Goal: Communication & Community: Answer question/provide support

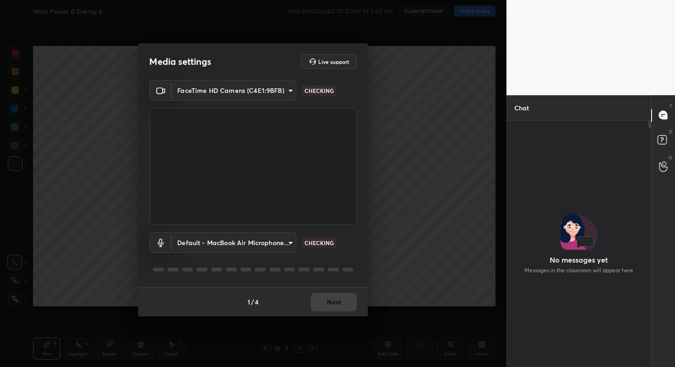
click at [344, 302] on div "1 / 4 Next" at bounding box center [253, 301] width 230 height 29
click at [344, 302] on button "Next" at bounding box center [334, 302] width 46 height 18
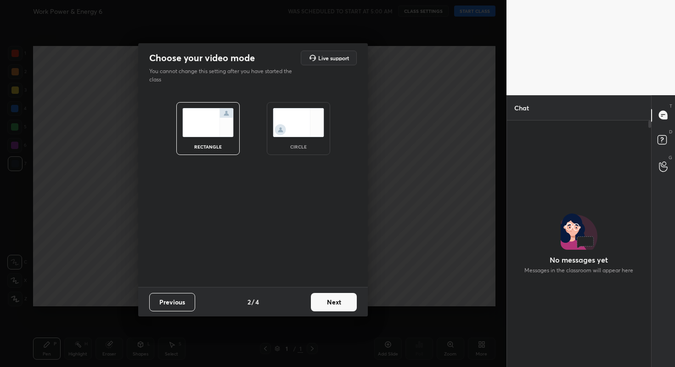
click at [344, 302] on button "Next" at bounding box center [334, 302] width 46 height 18
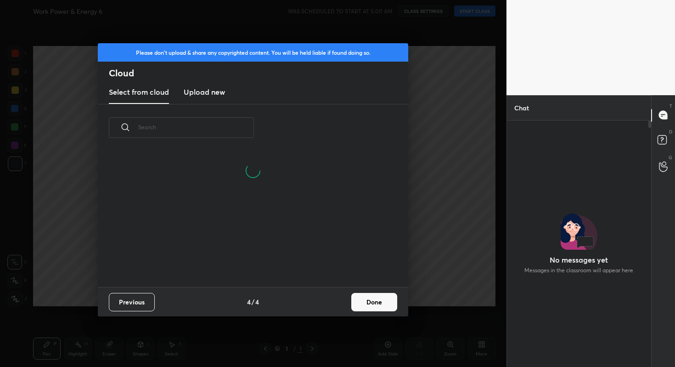
click at [371, 300] on button "Done" at bounding box center [374, 302] width 46 height 18
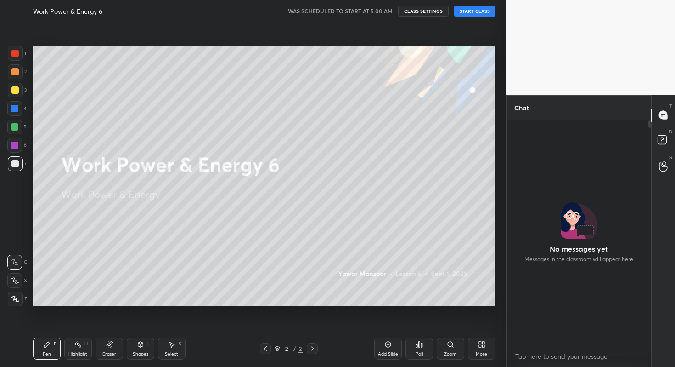
scroll to position [3, 3]
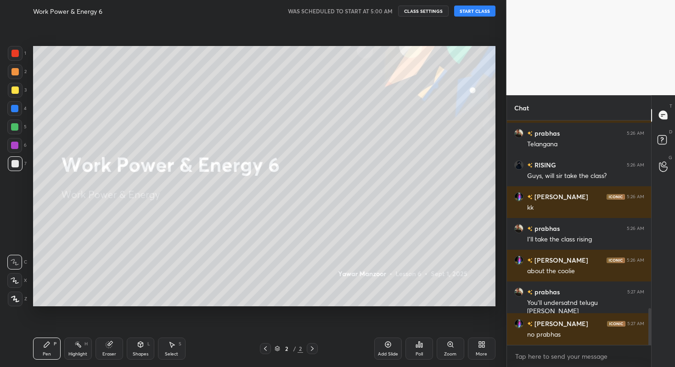
click at [480, 13] on button "START CLASS" at bounding box center [474, 11] width 41 height 11
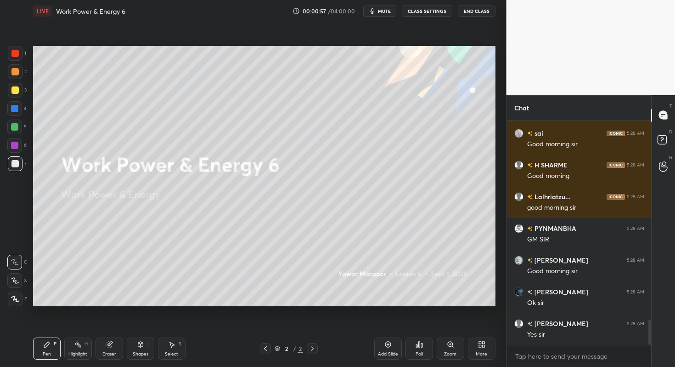
scroll to position [1751, 0]
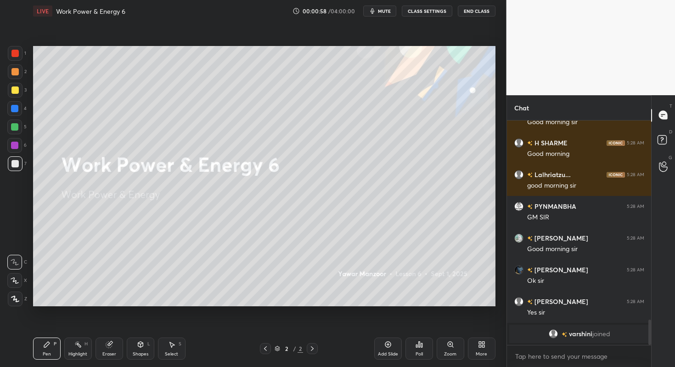
click at [386, 11] on span "mute" at bounding box center [384, 11] width 13 height 6
click at [423, 352] on div "Poll" at bounding box center [420, 348] width 28 height 22
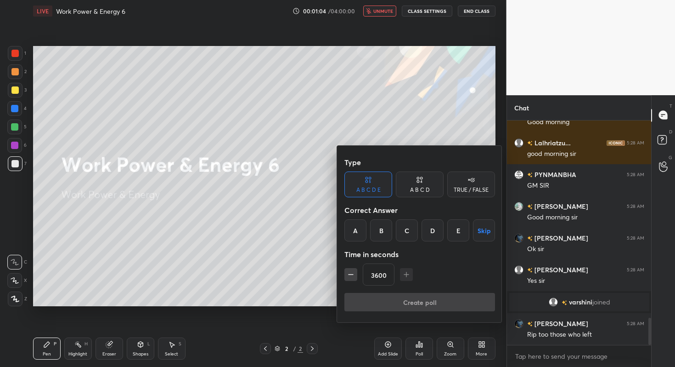
scroll to position [1640, 0]
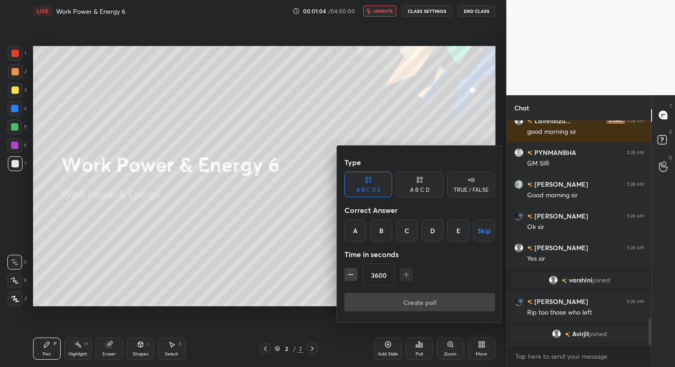
click at [483, 222] on button "Skip" at bounding box center [484, 230] width 22 height 22
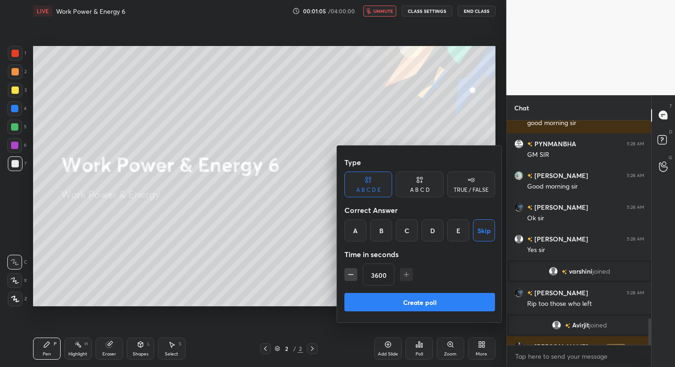
scroll to position [1663, 0]
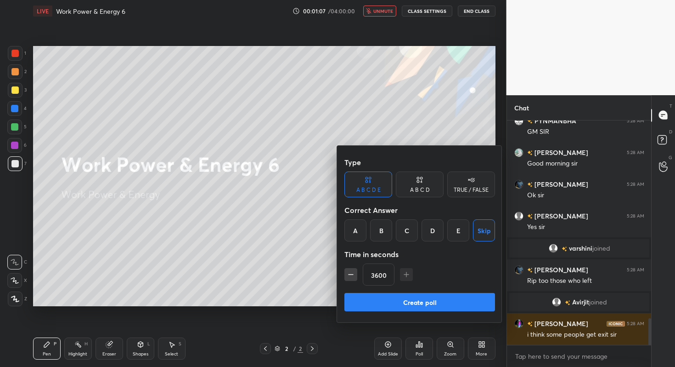
click at [433, 302] on button "Create poll" at bounding box center [420, 302] width 151 height 18
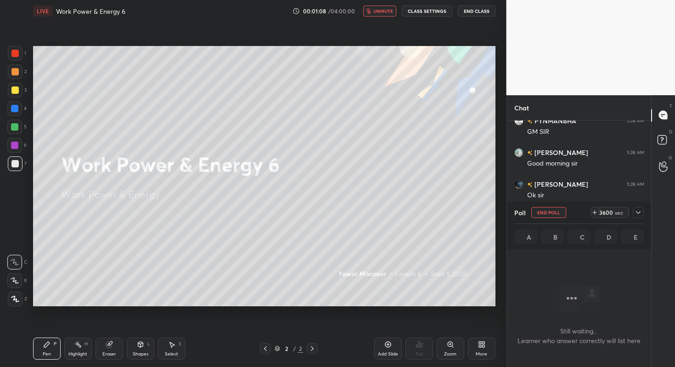
scroll to position [3, 3]
click at [637, 211] on icon at bounding box center [638, 212] width 5 height 3
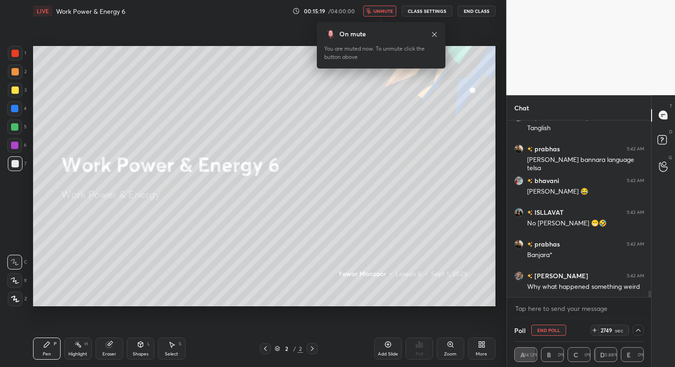
scroll to position [4569, 0]
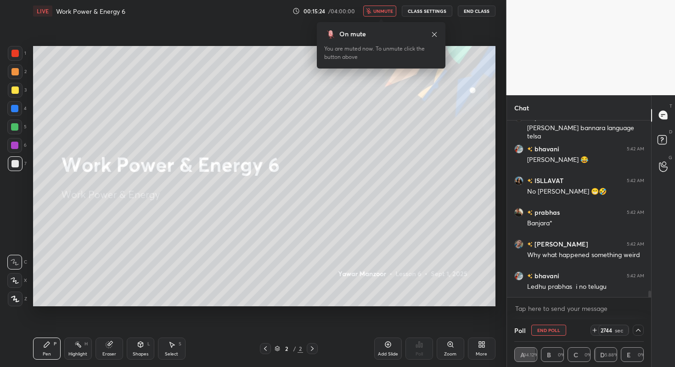
click at [555, 331] on button "End Poll" at bounding box center [549, 329] width 35 height 11
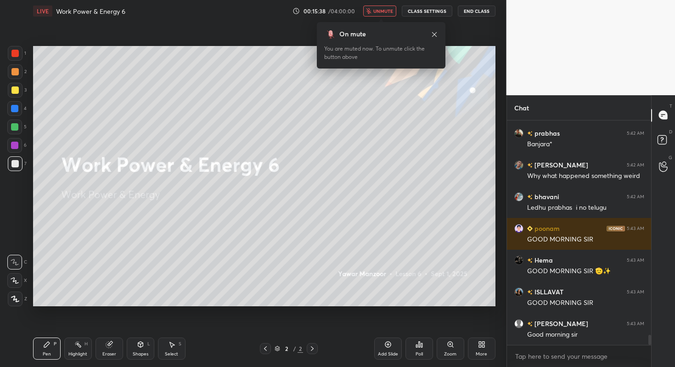
scroll to position [4680, 0]
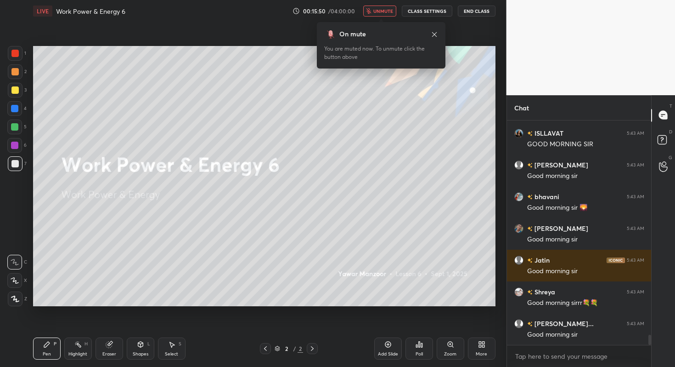
click at [393, 13] on span "unmute" at bounding box center [384, 11] width 20 height 6
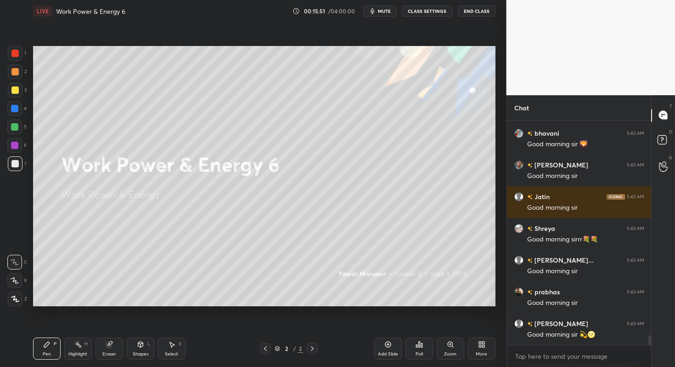
click at [484, 348] on div "More" at bounding box center [482, 348] width 28 height 22
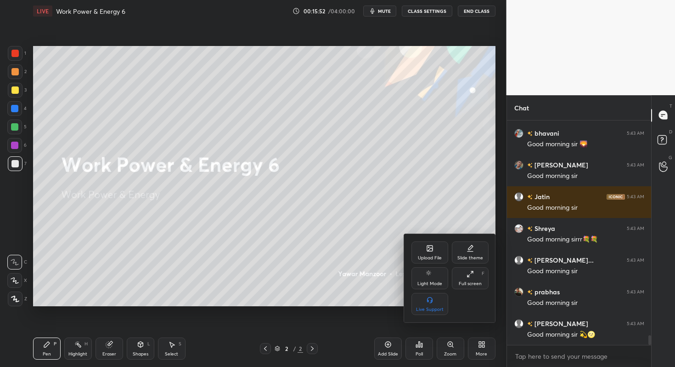
click at [429, 256] on div "Upload File" at bounding box center [430, 257] width 24 height 5
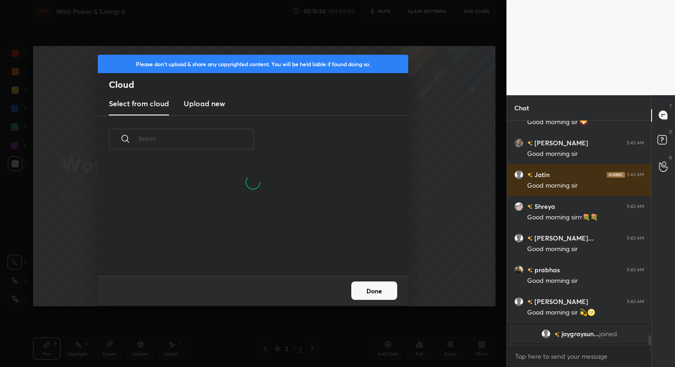
click at [198, 104] on h3 "Upload new" at bounding box center [204, 103] width 41 height 11
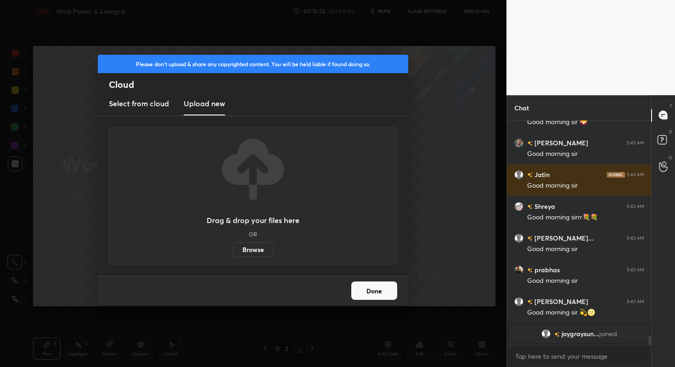
click at [258, 243] on label "Browse" at bounding box center [253, 249] width 41 height 15
click at [233, 243] on input "Browse" at bounding box center [233, 249] width 0 height 15
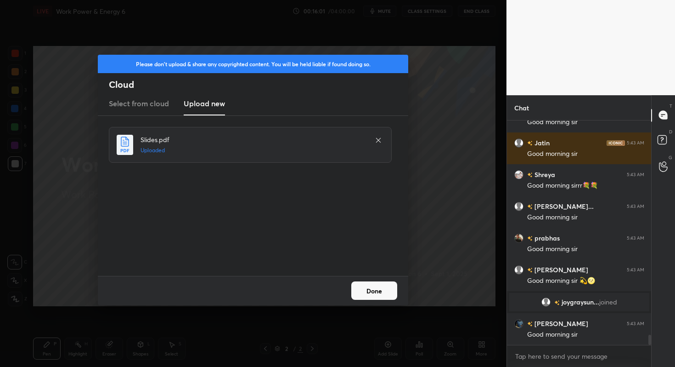
click at [390, 293] on button "Done" at bounding box center [374, 290] width 46 height 18
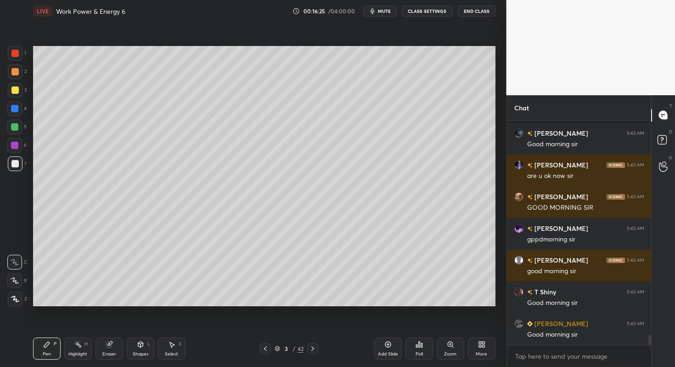
click at [481, 348] on div "More" at bounding box center [482, 348] width 28 height 22
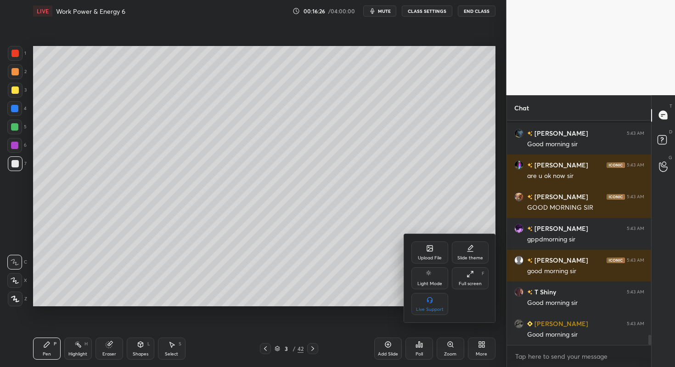
click at [469, 278] on div "Full screen F" at bounding box center [470, 278] width 37 height 22
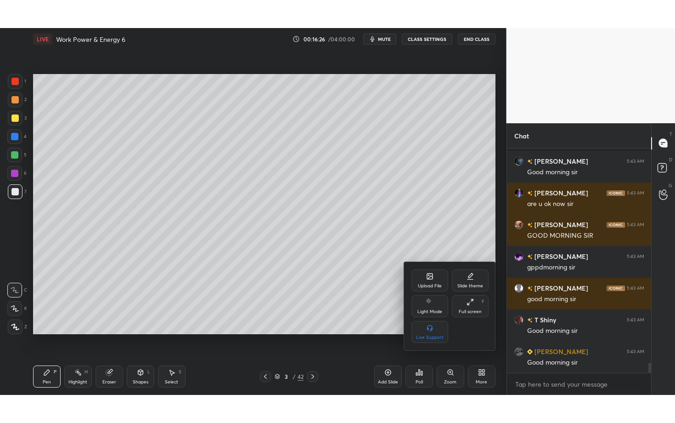
scroll to position [4807, 0]
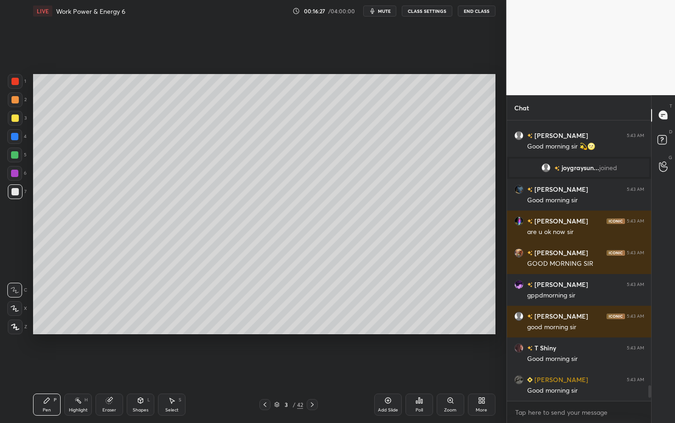
click at [16, 101] on div at bounding box center [14, 99] width 7 height 7
click at [13, 328] on icon at bounding box center [14, 327] width 7 height 6
click at [17, 102] on div at bounding box center [14, 99] width 7 height 7
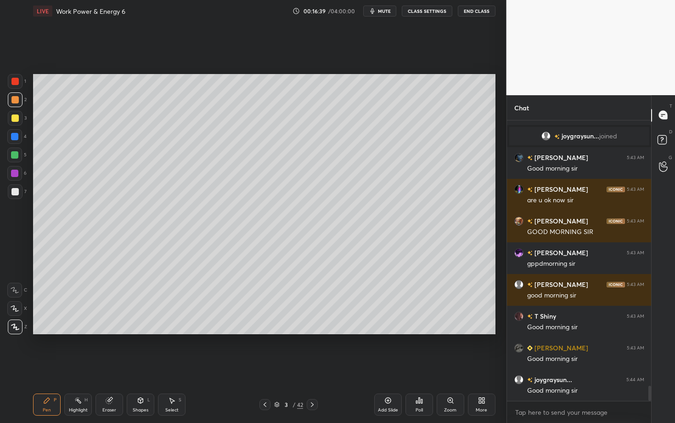
click at [116, 366] on div "Eraser" at bounding box center [110, 404] width 28 height 22
click at [49, 366] on icon at bounding box center [46, 399] width 7 height 7
click at [238, 366] on div "Pen P Highlight H Eraser Shapes L Select S 3 / 42 Add Slide Poll Zoom More" at bounding box center [264, 404] width 463 height 37
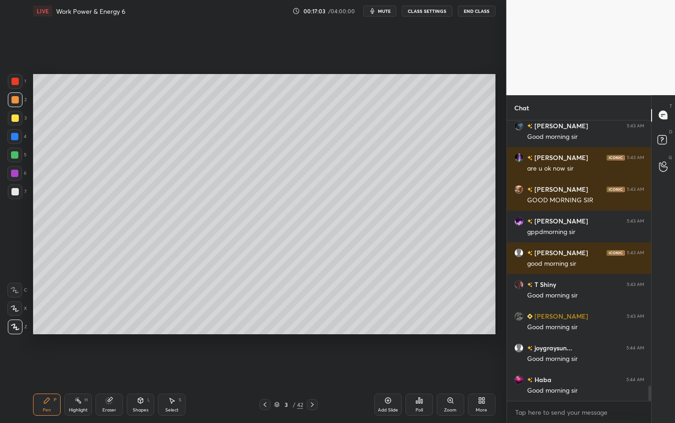
click at [42, 366] on div "Pen P" at bounding box center [47, 404] width 28 height 22
click at [12, 327] on icon at bounding box center [15, 326] width 8 height 6
click at [15, 193] on div at bounding box center [14, 191] width 7 height 7
click at [81, 366] on div "Highlight H" at bounding box center [78, 404] width 28 height 22
click at [14, 325] on icon at bounding box center [14, 326] width 7 height 7
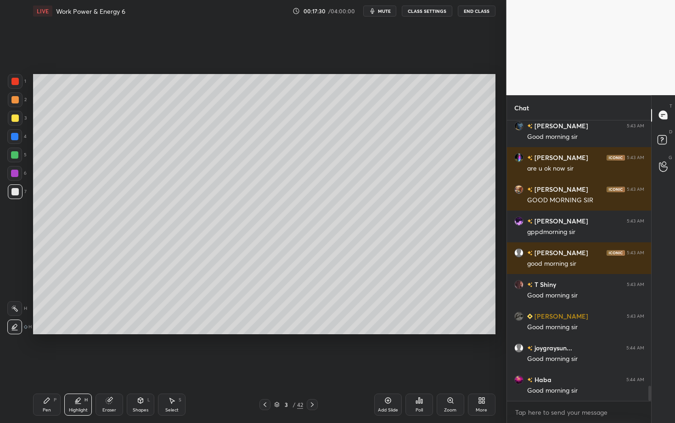
click at [13, 86] on div at bounding box center [15, 81] width 15 height 15
click at [175, 366] on icon at bounding box center [171, 399] width 7 height 7
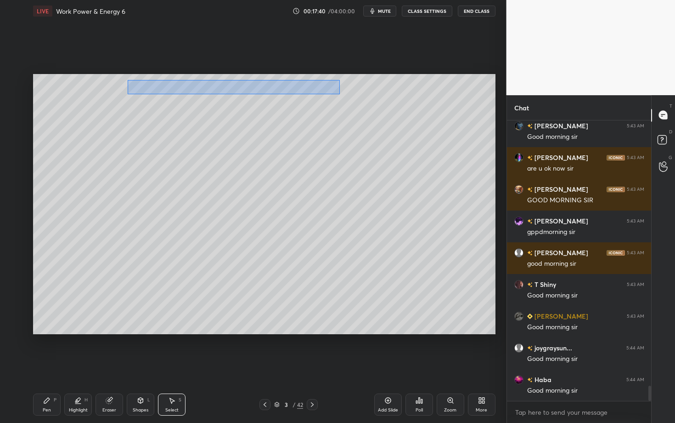
drag, startPoint x: 131, startPoint y: 85, endPoint x: 340, endPoint y: 94, distance: 208.3
click at [340, 94] on div "0 ° Undo Copy Duplicate Duplicate to new slide Delete" at bounding box center [264, 204] width 463 height 260
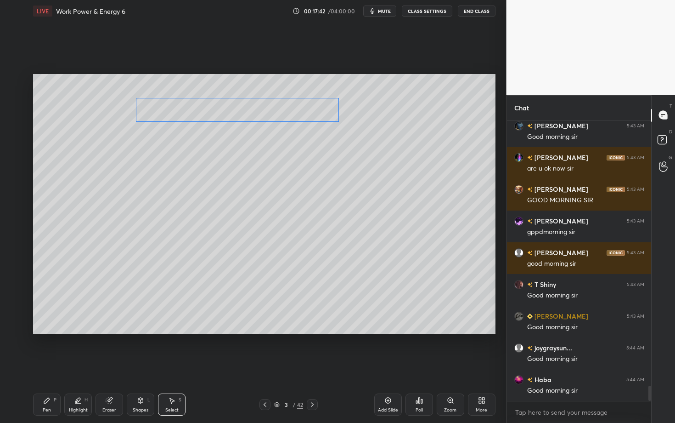
drag, startPoint x: 234, startPoint y: 88, endPoint x: 240, endPoint y: 105, distance: 17.9
click at [240, 105] on div "0 ° Undo Copy Duplicate Duplicate to new slide Delete" at bounding box center [264, 204] width 463 height 260
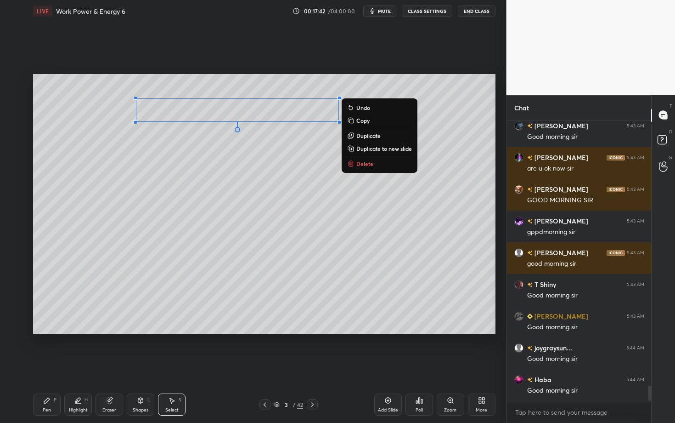
click at [210, 165] on div "0 ° Undo Copy Duplicate Duplicate to new slide Delete" at bounding box center [264, 204] width 463 height 260
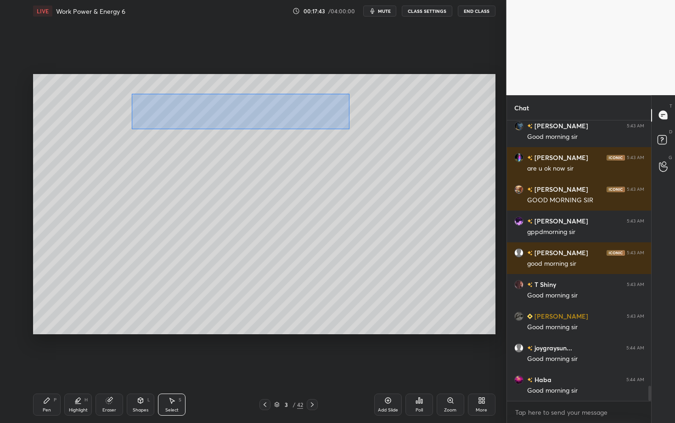
drag, startPoint x: 159, startPoint y: 112, endPoint x: 350, endPoint y: 129, distance: 191.4
click at [349, 129] on div "0 ° Undo Copy Duplicate Duplicate to new slide Delete" at bounding box center [264, 204] width 463 height 260
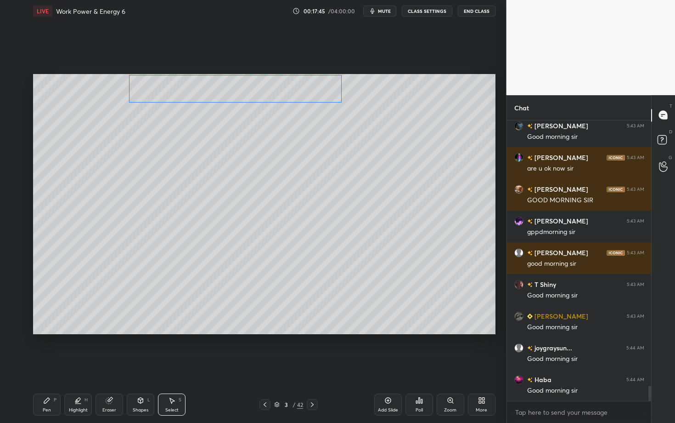
drag, startPoint x: 208, startPoint y: 108, endPoint x: 207, endPoint y: 89, distance: 19.3
click at [207, 89] on div "0 ° Undo Copy Duplicate Duplicate to new slide Delete" at bounding box center [264, 204] width 463 height 260
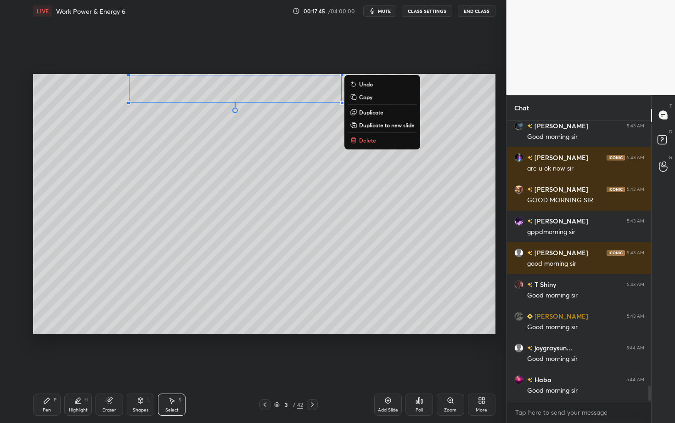
click at [59, 366] on div "Pen P" at bounding box center [47, 404] width 28 height 22
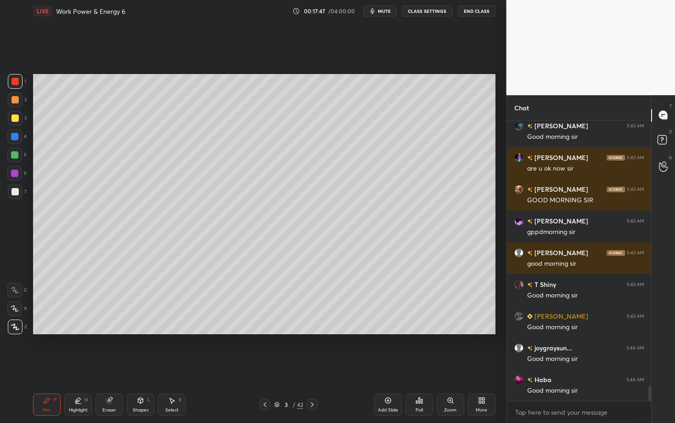
click at [16, 191] on div at bounding box center [14, 191] width 7 height 7
click at [17, 172] on div at bounding box center [14, 173] width 7 height 7
click at [11, 195] on div at bounding box center [15, 191] width 15 height 15
click at [16, 136] on div at bounding box center [14, 136] width 7 height 7
click at [16, 153] on div at bounding box center [14, 154] width 7 height 7
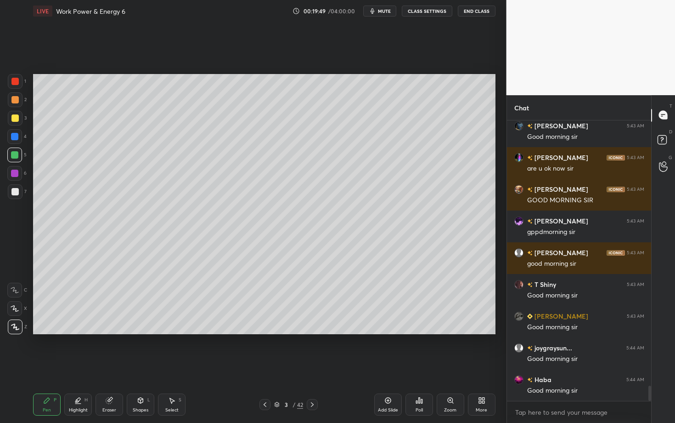
scroll to position [4910, 0]
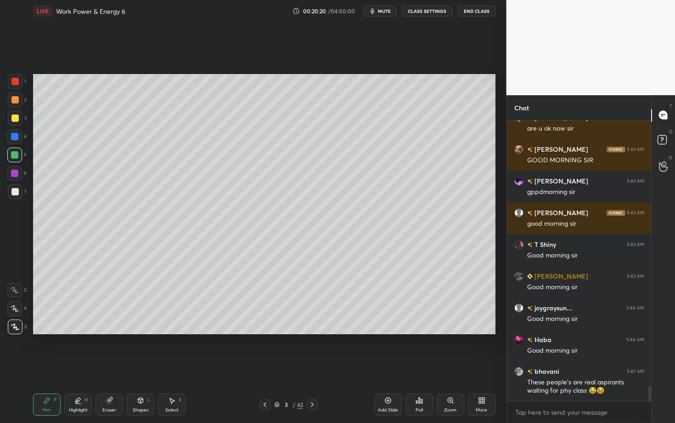
click at [14, 95] on div at bounding box center [15, 99] width 15 height 15
click at [17, 190] on div at bounding box center [14, 191] width 7 height 7
click at [78, 366] on div "Highlight H" at bounding box center [78, 404] width 28 height 22
click at [14, 309] on rect at bounding box center [15, 309] width 5 height 5
click at [34, 366] on div "Pen P" at bounding box center [47, 404] width 28 height 22
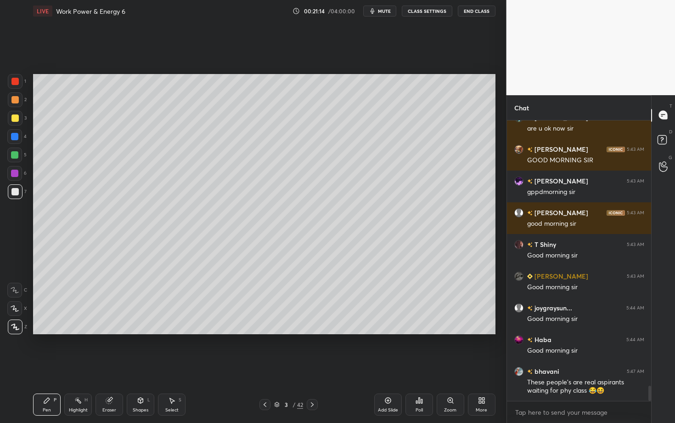
click at [69, 366] on div "Highlight H" at bounding box center [78, 404] width 28 height 22
click at [50, 366] on div "Pen P" at bounding box center [47, 404] width 28 height 22
click at [311, 366] on icon at bounding box center [312, 404] width 7 height 7
click at [266, 366] on icon at bounding box center [264, 404] width 7 height 7
click at [99, 366] on div "Eraser" at bounding box center [110, 404] width 28 height 22
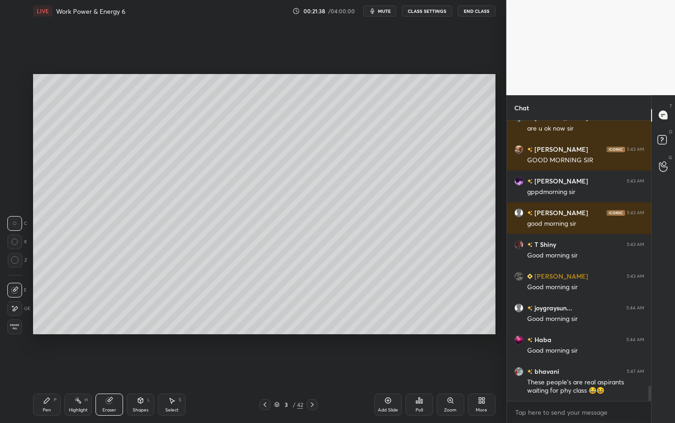
click at [307, 366] on div at bounding box center [312, 404] width 11 height 11
click at [18, 324] on span "Erase all" at bounding box center [15, 326] width 14 height 6
click at [112, 366] on div "Eraser" at bounding box center [109, 410] width 14 height 5
click at [16, 258] on icon at bounding box center [15, 260] width 8 height 8
click at [267, 366] on icon at bounding box center [264, 404] width 7 height 7
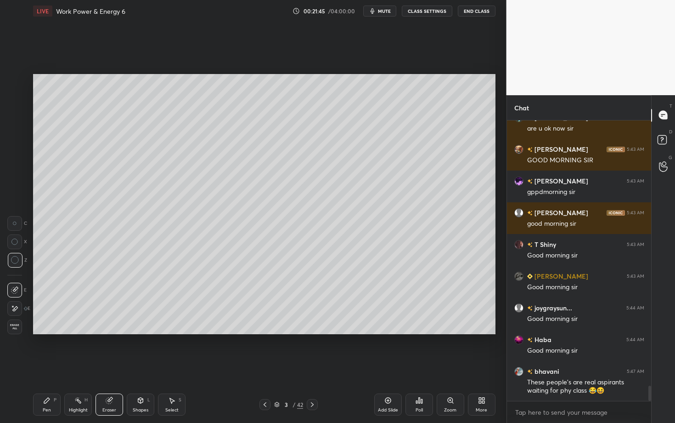
click at [315, 366] on icon at bounding box center [312, 404] width 7 height 7
click at [311, 366] on icon at bounding box center [312, 404] width 7 height 7
click at [261, 366] on icon at bounding box center [264, 404] width 7 height 7
click at [263, 366] on icon at bounding box center [264, 404] width 7 height 7
click at [264, 366] on icon at bounding box center [264, 404] width 7 height 7
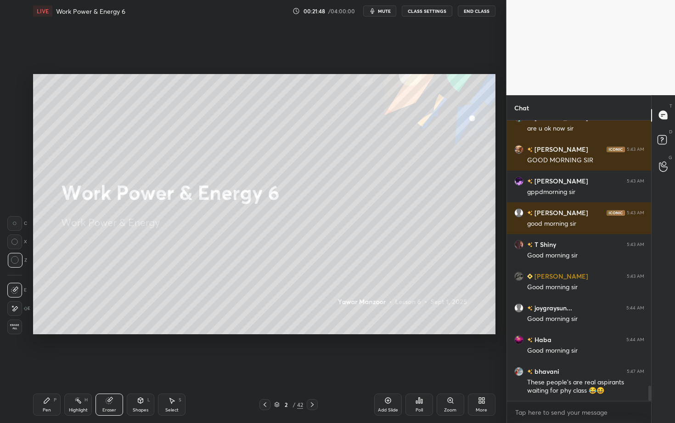
click at [313, 366] on icon at bounding box center [312, 404] width 3 height 5
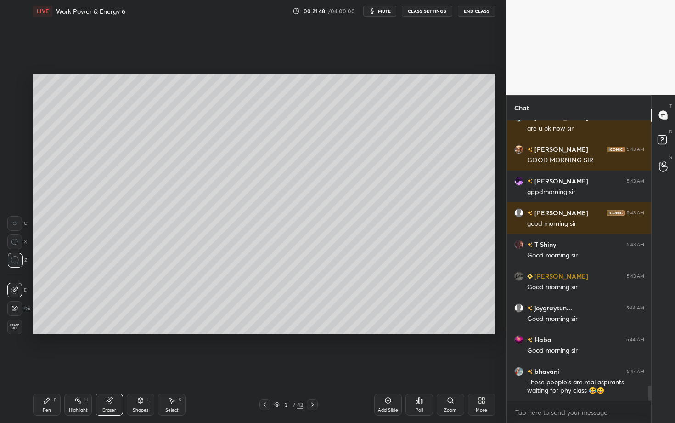
click at [313, 366] on icon at bounding box center [312, 404] width 7 height 7
click at [48, 366] on div "Pen P" at bounding box center [47, 404] width 28 height 22
click at [16, 120] on div at bounding box center [14, 117] width 7 height 7
click at [73, 366] on div "Highlight H" at bounding box center [78, 404] width 28 height 22
click at [51, 366] on div "Pen P" at bounding box center [47, 404] width 28 height 22
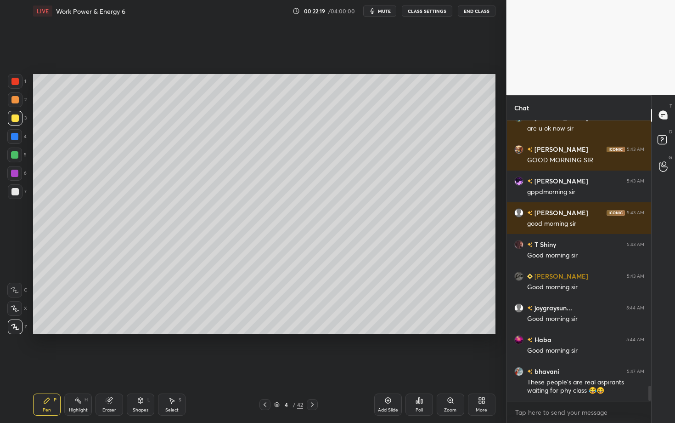
scroll to position [4950, 0]
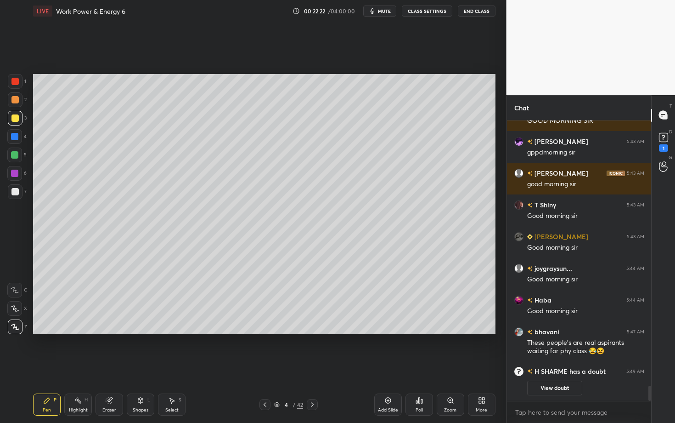
click at [145, 366] on div "Shapes L" at bounding box center [141, 404] width 28 height 22
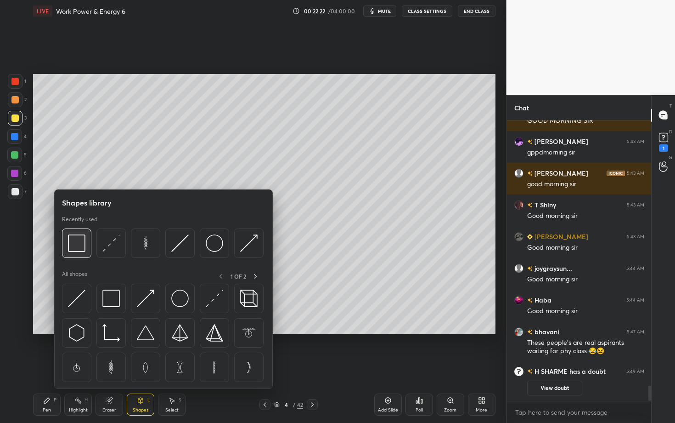
click at [78, 243] on img at bounding box center [76, 242] width 17 height 17
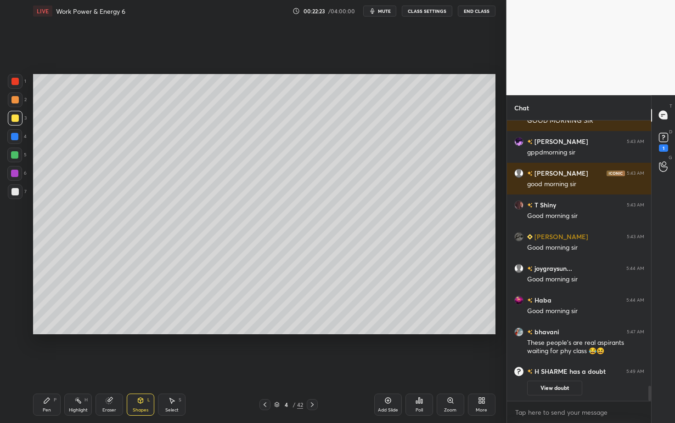
click at [16, 190] on div at bounding box center [14, 191] width 7 height 7
click at [45, 366] on div "Pen P" at bounding box center [47, 404] width 28 height 22
click at [16, 157] on div at bounding box center [14, 154] width 7 height 7
click at [82, 366] on div "Highlight H" at bounding box center [78, 404] width 28 height 22
click at [47, 366] on icon at bounding box center [46, 399] width 7 height 7
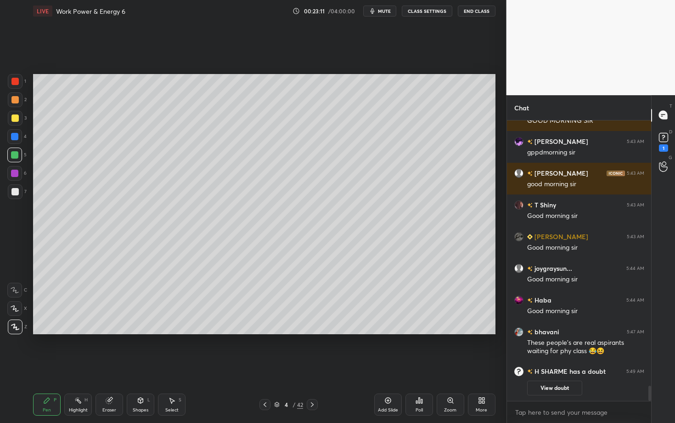
click at [12, 121] on div at bounding box center [14, 117] width 7 height 7
click at [44, 366] on div "Pen P" at bounding box center [47, 404] width 28 height 22
click at [11, 191] on div at bounding box center [14, 191] width 7 height 7
click at [14, 176] on div at bounding box center [14, 173] width 15 height 15
click at [267, 366] on icon at bounding box center [264, 404] width 7 height 7
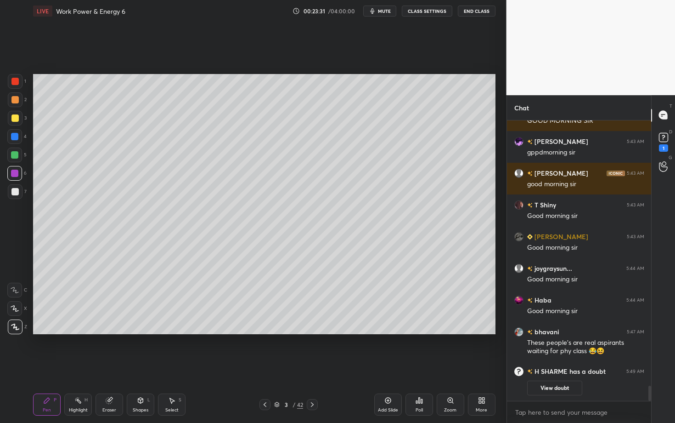
click at [77, 366] on div "Highlight" at bounding box center [78, 410] width 19 height 5
click at [313, 366] on icon at bounding box center [312, 404] width 7 height 7
click at [52, 366] on div "Pen P" at bounding box center [47, 404] width 28 height 22
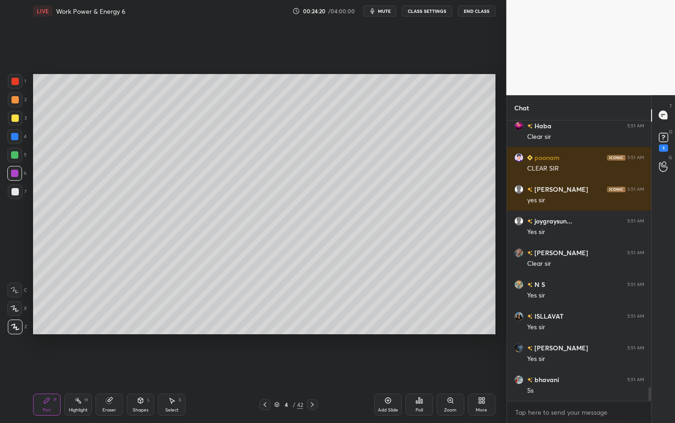
scroll to position [5401, 0]
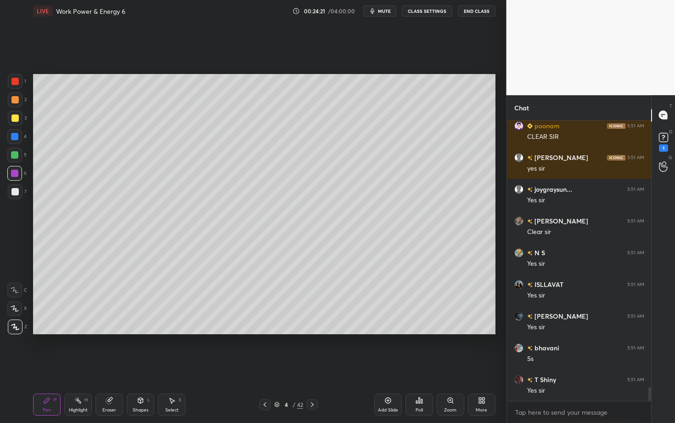
click at [52, 366] on div "Pen P" at bounding box center [47, 404] width 28 height 22
click at [46, 366] on icon at bounding box center [46, 399] width 7 height 7
click at [14, 83] on div at bounding box center [14, 81] width 7 height 7
click at [187, 366] on div "Pen P Highlight H Eraser Shapes L Select S 4 / 42 Add Slide Poll Zoom More" at bounding box center [264, 404] width 463 height 37
click at [111, 366] on div "Eraser" at bounding box center [110, 404] width 28 height 22
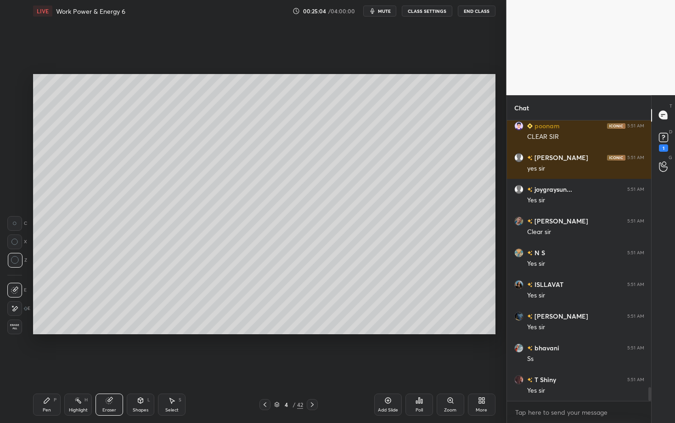
click at [57, 366] on div "Pen P" at bounding box center [47, 404] width 28 height 22
click at [174, 366] on div "Select S" at bounding box center [172, 404] width 28 height 22
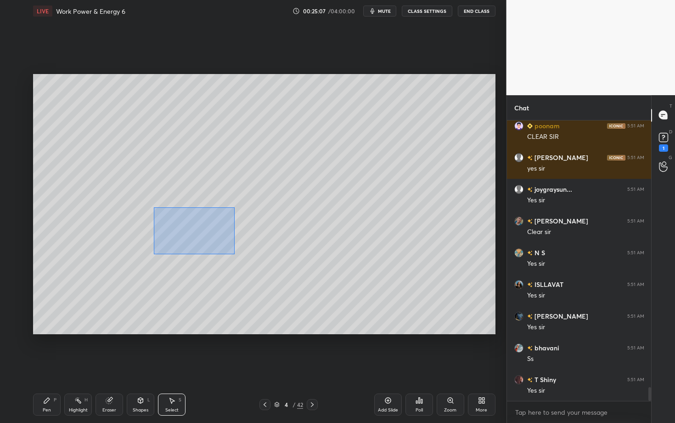
drag, startPoint x: 168, startPoint y: 224, endPoint x: 234, endPoint y: 254, distance: 72.8
click at [234, 253] on div "0 ° Undo Copy Duplicate Duplicate to new slide Delete" at bounding box center [264, 204] width 463 height 260
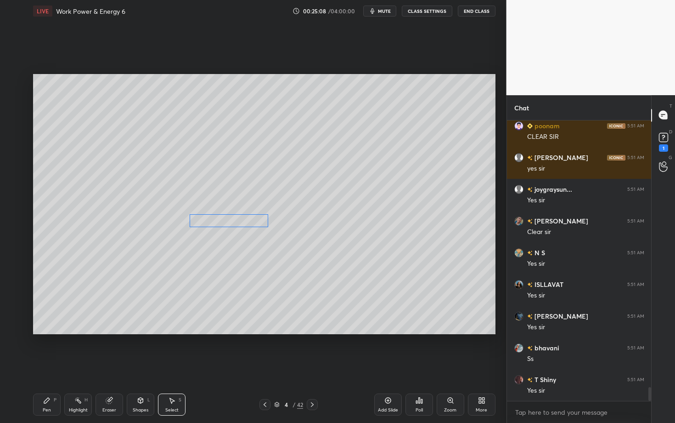
drag, startPoint x: 177, startPoint y: 219, endPoint x: 202, endPoint y: 220, distance: 24.8
click at [202, 220] on div "0 ° Undo Copy Duplicate Duplicate to new slide Delete" at bounding box center [264, 204] width 463 height 260
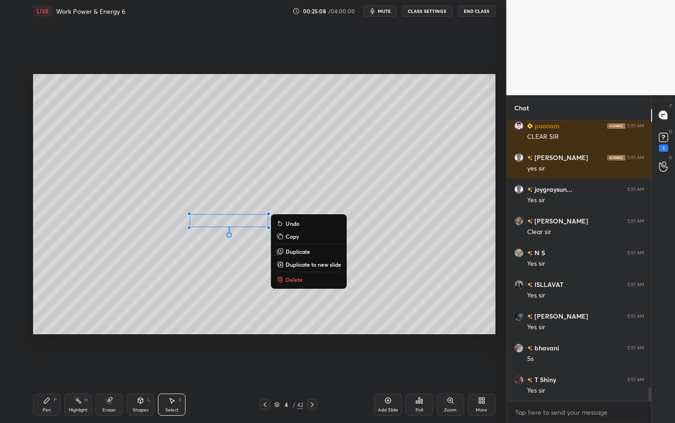
click at [47, 366] on div "Pen P" at bounding box center [47, 404] width 28 height 22
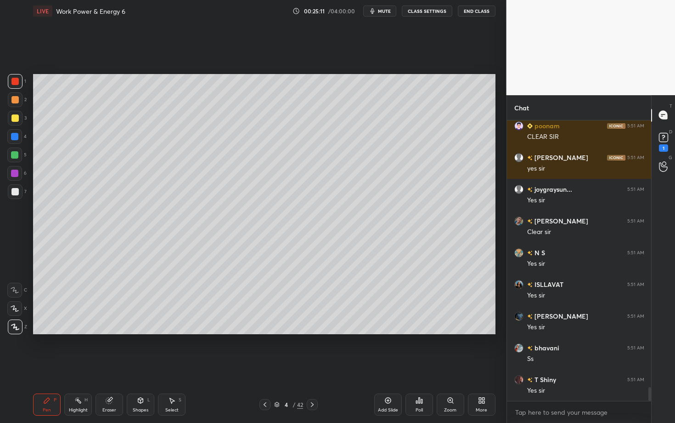
click at [163, 366] on div "Select S" at bounding box center [172, 404] width 28 height 22
drag, startPoint x: 205, startPoint y: 225, endPoint x: 275, endPoint y: 257, distance: 76.9
click at [274, 256] on div "0 ° Undo Copy Duplicate Duplicate to new slide Delete" at bounding box center [264, 204] width 463 height 260
drag, startPoint x: 249, startPoint y: 221, endPoint x: 277, endPoint y: 221, distance: 28.5
click at [277, 221] on div "0 ° Undo Copy Duplicate Duplicate to new slide Delete" at bounding box center [264, 204] width 463 height 260
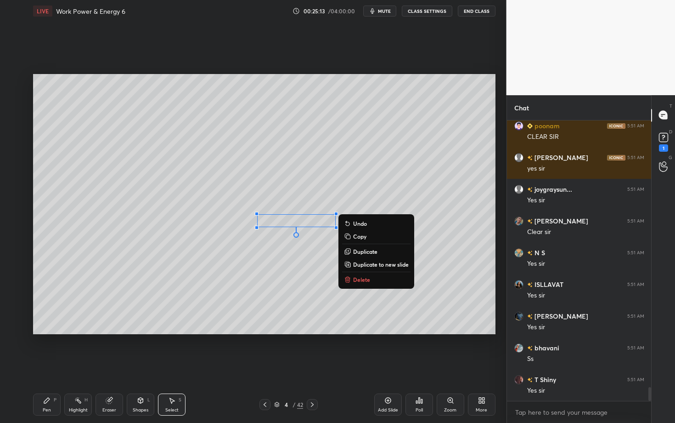
click at [49, 366] on div "Pen" at bounding box center [47, 410] width 8 height 5
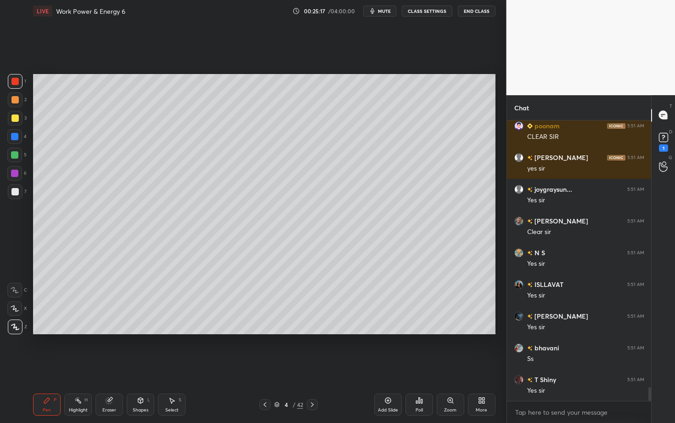
click at [174, 366] on div "Select S" at bounding box center [172, 404] width 28 height 22
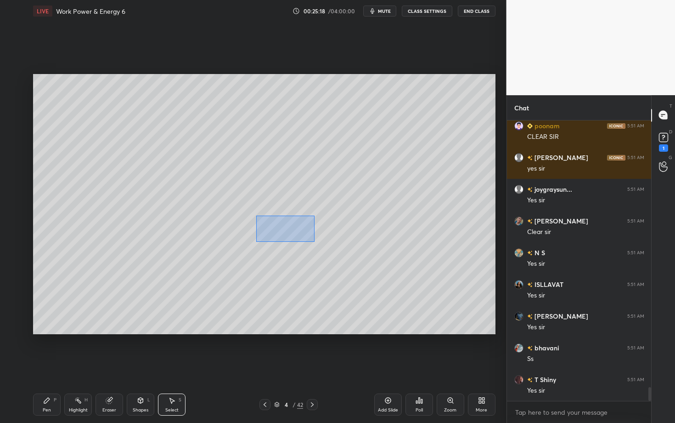
drag, startPoint x: 278, startPoint y: 232, endPoint x: 333, endPoint y: 244, distance: 56.5
click at [332, 244] on div "0 ° Undo Copy Duplicate Duplicate to new slide Delete" at bounding box center [264, 204] width 463 height 260
drag, startPoint x: 270, startPoint y: 223, endPoint x: 315, endPoint y: 221, distance: 45.5
click at [315, 221] on div "0 ° Undo Copy Duplicate Duplicate to new slide Delete" at bounding box center [264, 204] width 463 height 260
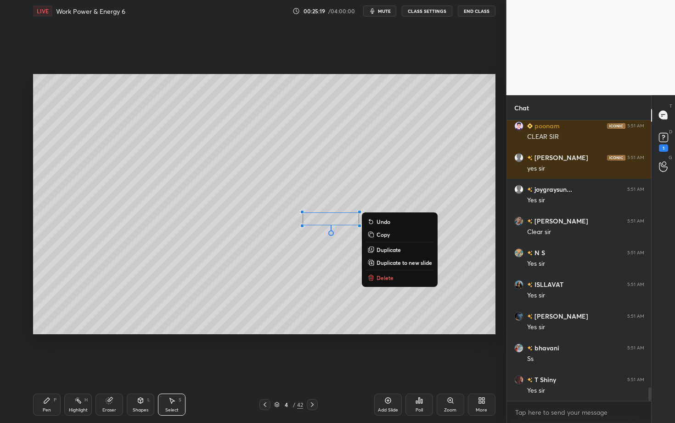
click at [48, 366] on div "Pen P" at bounding box center [47, 404] width 28 height 22
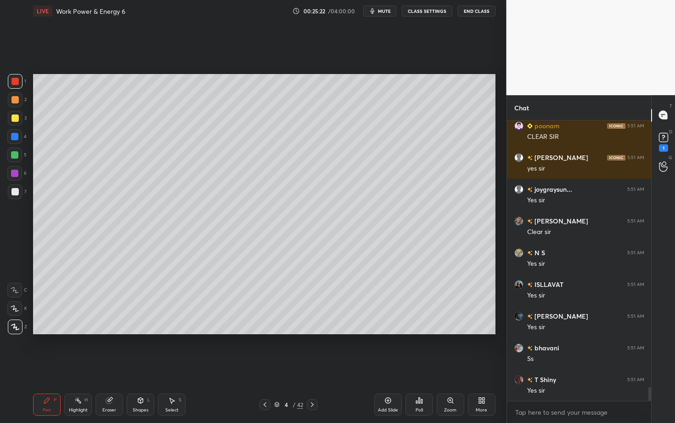
click at [168, 366] on div "Select S" at bounding box center [172, 404] width 28 height 22
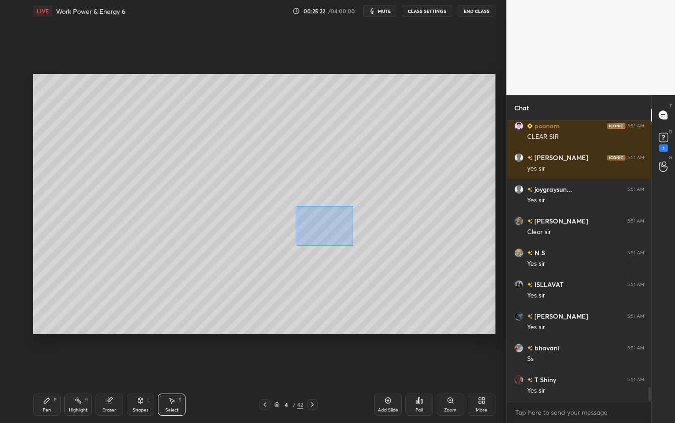
drag, startPoint x: 338, startPoint y: 241, endPoint x: 358, endPoint y: 247, distance: 21.2
click at [358, 247] on div "0 ° Undo Copy Duplicate Duplicate to new slide Delete" at bounding box center [264, 204] width 463 height 260
drag, startPoint x: 325, startPoint y: 220, endPoint x: 303, endPoint y: 221, distance: 22.1
click at [304, 221] on div "0 ° Undo Copy Duplicate Duplicate to new slide Delete" at bounding box center [264, 204] width 463 height 260
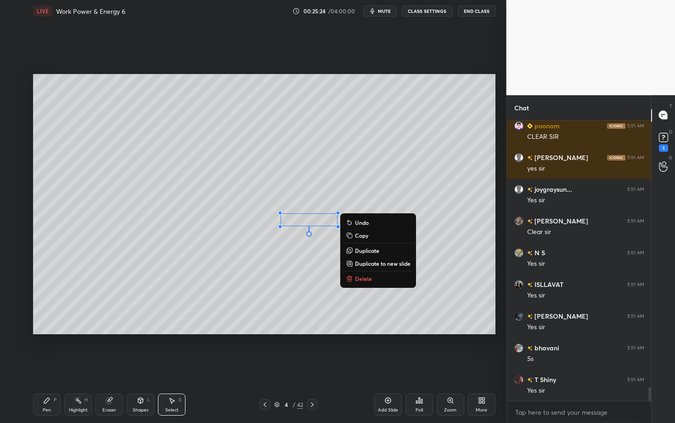
click at [50, 366] on div "Pen P" at bounding box center [47, 404] width 28 height 22
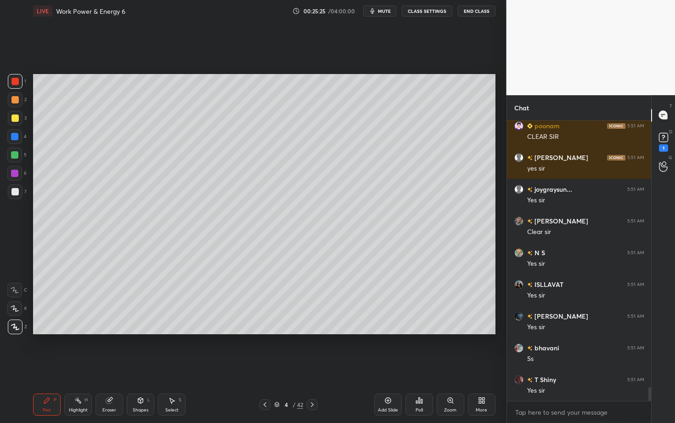
click at [437, 366] on div "Add Slide Poll Zoom More" at bounding box center [434, 404] width 121 height 51
click at [15, 190] on div at bounding box center [14, 191] width 7 height 7
click at [136, 366] on div "Shapes" at bounding box center [141, 410] width 16 height 5
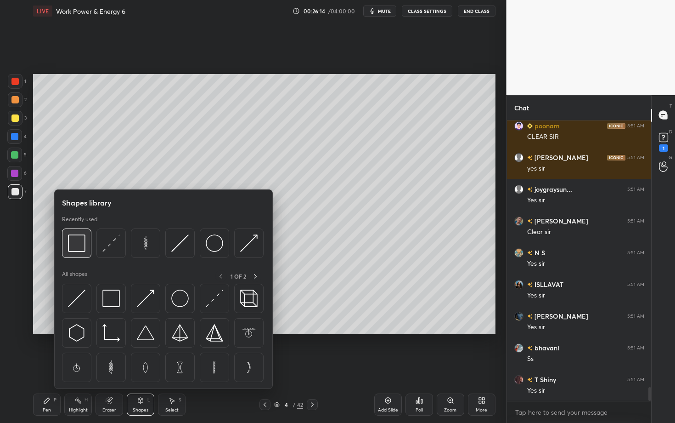
click at [81, 246] on img at bounding box center [76, 242] width 17 height 17
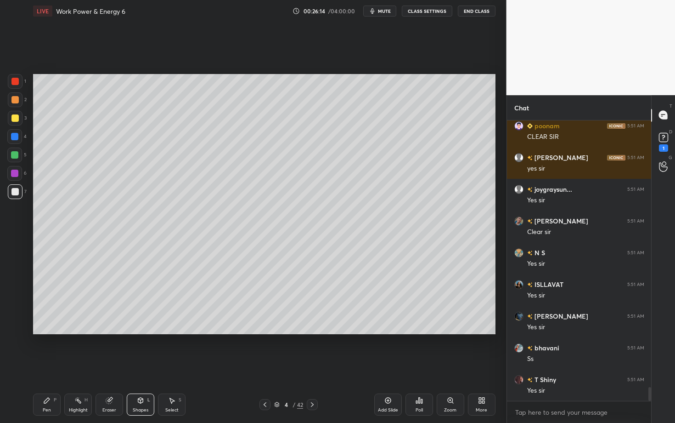
click at [17, 80] on div at bounding box center [14, 81] width 7 height 7
click at [73, 366] on div "Highlight H" at bounding box center [78, 404] width 28 height 22
click at [53, 366] on div "Pen P" at bounding box center [47, 404] width 28 height 22
click at [81, 366] on div "Highlight H" at bounding box center [78, 404] width 28 height 22
click at [14, 193] on div at bounding box center [14, 191] width 7 height 7
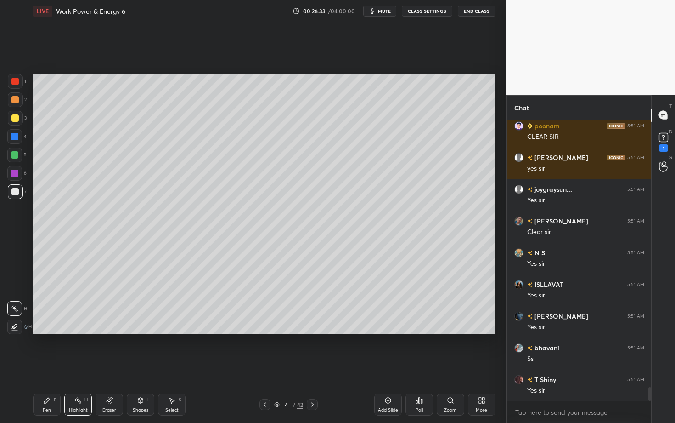
click at [43, 366] on div "Pen" at bounding box center [47, 410] width 8 height 5
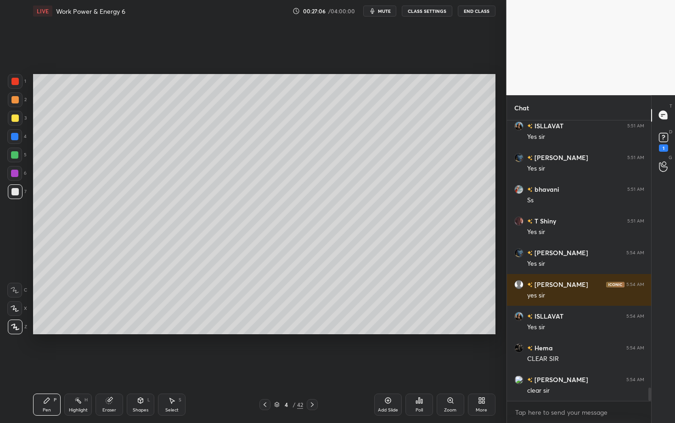
scroll to position [5592, 0]
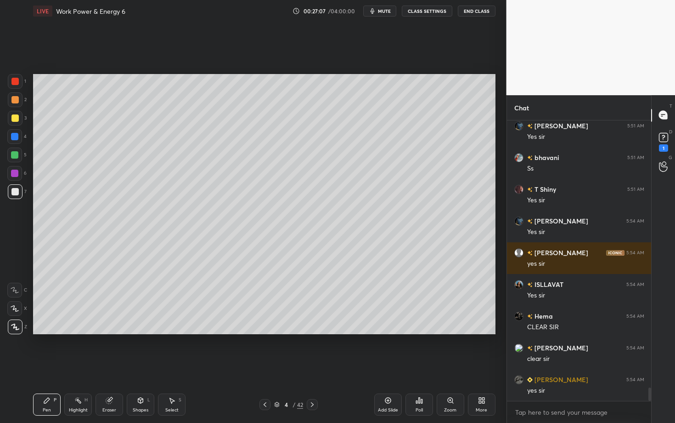
click at [312, 366] on icon at bounding box center [312, 404] width 3 height 5
click at [17, 102] on div at bounding box center [15, 99] width 15 height 15
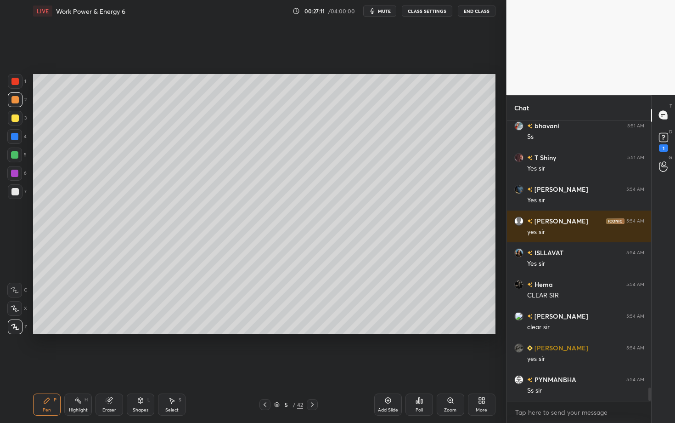
scroll to position [5655, 0]
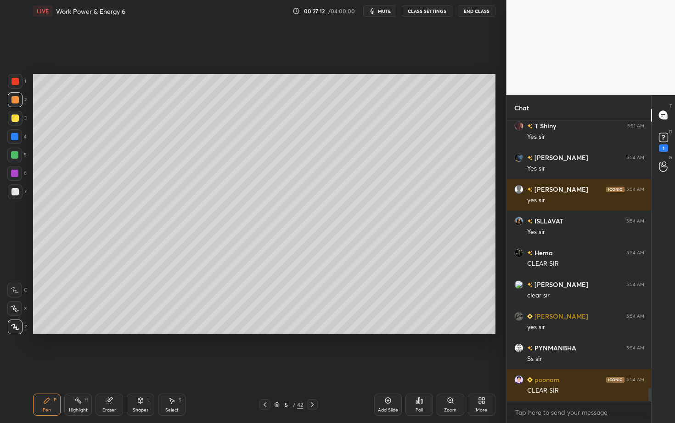
click at [138, 366] on div "Shapes L" at bounding box center [141, 404] width 28 height 22
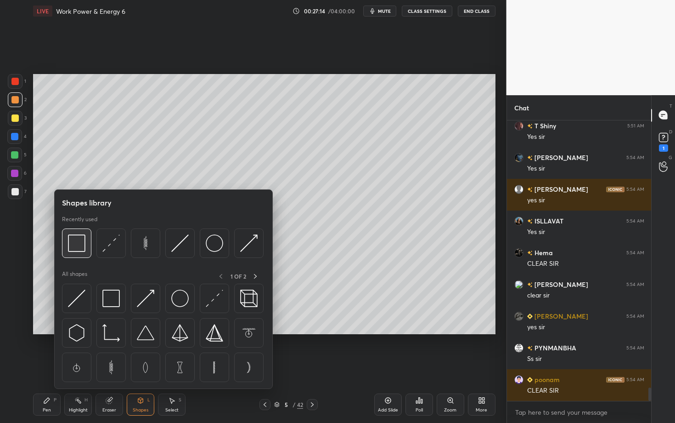
click at [80, 254] on div at bounding box center [76, 242] width 29 height 29
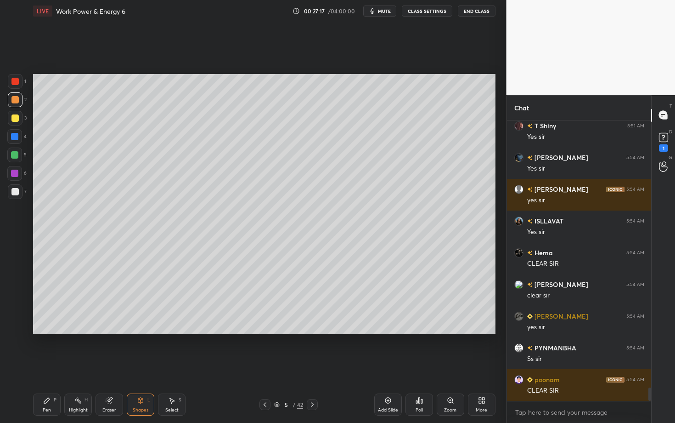
click at [130, 366] on div "Shapes L" at bounding box center [141, 404] width 28 height 22
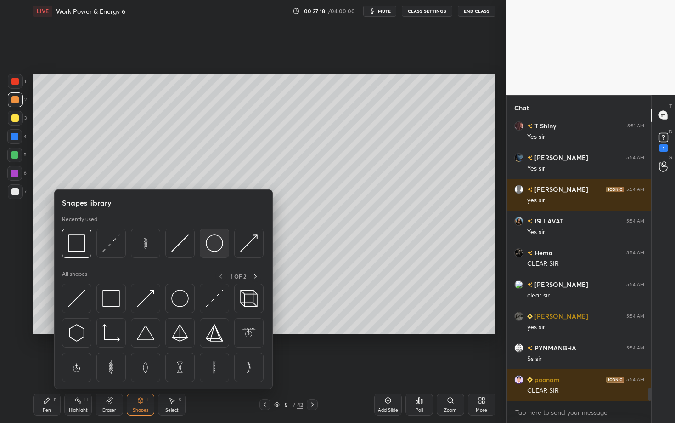
click at [209, 245] on img at bounding box center [214, 242] width 17 height 17
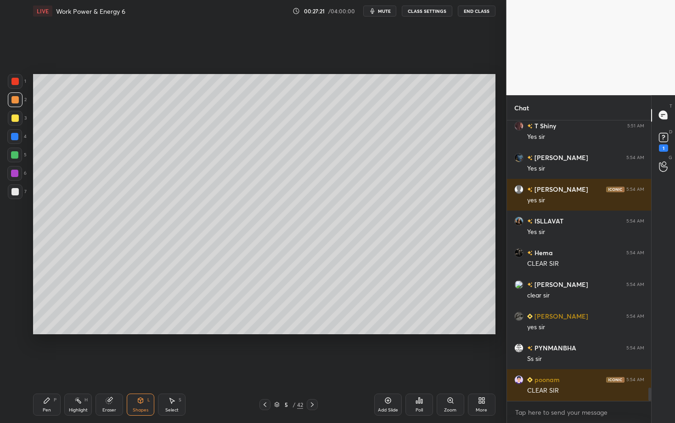
click at [128, 366] on div "Shapes L" at bounding box center [141, 404] width 28 height 22
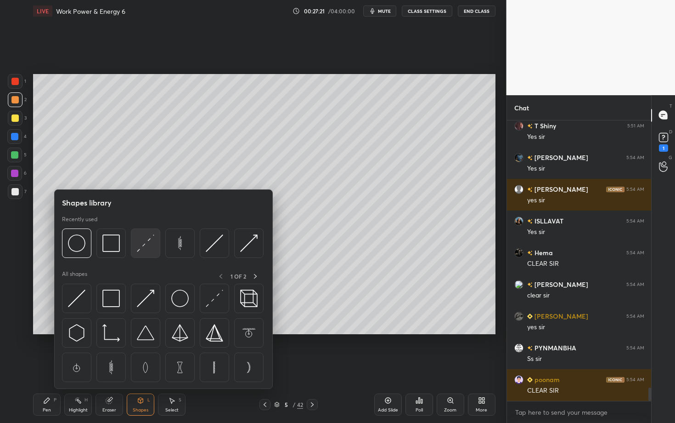
click at [138, 246] on img at bounding box center [145, 242] width 17 height 17
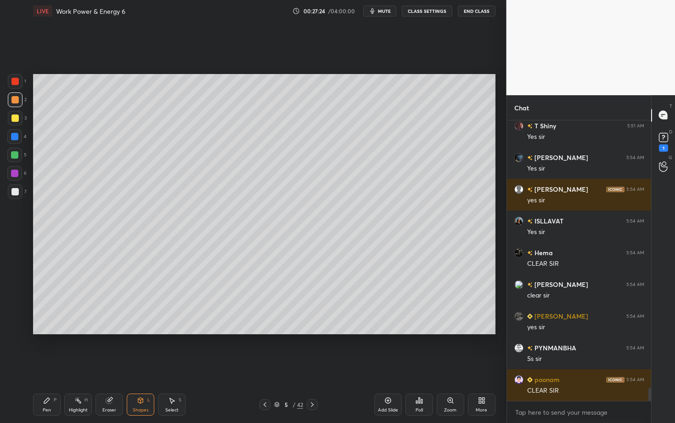
click at [43, 366] on div "Pen P" at bounding box center [47, 404] width 28 height 22
click at [66, 366] on div "Highlight H" at bounding box center [78, 404] width 28 height 22
click at [78, 366] on div "Highlight H" at bounding box center [78, 404] width 28 height 22
click at [45, 366] on div "Pen P" at bounding box center [47, 404] width 28 height 22
click at [17, 192] on div at bounding box center [14, 191] width 7 height 7
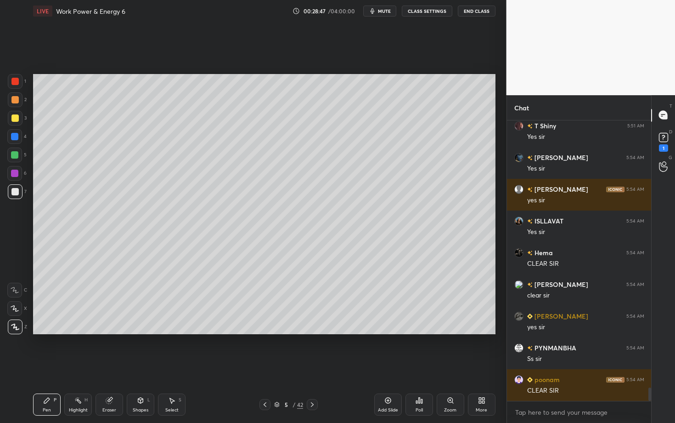
click at [17, 138] on div at bounding box center [14, 136] width 15 height 15
click at [17, 190] on div at bounding box center [14, 191] width 7 height 7
click at [12, 174] on div at bounding box center [14, 173] width 7 height 7
click at [81, 366] on div "Highlight H" at bounding box center [78, 404] width 28 height 22
click at [48, 366] on icon at bounding box center [46, 399] width 7 height 7
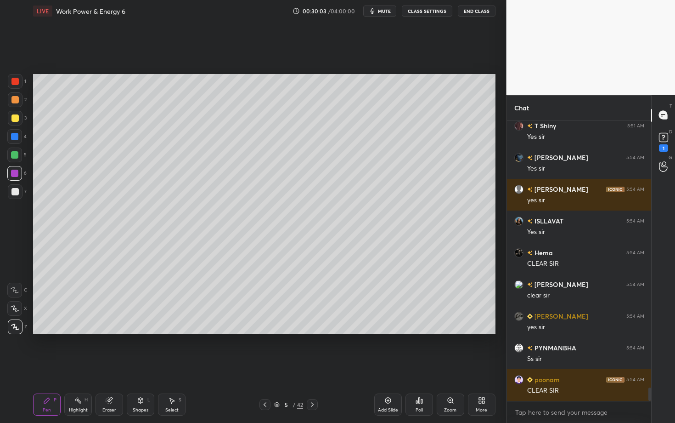
click at [17, 192] on div at bounding box center [14, 191] width 7 height 7
click at [15, 152] on div at bounding box center [14, 154] width 7 height 7
click at [108, 366] on div "Eraser" at bounding box center [110, 404] width 28 height 22
click at [57, 366] on div "Pen P" at bounding box center [47, 404] width 28 height 22
click at [310, 366] on icon at bounding box center [312, 404] width 7 height 7
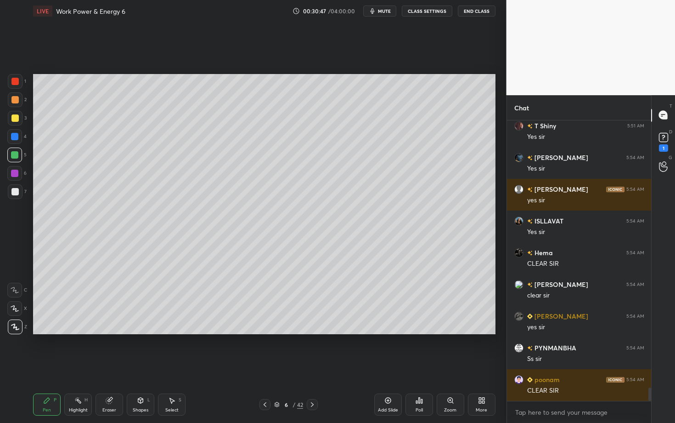
click at [156, 339] on div "Setting up your live class Poll for secs No correct answer Start poll" at bounding box center [264, 204] width 470 height 364
click at [17, 156] on div at bounding box center [14, 154] width 7 height 7
click at [14, 102] on div at bounding box center [14, 99] width 7 height 7
click at [263, 366] on icon at bounding box center [264, 404] width 7 height 7
click at [82, 366] on div "Highlight H" at bounding box center [78, 404] width 28 height 22
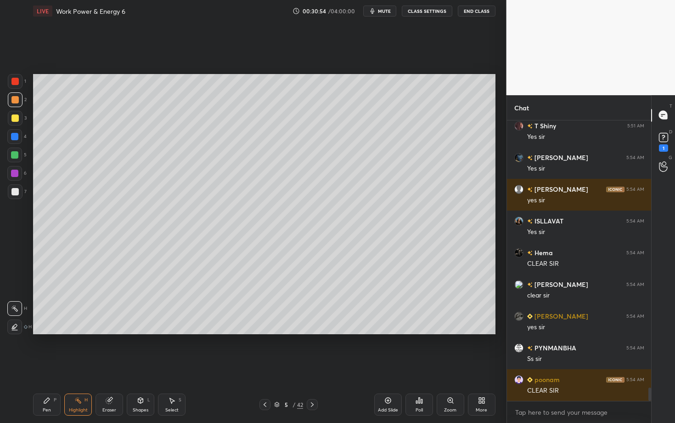
click at [308, 366] on div at bounding box center [312, 404] width 11 height 11
click at [36, 366] on div "Pen P" at bounding box center [47, 404] width 28 height 22
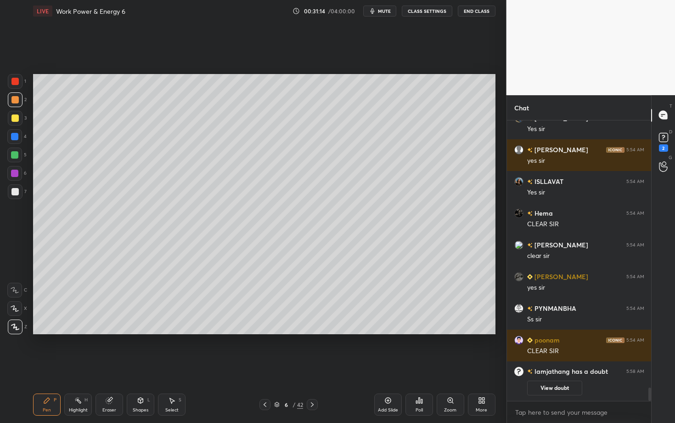
click at [17, 177] on div at bounding box center [14, 173] width 15 height 15
click at [135, 366] on div "Shapes L" at bounding box center [141, 404] width 28 height 22
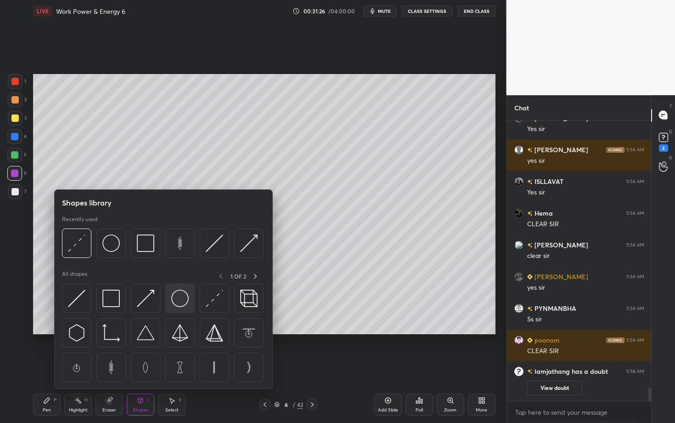
click at [187, 312] on div at bounding box center [163, 334] width 203 height 103
click at [126, 245] on div at bounding box center [163, 245] width 202 height 34
click at [150, 246] on img at bounding box center [145, 242] width 17 height 17
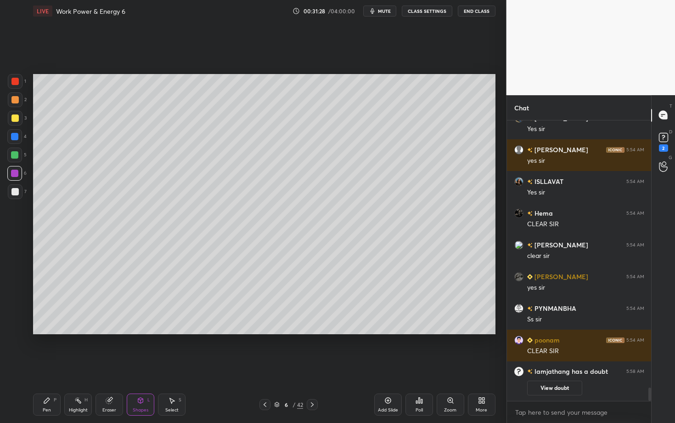
click at [21, 190] on div at bounding box center [15, 191] width 15 height 15
click at [177, 366] on div "Select S" at bounding box center [172, 404] width 28 height 22
drag, startPoint x: 262, startPoint y: 161, endPoint x: 304, endPoint y: 195, distance: 53.6
click at [304, 194] on div "0 ° Undo Copy Duplicate Duplicate to new slide Delete" at bounding box center [264, 204] width 463 height 260
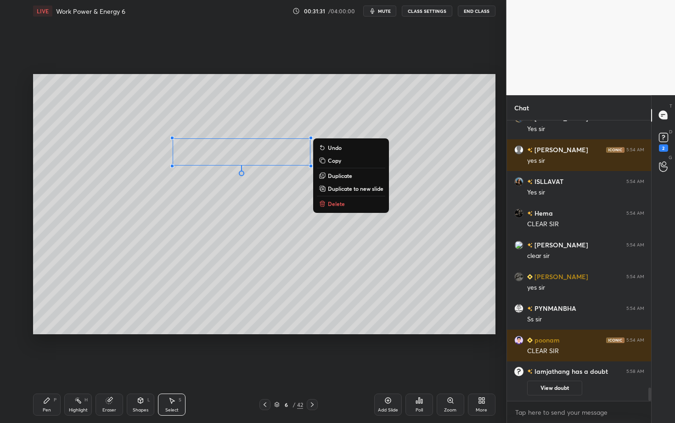
scroll to position [5501, 0]
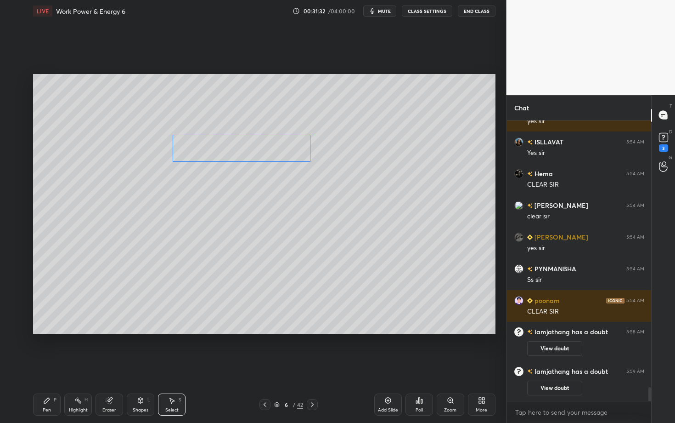
click at [281, 156] on div "0 ° Undo Copy Duplicate Duplicate to new slide Delete" at bounding box center [264, 204] width 463 height 260
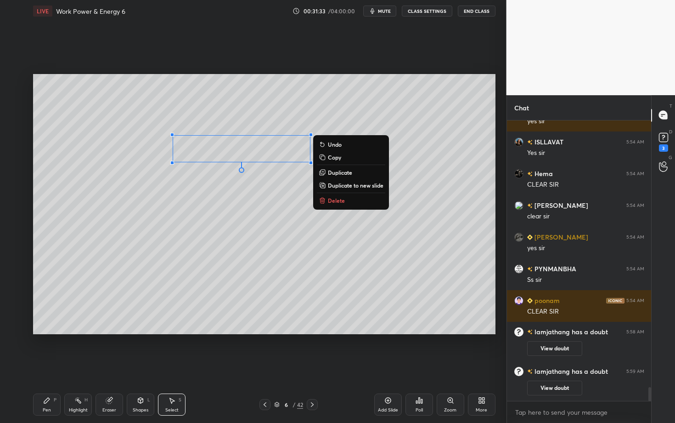
click at [265, 366] on icon at bounding box center [264, 404] width 7 height 7
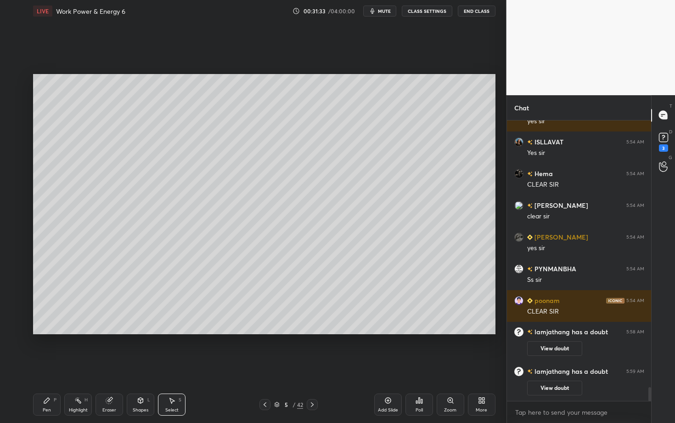
click at [58, 366] on div "Pen P" at bounding box center [47, 404] width 28 height 22
click at [79, 366] on div "Highlight H" at bounding box center [78, 404] width 28 height 22
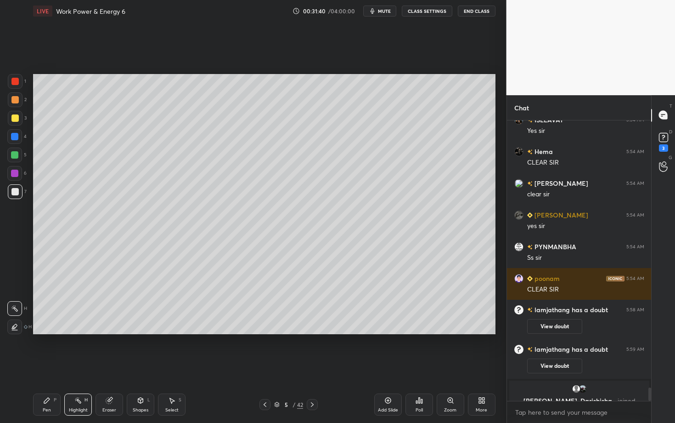
scroll to position [5534, 0]
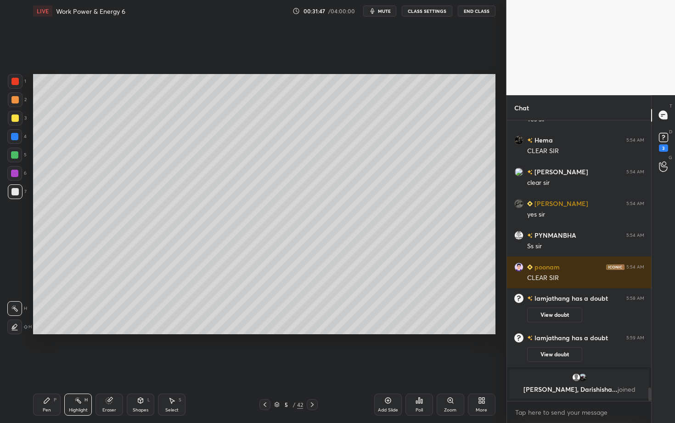
click at [45, 366] on icon at bounding box center [46, 399] width 7 height 7
click at [313, 366] on icon at bounding box center [312, 404] width 7 height 7
click at [17, 83] on div at bounding box center [14, 81] width 7 height 7
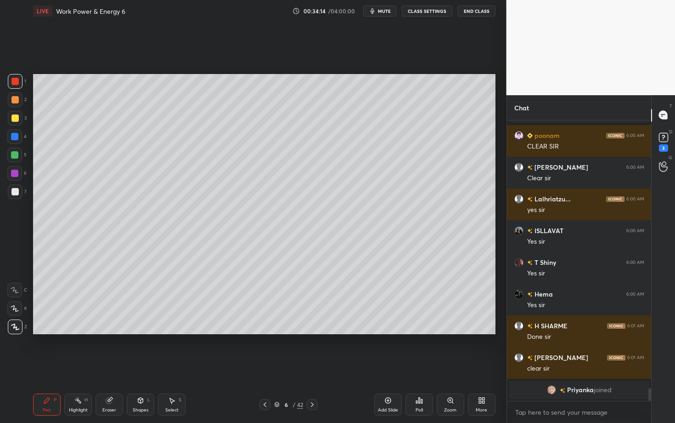
scroll to position [5754, 0]
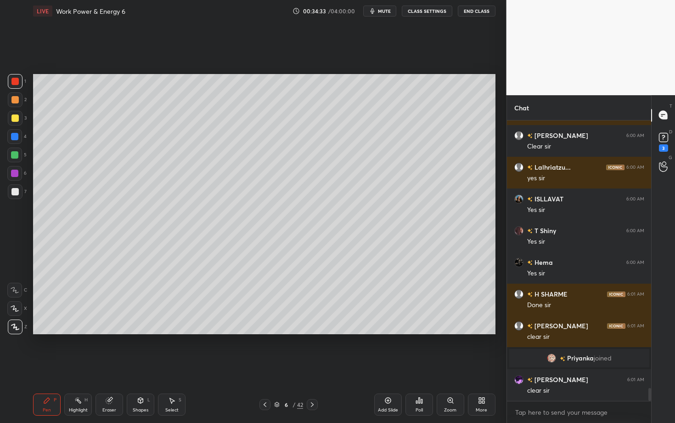
click at [312, 366] on icon at bounding box center [312, 404] width 7 height 7
click at [18, 99] on div at bounding box center [15, 99] width 15 height 15
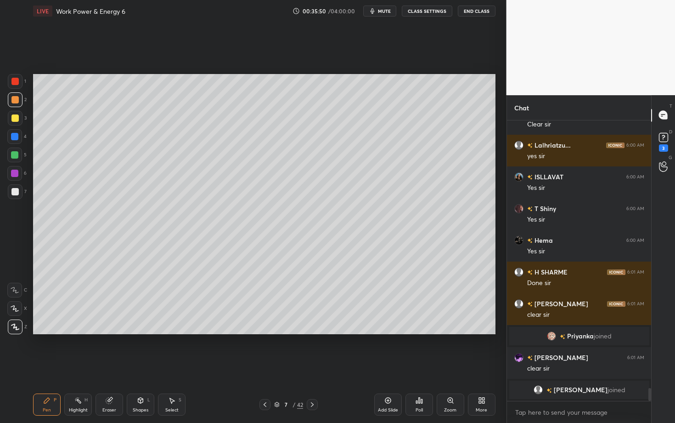
click at [17, 198] on div "7" at bounding box center [17, 193] width 19 height 18
click at [112, 366] on div "Eraser" at bounding box center [110, 404] width 28 height 22
click at [42, 366] on div "Pen P" at bounding box center [47, 404] width 28 height 22
click at [91, 366] on div "Highlight H" at bounding box center [78, 404] width 28 height 22
click at [41, 366] on div "Pen P" at bounding box center [47, 404] width 28 height 22
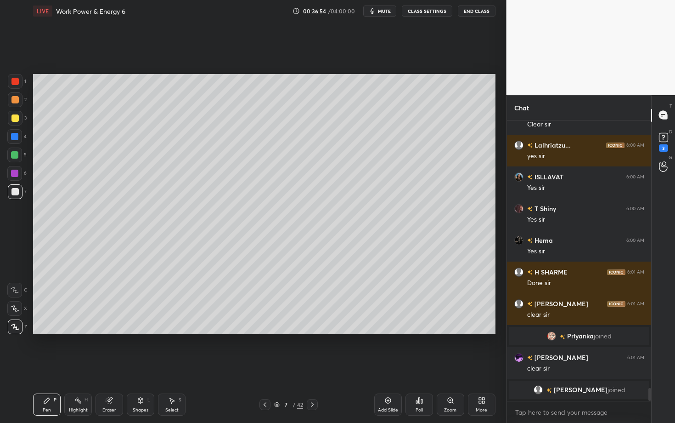
scroll to position [5788, 0]
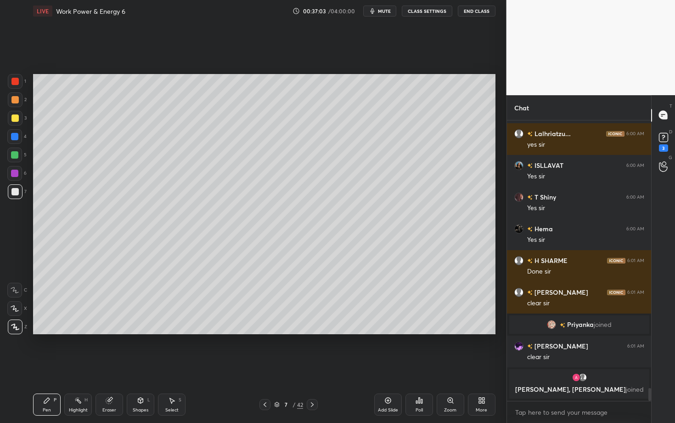
click at [84, 366] on div "Highlight H" at bounding box center [78, 404] width 28 height 22
click at [46, 366] on icon at bounding box center [46, 399] width 7 height 7
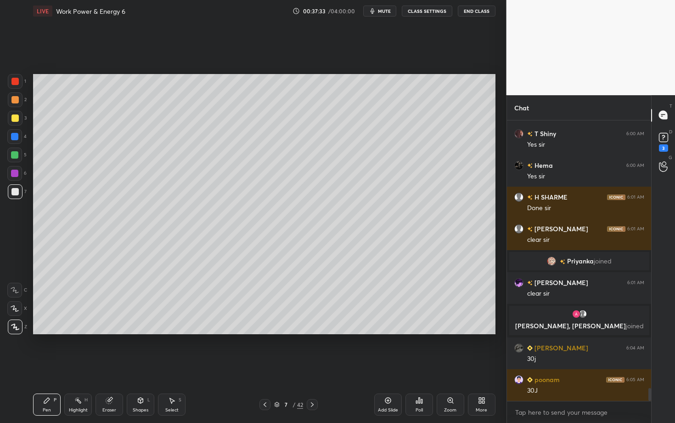
scroll to position [5874, 0]
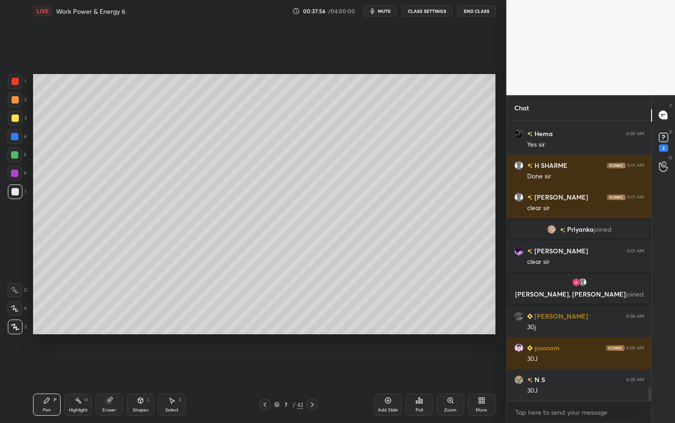
click at [313, 366] on icon at bounding box center [312, 404] width 3 height 5
click at [20, 101] on div at bounding box center [15, 99] width 15 height 15
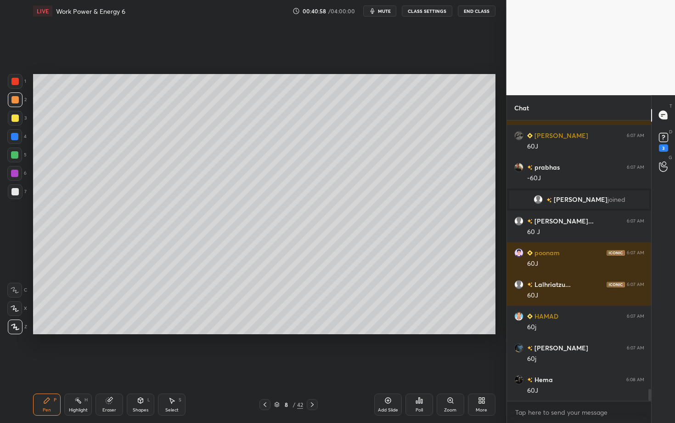
scroll to position [6254, 0]
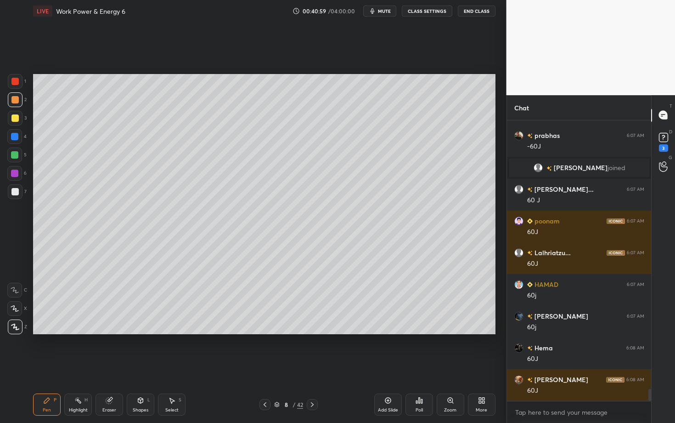
click at [107, 366] on div "Eraser" at bounding box center [110, 404] width 28 height 22
click at [46, 366] on div "Pen P" at bounding box center [47, 404] width 28 height 22
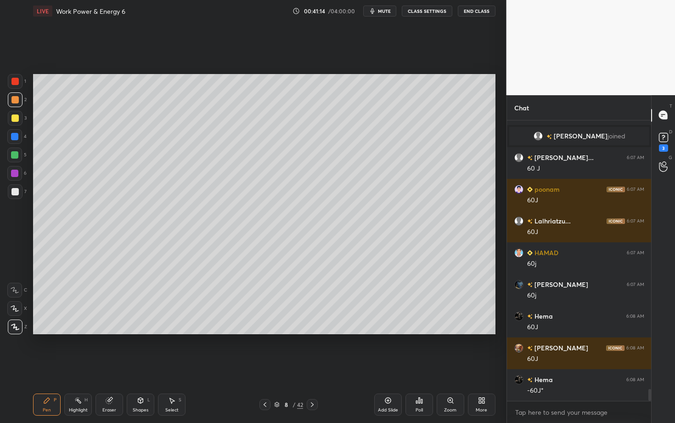
click at [15, 196] on div at bounding box center [15, 191] width 15 height 15
click at [156, 366] on div "Pen P Highlight H Eraser Shapes L Select S" at bounding box center [118, 404] width 170 height 22
click at [168, 366] on div "Select" at bounding box center [171, 410] width 13 height 5
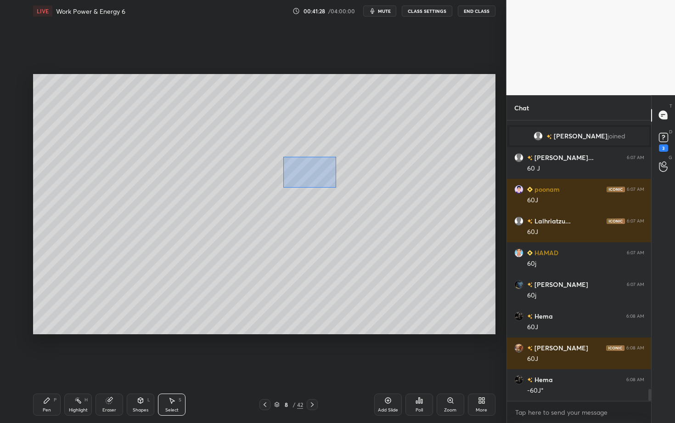
drag, startPoint x: 282, startPoint y: 156, endPoint x: 338, endPoint y: 188, distance: 64.8
click at [338, 188] on div "0 ° Undo Copy Duplicate Duplicate to new slide Delete" at bounding box center [264, 204] width 463 height 260
drag, startPoint x: 301, startPoint y: 169, endPoint x: 307, endPoint y: 171, distance: 6.2
click at [307, 171] on div "0 ° Undo Copy Duplicate Duplicate to new slide Delete" at bounding box center [264, 204] width 463 height 260
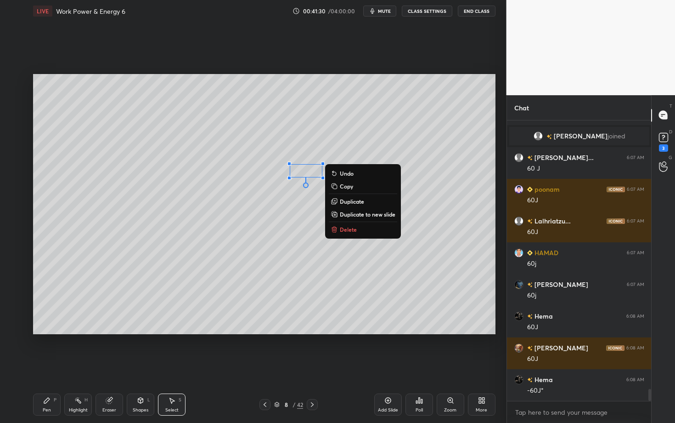
click at [44, 366] on div "Pen" at bounding box center [47, 410] width 8 height 5
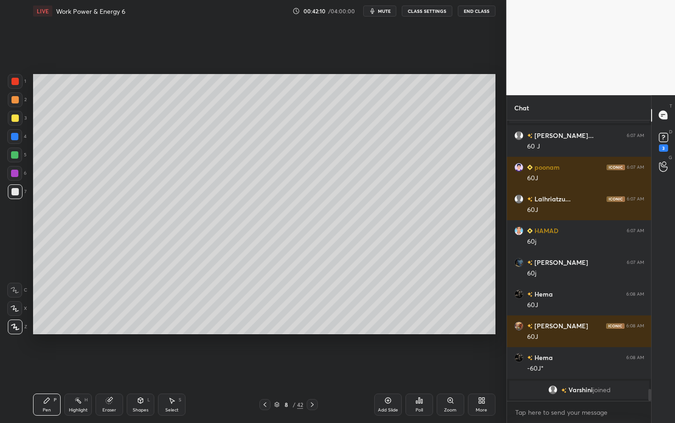
scroll to position [6269, 0]
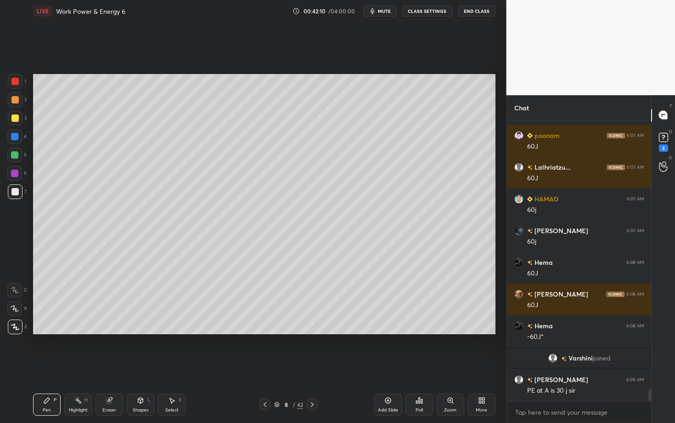
click at [108, 366] on div "Eraser" at bounding box center [109, 410] width 14 height 5
click at [44, 366] on div "Pen P" at bounding box center [47, 404] width 28 height 22
click at [173, 366] on div "Select S" at bounding box center [172, 404] width 28 height 22
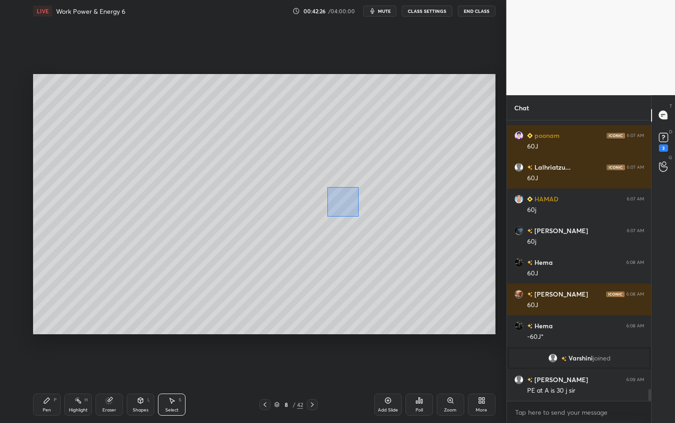
drag, startPoint x: 341, startPoint y: 202, endPoint x: 358, endPoint y: 216, distance: 22.2
click at [358, 216] on div "0 ° Undo Copy Duplicate Duplicate to new slide Delete" at bounding box center [264, 204] width 463 height 260
click at [345, 200] on div "0 ° Undo Copy Duplicate Duplicate to new slide Delete" at bounding box center [264, 204] width 463 height 260
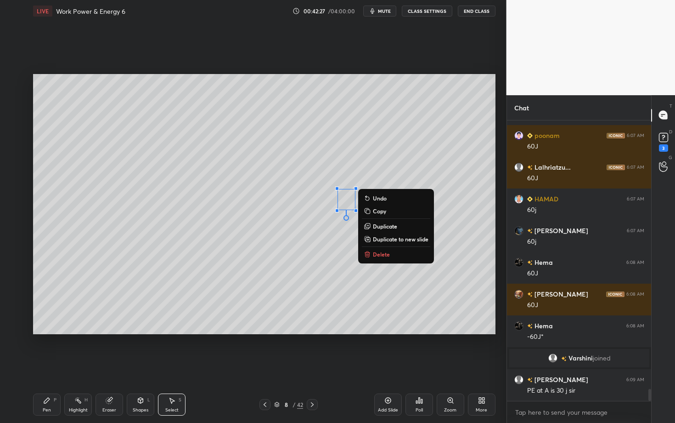
click at [52, 366] on div "Pen P" at bounding box center [47, 404] width 28 height 22
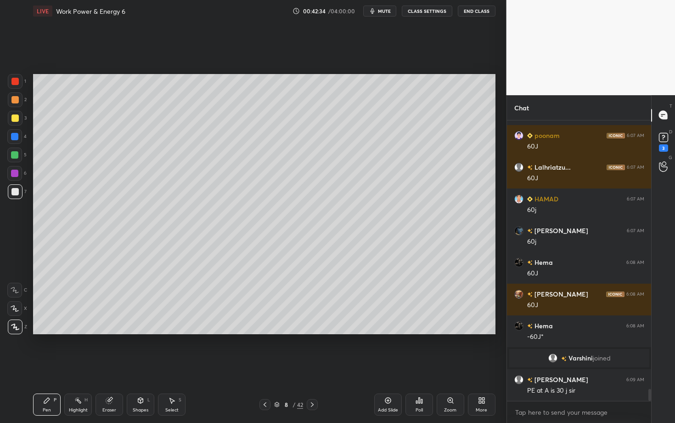
click at [77, 366] on div "Highlight H" at bounding box center [78, 404] width 28 height 22
click at [57, 366] on div "Pen P" at bounding box center [47, 404] width 28 height 22
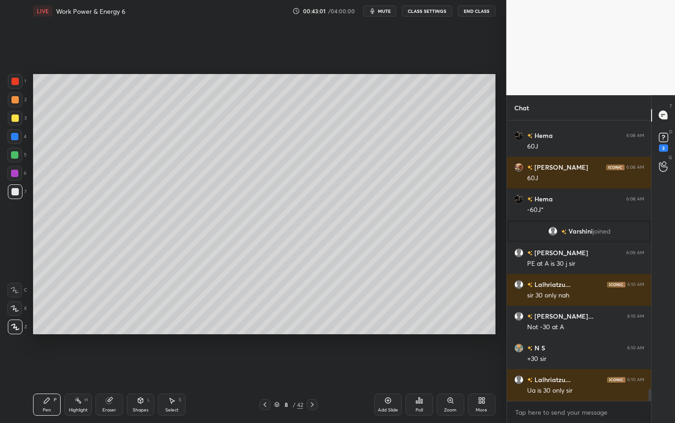
scroll to position [6427, 0]
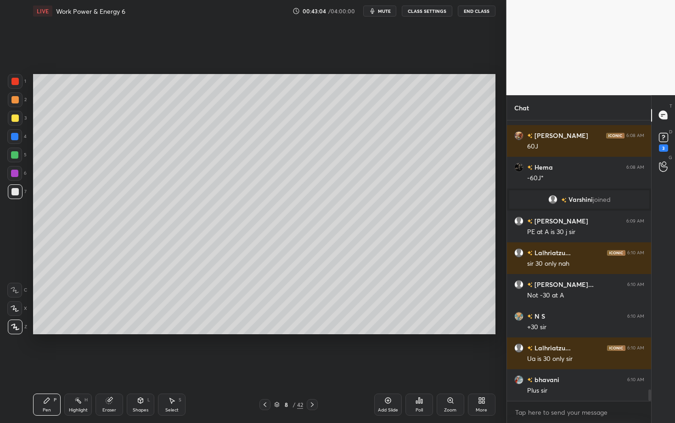
click at [111, 366] on div "Eraser" at bounding box center [110, 404] width 28 height 22
click at [45, 366] on div "Pen P" at bounding box center [47, 404] width 28 height 22
click at [113, 366] on div "Eraser" at bounding box center [110, 404] width 28 height 22
click at [47, 366] on icon at bounding box center [47, 400] width 6 height 6
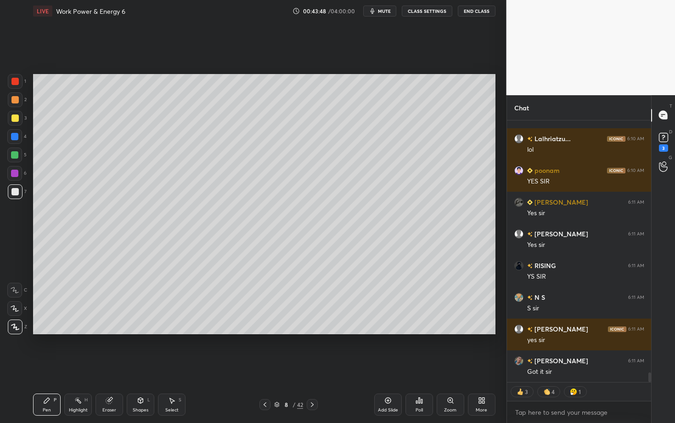
scroll to position [6731, 0]
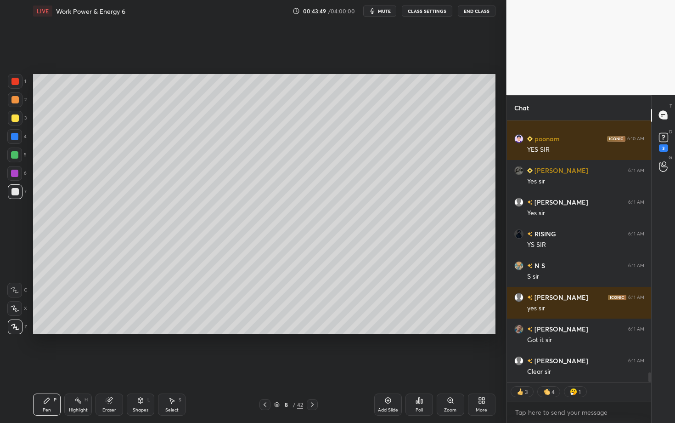
click at [313, 366] on icon at bounding box center [312, 404] width 3 height 5
click at [17, 96] on div at bounding box center [14, 99] width 7 height 7
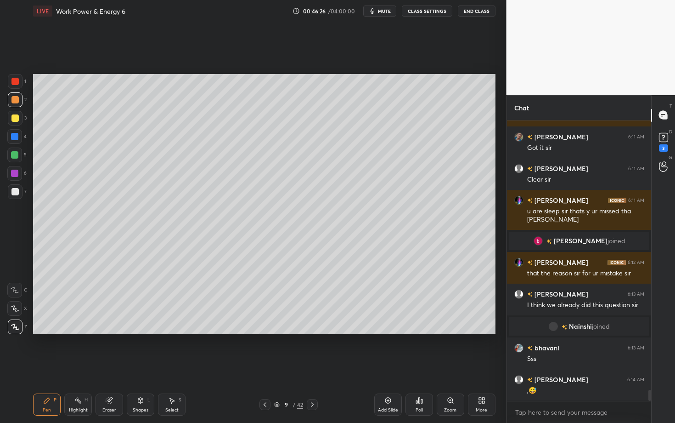
scroll to position [6800, 0]
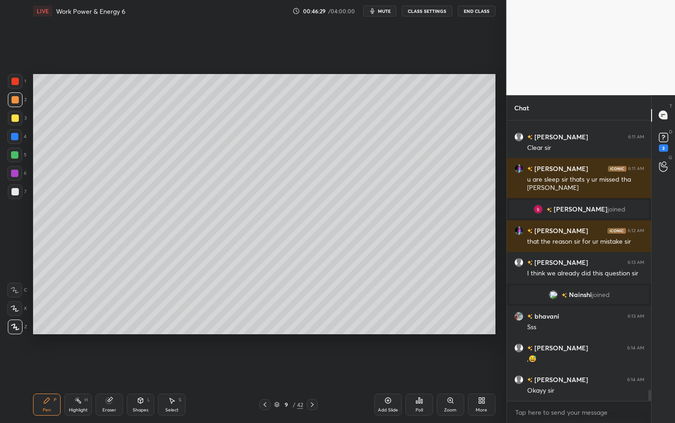
click at [136, 366] on div "Shapes" at bounding box center [141, 410] width 16 height 5
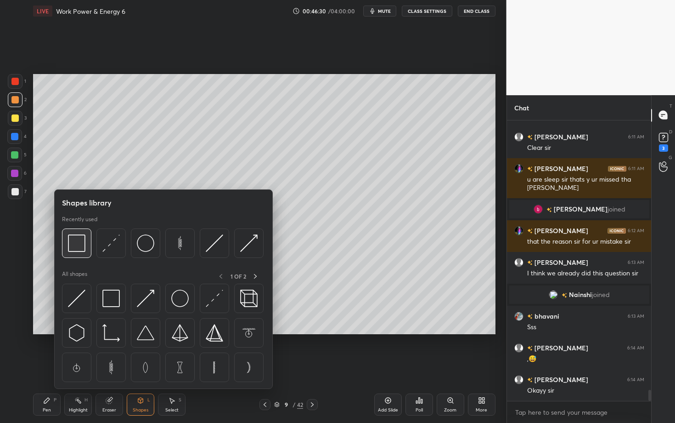
click at [72, 245] on img at bounding box center [76, 242] width 17 height 17
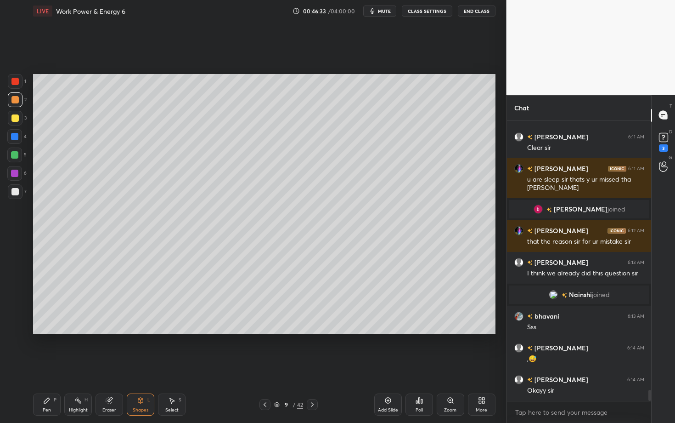
click at [140, 366] on div "Shapes" at bounding box center [141, 410] width 16 height 5
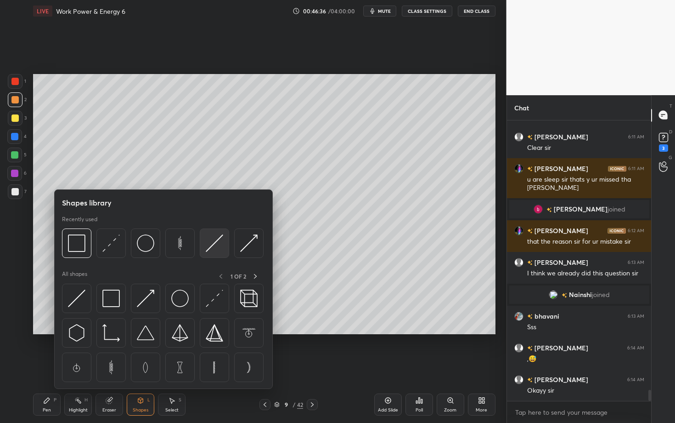
click at [216, 245] on img at bounding box center [214, 242] width 17 height 17
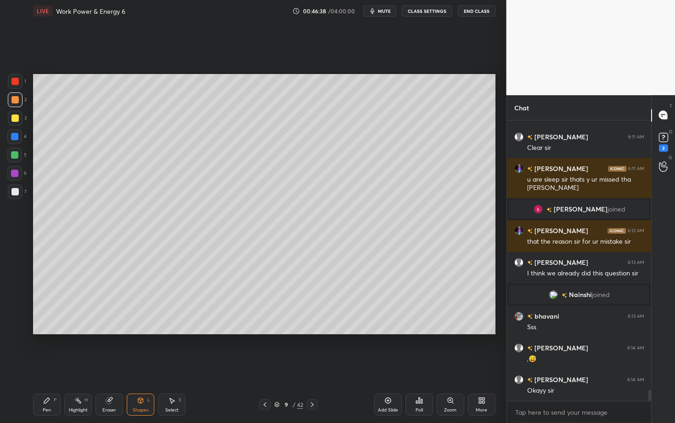
scroll to position [6832, 0]
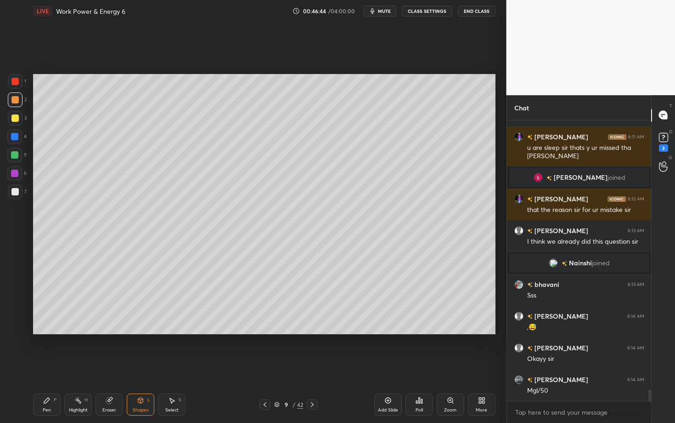
click at [45, 366] on div "Pen P" at bounding box center [47, 404] width 28 height 22
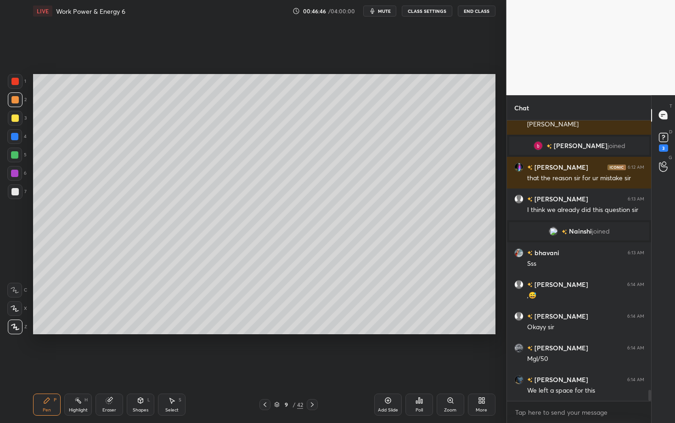
click at [140, 366] on div "Shapes L" at bounding box center [141, 404] width 28 height 22
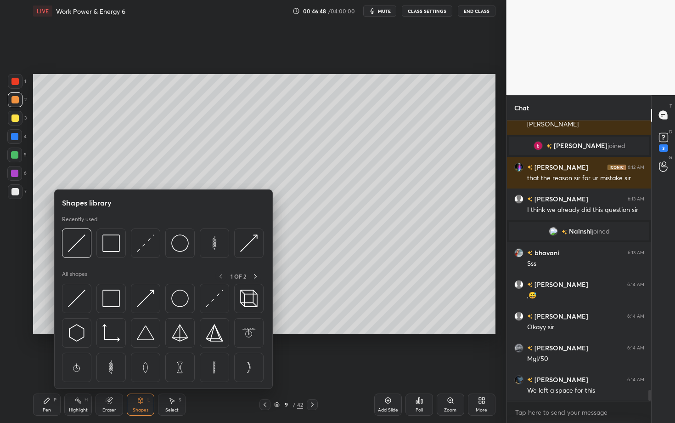
click at [51, 366] on div "Pen P" at bounding box center [47, 404] width 28 height 22
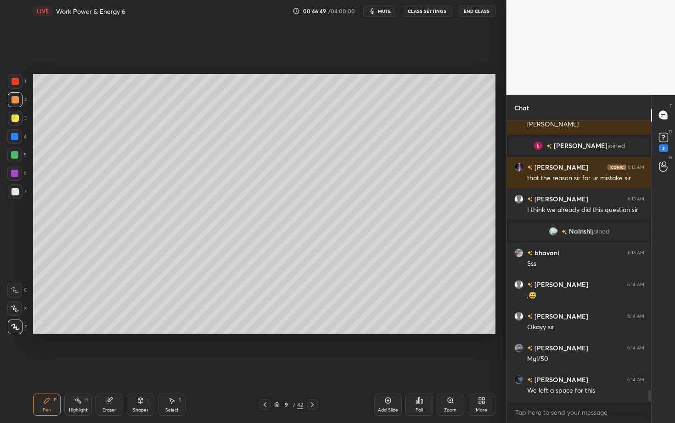
click at [12, 192] on div at bounding box center [14, 191] width 7 height 7
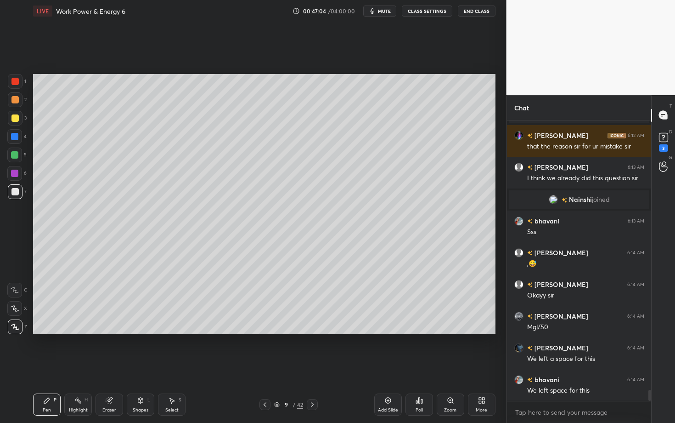
scroll to position [6917, 0]
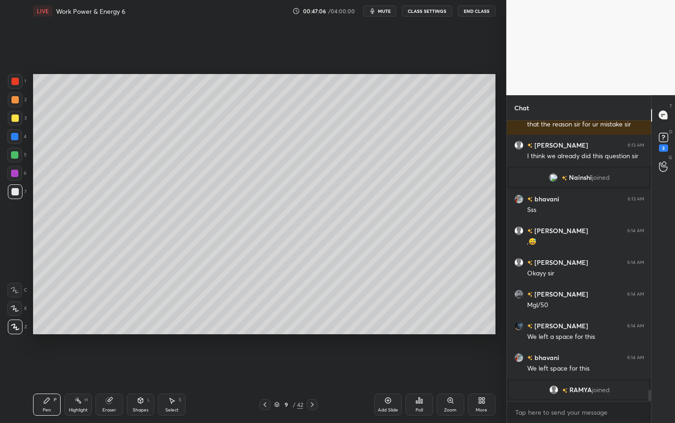
click at [42, 366] on div "Pen P" at bounding box center [47, 404] width 28 height 22
click at [225, 349] on div "Setting up your live class Poll for secs No correct answer Start poll" at bounding box center [264, 204] width 470 height 364
click at [174, 366] on icon at bounding box center [171, 399] width 7 height 7
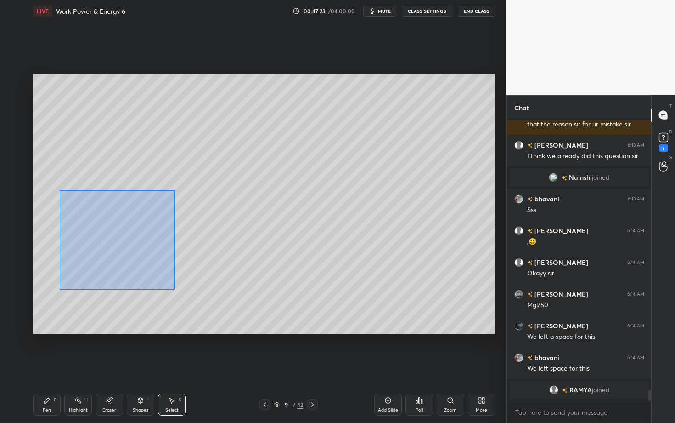
drag, startPoint x: 64, startPoint y: 221, endPoint x: 175, endPoint y: 289, distance: 129.3
click at [175, 289] on div "0 ° Undo Copy Duplicate Duplicate to new slide Delete" at bounding box center [264, 204] width 463 height 260
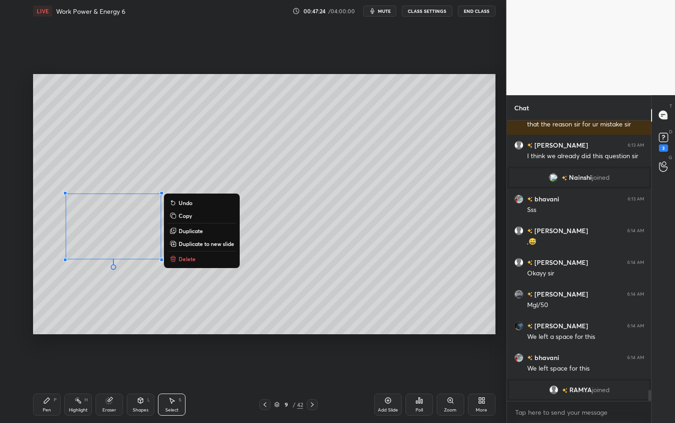
click at [195, 232] on p "Duplicate" at bounding box center [191, 230] width 24 height 7
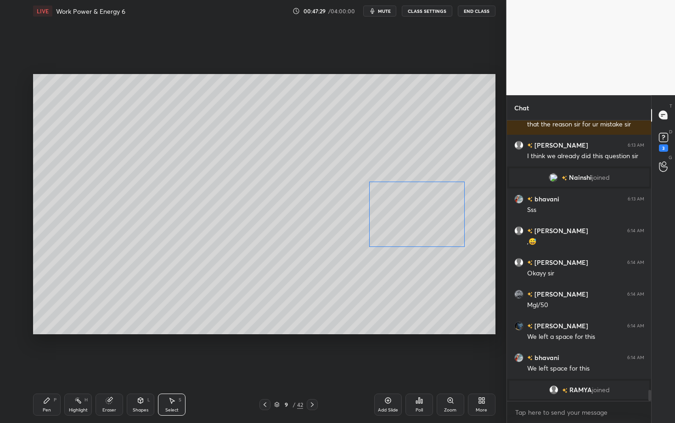
drag, startPoint x: 168, startPoint y: 241, endPoint x: 417, endPoint y: 220, distance: 249.9
click at [416, 221] on div "0 ° Undo Copy Duplicate Duplicate to new slide Delete" at bounding box center [264, 204] width 463 height 260
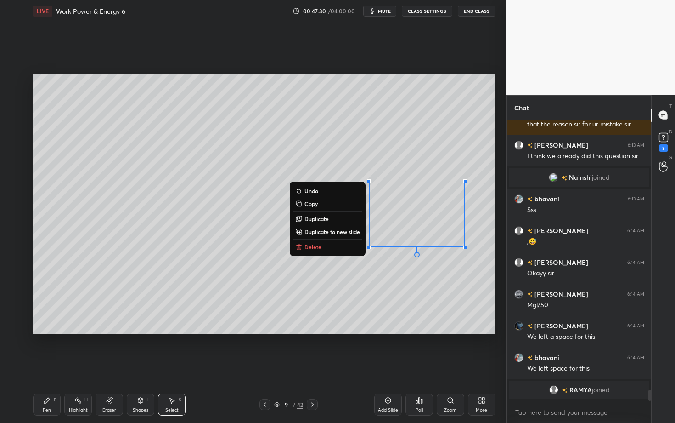
click at [54, 366] on div "Pen P" at bounding box center [47, 404] width 28 height 22
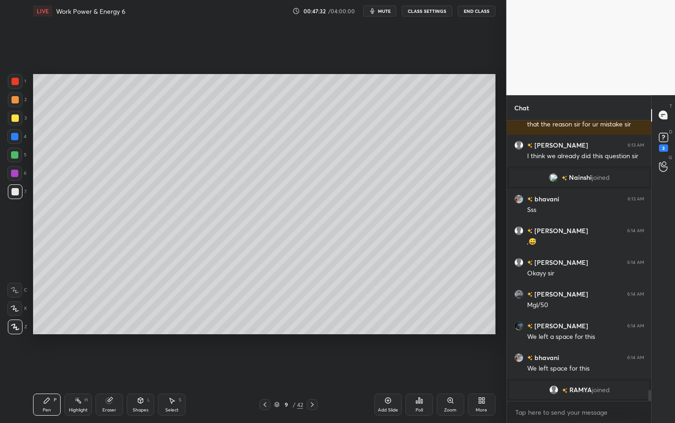
click at [174, 366] on div "Select S" at bounding box center [172, 404] width 28 height 22
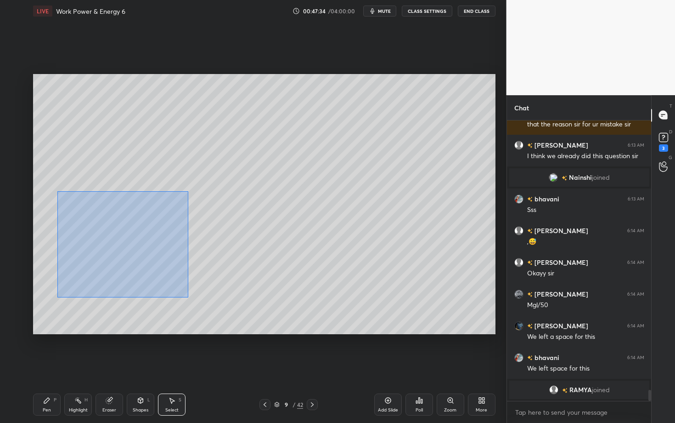
drag, startPoint x: 74, startPoint y: 232, endPoint x: 187, endPoint y: 295, distance: 129.2
click at [187, 295] on div "0 ° Undo Copy Duplicate Duplicate to new slide Delete" at bounding box center [264, 204] width 463 height 260
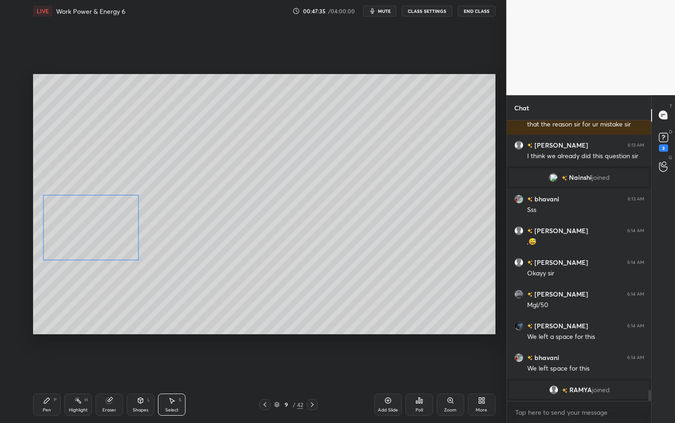
drag, startPoint x: 113, startPoint y: 235, endPoint x: 94, endPoint y: 236, distance: 19.3
click at [94, 236] on div "0 ° Undo Copy Duplicate Duplicate to new slide Delete" at bounding box center [264, 204] width 463 height 260
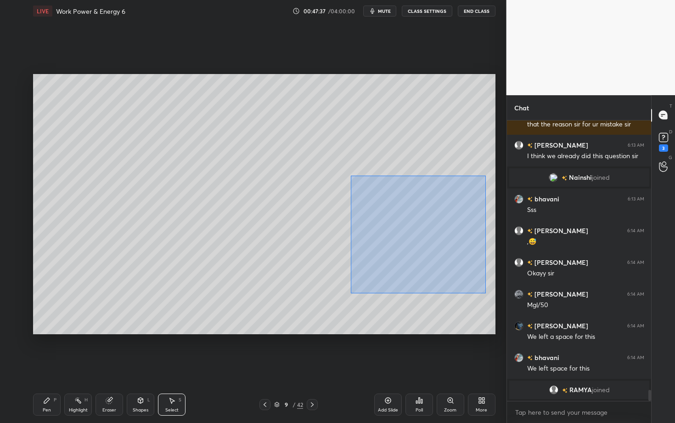
drag, startPoint x: 385, startPoint y: 229, endPoint x: 486, endPoint y: 289, distance: 117.6
click at [485, 289] on div "0 ° Undo Copy Duplicate Duplicate to new slide Delete" at bounding box center [264, 204] width 463 height 260
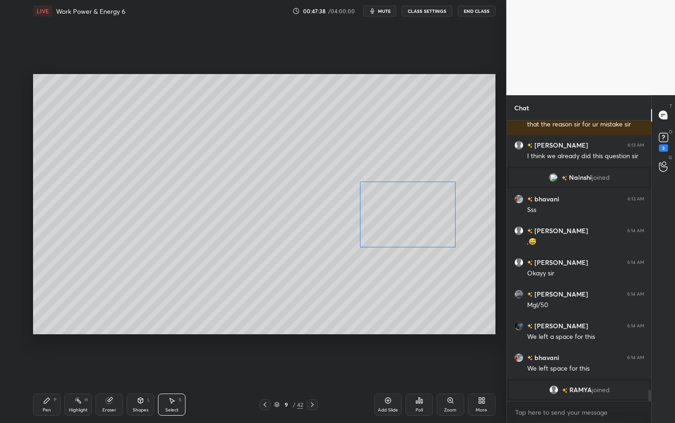
click at [396, 217] on div "0 ° Undo Copy Duplicate Duplicate to new slide Delete" at bounding box center [264, 204] width 463 height 260
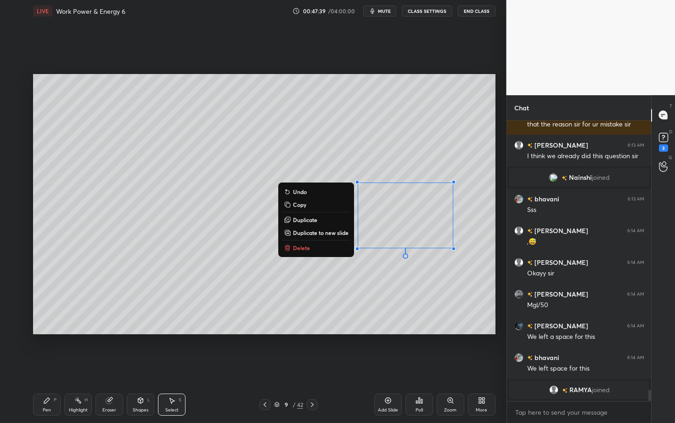
click at [49, 366] on div "Pen" at bounding box center [47, 410] width 8 height 5
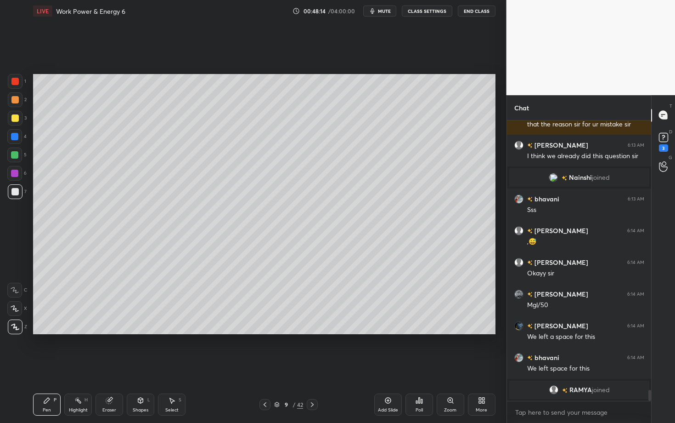
click at [82, 366] on div "Highlight H" at bounding box center [78, 404] width 28 height 22
click at [50, 366] on div "Pen P" at bounding box center [47, 404] width 28 height 22
click at [14, 196] on div "7" at bounding box center [17, 193] width 19 height 18
click at [16, 137] on div at bounding box center [14, 136] width 7 height 7
click at [175, 366] on div "Select S" at bounding box center [172, 404] width 28 height 22
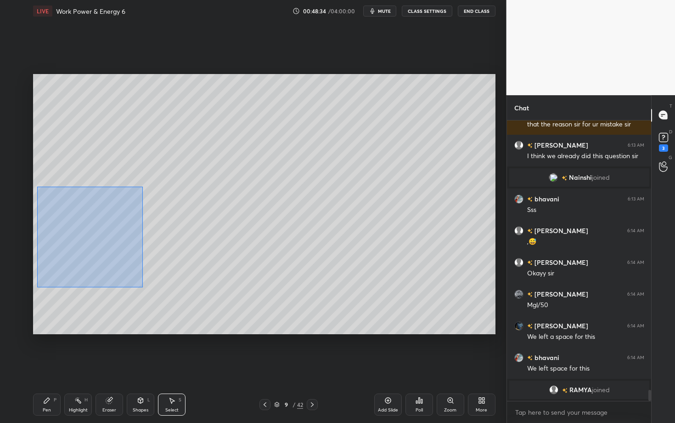
drag, startPoint x: 38, startPoint y: 192, endPoint x: 142, endPoint y: 286, distance: 139.9
click at [142, 286] on div "0 ° Undo Copy Duplicate Duplicate to new slide Delete" at bounding box center [264, 204] width 463 height 260
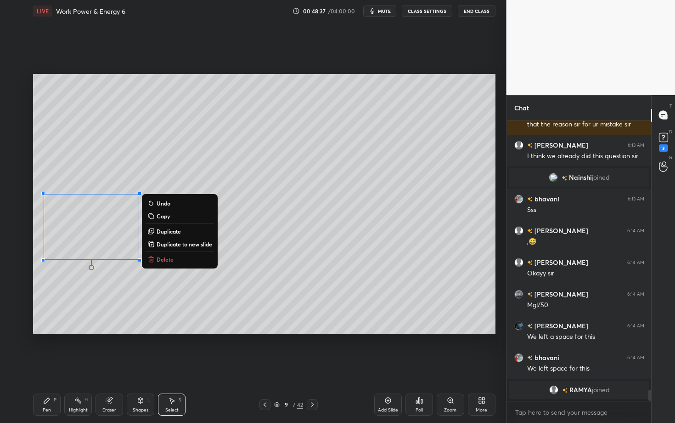
click at [171, 232] on p "Duplicate" at bounding box center [169, 230] width 24 height 7
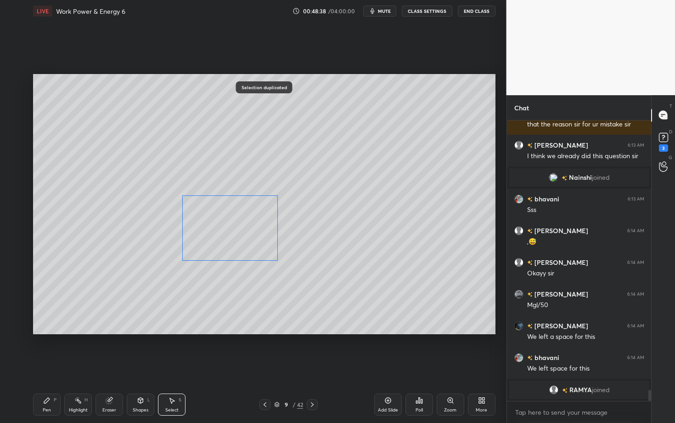
drag, startPoint x: 167, startPoint y: 241, endPoint x: 221, endPoint y: 234, distance: 55.2
click at [221, 234] on div "0 ° Undo Copy Duplicate Duplicate to new slide Delete" at bounding box center [264, 204] width 463 height 260
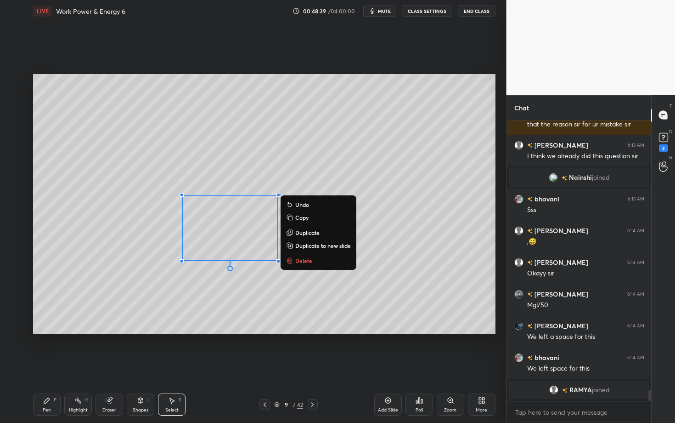
click at [170, 366] on div "Select" at bounding box center [171, 410] width 13 height 5
click at [142, 366] on div "Shapes L" at bounding box center [141, 404] width 28 height 22
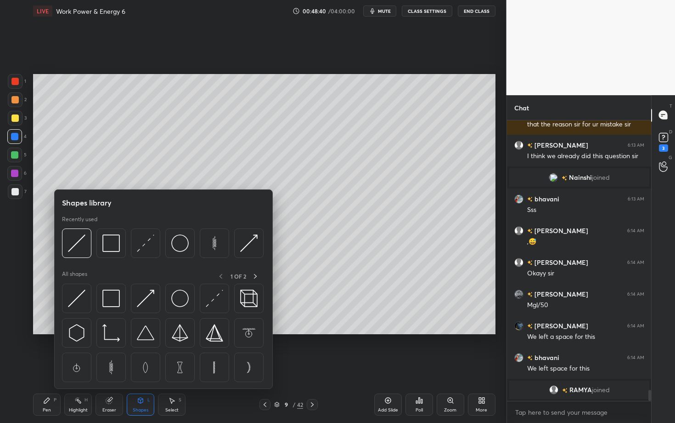
click at [172, 366] on div "Select S" at bounding box center [172, 404] width 28 height 22
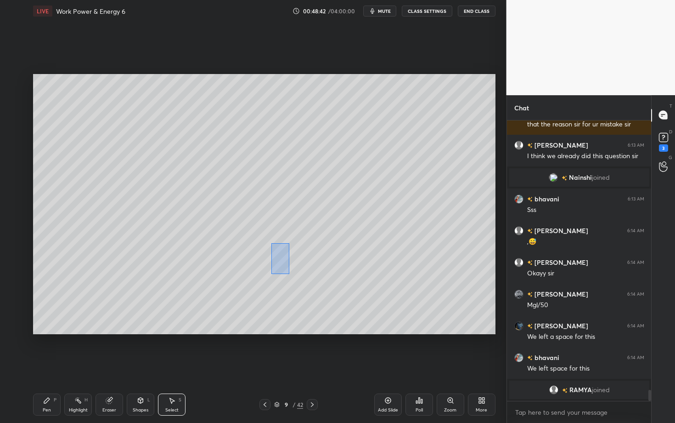
drag, startPoint x: 280, startPoint y: 259, endPoint x: 289, endPoint y: 273, distance: 16.9
click at [289, 273] on div "0 ° Undo Copy Duplicate Duplicate to new slide Delete" at bounding box center [264, 204] width 463 height 260
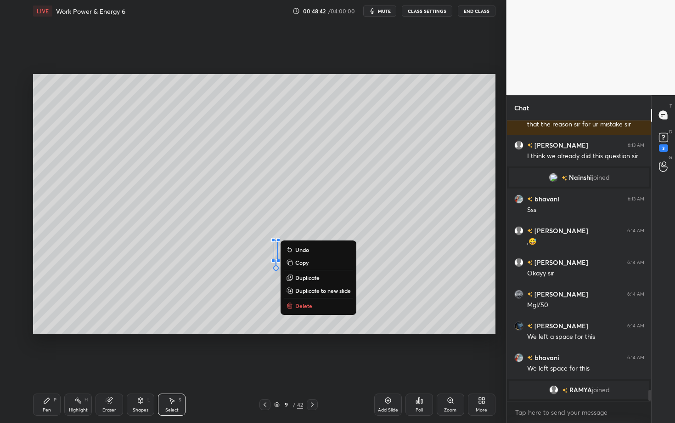
click at [306, 304] on p "Delete" at bounding box center [303, 305] width 17 height 7
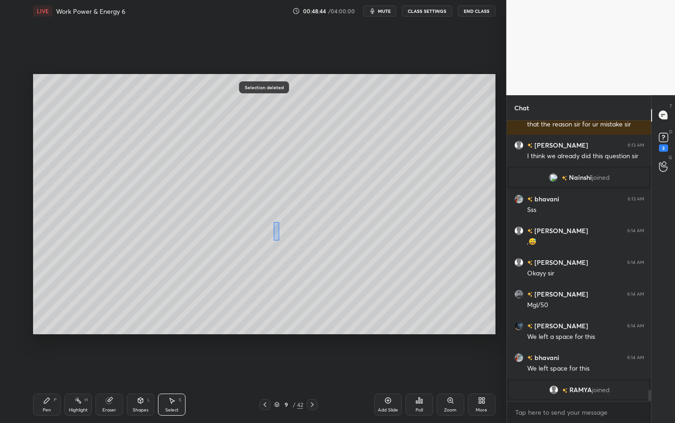
drag, startPoint x: 278, startPoint y: 237, endPoint x: 289, endPoint y: 259, distance: 25.1
click at [289, 259] on div "0 ° Undo Copy Duplicate Duplicate to new slide Delete" at bounding box center [264, 204] width 463 height 260
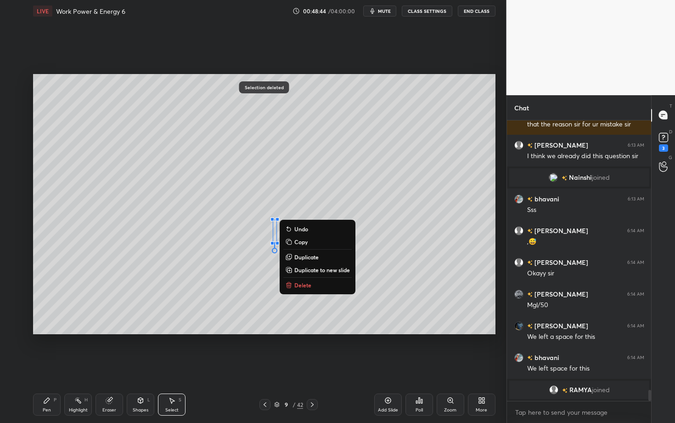
click at [303, 283] on p "Delete" at bounding box center [302, 284] width 17 height 7
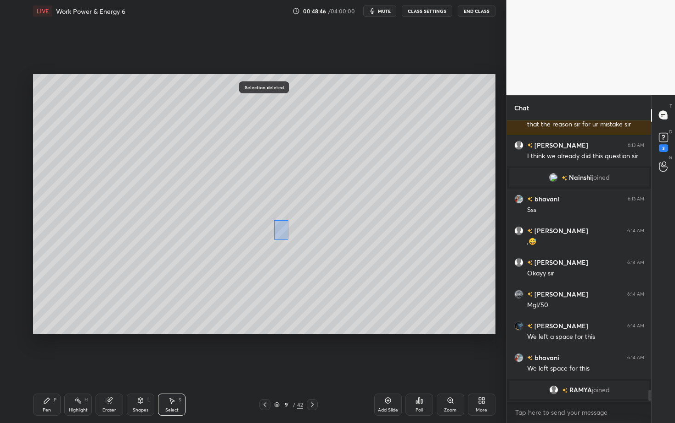
drag, startPoint x: 280, startPoint y: 230, endPoint x: 288, endPoint y: 239, distance: 12.0
click at [288, 239] on div "0 ° Undo Copy Duplicate Duplicate to new slide Delete" at bounding box center [264, 204] width 463 height 260
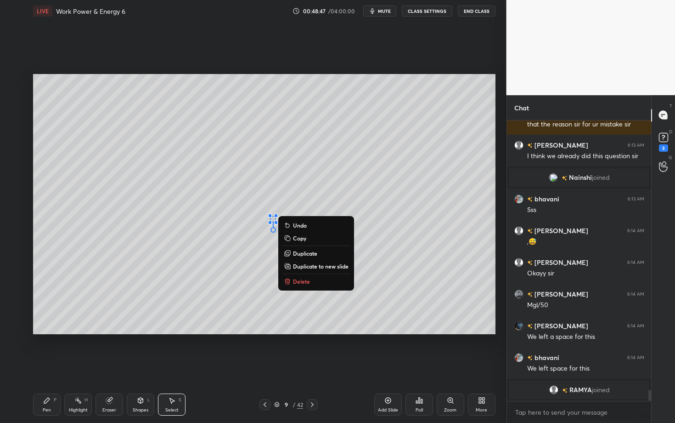
click at [307, 279] on p "Delete" at bounding box center [301, 280] width 17 height 7
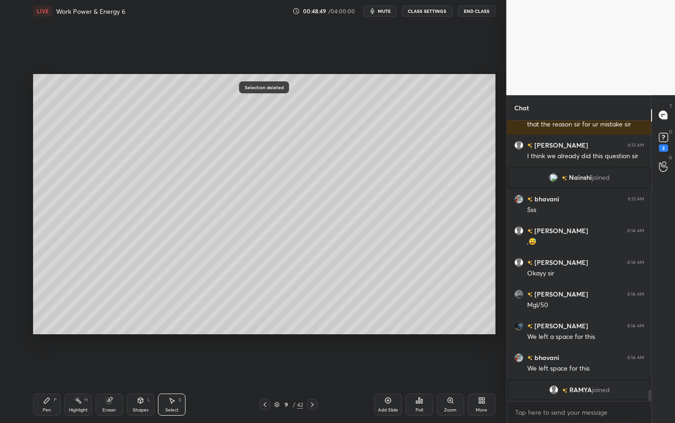
click at [47, 366] on div "Pen P" at bounding box center [47, 404] width 28 height 22
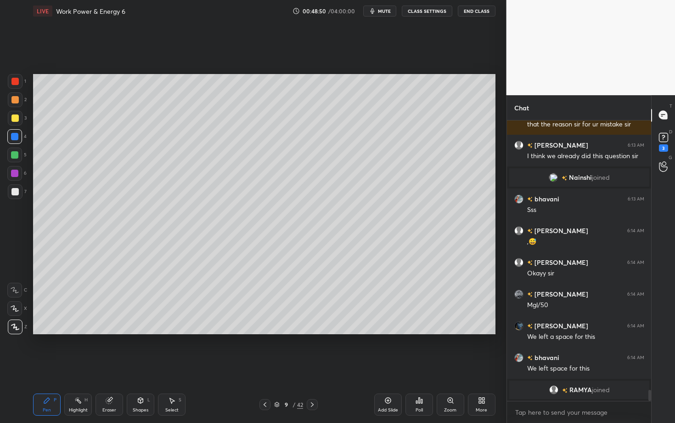
click at [15, 194] on div at bounding box center [14, 191] width 7 height 7
click at [48, 366] on div "Pen" at bounding box center [47, 410] width 8 height 5
click at [82, 366] on div "Highlight" at bounding box center [78, 410] width 19 height 5
click at [45, 366] on icon at bounding box center [47, 400] width 6 height 6
click at [45, 366] on icon at bounding box center [46, 399] width 7 height 7
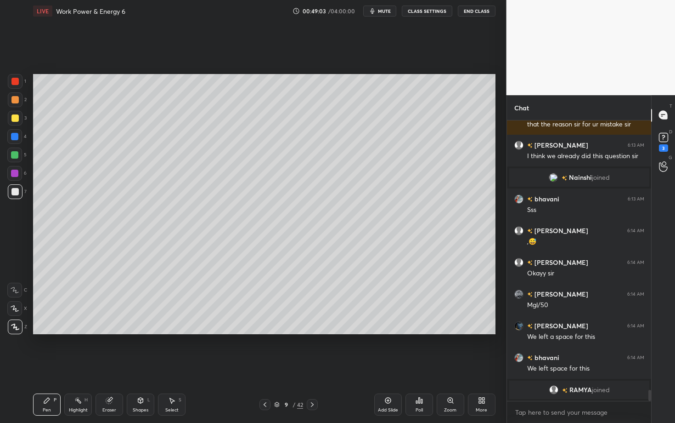
click at [14, 156] on div at bounding box center [14, 154] width 7 height 7
click at [173, 366] on div "Select S" at bounding box center [172, 404] width 28 height 22
click at [45, 366] on div "Pen" at bounding box center [47, 410] width 8 height 5
click at [170, 366] on div "Select S" at bounding box center [172, 404] width 28 height 22
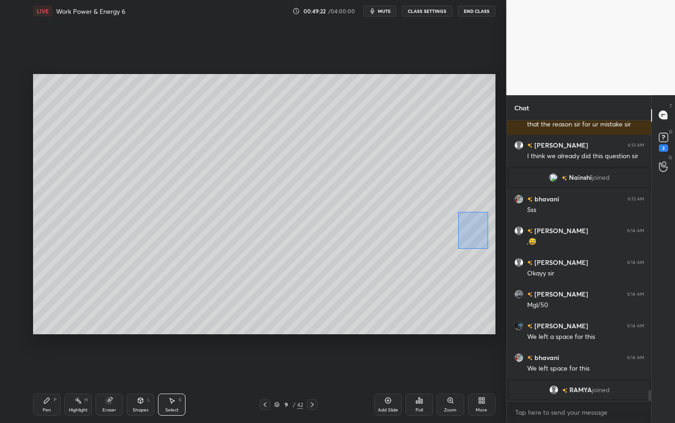
drag, startPoint x: 469, startPoint y: 235, endPoint x: 488, endPoint y: 249, distance: 23.7
click at [488, 249] on div "0 ° Undo Copy Duplicate Duplicate to new slide Delete" at bounding box center [264, 204] width 463 height 260
drag, startPoint x: 468, startPoint y: 245, endPoint x: 151, endPoint y: 271, distance: 317.5
click at [152, 271] on div "0 ° Undo Copy Duplicate Duplicate to new slide Delete" at bounding box center [264, 204] width 463 height 260
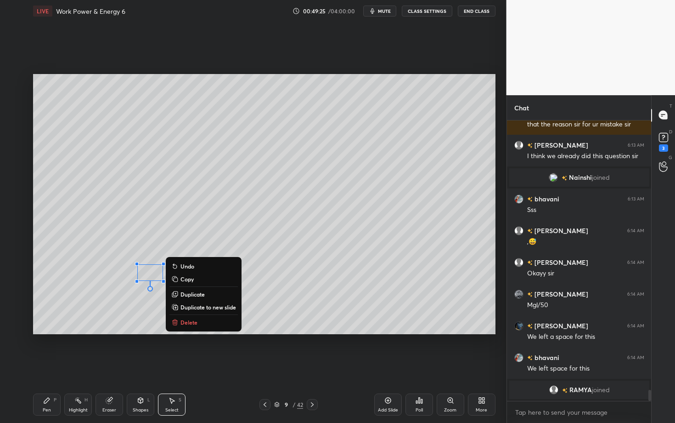
click at [178, 366] on div "Select S" at bounding box center [172, 404] width 28 height 22
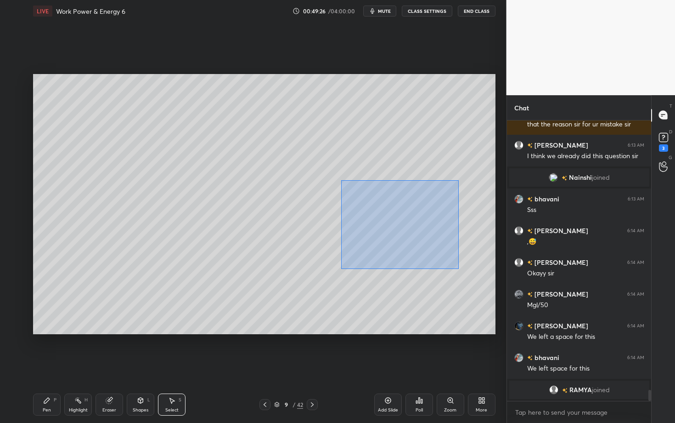
drag, startPoint x: 341, startPoint y: 182, endPoint x: 476, endPoint y: 282, distance: 168.2
click at [476, 282] on div "0 ° Undo Copy Duplicate Duplicate to new slide Delete" at bounding box center [264, 204] width 463 height 260
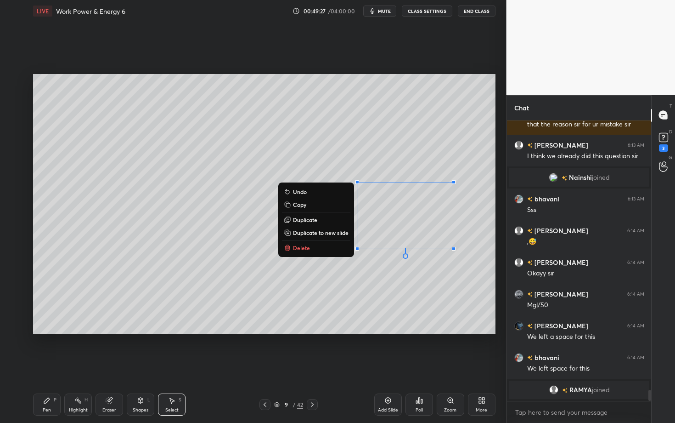
click at [319, 250] on button "Delete" at bounding box center [316, 247] width 68 height 11
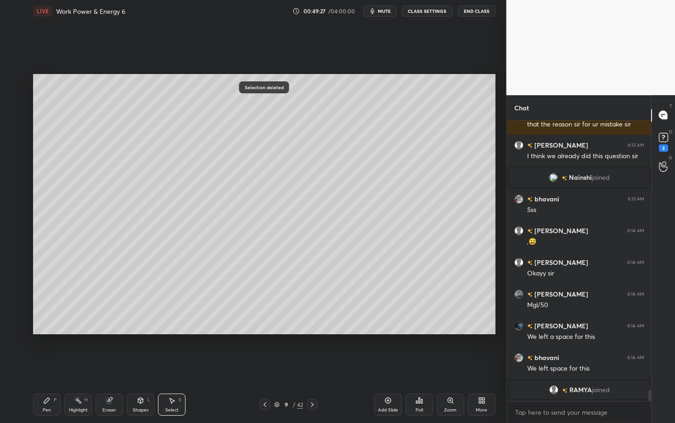
click at [265, 366] on icon at bounding box center [264, 404] width 7 height 7
click at [261, 366] on div at bounding box center [265, 404] width 11 height 11
click at [264, 366] on icon at bounding box center [264, 404] width 7 height 7
click at [76, 366] on icon at bounding box center [77, 399] width 7 height 7
click at [265, 366] on icon at bounding box center [264, 404] width 7 height 7
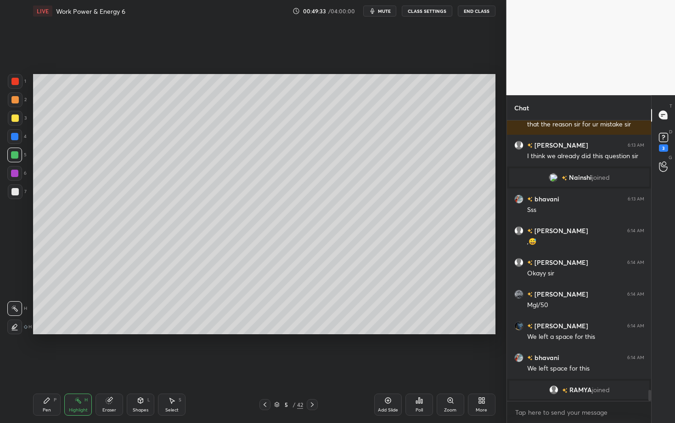
click at [266, 366] on icon at bounding box center [264, 404] width 7 height 7
click at [267, 366] on icon at bounding box center [264, 404] width 7 height 7
click at [312, 366] on icon at bounding box center [312, 404] width 7 height 7
click at [313, 366] on icon at bounding box center [312, 404] width 3 height 5
click at [313, 366] on icon at bounding box center [312, 404] width 7 height 7
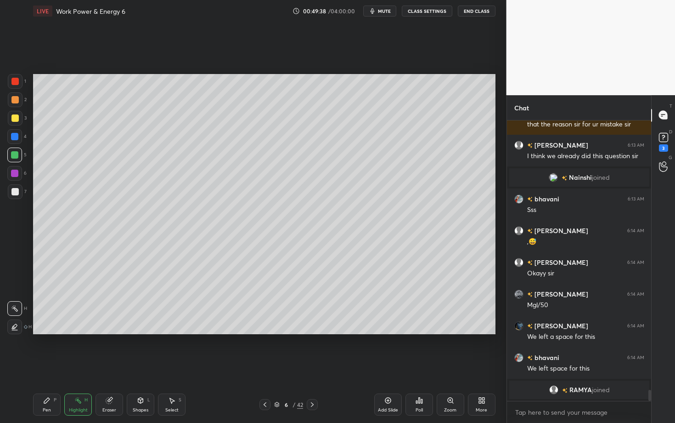
click at [314, 366] on icon at bounding box center [312, 404] width 7 height 7
click at [315, 366] on icon at bounding box center [312, 404] width 7 height 7
click at [316, 366] on icon at bounding box center [312, 404] width 7 height 7
click at [315, 366] on icon at bounding box center [312, 404] width 7 height 7
click at [265, 366] on icon at bounding box center [264, 404] width 7 height 7
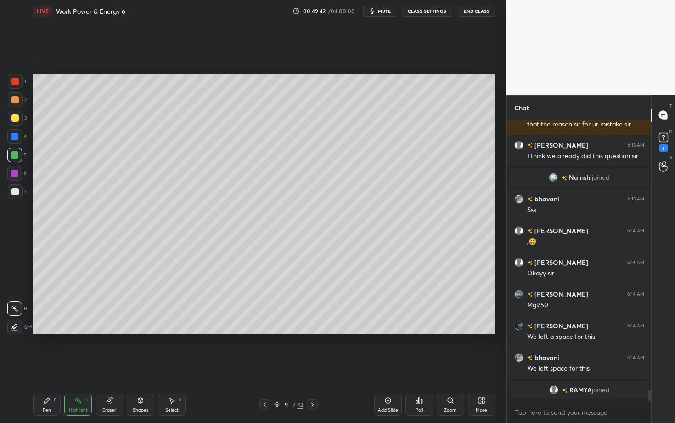
click at [57, 366] on div "Pen P" at bounding box center [47, 404] width 28 height 22
click at [13, 156] on div at bounding box center [14, 154] width 7 height 7
click at [16, 175] on div at bounding box center [14, 173] width 7 height 7
click at [74, 366] on icon at bounding box center [77, 399] width 7 height 7
click at [48, 366] on icon at bounding box center [46, 399] width 7 height 7
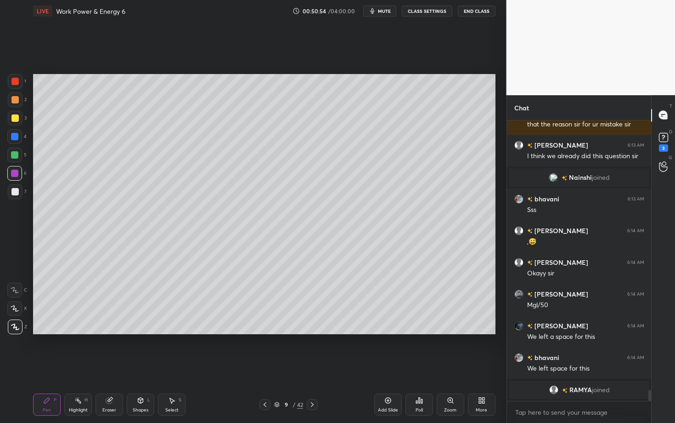
click at [413, 366] on div "Poll" at bounding box center [420, 404] width 28 height 22
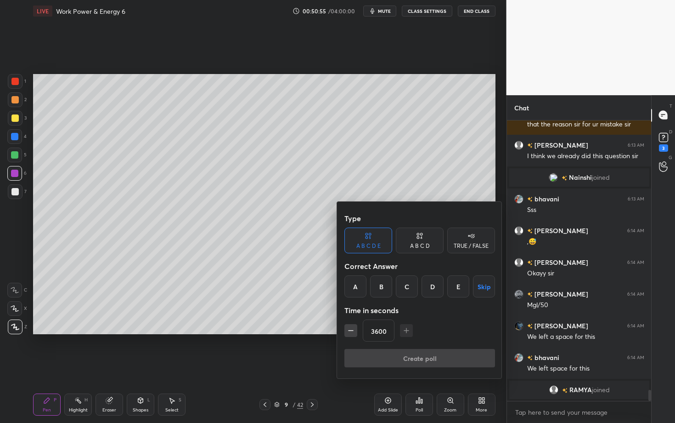
click at [245, 366] on div at bounding box center [337, 211] width 675 height 423
click at [279, 366] on div "Type A B C D E A B C D TRUE / FALSE Correct Answer A B C D E Skip Time in secon…" at bounding box center [337, 211] width 675 height 423
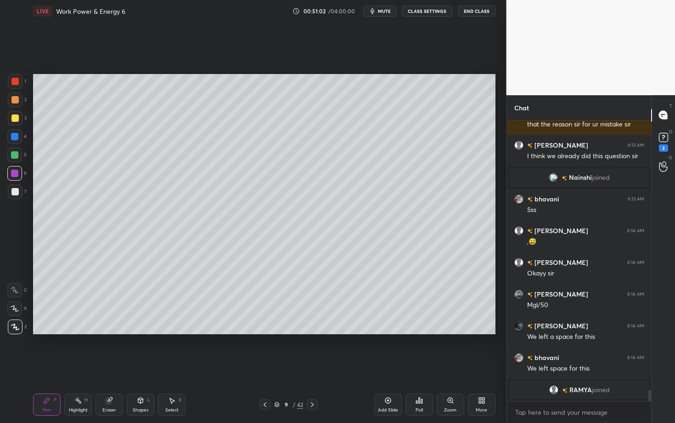
click at [76, 366] on div "Highlight" at bounding box center [78, 410] width 19 height 5
click at [44, 366] on div "Pen P" at bounding box center [47, 404] width 28 height 22
click at [76, 366] on div "Highlight H" at bounding box center [78, 404] width 28 height 22
click at [45, 366] on icon at bounding box center [47, 400] width 6 height 6
click at [79, 366] on icon at bounding box center [77, 399] width 7 height 7
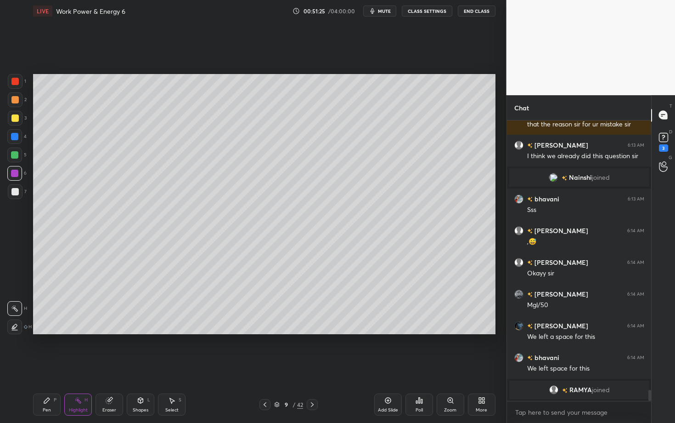
click at [47, 366] on div "Pen P" at bounding box center [47, 404] width 28 height 22
click at [313, 366] on icon at bounding box center [312, 404] width 7 height 7
click at [262, 366] on icon at bounding box center [264, 404] width 7 height 7
click at [316, 366] on div at bounding box center [312, 404] width 11 height 11
click at [16, 192] on div at bounding box center [14, 191] width 7 height 7
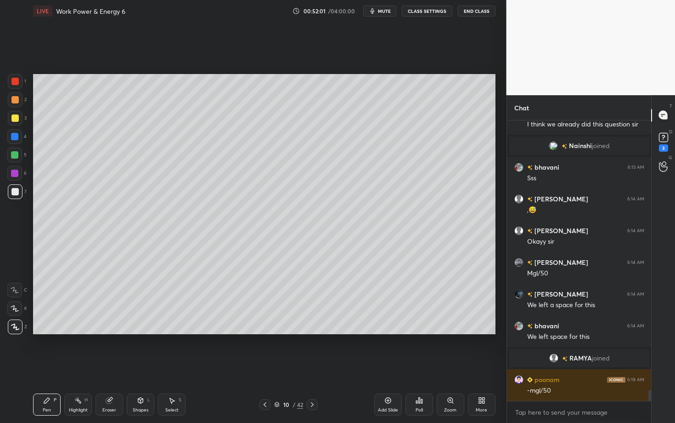
scroll to position [6938, 0]
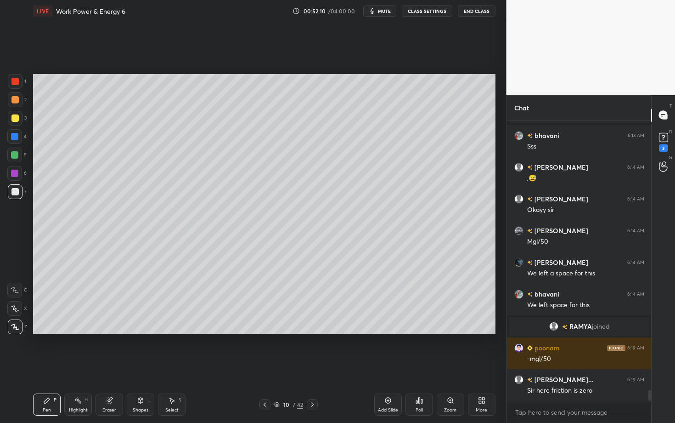
click at [264, 366] on icon at bounding box center [264, 404] width 7 height 7
click at [76, 366] on div "Highlight" at bounding box center [78, 410] width 19 height 5
click at [80, 366] on div "Highlight H" at bounding box center [78, 404] width 28 height 22
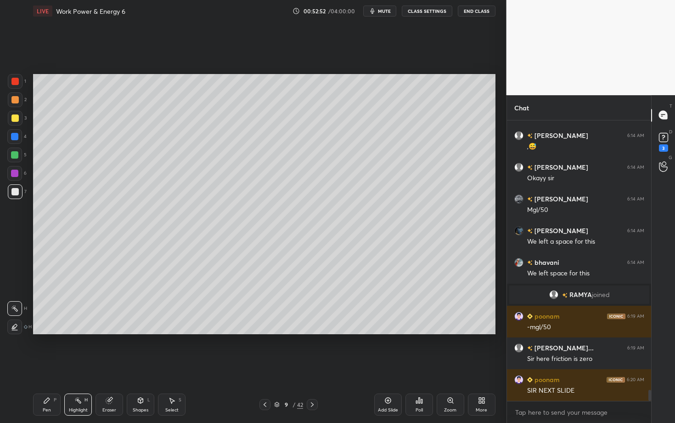
click at [254, 366] on div "9 / 42" at bounding box center [289, 404] width 170 height 11
click at [42, 366] on div "Pen P" at bounding box center [47, 404] width 28 height 22
click at [85, 366] on div "Highlight H" at bounding box center [78, 404] width 28 height 22
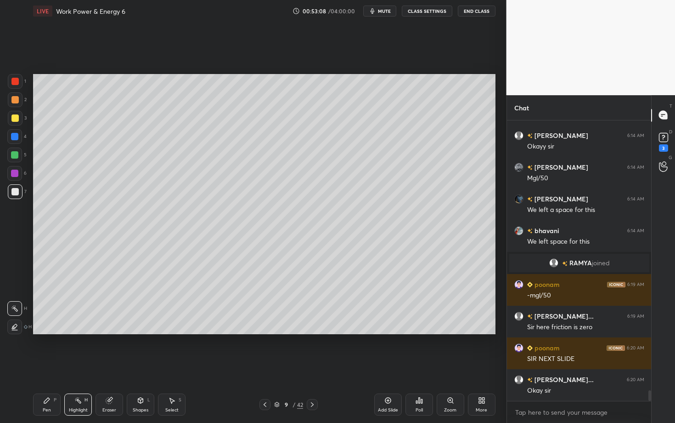
click at [50, 366] on div "Pen" at bounding box center [47, 410] width 8 height 5
click at [79, 366] on div "Highlight" at bounding box center [78, 410] width 19 height 5
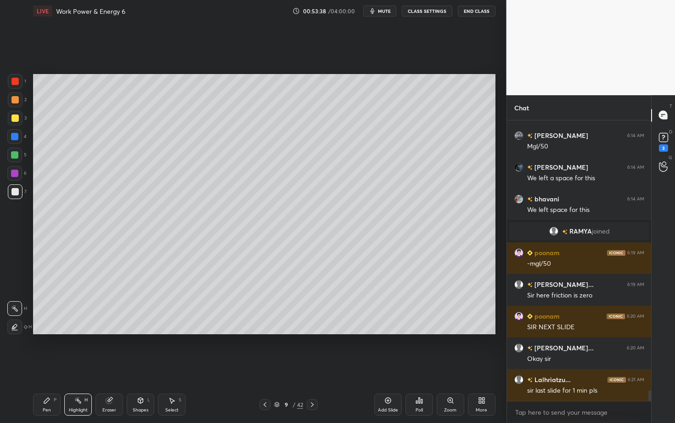
scroll to position [7055, 0]
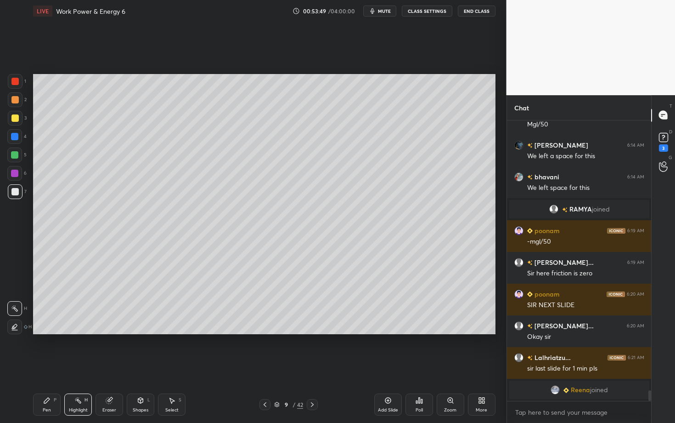
click at [168, 366] on div "Select S" at bounding box center [172, 404] width 28 height 22
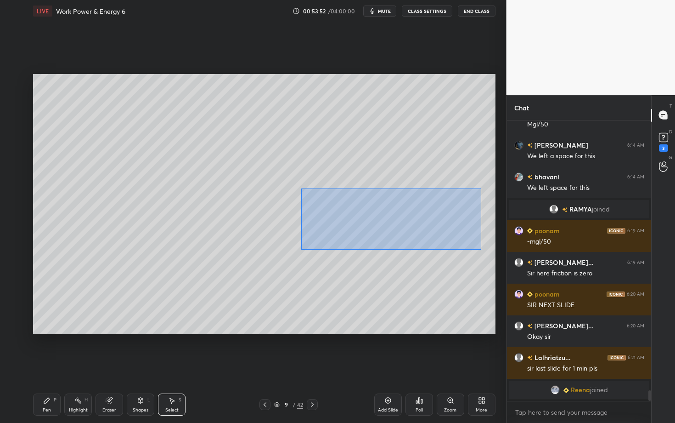
drag, startPoint x: 301, startPoint y: 187, endPoint x: 481, endPoint y: 249, distance: 189.7
click at [481, 249] on div "0 ° Undo Copy Duplicate Duplicate to new slide Delete" at bounding box center [264, 204] width 463 height 260
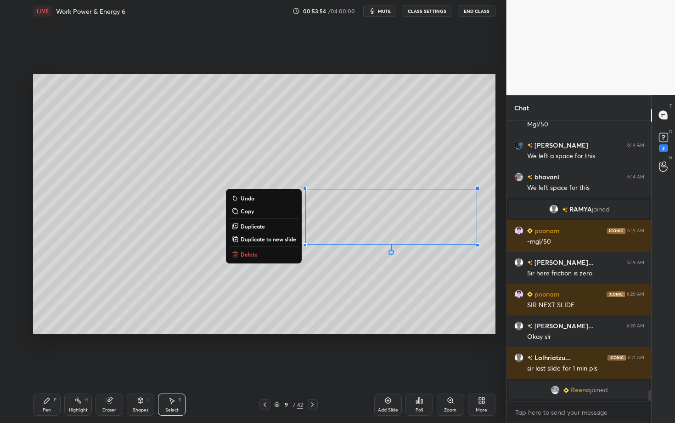
click at [260, 253] on button "Delete" at bounding box center [264, 254] width 68 height 11
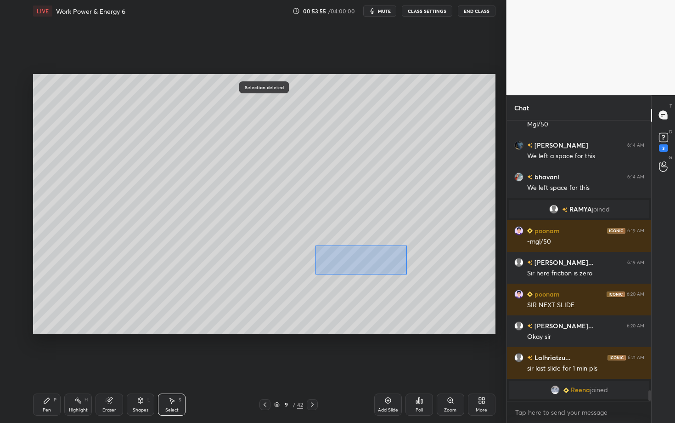
drag, startPoint x: 315, startPoint y: 244, endPoint x: 407, endPoint y: 273, distance: 96.9
click at [407, 273] on div "0 ° Undo Copy Duplicate Duplicate to new slide Delete" at bounding box center [264, 204] width 463 height 260
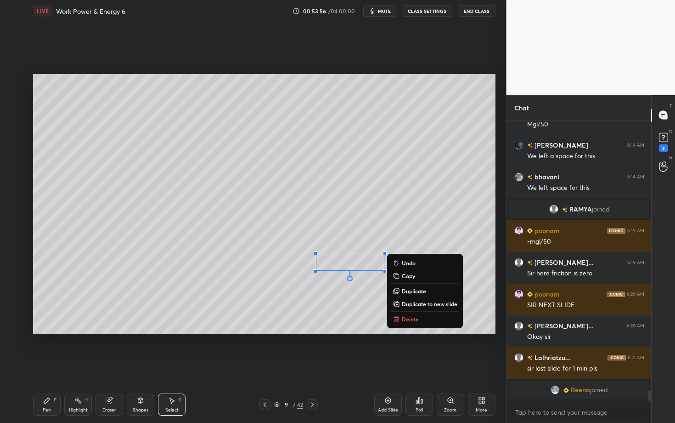
click at [410, 319] on p "Delete" at bounding box center [410, 318] width 17 height 7
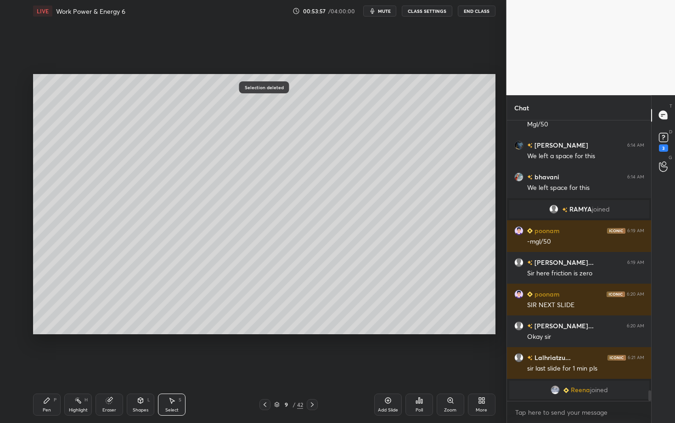
click at [47, 366] on div "Pen" at bounding box center [47, 410] width 8 height 5
click at [174, 366] on div "Select S" at bounding box center [172, 404] width 28 height 22
click at [333, 302] on div "0 ° Undo Copy Duplicate Duplicate to new slide Delete" at bounding box center [264, 204] width 463 height 260
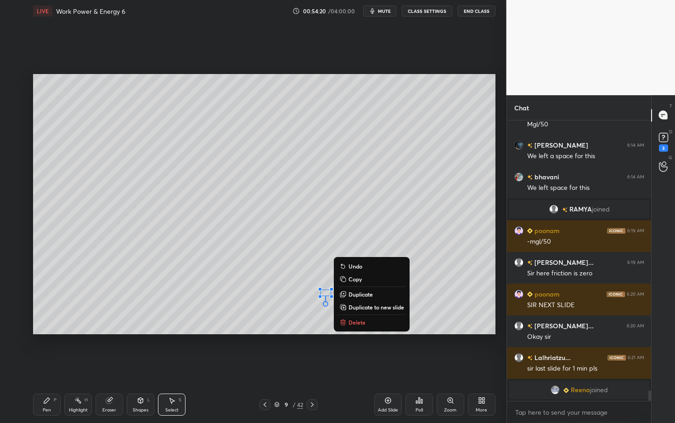
click at [355, 322] on p "Delete" at bounding box center [357, 321] width 17 height 7
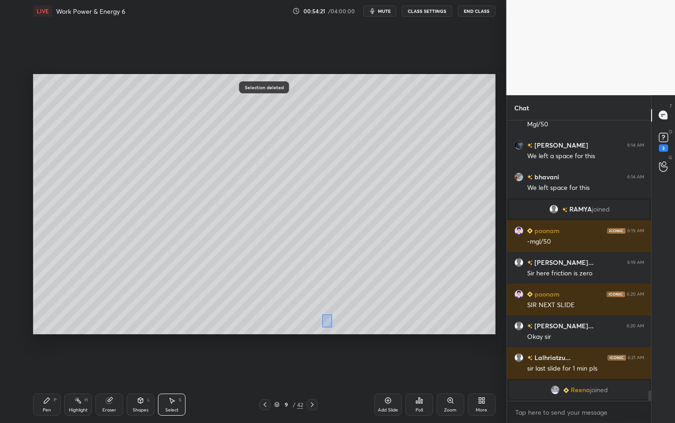
drag, startPoint x: 323, startPoint y: 316, endPoint x: 332, endPoint y: 327, distance: 14.3
click at [332, 327] on div "0 ° Undo Copy Duplicate Duplicate to new slide Delete" at bounding box center [264, 204] width 463 height 260
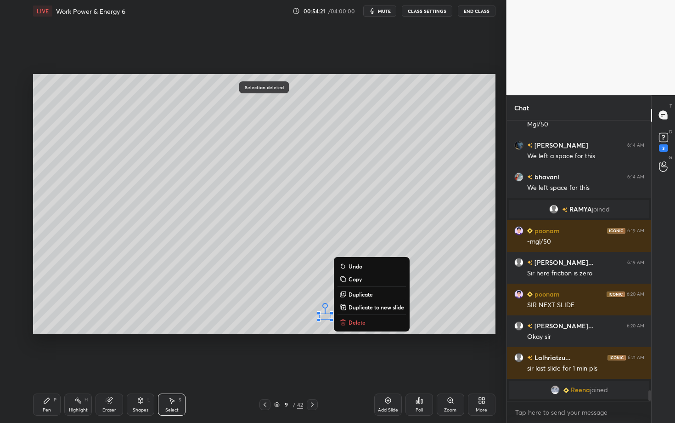
click at [355, 323] on p "Delete" at bounding box center [357, 321] width 17 height 7
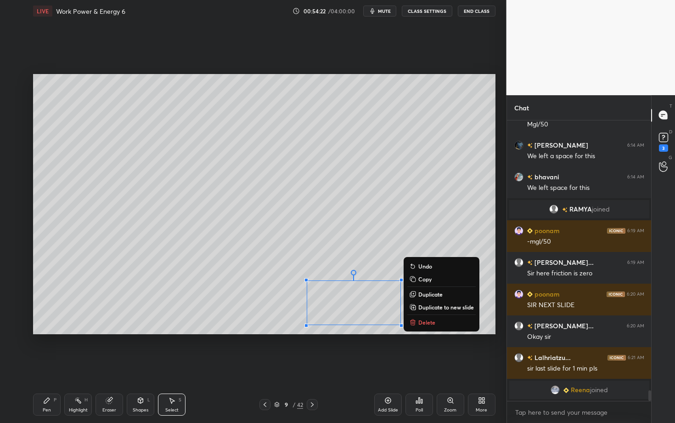
drag, startPoint x: 317, startPoint y: 311, endPoint x: 416, endPoint y: 333, distance: 102.0
click at [416, 333] on div "0 ° Undo Copy Duplicate Duplicate to new slide Delete" at bounding box center [264, 204] width 463 height 260
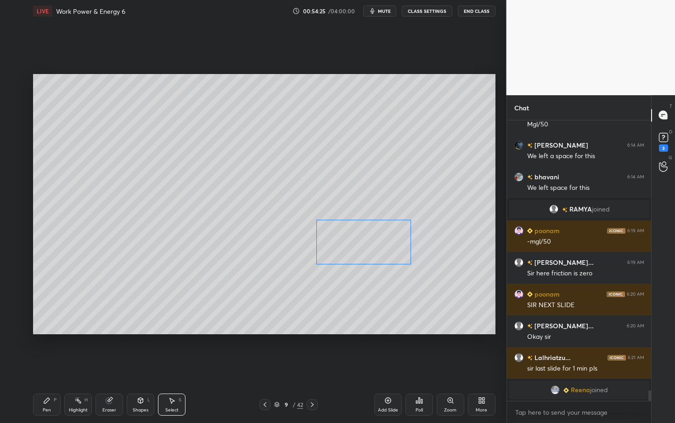
drag, startPoint x: 342, startPoint y: 289, endPoint x: 351, endPoint y: 247, distance: 43.2
click at [351, 247] on div "0 ° Undo Copy Duplicate Duplicate to new slide Delete" at bounding box center [264, 204] width 463 height 260
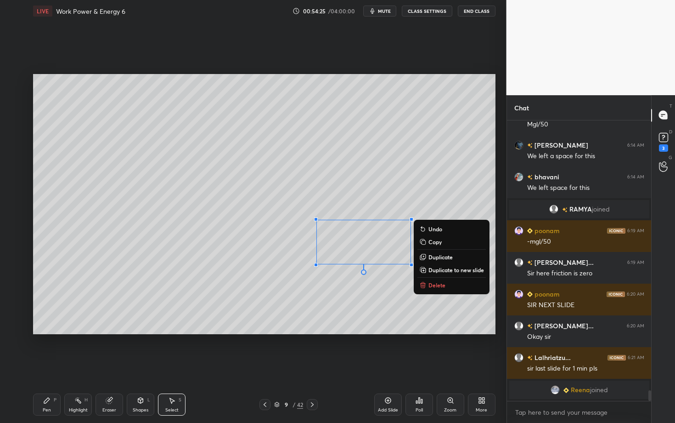
click at [306, 306] on div "0 ° Undo Copy Duplicate Duplicate to new slide Delete" at bounding box center [264, 204] width 463 height 260
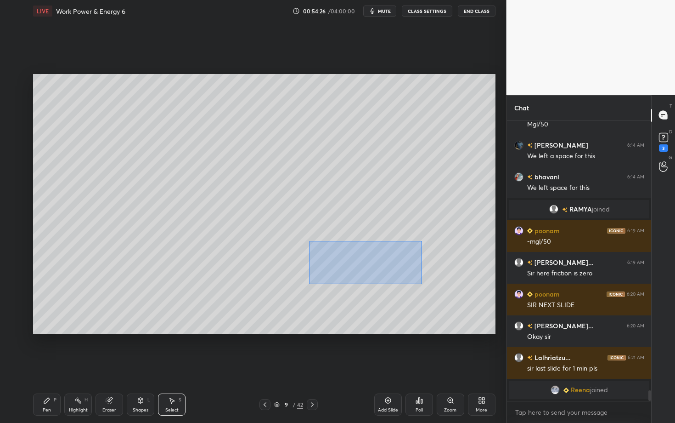
drag, startPoint x: 340, startPoint y: 258, endPoint x: 422, endPoint y: 284, distance: 85.9
click at [422, 284] on div "0 ° Undo Copy Duplicate Duplicate to new slide Delete" at bounding box center [264, 204] width 463 height 260
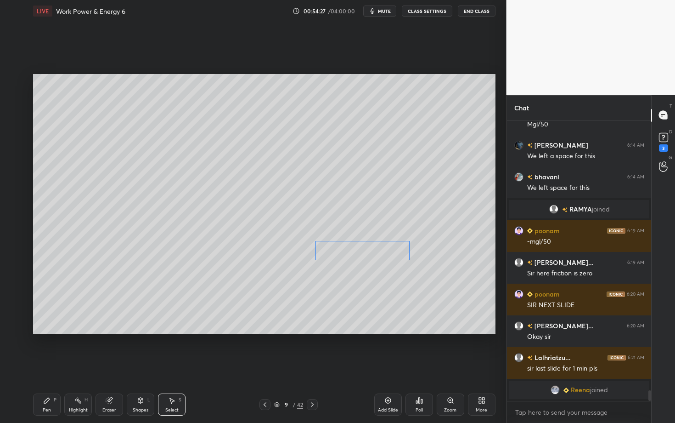
click at [357, 252] on div "0 ° Undo Copy Duplicate Duplicate to new slide Delete" at bounding box center [264, 204] width 463 height 260
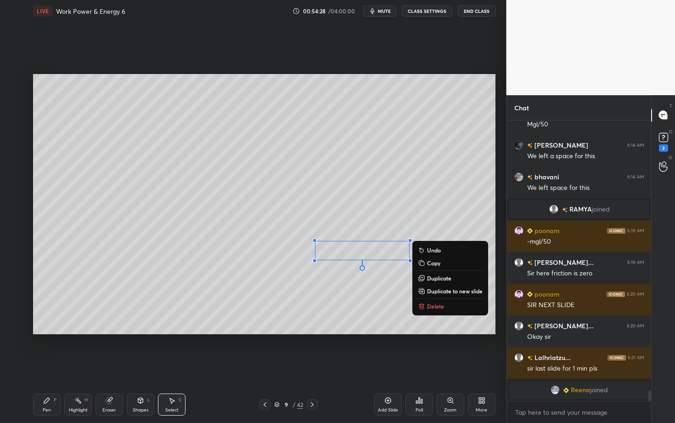
click at [52, 366] on div "Pen P" at bounding box center [47, 404] width 28 height 22
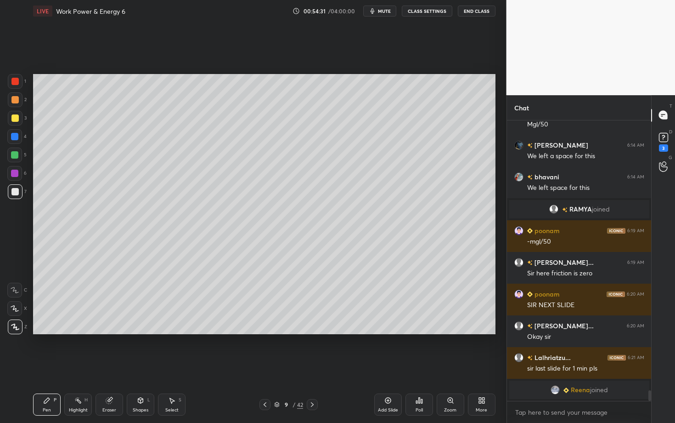
click at [56, 366] on div "Pen P" at bounding box center [47, 404] width 28 height 22
click at [430, 366] on div "Poll" at bounding box center [420, 404] width 28 height 51
click at [81, 366] on icon at bounding box center [77, 399] width 7 height 7
click at [45, 366] on icon at bounding box center [47, 400] width 6 height 6
click at [165, 366] on div "Select S" at bounding box center [172, 404] width 28 height 22
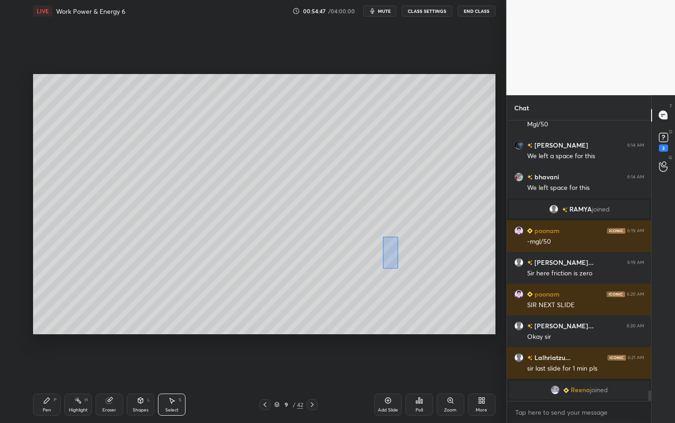
drag, startPoint x: 376, startPoint y: 246, endPoint x: 397, endPoint y: 267, distance: 30.2
click at [398, 267] on div "0 ° Undo Copy Duplicate Duplicate to new slide Delete" at bounding box center [264, 204] width 463 height 260
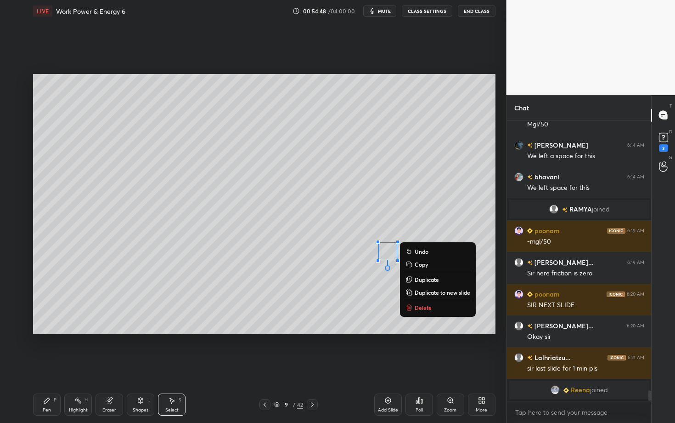
click at [351, 290] on div "0 ° Undo Copy Duplicate Duplicate to new slide Delete" at bounding box center [264, 204] width 463 height 260
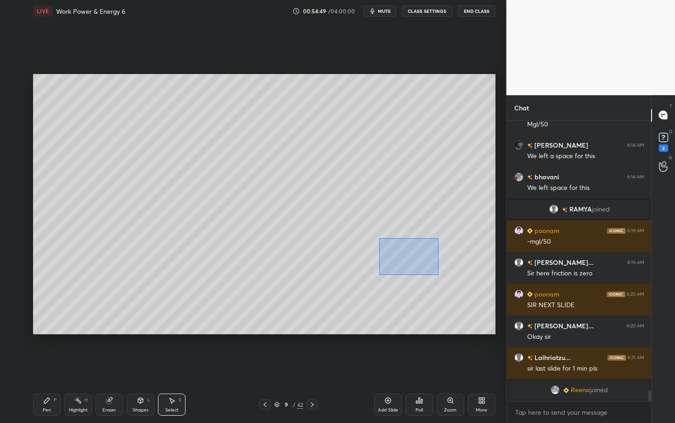
drag, startPoint x: 379, startPoint y: 238, endPoint x: 438, endPoint y: 273, distance: 69.0
click at [438, 273] on div "0 ° Undo Copy Duplicate Duplicate to new slide Delete" at bounding box center [264, 204] width 463 height 260
drag, startPoint x: 391, startPoint y: 253, endPoint x: 396, endPoint y: 253, distance: 5.1
click at [396, 253] on div "0 ° Undo Copy Duplicate Duplicate to new slide Delete" at bounding box center [264, 204] width 463 height 260
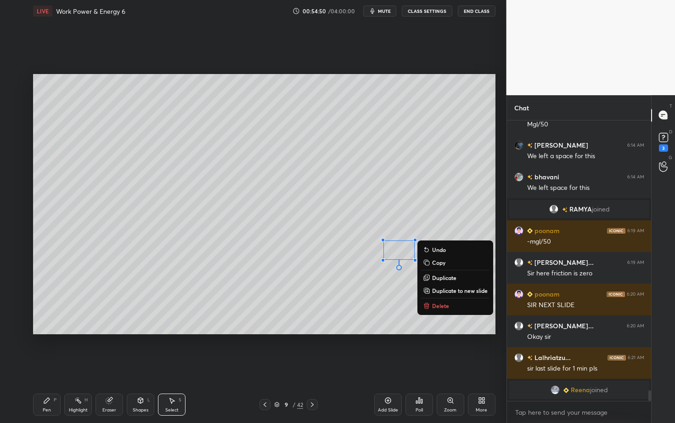
click at [50, 366] on div "Pen P" at bounding box center [47, 404] width 28 height 22
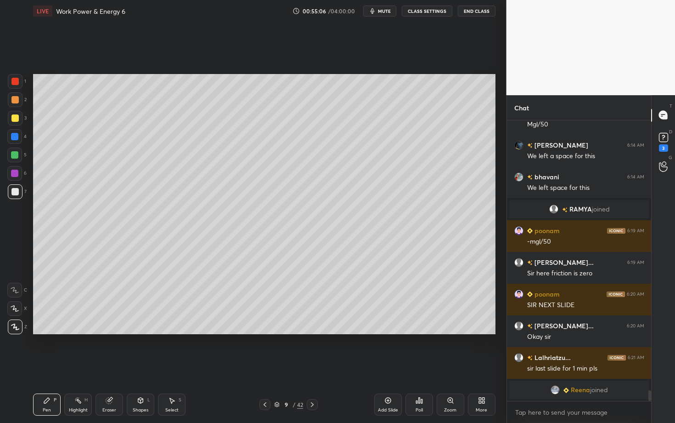
click at [315, 366] on div at bounding box center [312, 404] width 11 height 11
click at [173, 366] on div "Select S" at bounding box center [172, 404] width 28 height 22
drag, startPoint x: 188, startPoint y: 104, endPoint x: 193, endPoint y: 110, distance: 7.5
click at [193, 110] on div "0 ° Undo Copy Duplicate Duplicate to new slide Delete" at bounding box center [264, 204] width 463 height 260
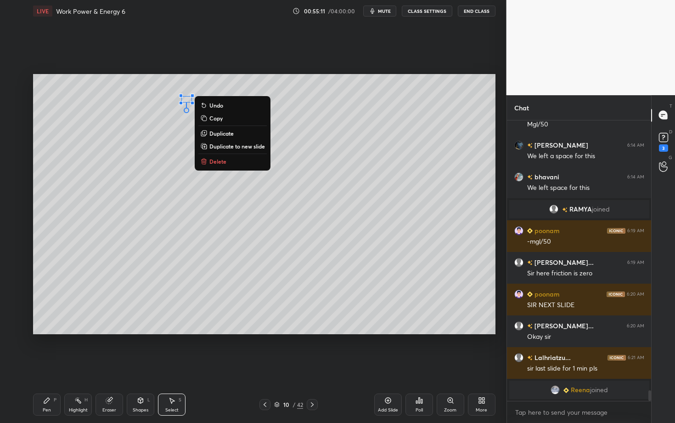
click at [223, 160] on p "Delete" at bounding box center [217, 161] width 17 height 7
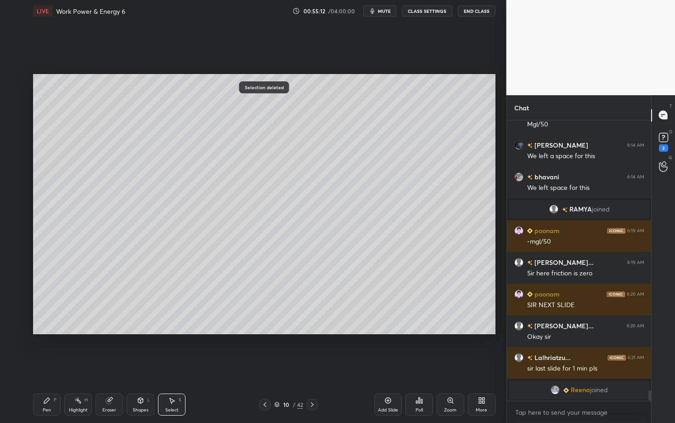
click at [51, 366] on div "Pen P" at bounding box center [47, 404] width 28 height 22
click at [175, 366] on div "Select" at bounding box center [171, 410] width 13 height 5
click at [186, 108] on div "0 ° Undo Copy Duplicate Duplicate to new slide Delete" at bounding box center [264, 204] width 463 height 260
drag, startPoint x: 173, startPoint y: 94, endPoint x: 183, endPoint y: 96, distance: 10.3
click at [183, 96] on div "0 ° Undo Copy Duplicate Duplicate to new slide Delete" at bounding box center [264, 204] width 463 height 260
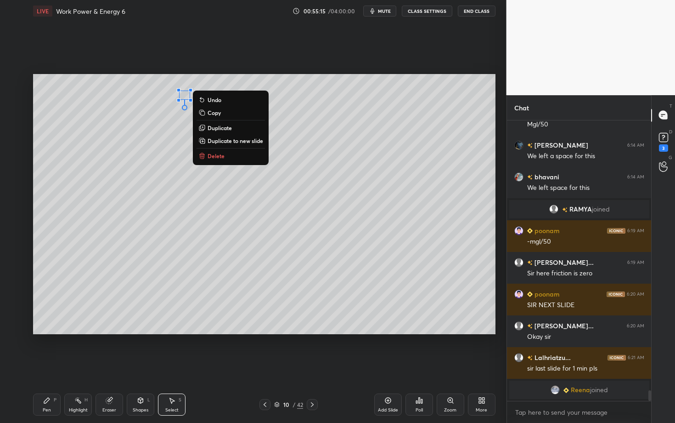
click at [55, 366] on div "Pen P" at bounding box center [47, 404] width 28 height 22
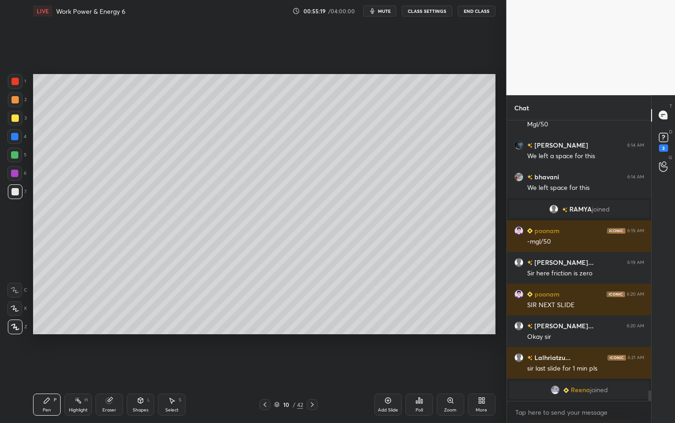
click at [266, 366] on icon at bounding box center [264, 404] width 7 height 7
click at [76, 366] on div "Highlight H" at bounding box center [78, 404] width 28 height 22
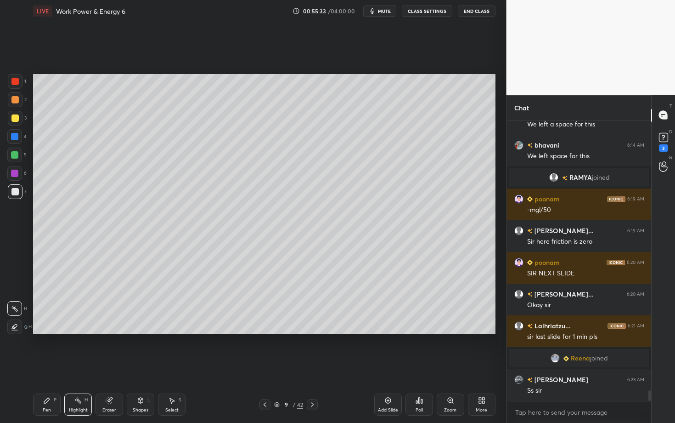
click at [14, 175] on div at bounding box center [14, 173] width 7 height 7
click at [50, 366] on div "Pen" at bounding box center [47, 410] width 8 height 5
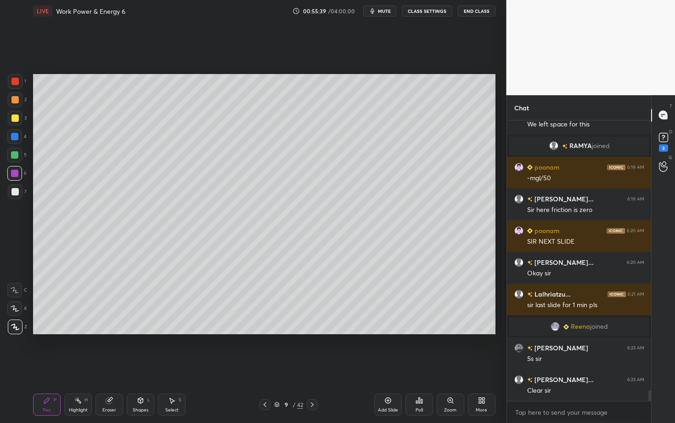
click at [80, 366] on div "Highlight" at bounding box center [78, 410] width 19 height 5
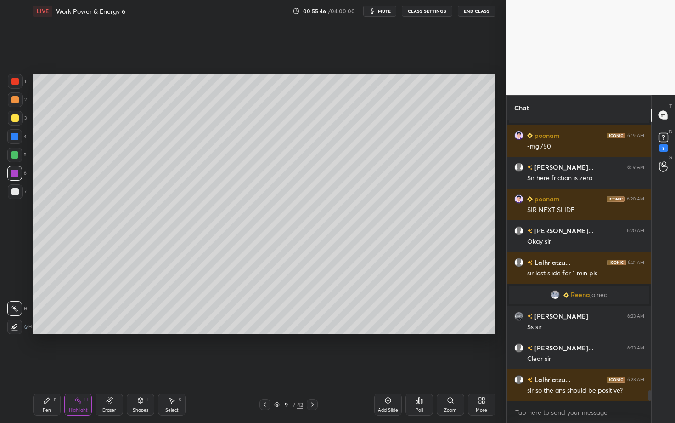
scroll to position [7120, 0]
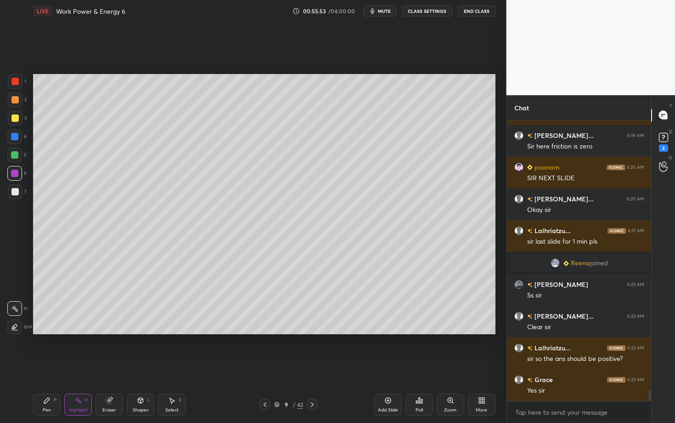
click at [314, 366] on icon at bounding box center [312, 404] width 7 height 7
click at [40, 366] on div "Pen P" at bounding box center [47, 404] width 28 height 22
click at [316, 366] on icon at bounding box center [312, 404] width 7 height 7
click at [45, 366] on div "Pen P" at bounding box center [47, 404] width 28 height 22
click at [12, 195] on div at bounding box center [15, 191] width 15 height 15
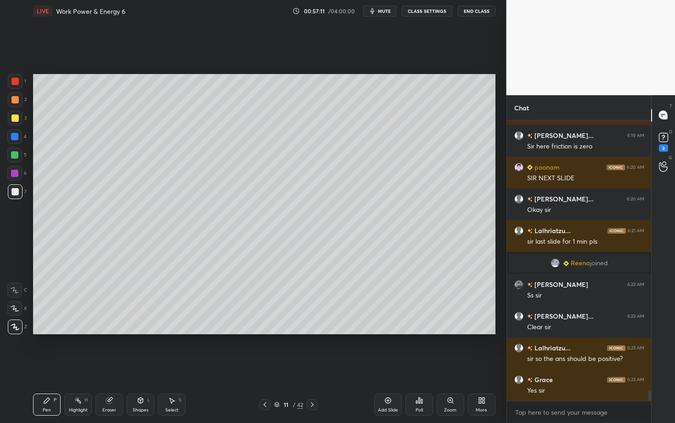
click at [177, 366] on div "Select S" at bounding box center [172, 404] width 28 height 22
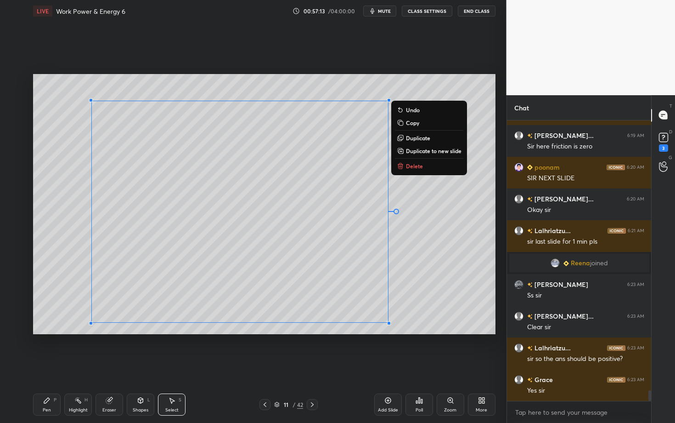
drag, startPoint x: 72, startPoint y: 89, endPoint x: 420, endPoint y: 343, distance: 431.1
click at [420, 343] on div "0 ° Undo Copy Duplicate Duplicate to new slide Delete Setting up your live clas…" at bounding box center [264, 204] width 470 height 364
click at [434, 168] on button "Delete" at bounding box center [429, 165] width 68 height 11
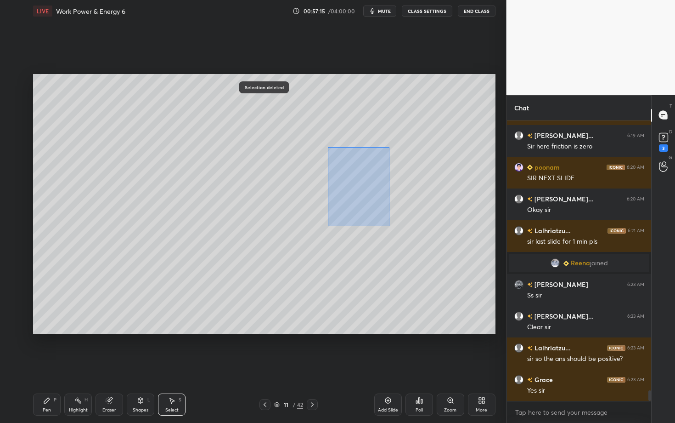
drag, startPoint x: 377, startPoint y: 211, endPoint x: 453, endPoint y: 293, distance: 111.2
click at [452, 292] on div "0 ° Undo Copy Duplicate Duplicate to new slide Delete" at bounding box center [264, 204] width 463 height 260
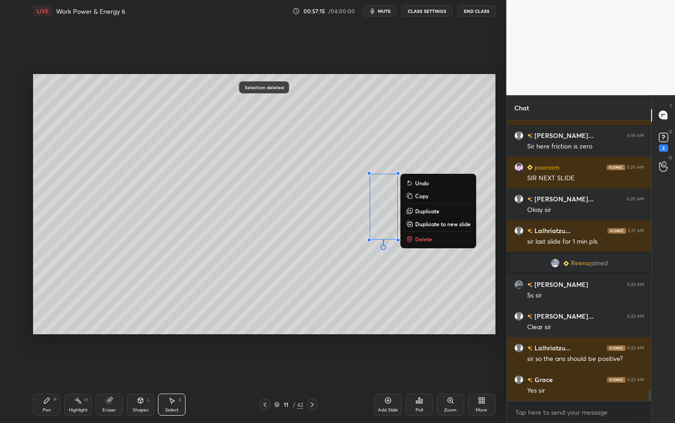
click at [425, 234] on button "Delete" at bounding box center [438, 238] width 68 height 11
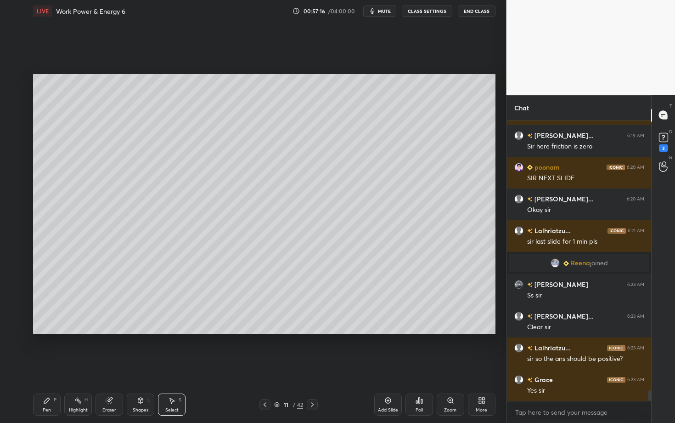
click at [42, 366] on div "Pen P" at bounding box center [47, 404] width 28 height 22
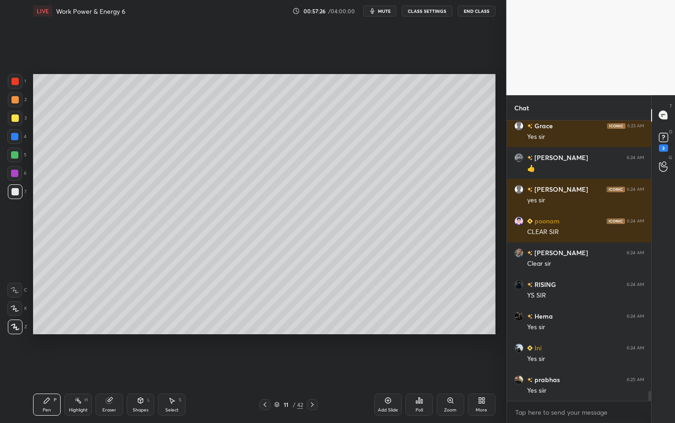
scroll to position [7406, 0]
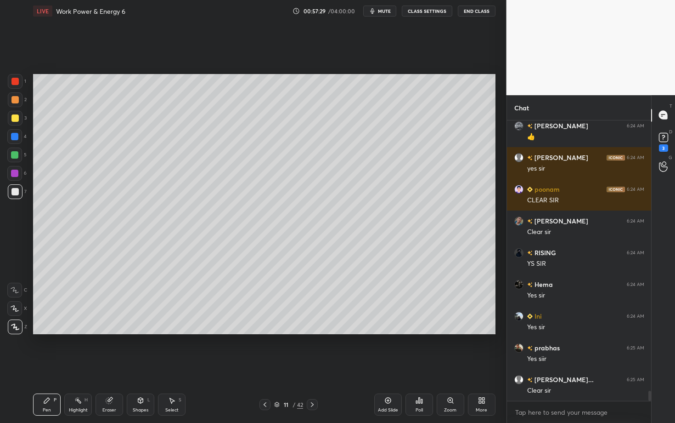
click at [310, 366] on icon at bounding box center [312, 404] width 7 height 7
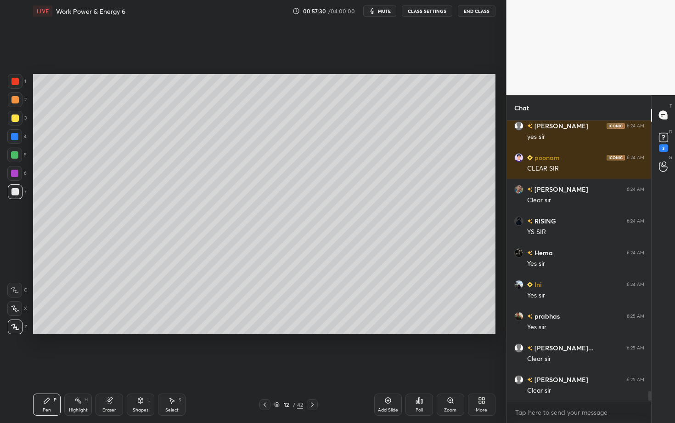
click at [19, 102] on div at bounding box center [15, 99] width 15 height 15
click at [17, 96] on div at bounding box center [14, 99] width 7 height 7
click at [228, 357] on div "Setting up your live class Poll for secs No correct answer Start poll" at bounding box center [264, 204] width 470 height 364
click at [111, 366] on div "Eraser" at bounding box center [110, 404] width 28 height 22
click at [44, 366] on div "Pen" at bounding box center [47, 410] width 8 height 5
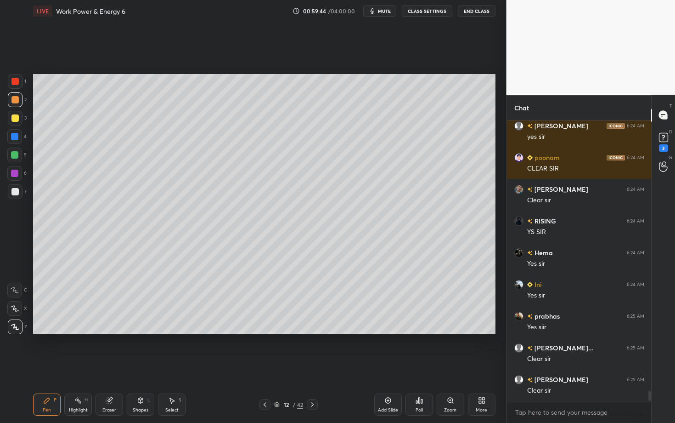
click at [17, 192] on div at bounding box center [14, 191] width 7 height 7
click at [90, 366] on div "Highlight H" at bounding box center [78, 404] width 28 height 22
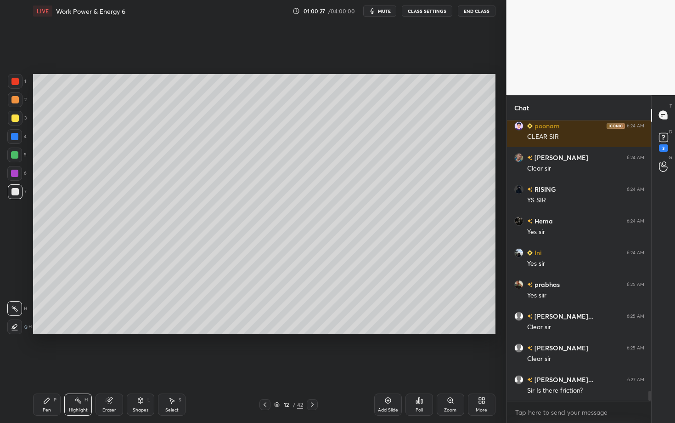
click at [55, 366] on div "Pen P" at bounding box center [47, 404] width 28 height 22
click at [14, 191] on div at bounding box center [14, 191] width 7 height 7
click at [142, 366] on div "Shapes" at bounding box center [141, 410] width 16 height 5
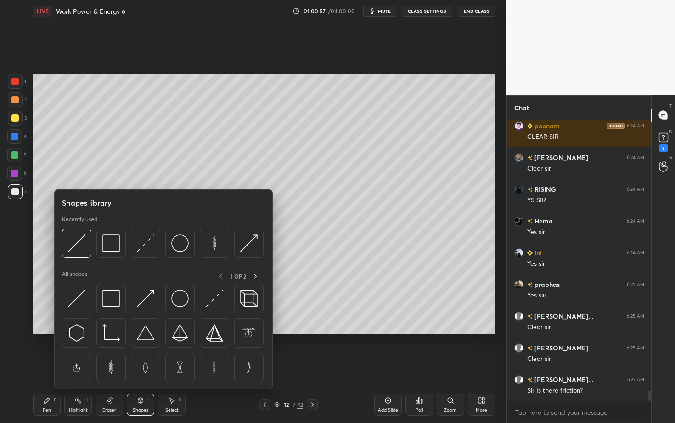
click at [262, 366] on icon at bounding box center [264, 404] width 7 height 7
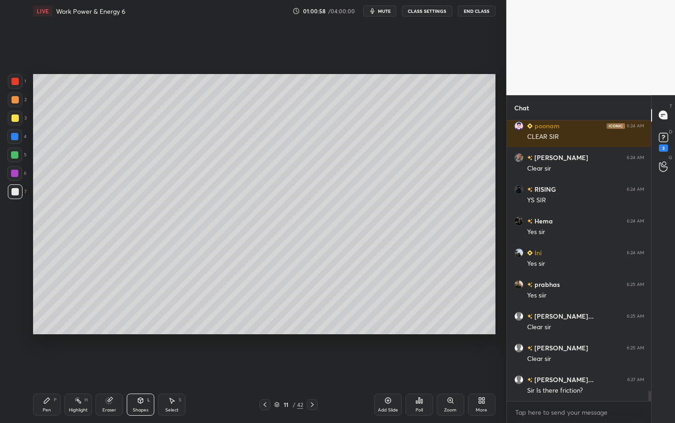
click at [267, 366] on div "Pen P Highlight H Eraser Shapes L Select S 11 / 42 Add Slide Poll Zoom More" at bounding box center [264, 404] width 463 height 37
click at [266, 366] on icon at bounding box center [264, 404] width 7 height 7
click at [313, 366] on icon at bounding box center [312, 404] width 7 height 7
click at [314, 366] on icon at bounding box center [312, 404] width 7 height 7
click at [264, 366] on icon at bounding box center [264, 404] width 7 height 7
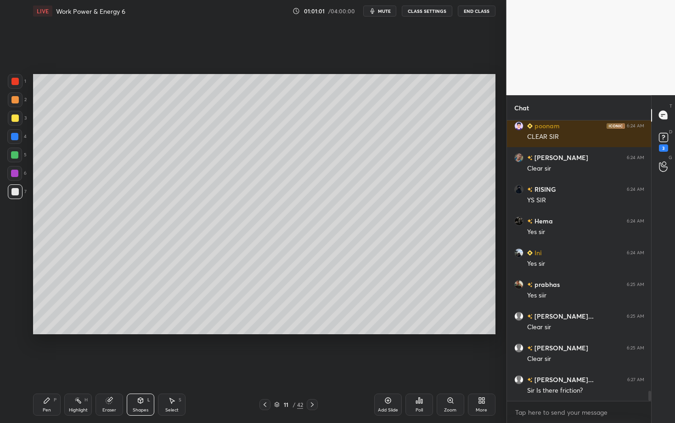
click at [266, 366] on icon at bounding box center [264, 404] width 7 height 7
click at [264, 366] on icon at bounding box center [264, 404] width 7 height 7
click at [180, 366] on div "Select S" at bounding box center [172, 404] width 28 height 22
click at [110, 323] on div "0 ° Undo Copy Duplicate Duplicate to new slide Delete" at bounding box center [264, 204] width 463 height 260
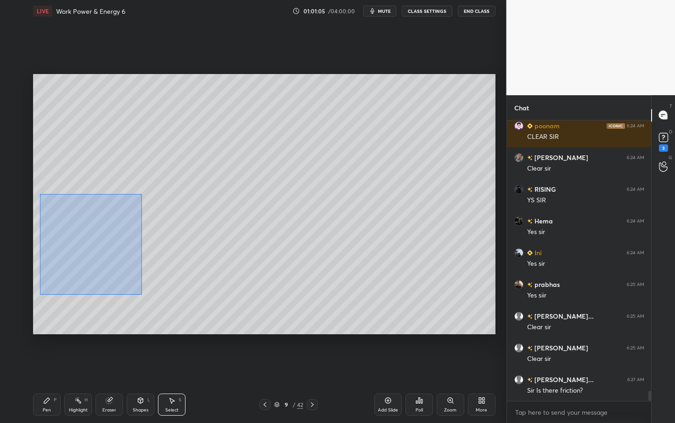
scroll to position [7501, 0]
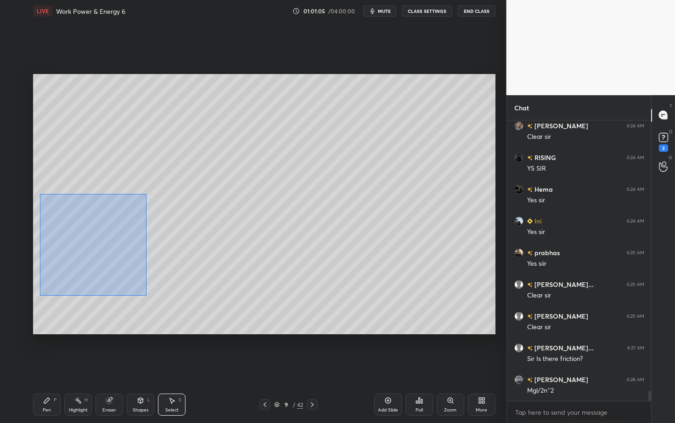
drag, startPoint x: 46, startPoint y: 215, endPoint x: 146, endPoint y: 295, distance: 127.8
click at [146, 295] on div "0 ° Undo Copy Duplicate Duplicate to new slide Delete" at bounding box center [264, 204] width 463 height 260
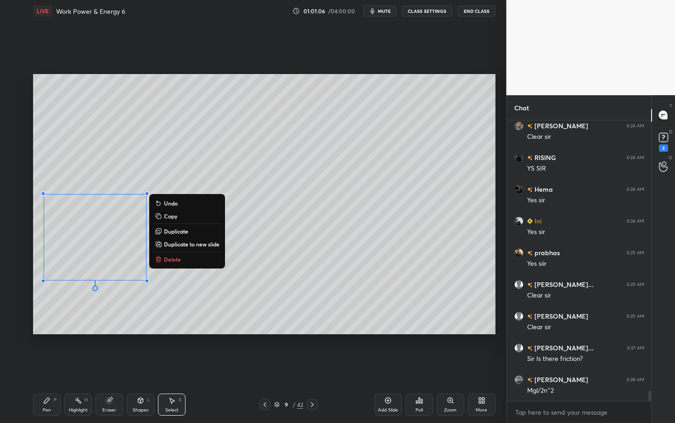
click at [171, 217] on p "Copy" at bounding box center [170, 215] width 13 height 7
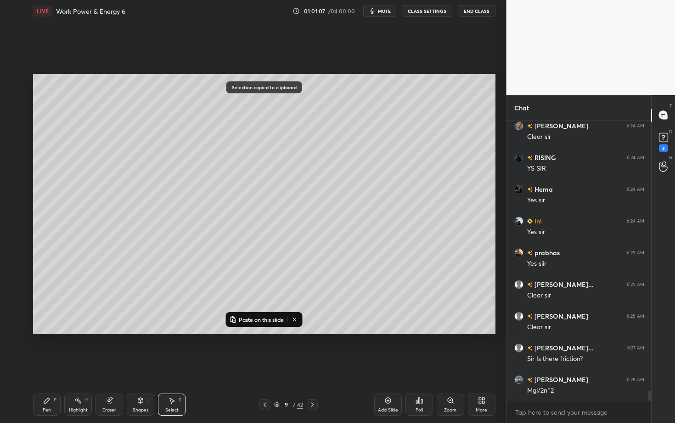
click at [314, 366] on icon at bounding box center [312, 404] width 7 height 7
click at [254, 317] on p "Paste on this slide" at bounding box center [261, 319] width 45 height 7
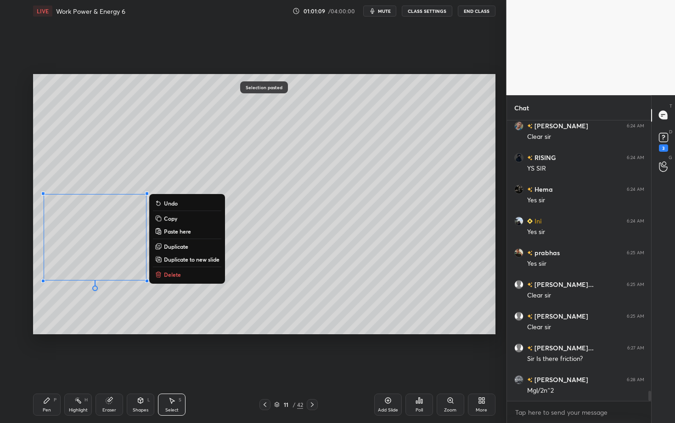
scroll to position [7533, 0]
click at [311, 366] on icon at bounding box center [312, 404] width 7 height 7
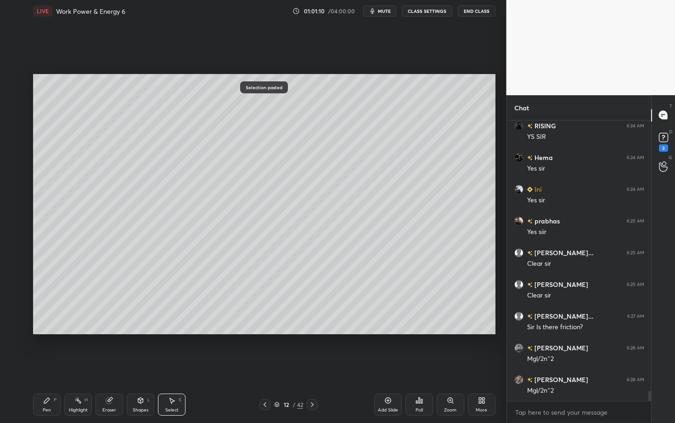
scroll to position [7564, 0]
click at [262, 366] on icon at bounding box center [264, 404] width 7 height 7
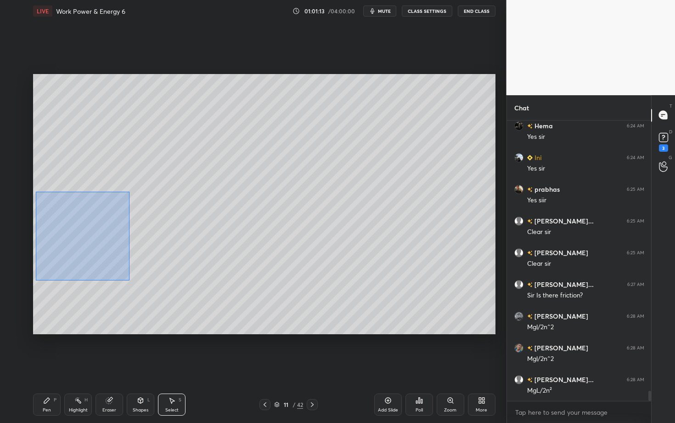
drag, startPoint x: 35, startPoint y: 190, endPoint x: 186, endPoint y: 318, distance: 197.8
click at [187, 318] on div "0 ° Undo Copy Paste here Duplicate Duplicate to new slide Delete" at bounding box center [264, 204] width 463 height 260
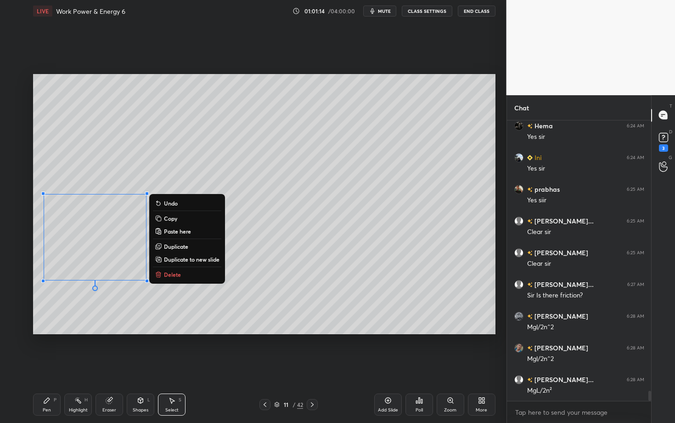
click at [173, 218] on p "Copy" at bounding box center [170, 218] width 13 height 7
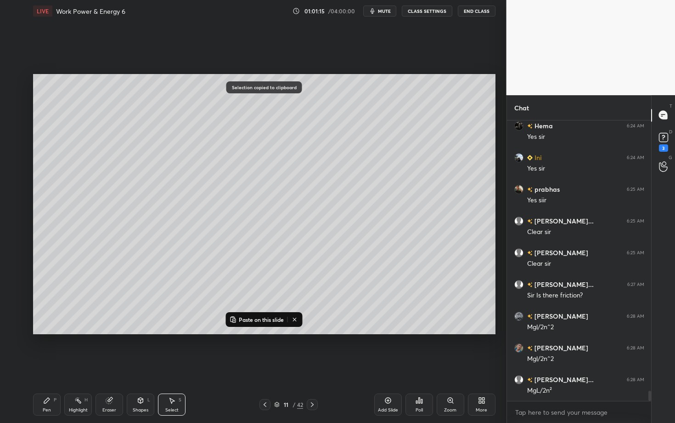
click at [314, 366] on icon at bounding box center [312, 404] width 7 height 7
click at [260, 318] on p "Paste on this slide" at bounding box center [261, 319] width 45 height 7
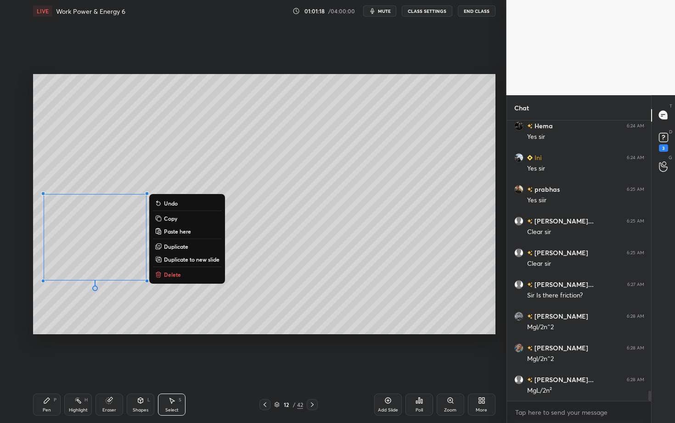
click at [53, 366] on div "Pen P" at bounding box center [47, 404] width 28 height 22
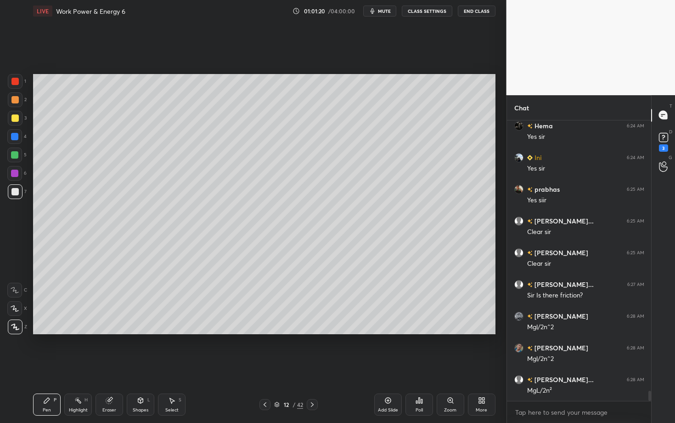
click at [113, 366] on div "Eraser" at bounding box center [110, 404] width 28 height 22
click at [51, 366] on div "Pen P" at bounding box center [47, 404] width 28 height 22
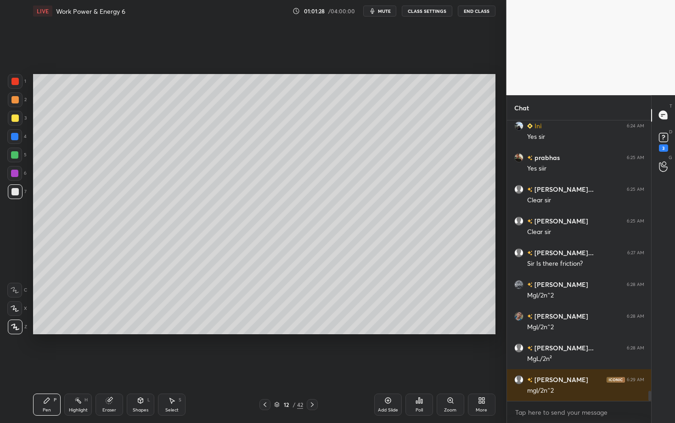
click at [397, 51] on div "Setting up your live class Poll for secs No correct answer Start poll" at bounding box center [264, 204] width 470 height 364
click at [48, 366] on icon at bounding box center [46, 399] width 7 height 7
click at [75, 366] on icon at bounding box center [77, 399] width 7 height 7
click at [39, 366] on div "Pen P" at bounding box center [47, 404] width 28 height 22
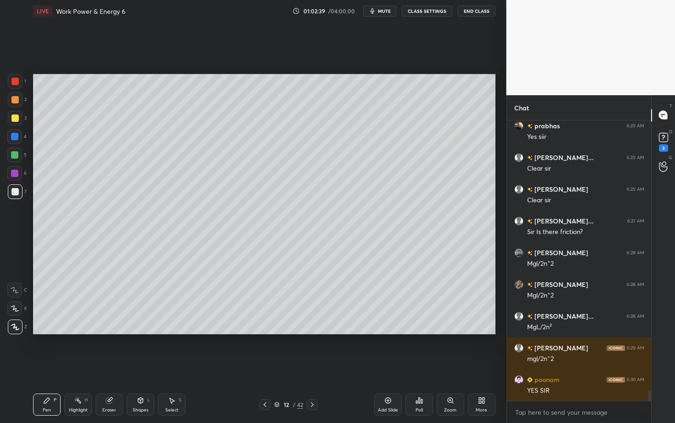
click at [16, 180] on div "6" at bounding box center [16, 175] width 19 height 18
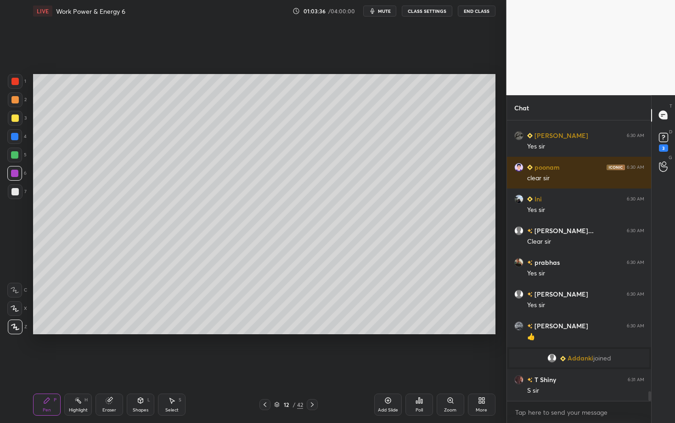
scroll to position [7790, 0]
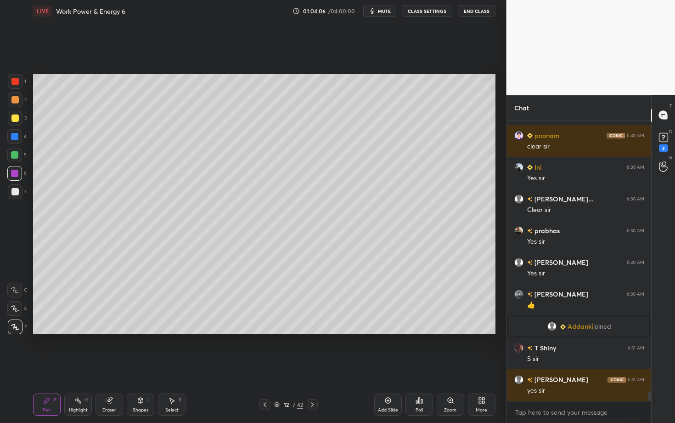
click at [311, 366] on icon at bounding box center [312, 404] width 7 height 7
click at [50, 366] on div "Pen" at bounding box center [47, 410] width 8 height 5
click at [16, 99] on div at bounding box center [14, 99] width 7 height 7
click at [171, 366] on icon at bounding box center [171, 399] width 7 height 7
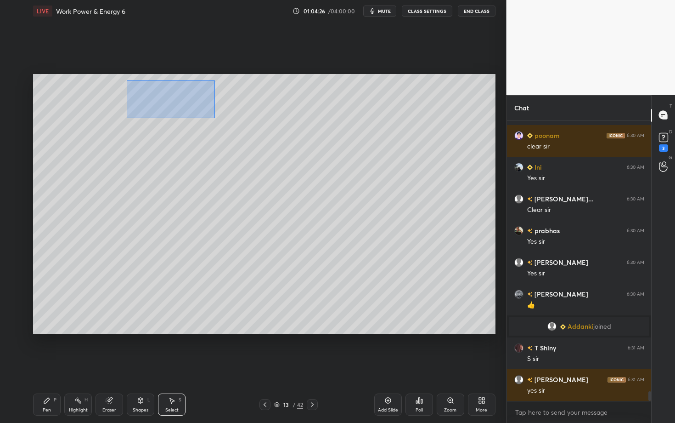
drag, startPoint x: 142, startPoint y: 95, endPoint x: 215, endPoint y: 117, distance: 76.2
click at [214, 116] on div "0 ° Undo Copy Paste here Duplicate Duplicate to new slide Delete" at bounding box center [264, 204] width 463 height 260
drag, startPoint x: 164, startPoint y: 91, endPoint x: 104, endPoint y: 107, distance: 62.4
click at [104, 107] on div "0 ° Undo Copy Paste here Duplicate Duplicate to new slide Delete" at bounding box center [264, 204] width 463 height 260
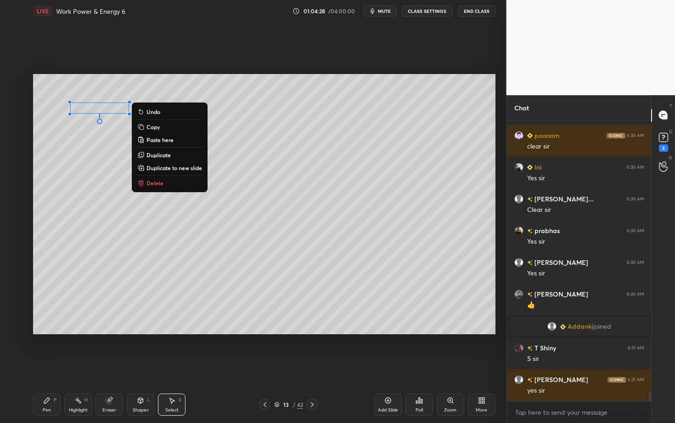
click at [52, 366] on div "Pen P" at bounding box center [47, 404] width 28 height 22
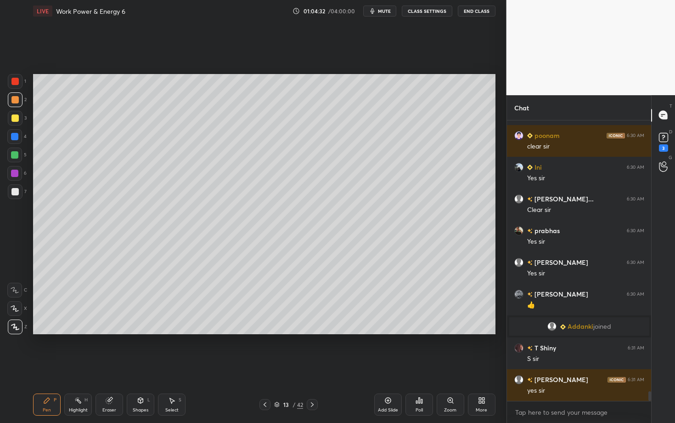
click at [168, 366] on div "Select" at bounding box center [171, 410] width 13 height 5
drag, startPoint x: 80, startPoint y: 113, endPoint x: 157, endPoint y: 139, distance: 81.4
click at [156, 139] on div "0 ° Undo Copy Paste here Duplicate Duplicate to new slide Delete" at bounding box center [264, 204] width 463 height 260
drag, startPoint x: 85, startPoint y: 112, endPoint x: 72, endPoint y: 115, distance: 13.7
click at [72, 115] on div "0 ° Undo Copy Paste here Duplicate Duplicate to new slide Delete" at bounding box center [264, 204] width 463 height 260
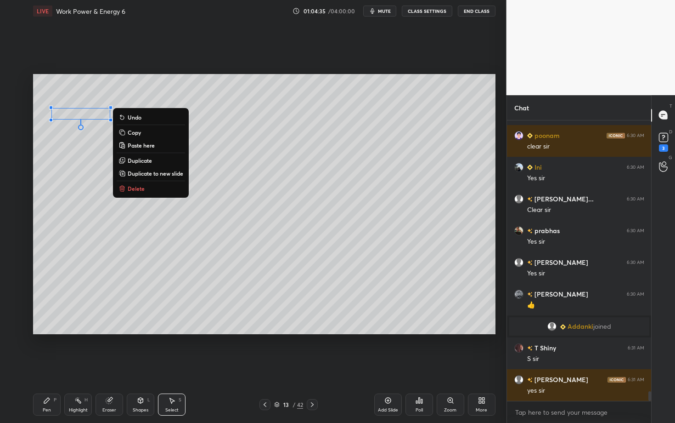
click at [48, 366] on div "Pen P" at bounding box center [47, 404] width 28 height 22
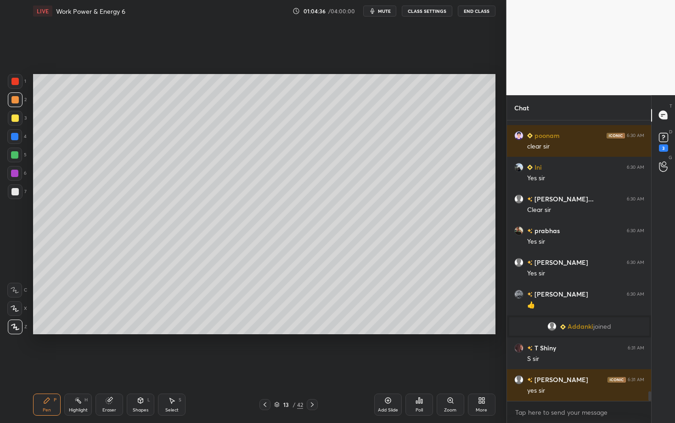
scroll to position [7812, 0]
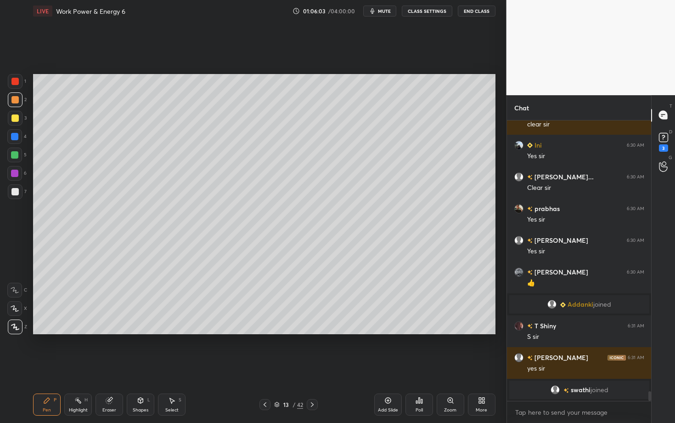
click at [138, 366] on icon at bounding box center [140, 399] width 7 height 7
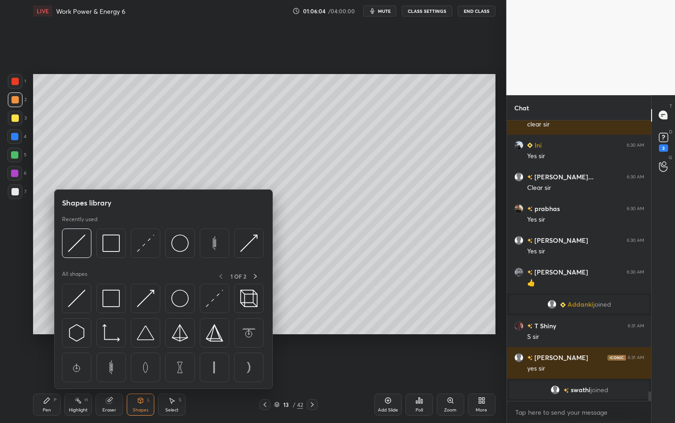
click at [102, 366] on div "Eraser" at bounding box center [110, 404] width 28 height 22
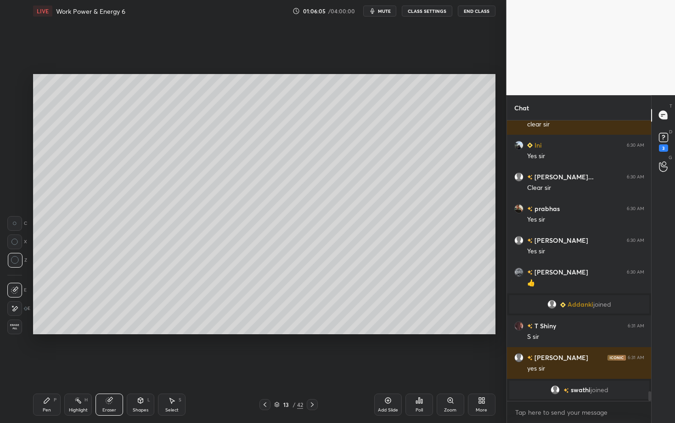
click at [54, 366] on div "P" at bounding box center [55, 399] width 3 height 5
click at [149, 366] on div "Shapes L" at bounding box center [141, 404] width 28 height 22
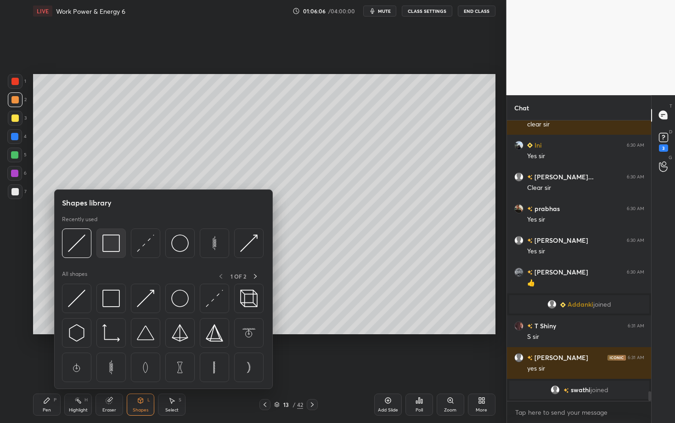
click at [113, 251] on img at bounding box center [110, 242] width 17 height 17
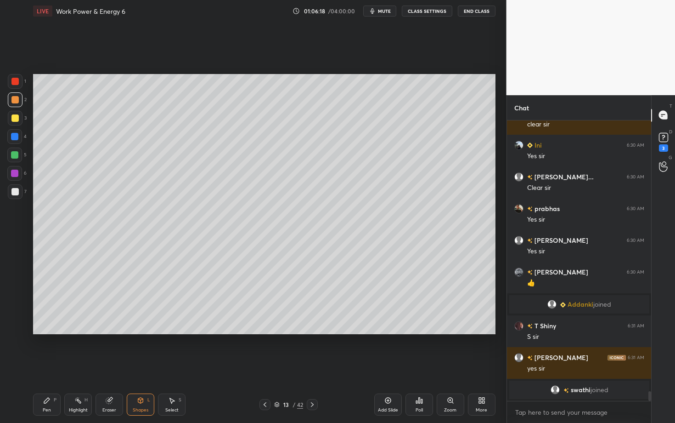
click at [204, 356] on div "Setting up your live class Poll for secs No correct answer Start poll" at bounding box center [264, 204] width 470 height 364
click at [49, 366] on icon at bounding box center [46, 399] width 7 height 7
click at [263, 346] on div "Setting up your live class Poll for secs No correct answer Start poll" at bounding box center [264, 204] width 470 height 364
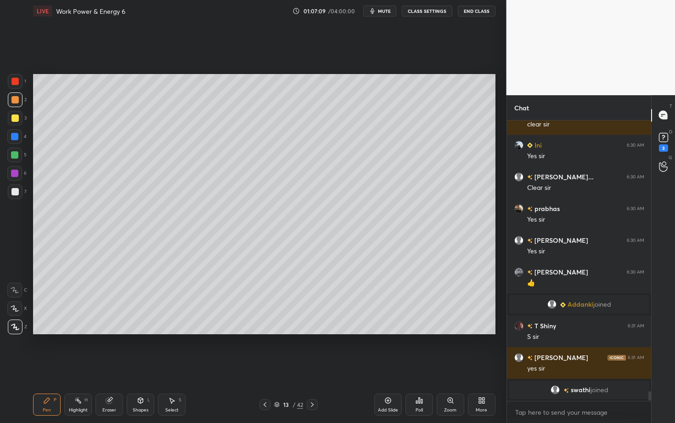
click at [148, 366] on div "L" at bounding box center [148, 399] width 3 height 5
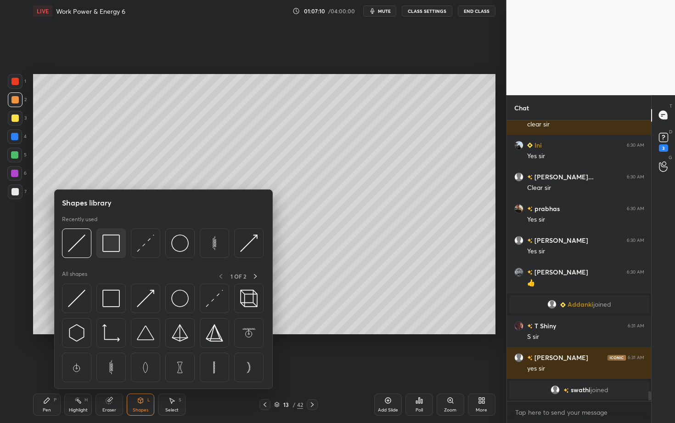
click at [108, 242] on img at bounding box center [110, 242] width 17 height 17
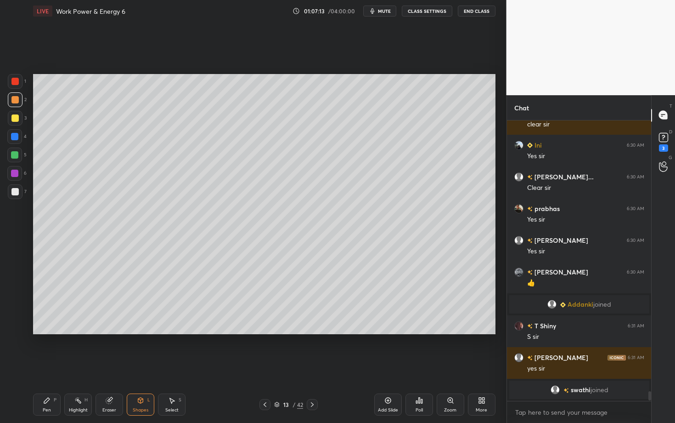
click at [145, 366] on div "Shapes" at bounding box center [141, 410] width 16 height 5
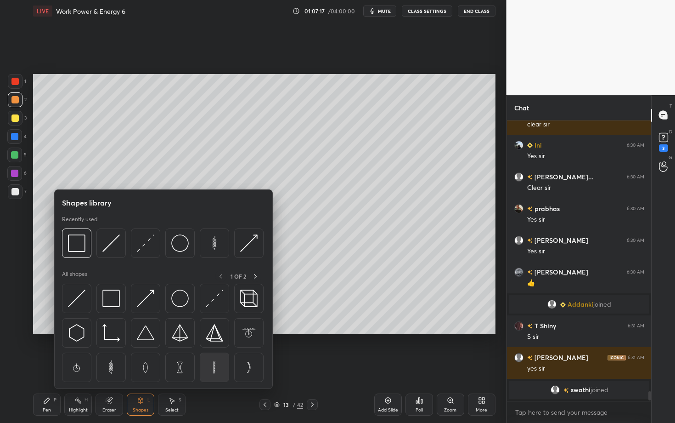
click at [215, 366] on img at bounding box center [214, 366] width 17 height 17
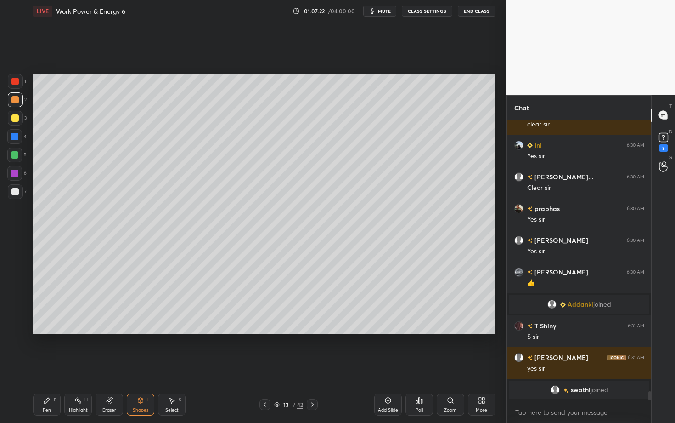
click at [174, 366] on div "Select S" at bounding box center [172, 404] width 28 height 22
drag, startPoint x: 83, startPoint y: 285, endPoint x: 110, endPoint y: 310, distance: 36.4
click at [109, 310] on div "0 ° Undo Copy Paste here Duplicate Duplicate to new slide Delete" at bounding box center [264, 204] width 463 height 260
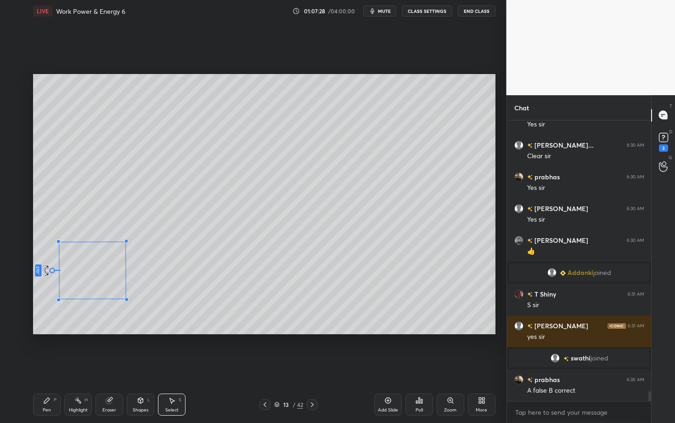
scroll to position [7809, 0]
drag, startPoint x: 80, startPoint y: 310, endPoint x: 50, endPoint y: 270, distance: 50.2
click at [50, 270] on div at bounding box center [53, 271] width 6 height 6
drag, startPoint x: 91, startPoint y: 301, endPoint x: 91, endPoint y: 325, distance: 24.4
click at [91, 325] on div "270 ° Undo Copy Paste here Duplicate Duplicate to new slide Delete" at bounding box center [264, 204] width 463 height 260
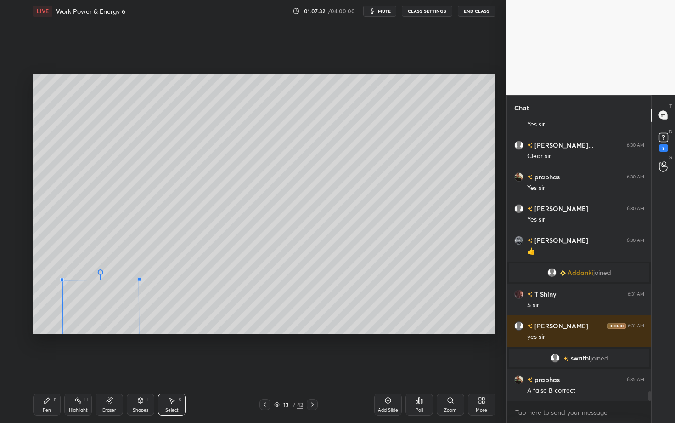
drag, startPoint x: 131, startPoint y: 279, endPoint x: 138, endPoint y: 280, distance: 7.0
click at [138, 280] on div at bounding box center [140, 279] width 4 height 4
click at [101, 318] on div "270 ° Undo Copy Paste here Duplicate Duplicate to new slide Delete" at bounding box center [264, 204] width 463 height 260
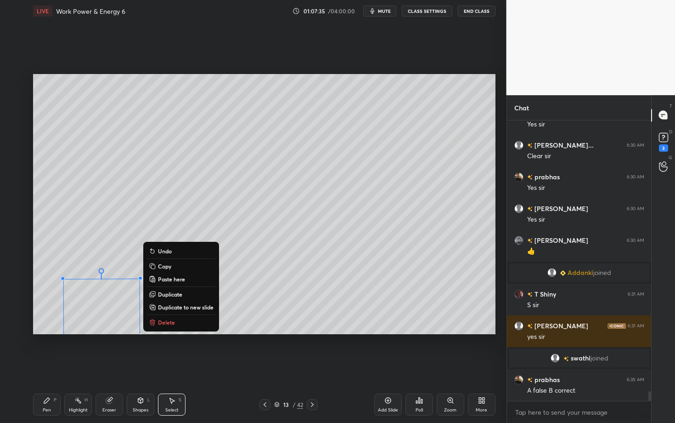
scroll to position [7831, 0]
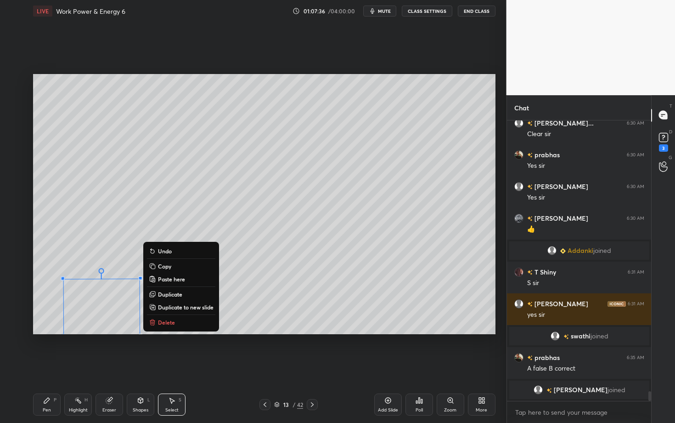
click at [139, 366] on div "Shapes L" at bounding box center [141, 404] width 28 height 22
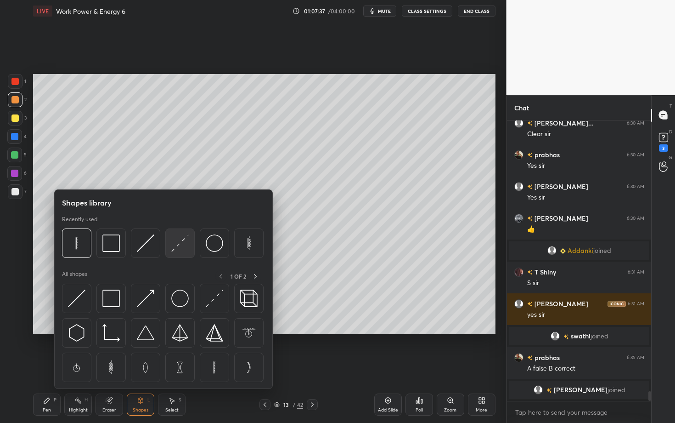
click at [185, 243] on img at bounding box center [179, 242] width 17 height 17
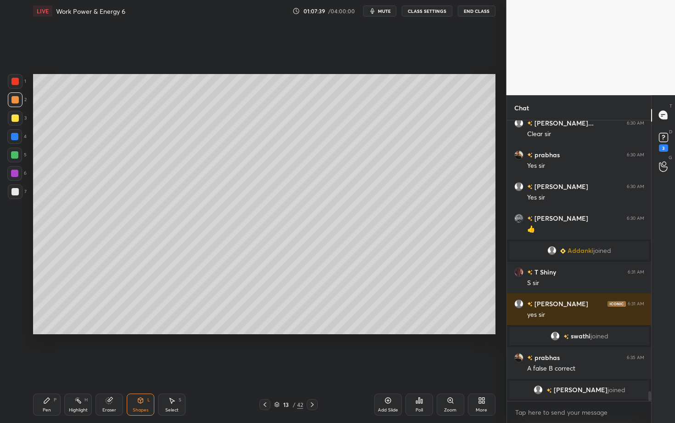
click at [52, 366] on div "Pen P" at bounding box center [47, 404] width 28 height 22
click at [173, 366] on div "Select" at bounding box center [171, 410] width 13 height 5
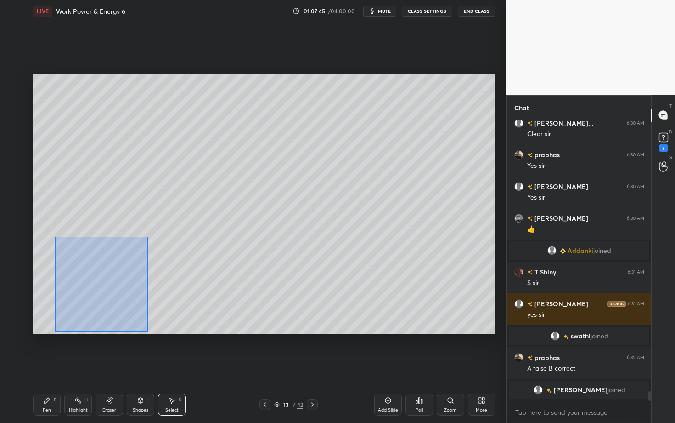
drag, startPoint x: 61, startPoint y: 249, endPoint x: 145, endPoint y: 330, distance: 117.0
click at [145, 331] on div "0 ° Undo Copy Paste here Duplicate Duplicate to new slide Delete" at bounding box center [264, 204] width 463 height 260
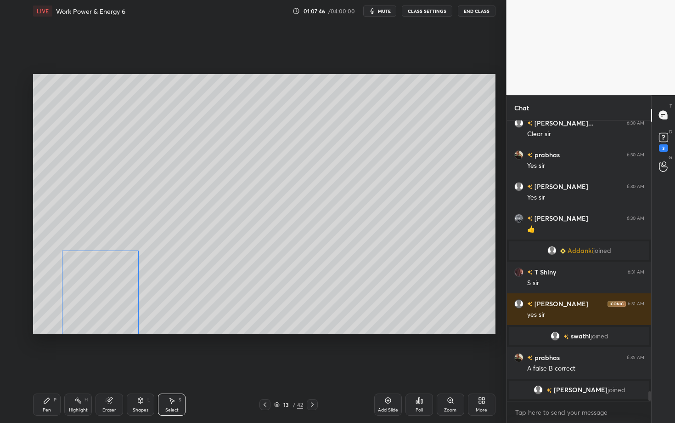
drag, startPoint x: 108, startPoint y: 288, endPoint x: 106, endPoint y: 294, distance: 6.1
click at [106, 294] on div "0 ° Undo Copy Paste here Duplicate Duplicate to new slide Delete" at bounding box center [264, 204] width 463 height 260
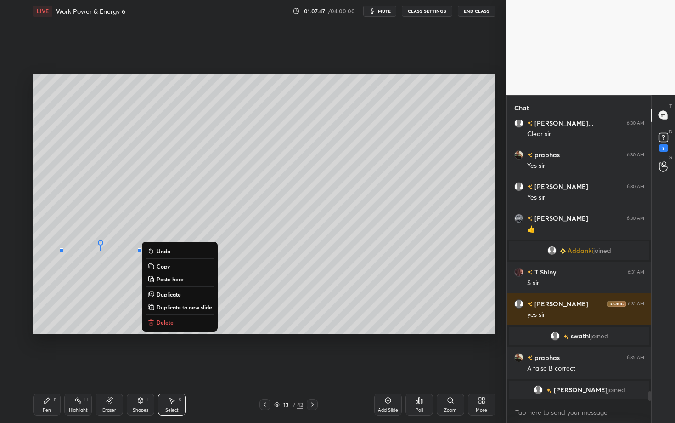
click at [173, 293] on p "Duplicate" at bounding box center [169, 293] width 24 height 7
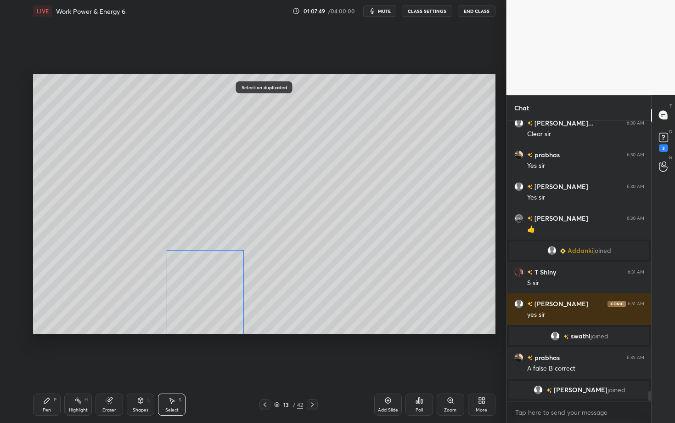
drag, startPoint x: 145, startPoint y: 296, endPoint x: 194, endPoint y: 292, distance: 49.3
click at [194, 292] on div "0 ° Undo Copy Paste here Duplicate Duplicate to new slide Delete" at bounding box center [264, 204] width 463 height 260
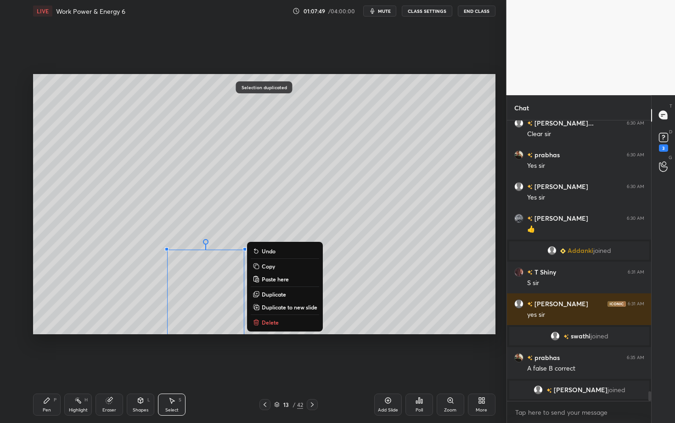
click at [276, 294] on p "Duplicate" at bounding box center [274, 293] width 24 height 7
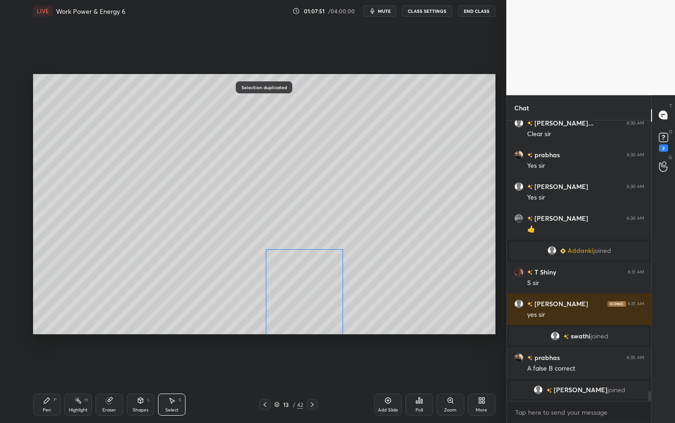
drag, startPoint x: 218, startPoint y: 298, endPoint x: 296, endPoint y: 290, distance: 78.5
click at [296, 289] on div "0 ° Undo Copy Paste here Duplicate Duplicate to new slide Delete" at bounding box center [264, 204] width 463 height 260
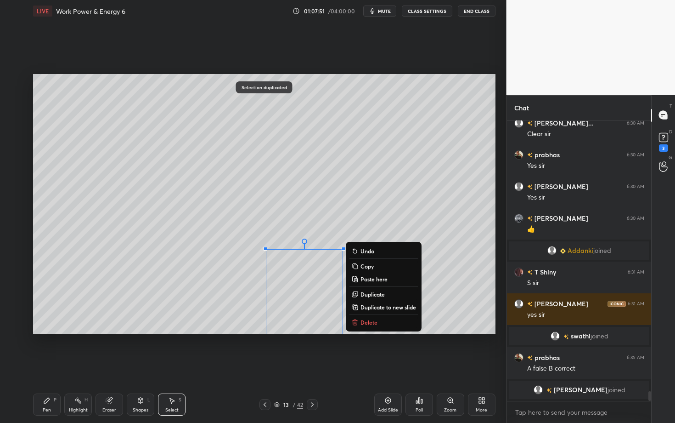
click at [50, 366] on div "Pen P" at bounding box center [47, 404] width 28 height 22
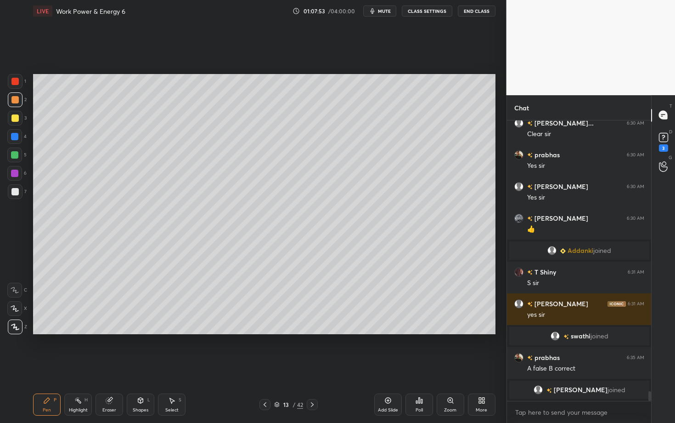
click at [221, 366] on div "13 / 42" at bounding box center [289, 404] width 170 height 11
click at [136, 366] on div "Shapes" at bounding box center [141, 410] width 16 height 5
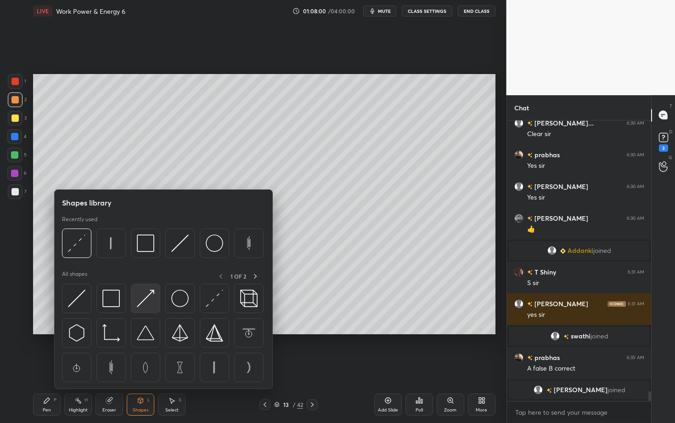
click at [148, 305] on img at bounding box center [145, 297] width 17 height 17
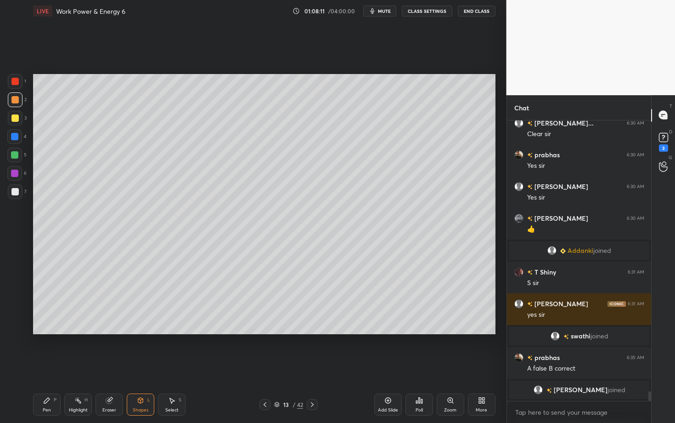
click at [50, 366] on div "Pen P" at bounding box center [47, 404] width 28 height 22
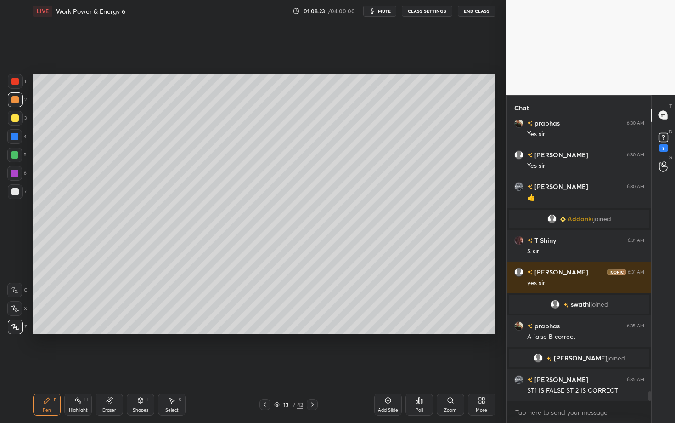
click at [77, 366] on icon at bounding box center [77, 399] width 7 height 7
click at [53, 366] on div "Pen P" at bounding box center [47, 404] width 28 height 22
click at [79, 366] on div "Highlight" at bounding box center [78, 410] width 19 height 5
click at [104, 366] on div "Eraser" at bounding box center [110, 404] width 28 height 22
click at [77, 366] on div "Highlight H" at bounding box center [78, 404] width 28 height 22
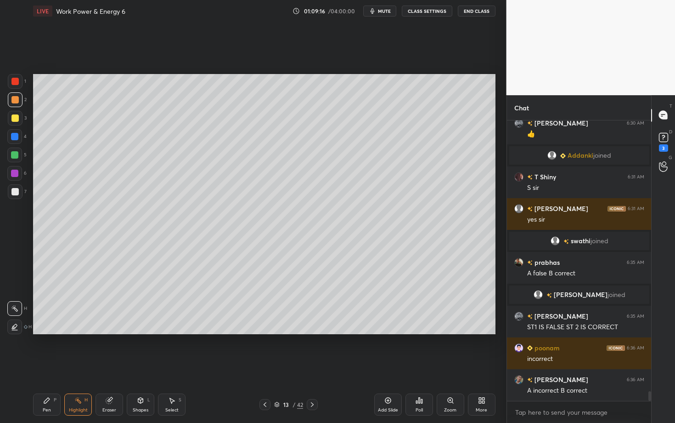
scroll to position [7958, 0]
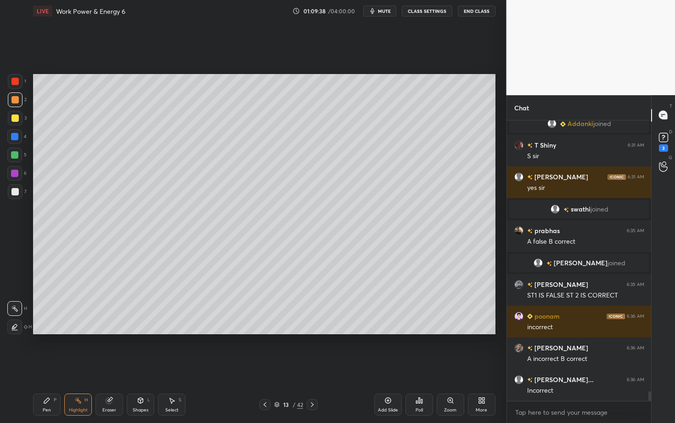
click at [313, 366] on div at bounding box center [312, 404] width 11 height 11
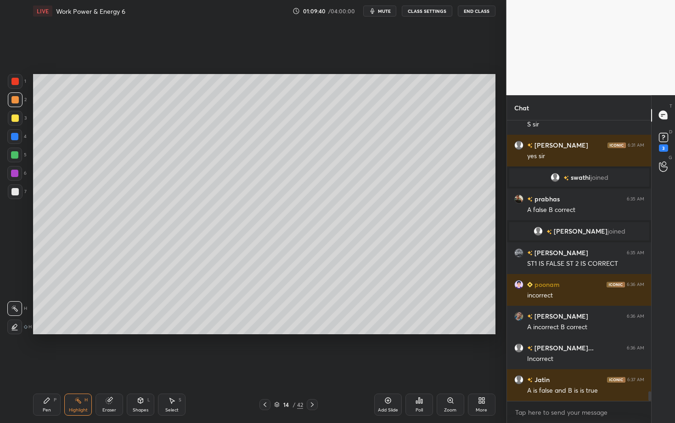
click at [19, 192] on div at bounding box center [15, 191] width 15 height 15
click at [265, 366] on icon at bounding box center [265, 404] width 3 height 5
click at [52, 366] on div "Pen P" at bounding box center [47, 404] width 28 height 22
click at [176, 366] on div "Select" at bounding box center [171, 410] width 13 height 5
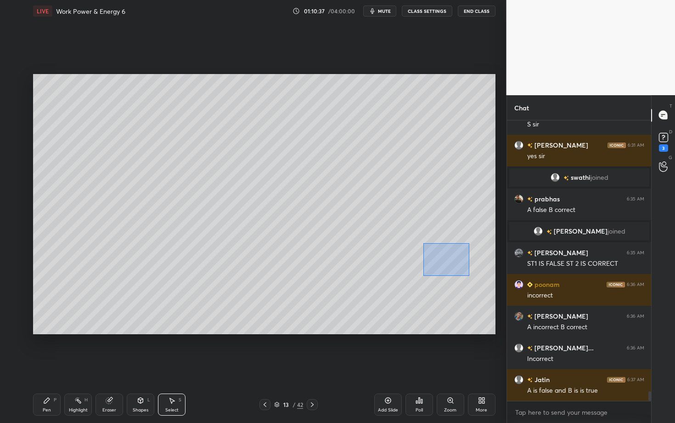
drag, startPoint x: 423, startPoint y: 243, endPoint x: 470, endPoint y: 275, distance: 57.1
click at [470, 275] on div "0 ° Undo Copy Paste here Duplicate Duplicate to new slide Delete" at bounding box center [264, 204] width 463 height 260
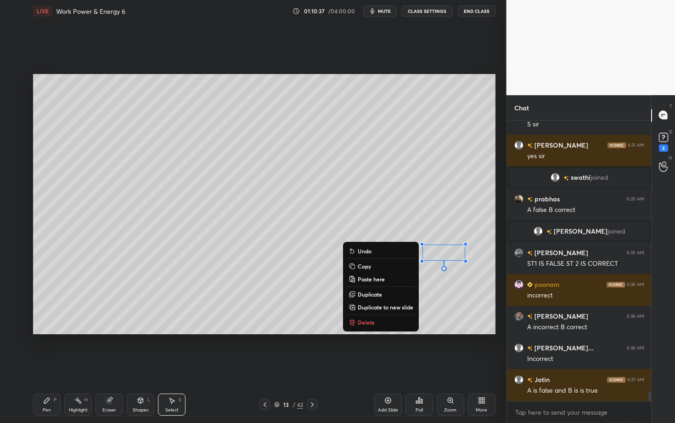
click at [366, 322] on p "Delete" at bounding box center [366, 321] width 17 height 7
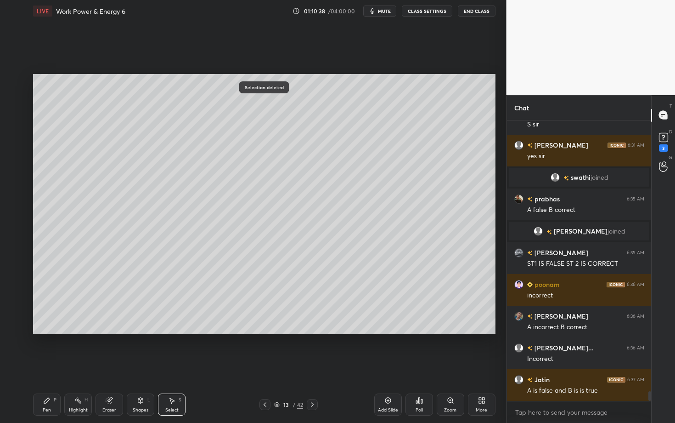
click at [53, 366] on div "Pen P" at bounding box center [47, 404] width 28 height 22
click at [79, 366] on div "Highlight" at bounding box center [78, 410] width 19 height 5
click at [49, 366] on div "Pen P" at bounding box center [47, 404] width 28 height 22
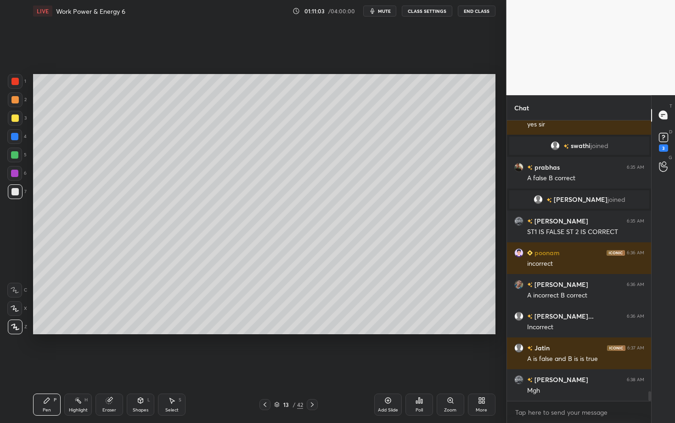
click at [80, 366] on div "Highlight H" at bounding box center [78, 404] width 28 height 22
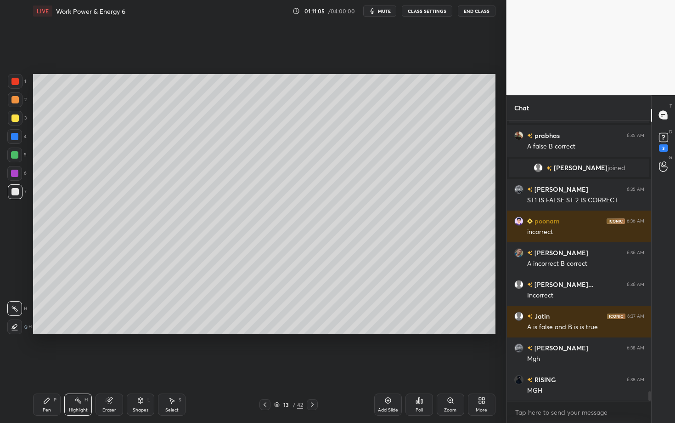
click at [44, 366] on icon at bounding box center [47, 400] width 6 height 6
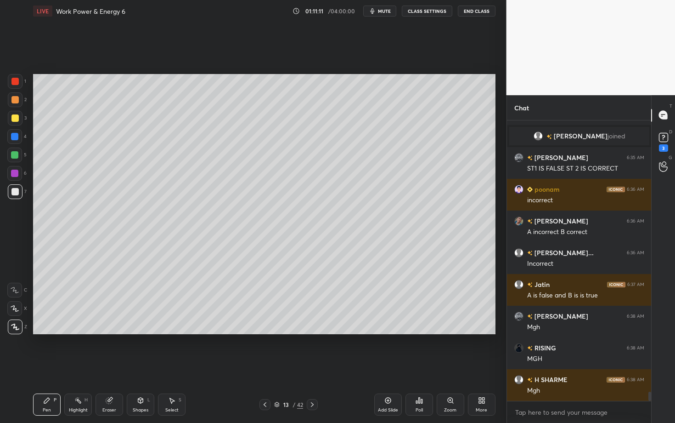
click at [75, 366] on div "Highlight H" at bounding box center [78, 404] width 28 height 22
click at [44, 366] on div "Pen P" at bounding box center [47, 404] width 28 height 22
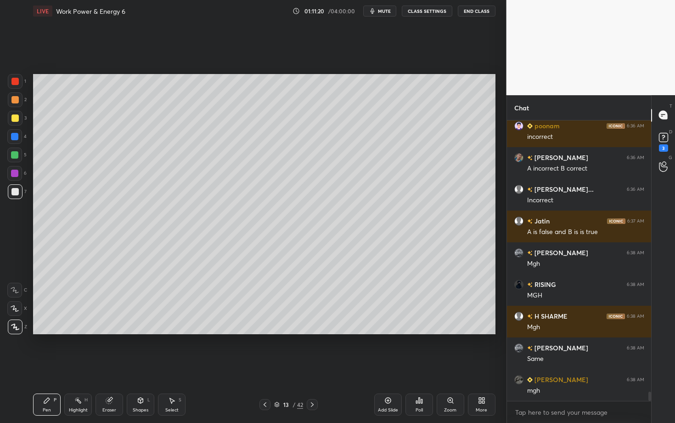
scroll to position [8179, 0]
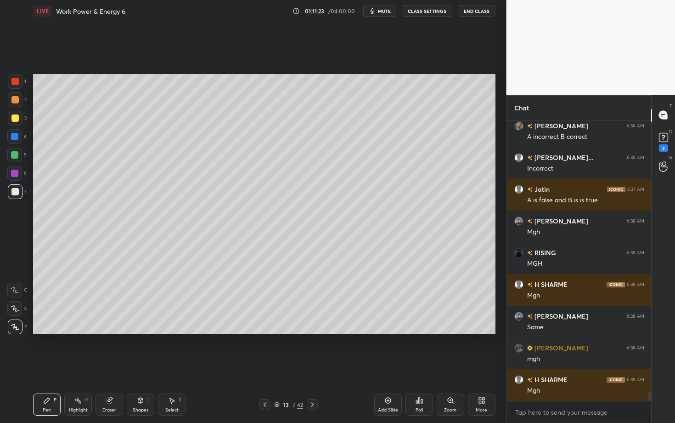
click at [83, 366] on div "Highlight" at bounding box center [78, 410] width 19 height 5
click at [327, 313] on div "Setting up your live class Poll for secs No correct answer Start poll" at bounding box center [264, 204] width 470 height 364
click at [175, 366] on div "Select S" at bounding box center [172, 404] width 28 height 22
drag, startPoint x: 112, startPoint y: 273, endPoint x: 137, endPoint y: 299, distance: 35.7
click at [137, 299] on div "0 ° Undo Copy Paste here Duplicate Duplicate to new slide Delete" at bounding box center [264, 204] width 463 height 260
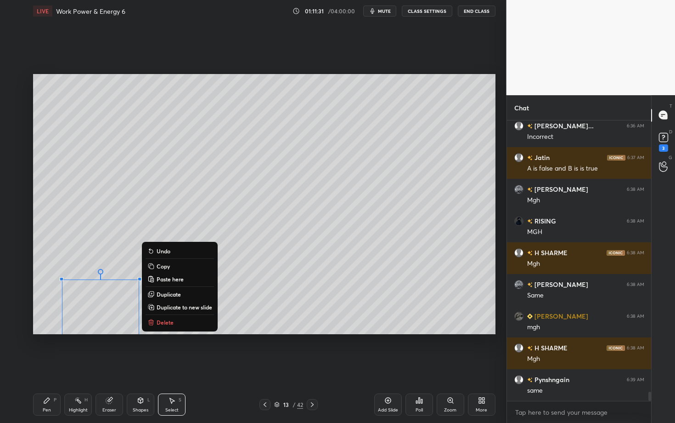
scroll to position [8243, 0]
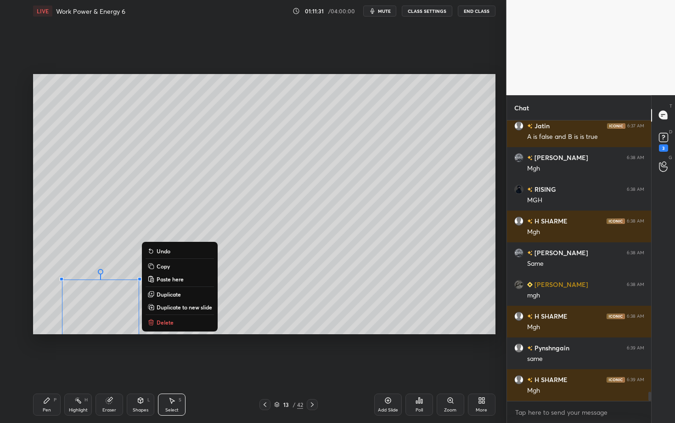
click at [47, 302] on div "0 ° Undo Copy Paste here Duplicate Duplicate to new slide Delete" at bounding box center [264, 204] width 463 height 260
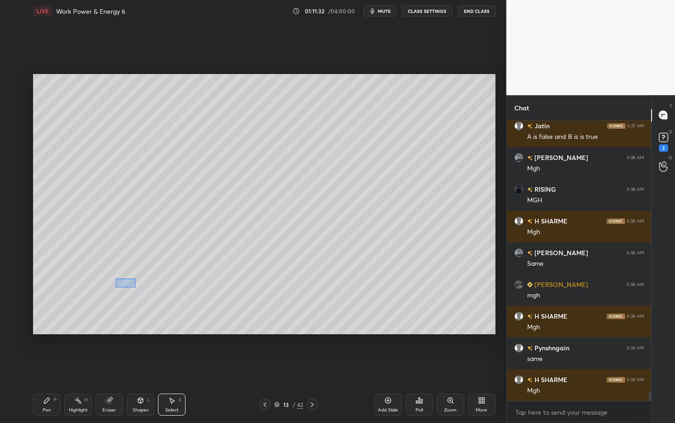
drag, startPoint x: 120, startPoint y: 287, endPoint x: 114, endPoint y: 285, distance: 5.7
click at [114, 285] on div "0 ° Undo Copy Paste here Duplicate Duplicate to new slide Delete" at bounding box center [264, 204] width 463 height 260
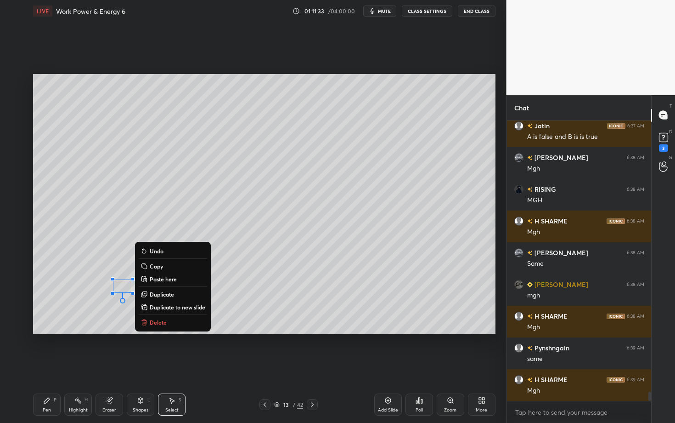
click at [158, 321] on p "Delete" at bounding box center [158, 321] width 17 height 7
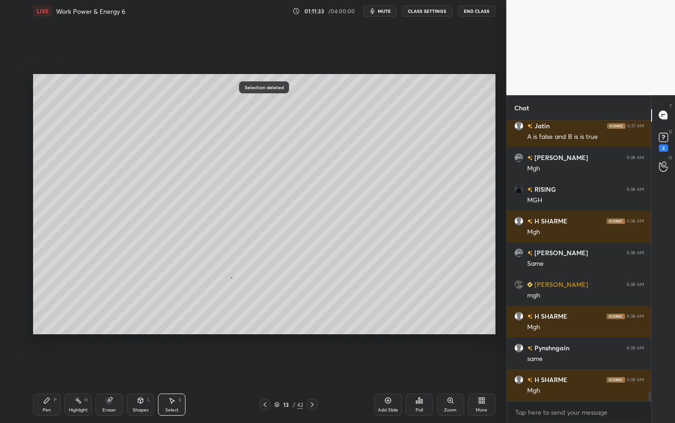
drag, startPoint x: 231, startPoint y: 277, endPoint x: 209, endPoint y: 284, distance: 23.2
click at [209, 284] on div "0 ° Undo Copy Paste here Duplicate Duplicate to new slide Delete" at bounding box center [264, 204] width 463 height 260
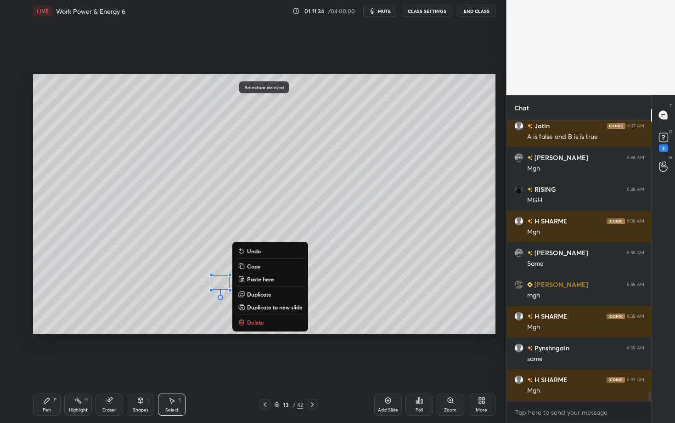
click at [247, 319] on button "Delete" at bounding box center [270, 322] width 68 height 11
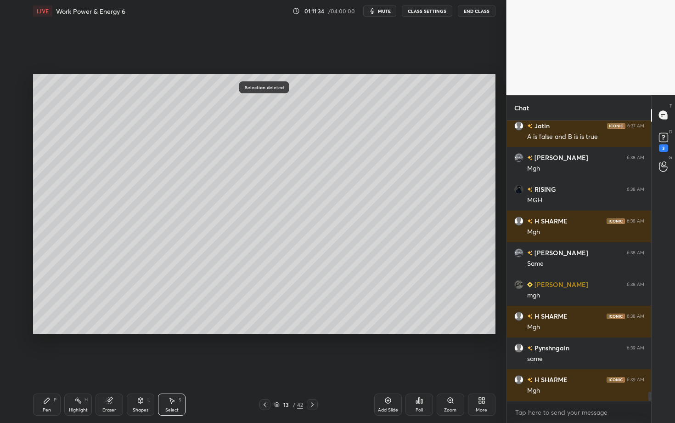
click at [331, 287] on div "0 ° Undo Copy Paste here Duplicate Duplicate to new slide Delete" at bounding box center [264, 204] width 463 height 260
drag, startPoint x: 332, startPoint y: 283, endPoint x: 310, endPoint y: 289, distance: 23.4
click at [311, 289] on div "0 °" at bounding box center [321, 289] width 21 height 1
click at [311, 276] on div "0 ° Undo Copy Paste here Duplicate Duplicate to new slide Delete" at bounding box center [264, 204] width 463 height 260
drag, startPoint x: 322, startPoint y: 290, endPoint x: 308, endPoint y: 291, distance: 13.8
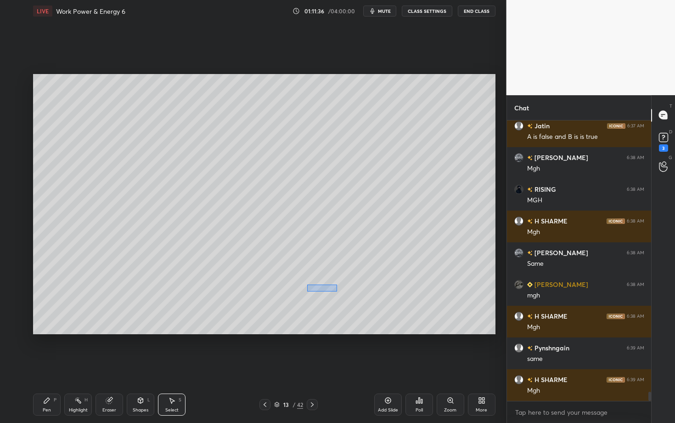
click at [308, 291] on div "0 ° Undo Copy Paste here Duplicate Duplicate to new slide Delete" at bounding box center [264, 204] width 463 height 260
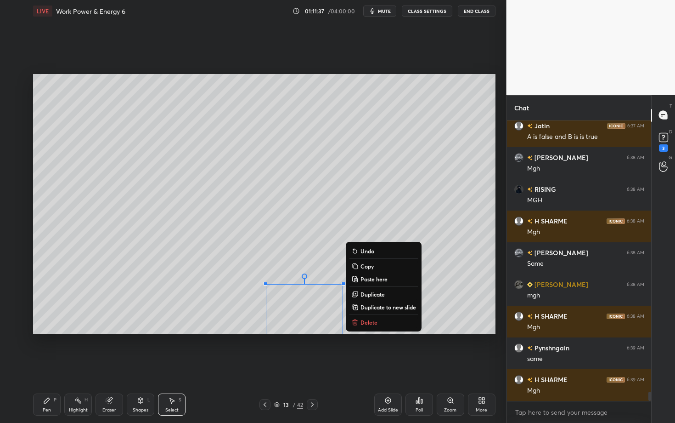
click at [251, 274] on div "0 ° Undo Copy Paste here Duplicate Duplicate to new slide Delete" at bounding box center [264, 204] width 463 height 260
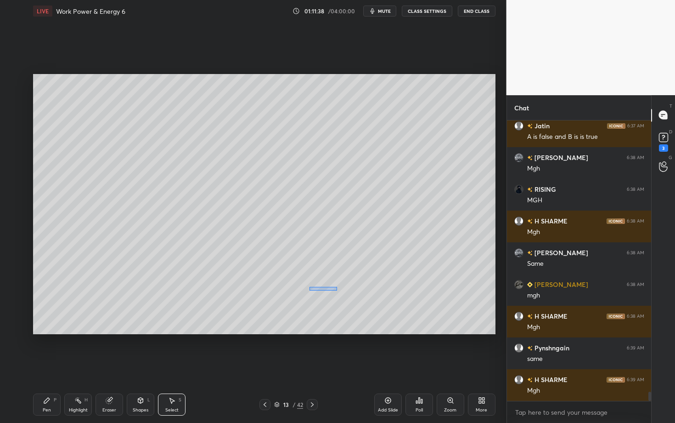
drag, startPoint x: 323, startPoint y: 290, endPoint x: 308, endPoint y: 290, distance: 15.6
click at [308, 290] on div "0 ° Undo Copy Paste here Duplicate Duplicate to new slide Delete" at bounding box center [264, 204] width 463 height 260
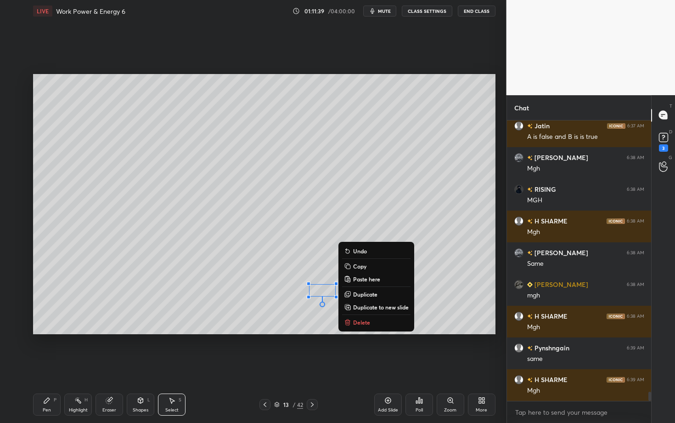
click at [363, 321] on p "Delete" at bounding box center [361, 321] width 17 height 7
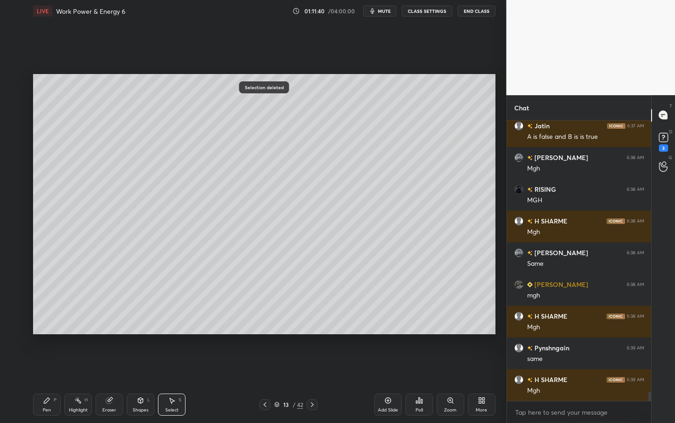
click at [312, 366] on icon at bounding box center [312, 404] width 7 height 7
click at [53, 366] on div "Pen P" at bounding box center [47, 404] width 28 height 22
click at [16, 193] on div at bounding box center [14, 191] width 7 height 7
click at [17, 191] on div at bounding box center [14, 191] width 7 height 7
click at [15, 155] on div at bounding box center [14, 154] width 7 height 7
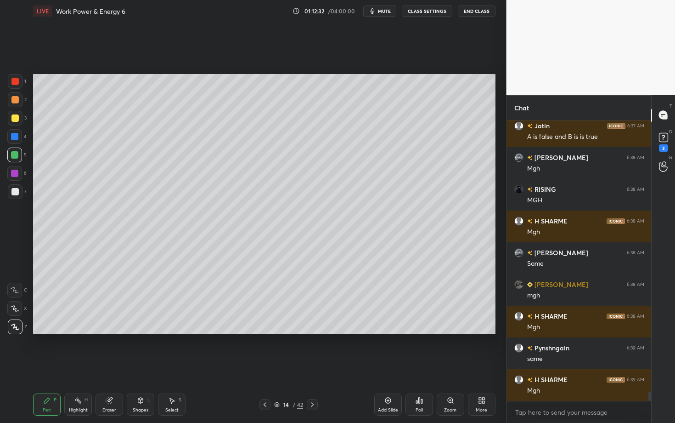
click at [81, 366] on div "Highlight H" at bounding box center [78, 404] width 28 height 22
click at [44, 366] on icon at bounding box center [46, 399] width 7 height 7
click at [87, 366] on div "Highlight H" at bounding box center [78, 404] width 28 height 22
click at [45, 366] on icon at bounding box center [47, 400] width 6 height 6
click at [17, 192] on div at bounding box center [14, 191] width 7 height 7
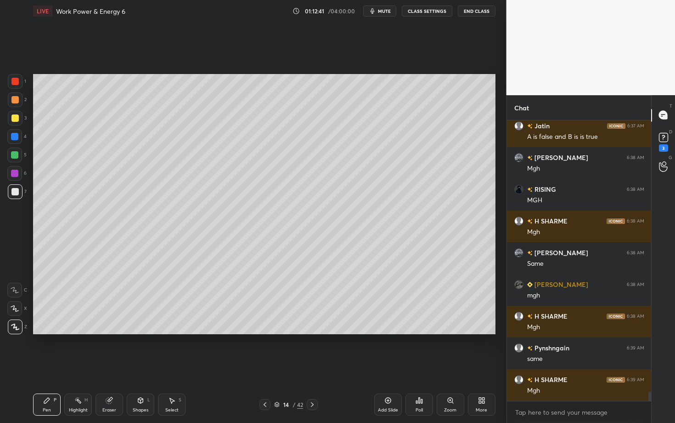
click at [12, 154] on div at bounding box center [14, 154] width 7 height 7
click at [16, 139] on div at bounding box center [14, 136] width 7 height 7
click at [265, 366] on icon at bounding box center [264, 404] width 7 height 7
click at [75, 366] on div "Highlight H" at bounding box center [78, 404] width 28 height 22
click at [45, 366] on div "Pen" at bounding box center [47, 410] width 8 height 5
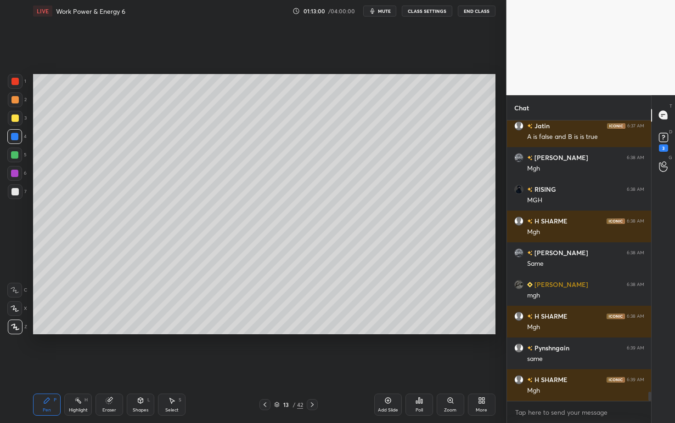
click at [75, 366] on div "Highlight H" at bounding box center [78, 404] width 28 height 22
click at [50, 366] on div "Pen P" at bounding box center [47, 404] width 28 height 22
click at [307, 366] on div at bounding box center [312, 404] width 11 height 11
click at [48, 366] on div "Pen P Highlight H Eraser Shapes L Select S 14 / 42 Add Slide Poll Zoom More" at bounding box center [264, 404] width 463 height 37
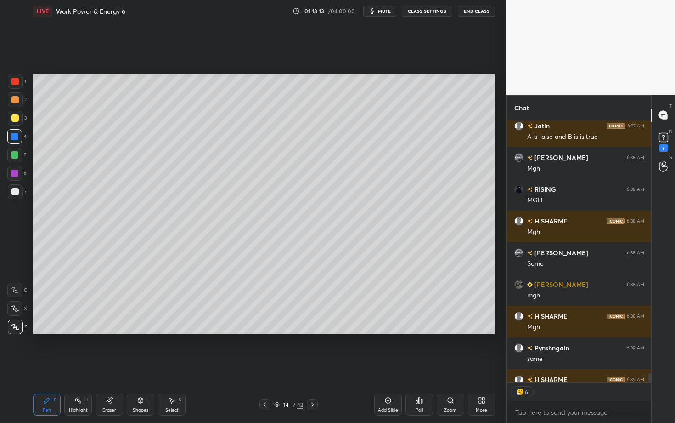
click at [384, 366] on div "Setting up your live class Poll for secs No correct answer Start poll" at bounding box center [264, 204] width 470 height 364
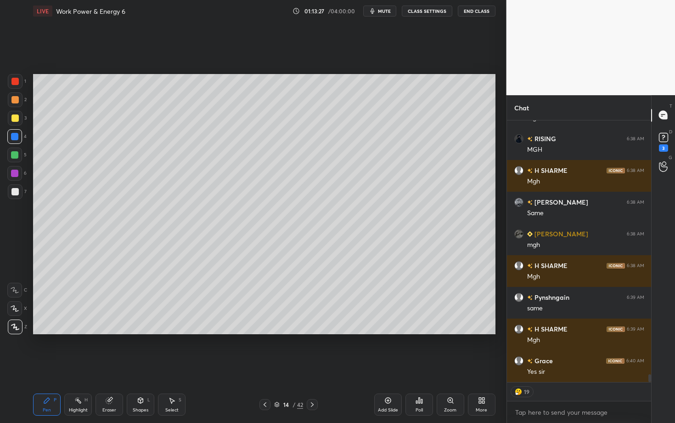
click at [265, 366] on icon at bounding box center [264, 404] width 7 height 7
click at [83, 366] on div "Highlight" at bounding box center [78, 410] width 19 height 5
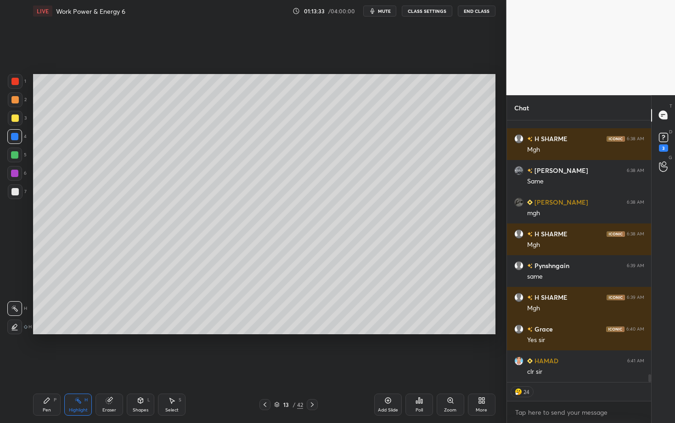
scroll to position [8357, 0]
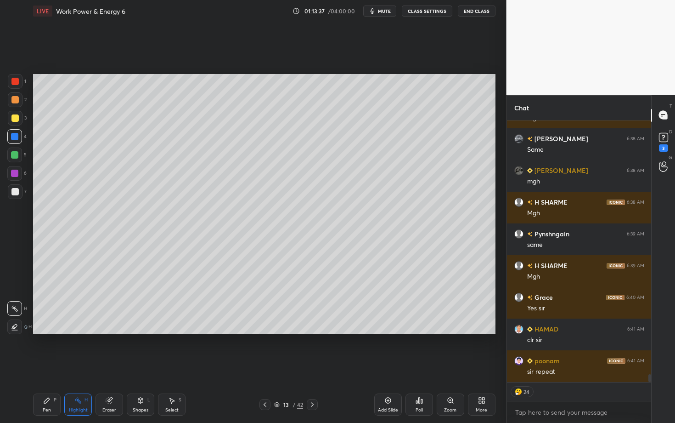
click at [313, 366] on icon at bounding box center [312, 404] width 7 height 7
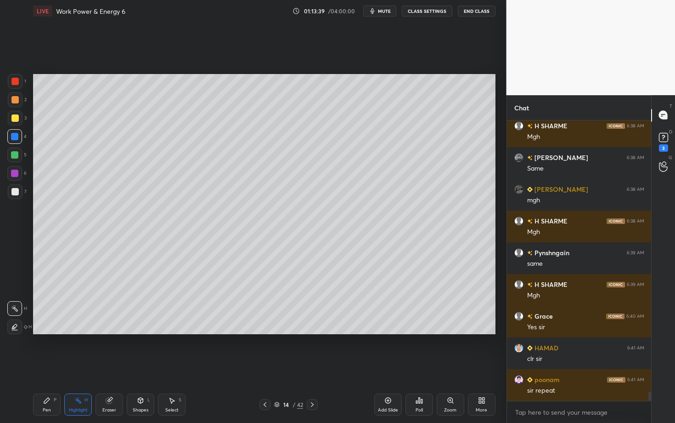
scroll to position [8338, 0]
click at [265, 366] on icon at bounding box center [264, 404] width 7 height 7
click at [79, 366] on icon at bounding box center [77, 399] width 7 height 7
click at [311, 366] on icon at bounding box center [312, 404] width 7 height 7
click at [50, 366] on div "Pen P" at bounding box center [47, 404] width 28 height 22
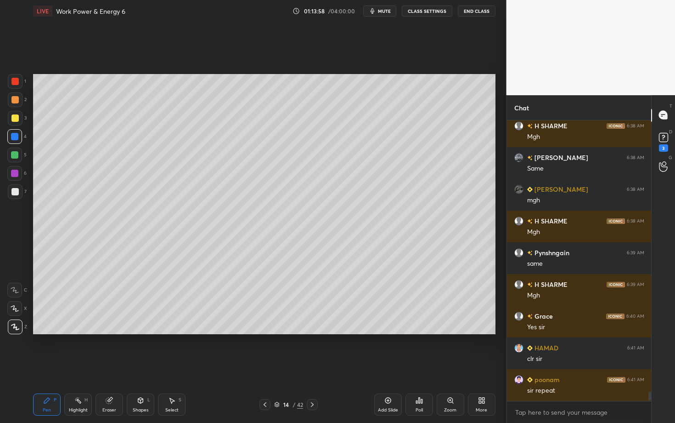
scroll to position [8347, 0]
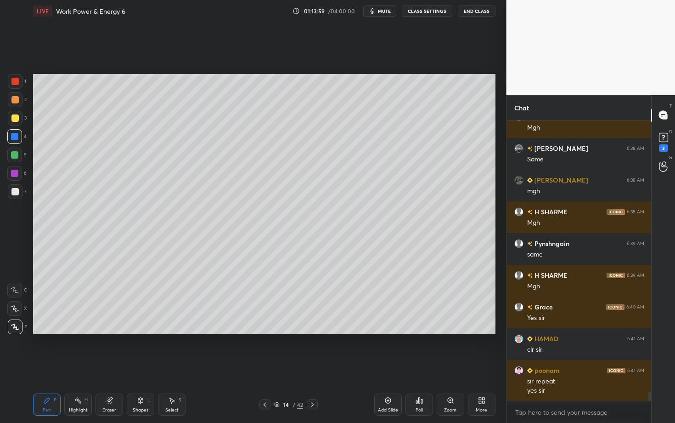
click at [268, 366] on div at bounding box center [265, 404] width 11 height 11
click at [77, 366] on div "Highlight H" at bounding box center [78, 404] width 28 height 22
click at [316, 366] on icon at bounding box center [312, 404] width 7 height 7
click at [49, 366] on div "Pen P" at bounding box center [47, 404] width 28 height 22
click at [264, 366] on icon at bounding box center [264, 404] width 7 height 7
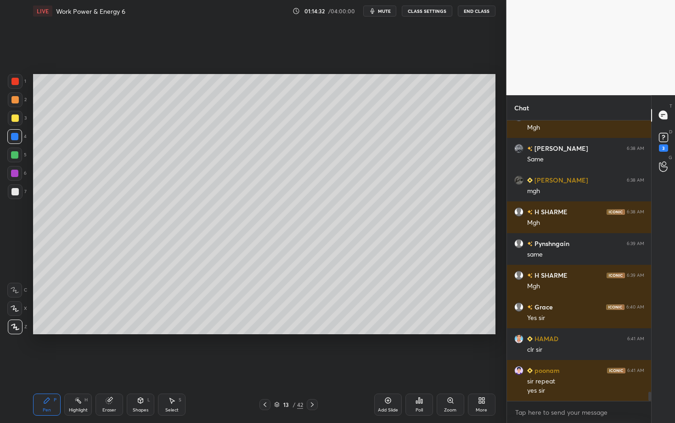
click at [83, 366] on div "Highlight" at bounding box center [78, 410] width 19 height 5
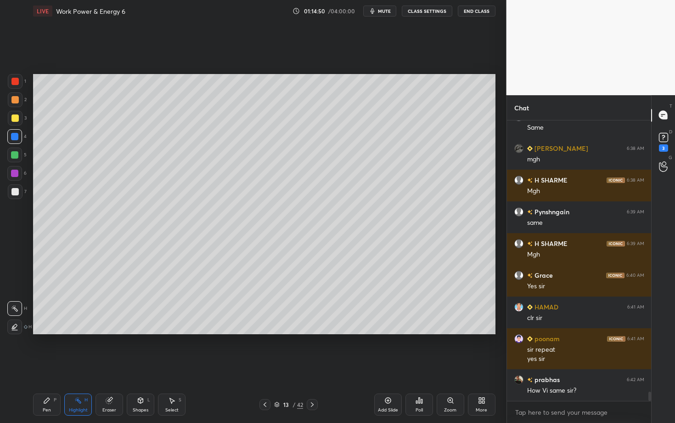
click at [310, 366] on icon at bounding box center [312, 404] width 7 height 7
click at [70, 366] on div "Highlight H" at bounding box center [78, 404] width 28 height 22
click at [51, 366] on div "Pen P" at bounding box center [47, 404] width 28 height 22
click at [311, 366] on div at bounding box center [312, 404] width 11 height 11
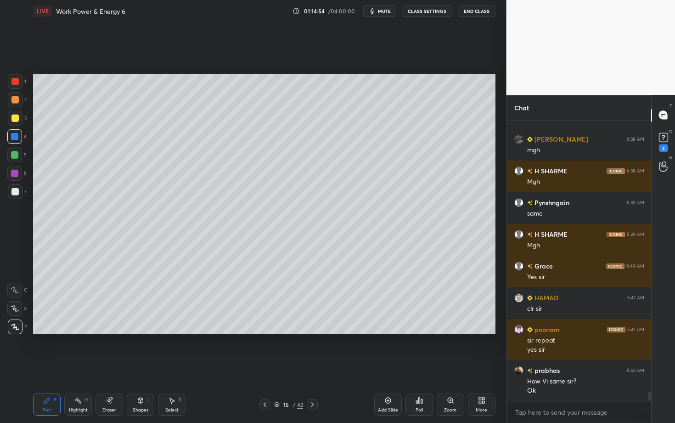
scroll to position [8420, 0]
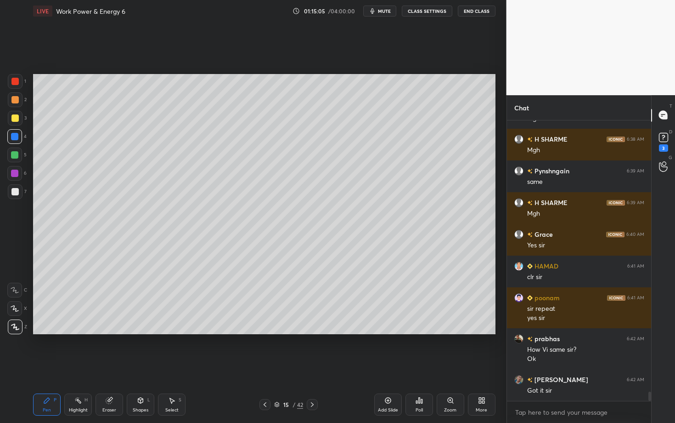
click at [261, 366] on div at bounding box center [265, 404] width 11 height 11
click at [82, 366] on div "Highlight H" at bounding box center [78, 404] width 28 height 22
click at [266, 366] on icon at bounding box center [264, 404] width 7 height 7
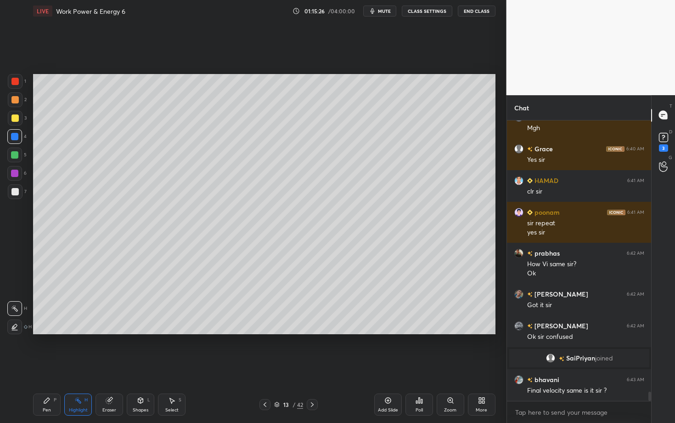
scroll to position [8341, 0]
click at [313, 366] on icon at bounding box center [312, 404] width 7 height 7
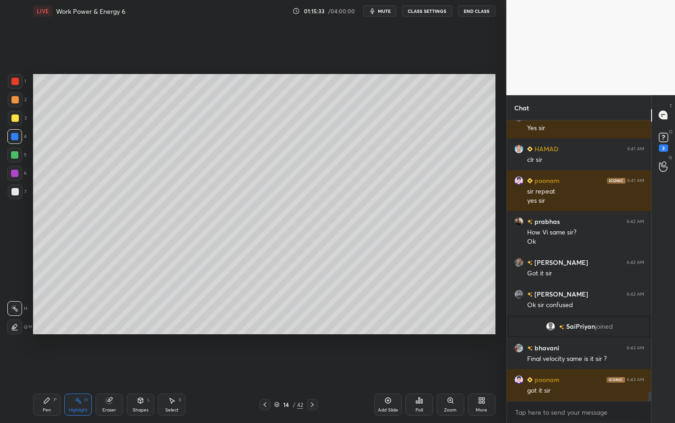
click at [267, 366] on icon at bounding box center [264, 404] width 7 height 7
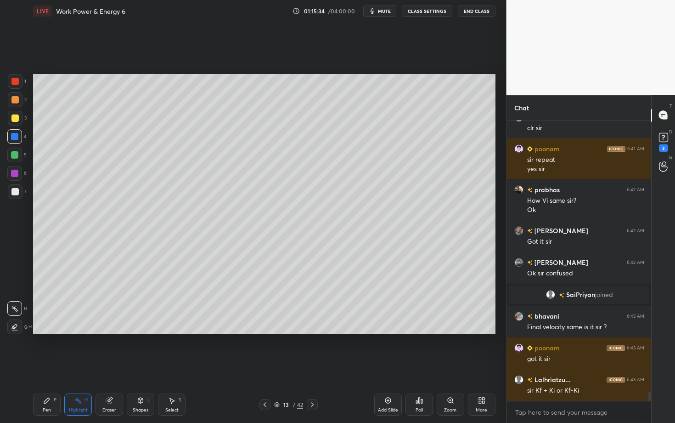
click at [265, 366] on icon at bounding box center [264, 404] width 7 height 7
click at [312, 366] on icon at bounding box center [312, 404] width 7 height 7
click at [81, 366] on div "Highlight H" at bounding box center [78, 404] width 28 height 22
click at [313, 366] on icon at bounding box center [312, 404] width 7 height 7
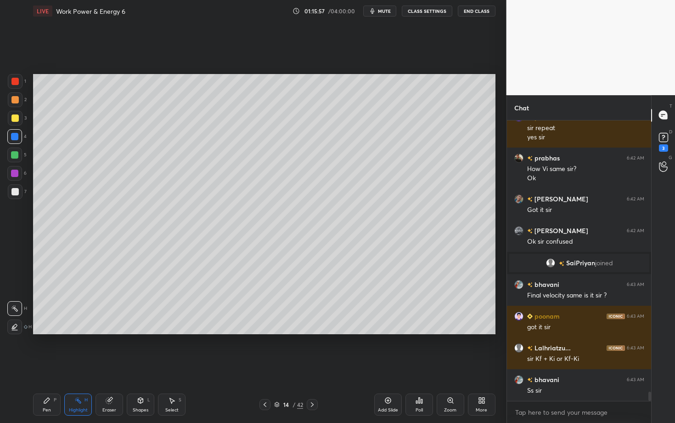
scroll to position [8468, 0]
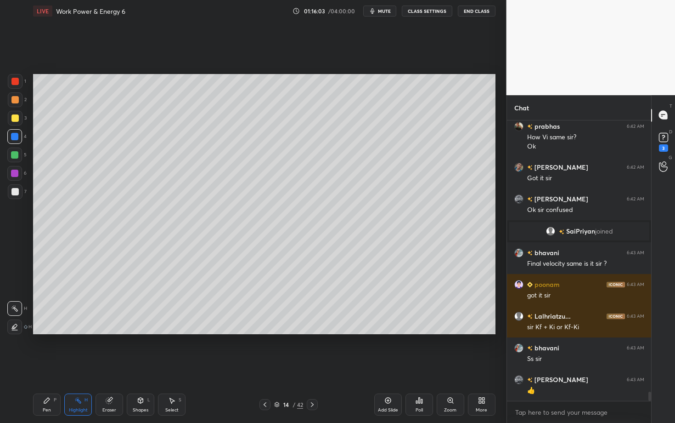
click at [75, 366] on div "Highlight" at bounding box center [78, 410] width 19 height 5
click at [49, 366] on div "Pen P" at bounding box center [47, 404] width 28 height 22
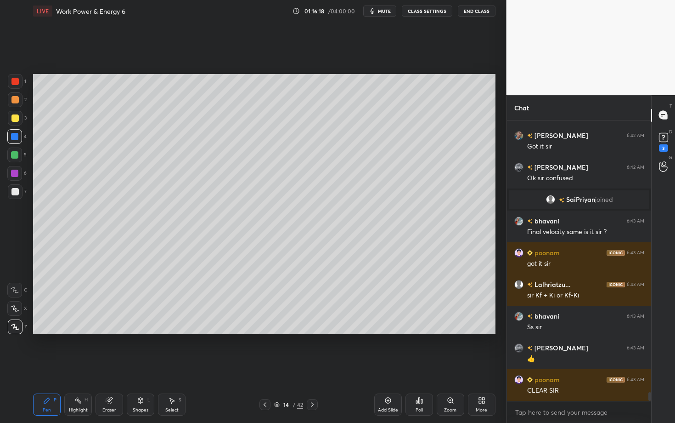
scroll to position [8531, 0]
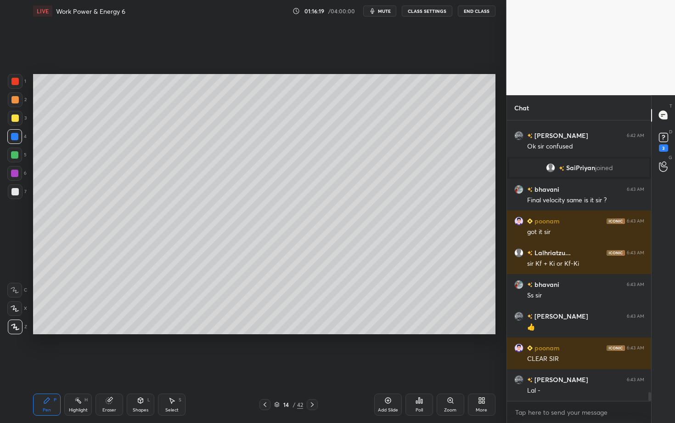
click at [265, 366] on icon at bounding box center [264, 404] width 7 height 7
click at [86, 366] on div "Highlight H" at bounding box center [78, 404] width 28 height 22
click at [124, 366] on div "Pen P Highlight H Eraser Shapes L Select S" at bounding box center [118, 404] width 170 height 22
click at [315, 366] on icon at bounding box center [312, 404] width 7 height 7
click at [263, 366] on icon at bounding box center [264, 404] width 7 height 7
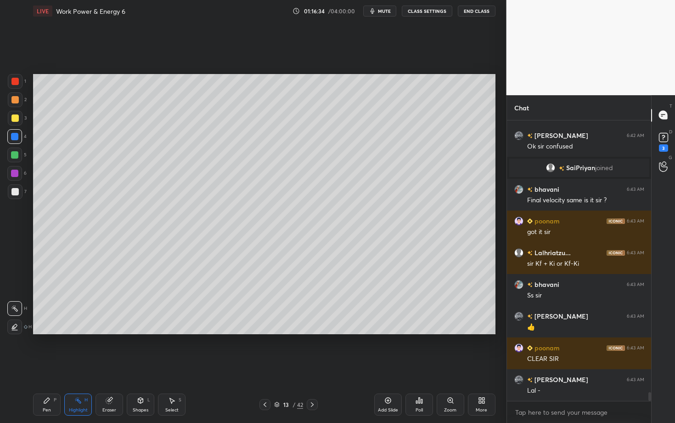
click at [312, 366] on div at bounding box center [312, 404] width 11 height 11
click at [267, 366] on icon at bounding box center [264, 404] width 7 height 7
click at [79, 366] on icon at bounding box center [77, 399] width 7 height 7
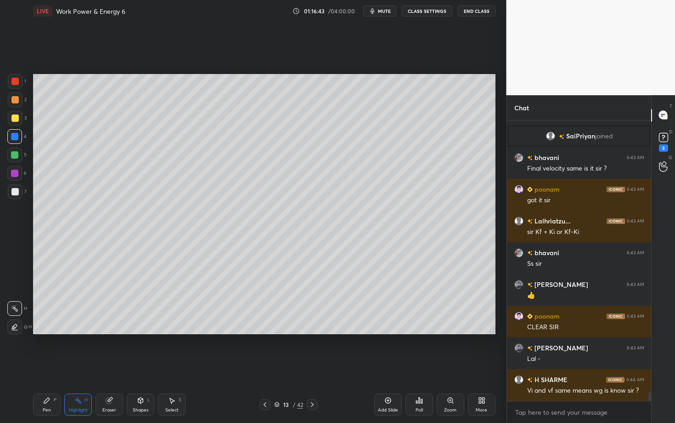
click at [311, 366] on icon at bounding box center [312, 404] width 7 height 7
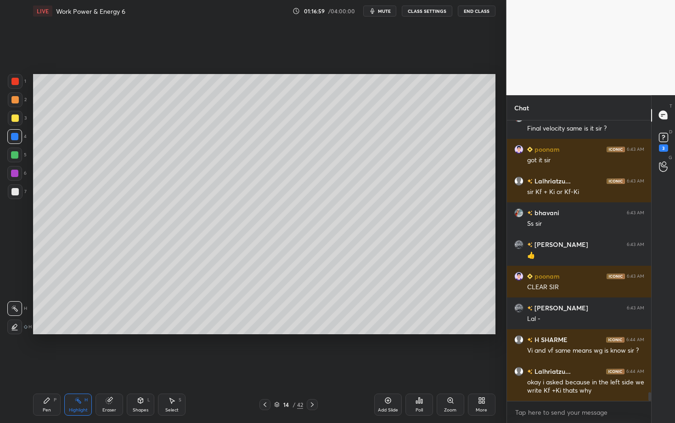
click at [266, 366] on icon at bounding box center [264, 404] width 7 height 7
click at [79, 366] on div "Highlight" at bounding box center [78, 410] width 19 height 5
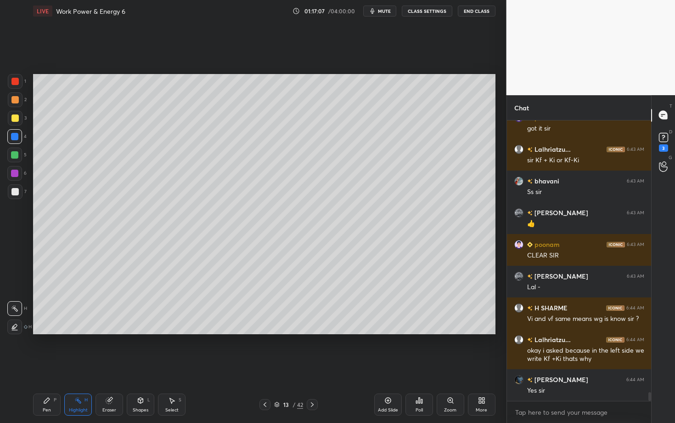
click at [172, 366] on icon at bounding box center [172, 401] width 5 height 6
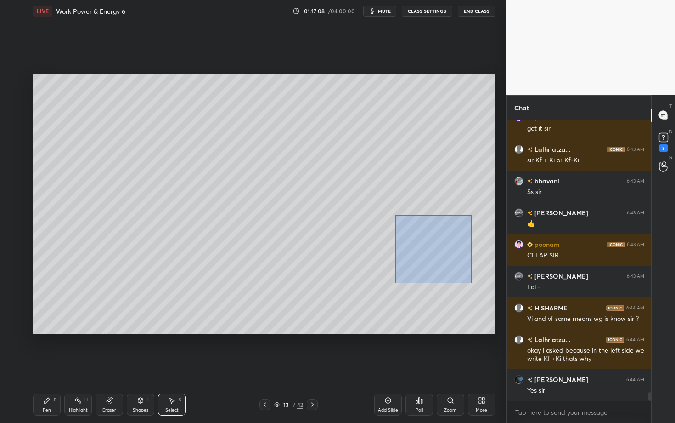
drag, startPoint x: 395, startPoint y: 246, endPoint x: 471, endPoint y: 283, distance: 84.7
click at [471, 283] on div "0 ° Undo Copy Paste here Duplicate Duplicate to new slide Delete" at bounding box center [264, 204] width 463 height 260
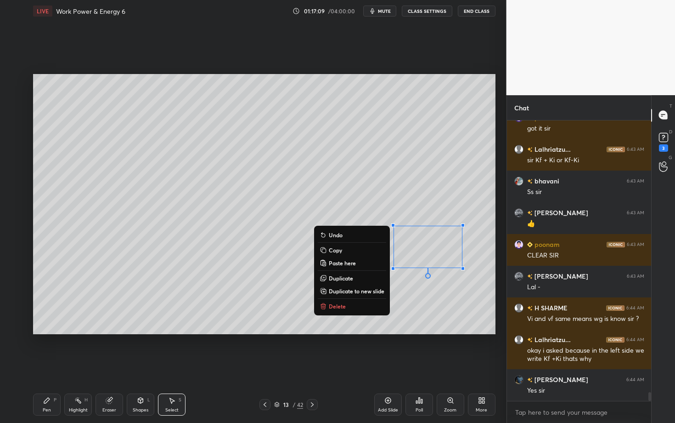
click at [356, 302] on button "Delete" at bounding box center [352, 305] width 68 height 11
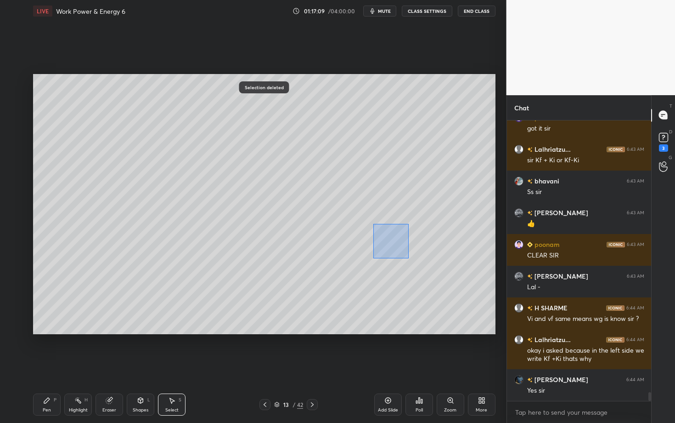
drag, startPoint x: 395, startPoint y: 248, endPoint x: 407, endPoint y: 258, distance: 16.0
click at [407, 258] on div "0 ° Undo Copy Paste here Duplicate Duplicate to new slide Delete" at bounding box center [264, 204] width 463 height 260
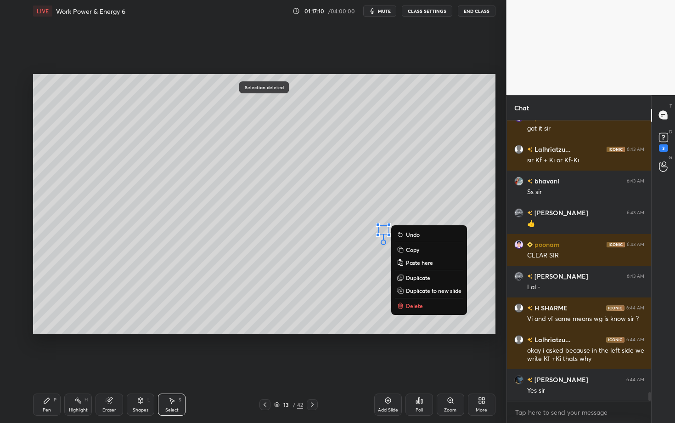
click at [416, 303] on p "Delete" at bounding box center [414, 305] width 17 height 7
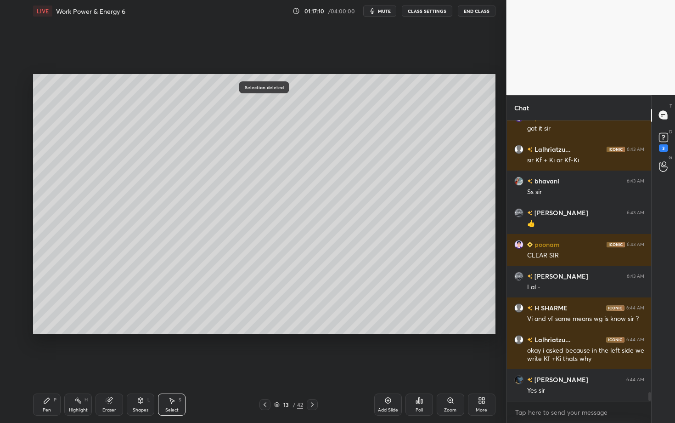
click at [45, 366] on div "Pen P" at bounding box center [47, 404] width 28 height 22
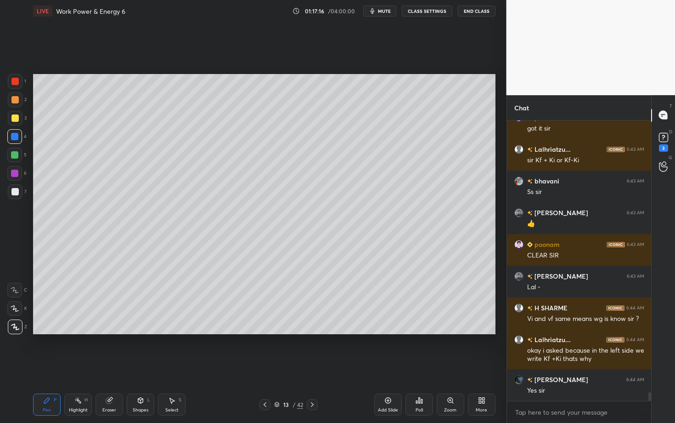
click at [313, 366] on icon at bounding box center [312, 404] width 7 height 7
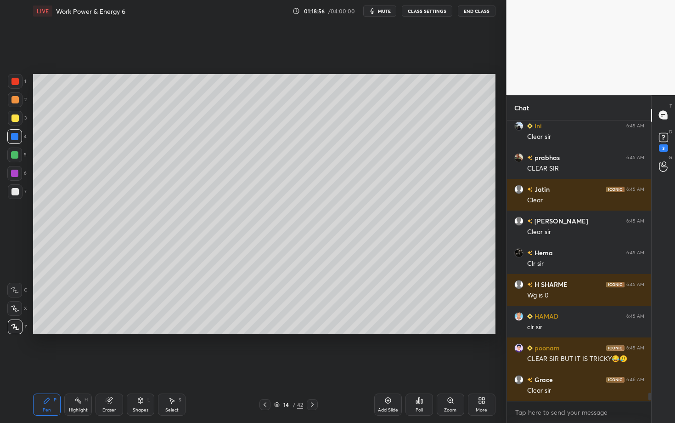
scroll to position [277, 142]
click at [171, 366] on div "Select S" at bounding box center [172, 404] width 28 height 22
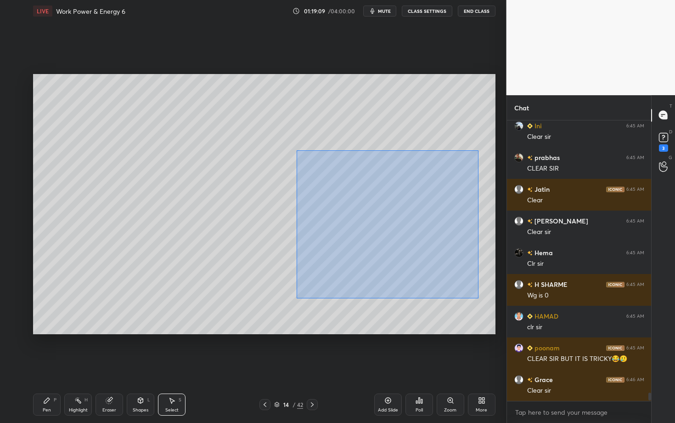
drag, startPoint x: 321, startPoint y: 183, endPoint x: 482, endPoint y: 304, distance: 201.2
click at [483, 303] on div "0 ° Undo Copy Paste here Duplicate Duplicate to new slide Delete" at bounding box center [264, 204] width 463 height 260
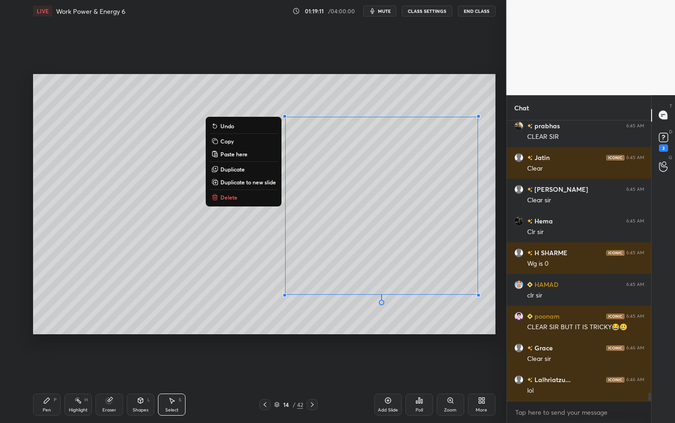
scroll to position [9277, 0]
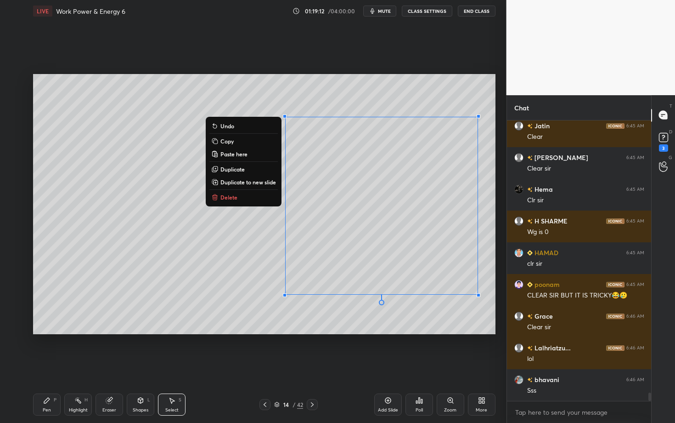
click at [259, 197] on button "Delete" at bounding box center [243, 197] width 68 height 11
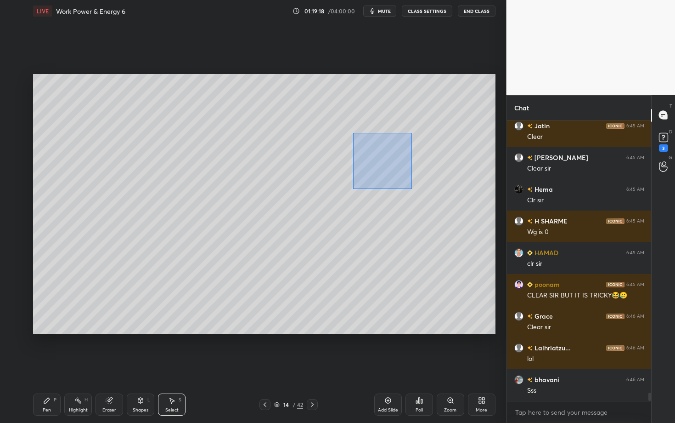
drag, startPoint x: 354, startPoint y: 132, endPoint x: 413, endPoint y: 189, distance: 82.2
click at [413, 189] on div "0 ° Undo Copy Paste here Duplicate Duplicate to new slide Delete" at bounding box center [264, 204] width 463 height 260
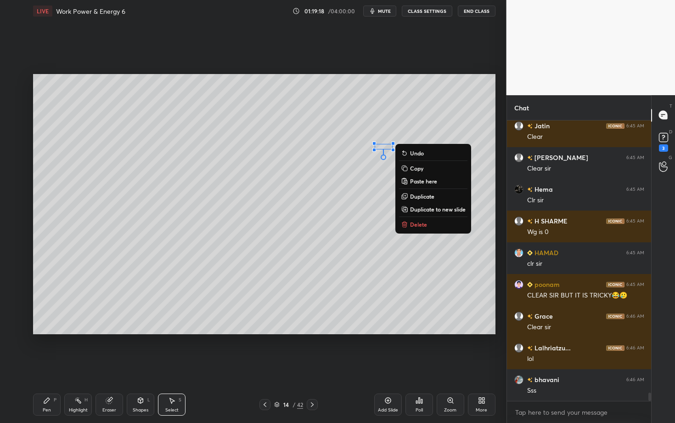
click at [422, 220] on button "Delete" at bounding box center [433, 224] width 68 height 11
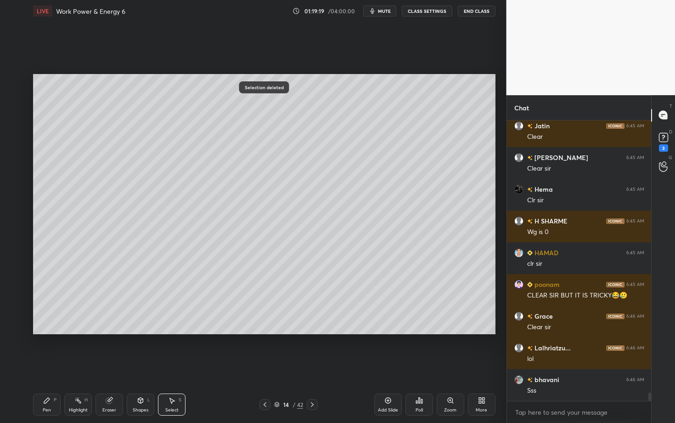
click at [267, 366] on div at bounding box center [265, 404] width 11 height 11
click at [312, 366] on icon at bounding box center [312, 404] width 7 height 7
click at [314, 366] on icon at bounding box center [312, 404] width 7 height 7
click at [172, 366] on icon at bounding box center [171, 399] width 7 height 7
click at [154, 106] on div "0 ° Undo Copy Paste here Duplicate Duplicate to new slide Delete" at bounding box center [264, 204] width 463 height 260
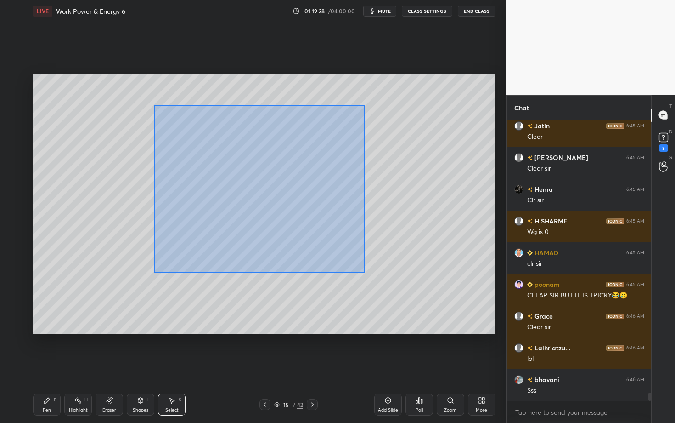
drag, startPoint x: 175, startPoint y: 145, endPoint x: 399, endPoint y: 274, distance: 258.3
click at [399, 274] on div "0 ° Undo Copy Paste here Duplicate Duplicate to new slide Delete" at bounding box center [264, 204] width 463 height 260
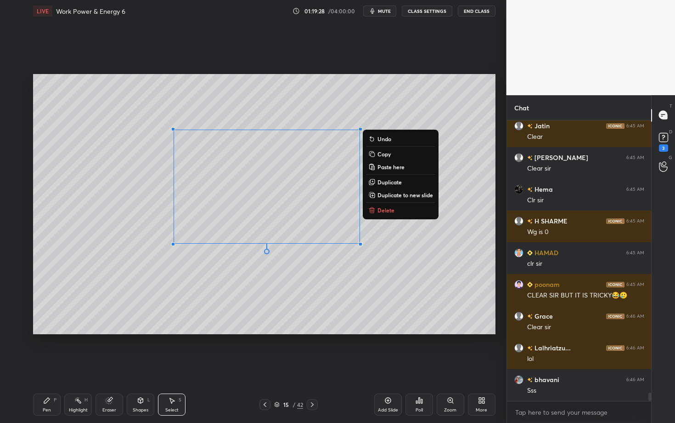
click at [400, 217] on div "0 ° Undo Copy Paste here Duplicate Duplicate to new slide Delete" at bounding box center [264, 204] width 463 height 260
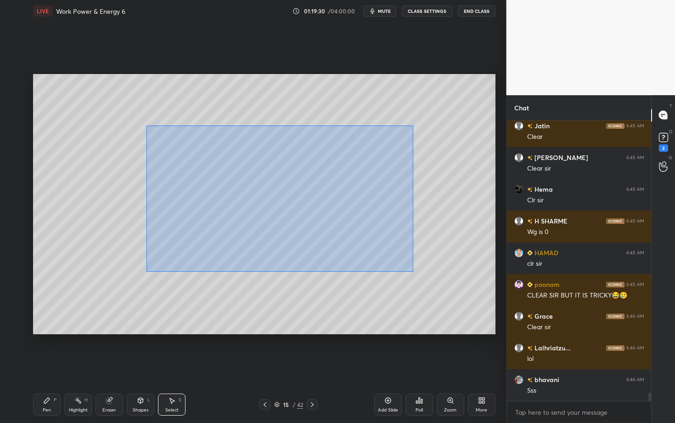
drag, startPoint x: 147, startPoint y: 125, endPoint x: 414, endPoint y: 270, distance: 304.0
click at [413, 269] on div "0 ° Undo Copy Paste here Duplicate Duplicate to new slide Delete" at bounding box center [264, 204] width 463 height 260
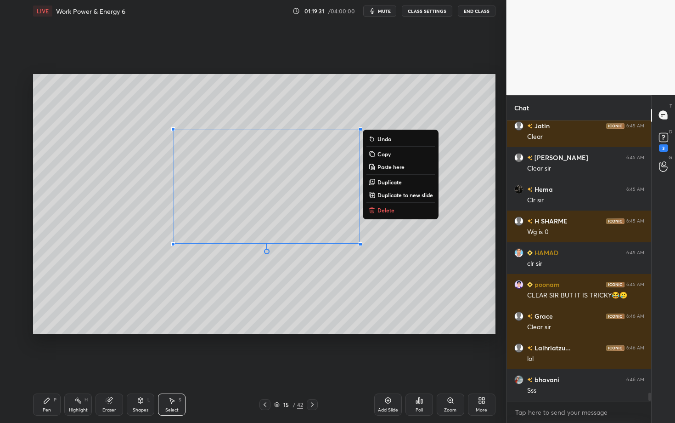
click at [395, 209] on button "Delete" at bounding box center [401, 209] width 68 height 11
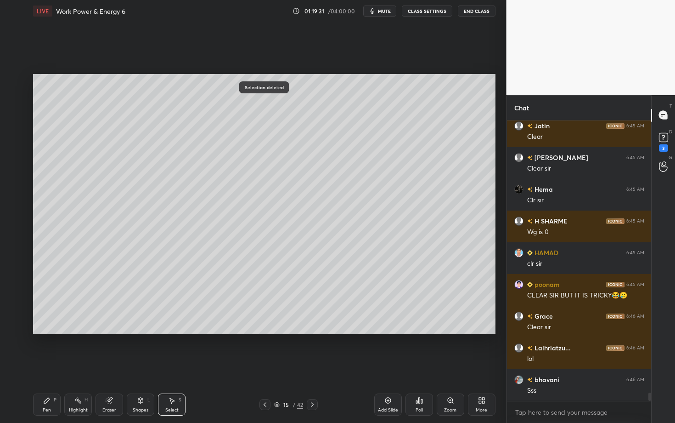
click at [49, 366] on div "Pen P" at bounding box center [47, 404] width 28 height 22
click at [315, 366] on div "15 / 42" at bounding box center [289, 404] width 170 height 11
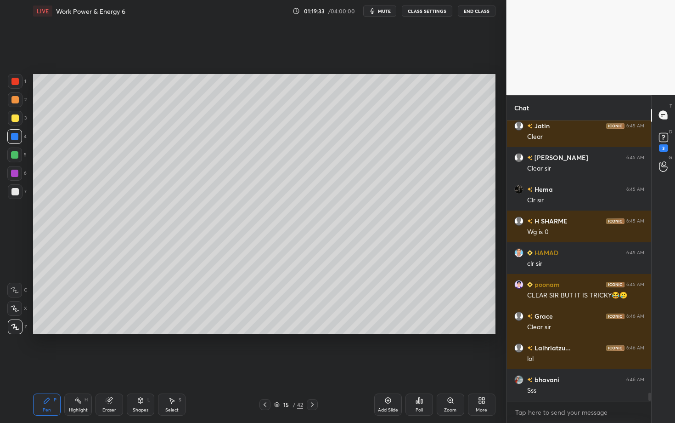
click at [306, 366] on div "15 / 42" at bounding box center [289, 404] width 58 height 11
click at [265, 366] on icon at bounding box center [264, 404] width 7 height 7
click at [264, 366] on icon at bounding box center [265, 404] width 3 height 5
click at [311, 366] on icon at bounding box center [312, 404] width 7 height 7
click at [312, 366] on icon at bounding box center [312, 404] width 7 height 7
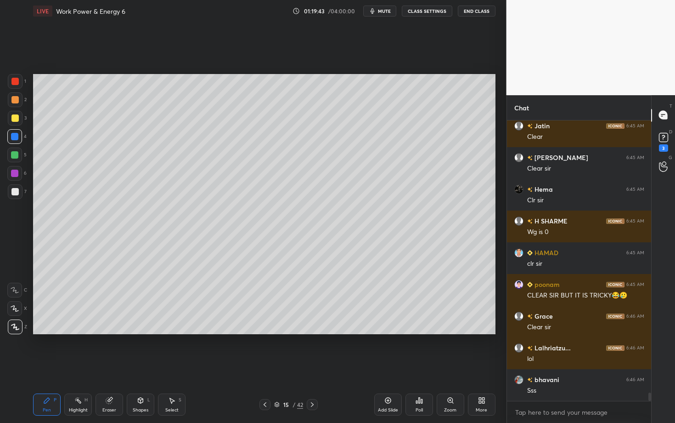
click at [18, 100] on div at bounding box center [15, 99] width 15 height 15
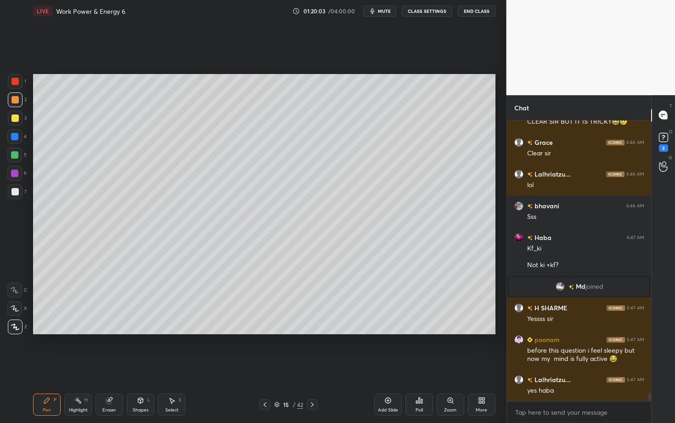
scroll to position [9187, 0]
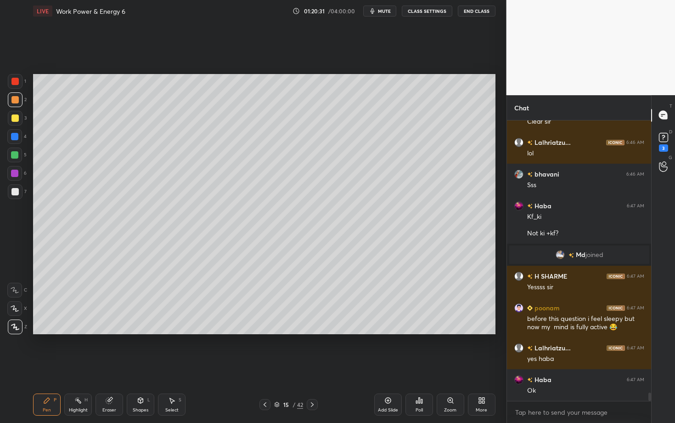
click at [112, 366] on div "Eraser" at bounding box center [110, 404] width 28 height 22
click at [50, 366] on div "Pen P" at bounding box center [47, 404] width 28 height 22
click at [15, 192] on div at bounding box center [14, 191] width 7 height 7
click at [143, 366] on div "Shapes" at bounding box center [141, 410] width 16 height 5
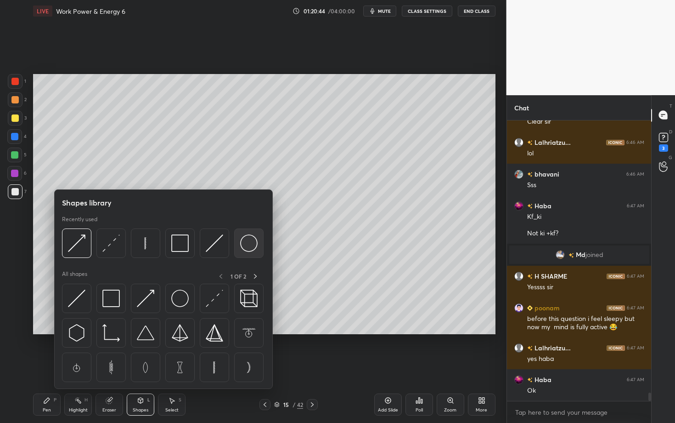
click at [240, 241] on img at bounding box center [248, 242] width 17 height 17
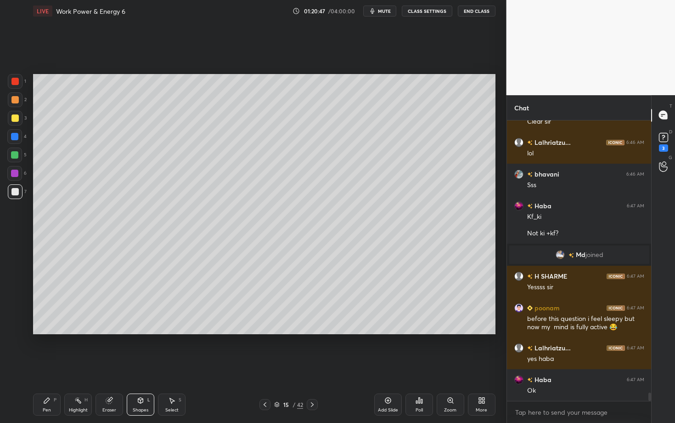
click at [46, 366] on icon at bounding box center [47, 400] width 6 height 6
click at [142, 366] on div "Shapes" at bounding box center [141, 410] width 16 height 5
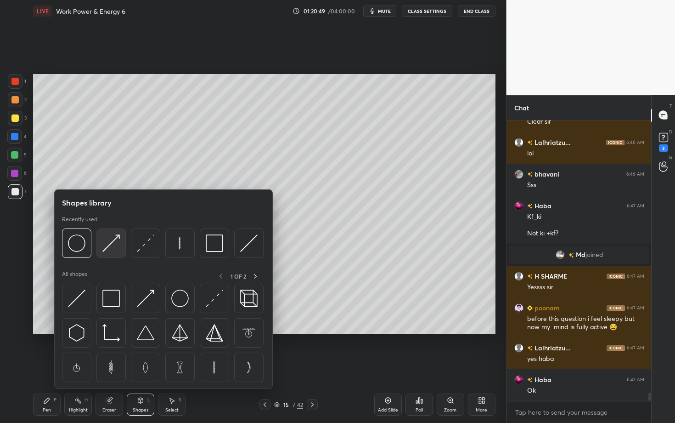
click at [120, 248] on div at bounding box center [110, 242] width 29 height 29
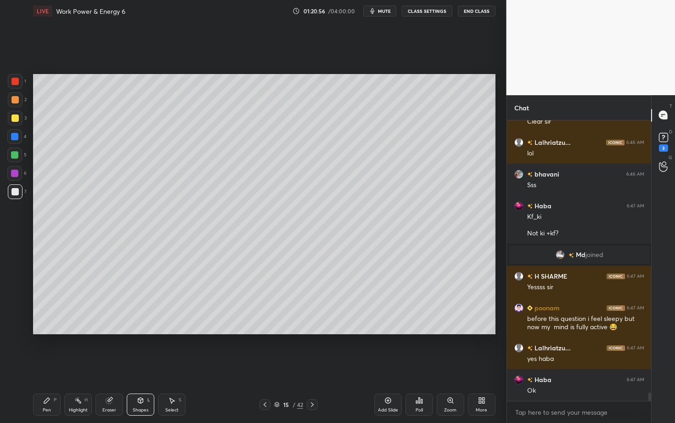
scroll to position [9219, 0]
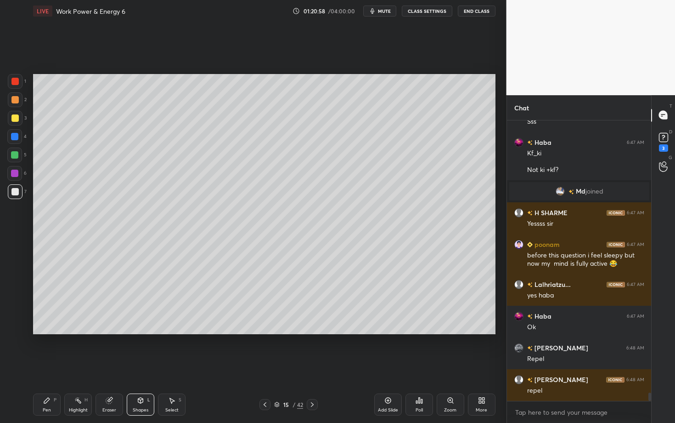
click at [50, 366] on div "Pen P" at bounding box center [47, 404] width 28 height 22
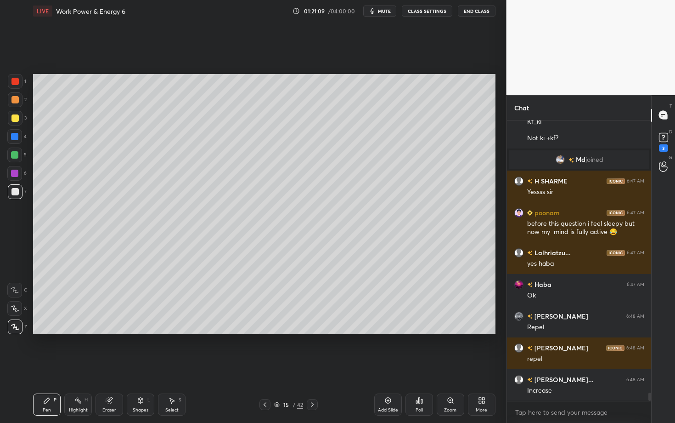
click at [45, 366] on div "Pen" at bounding box center [47, 410] width 8 height 5
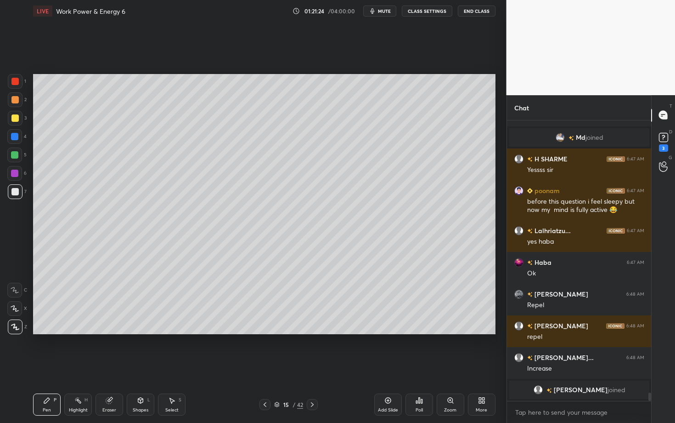
scroll to position [9266, 0]
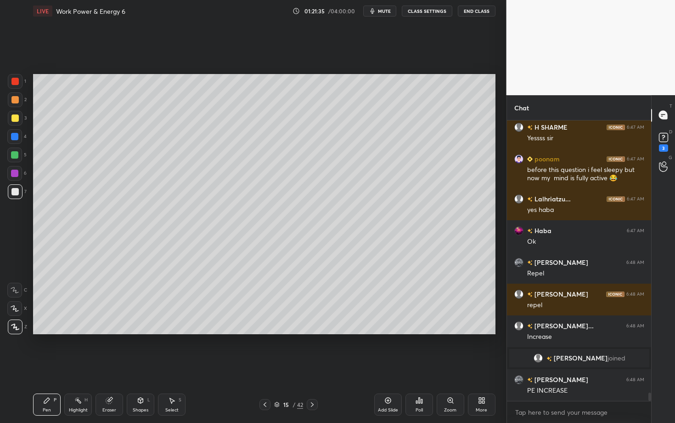
click at [315, 350] on div "Setting up your live class Poll for secs No correct answer Start poll" at bounding box center [264, 204] width 470 height 364
click at [15, 175] on div at bounding box center [14, 173] width 7 height 7
click at [13, 139] on div at bounding box center [14, 136] width 7 height 7
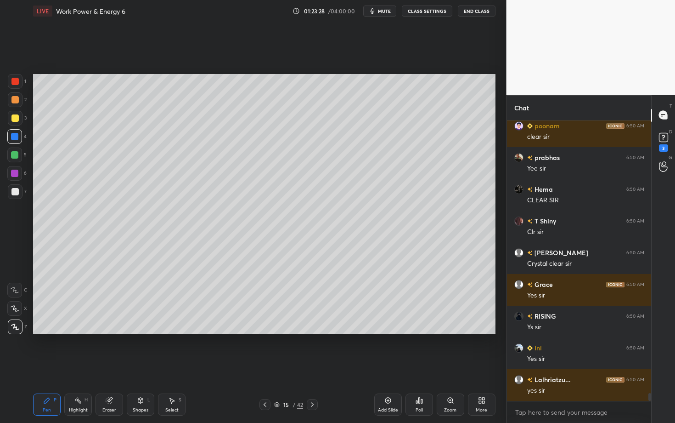
scroll to position [9679, 0]
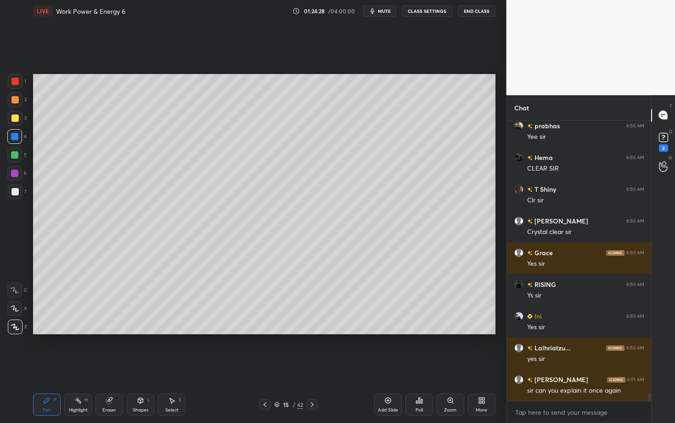
click at [80, 366] on icon at bounding box center [77, 399] width 7 height 7
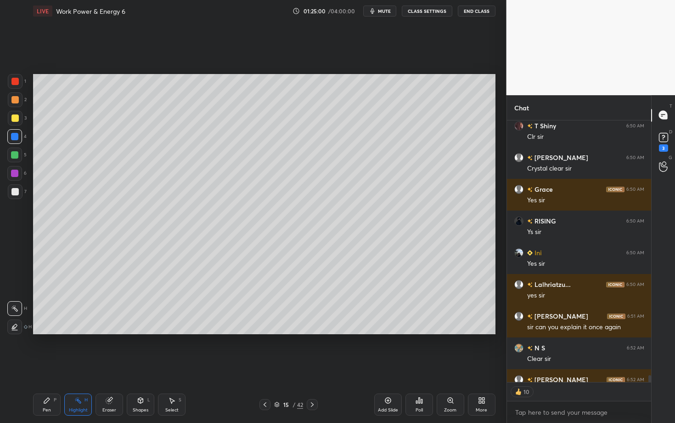
scroll to position [9792, 0]
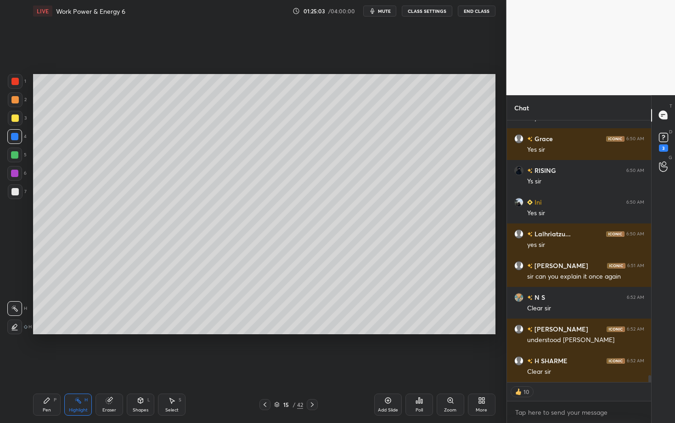
click at [172, 366] on div "Select S" at bounding box center [172, 404] width 28 height 22
click at [423, 351] on div "0 ° Undo Copy Paste here Duplicate Duplicate to new slide Delete Setting up you…" at bounding box center [264, 204] width 470 height 364
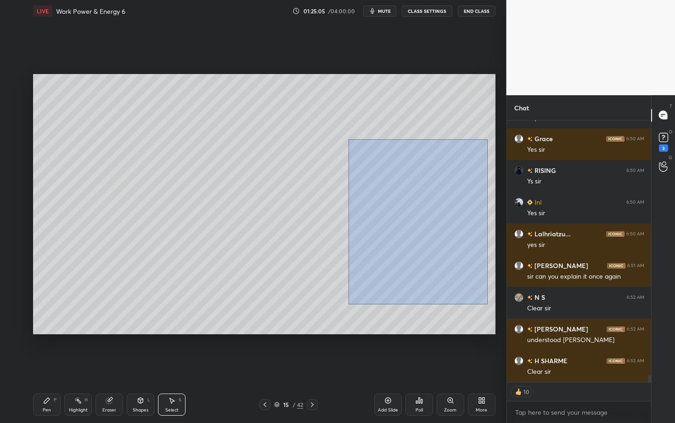
drag, startPoint x: 351, startPoint y: 136, endPoint x: 487, endPoint y: 302, distance: 214.2
click at [487, 302] on div "0 ° Undo Copy Paste here Duplicate Duplicate to new slide Delete" at bounding box center [264, 204] width 463 height 260
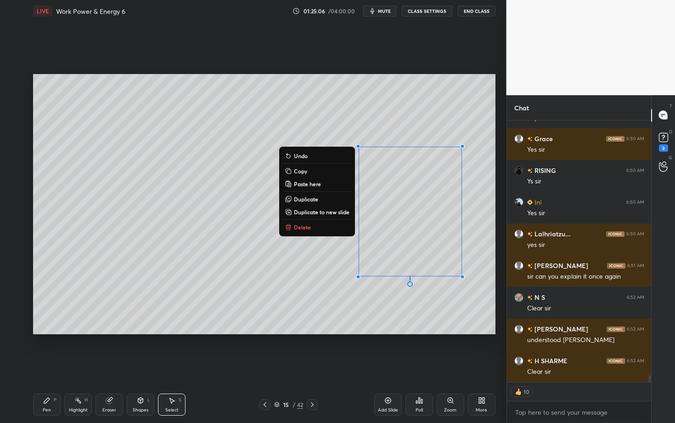
click at [313, 226] on button "Delete" at bounding box center [317, 226] width 68 height 11
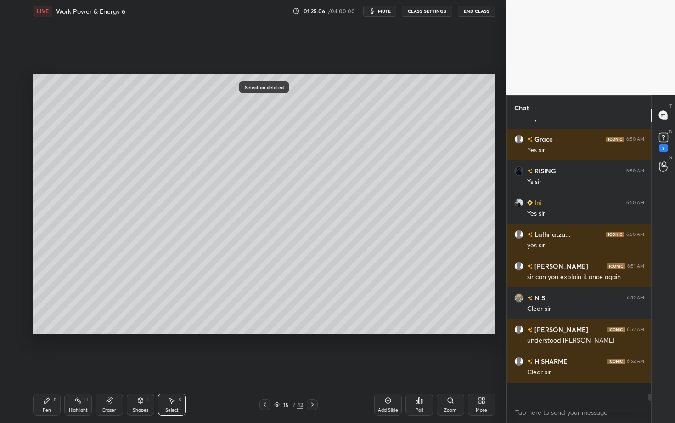
scroll to position [9774, 0]
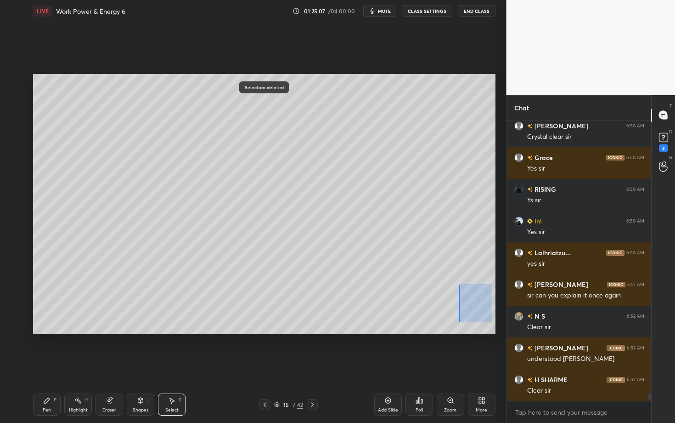
click at [492, 321] on div "0 ° Undo Copy Paste here Duplicate Duplicate to new slide Delete" at bounding box center [264, 204] width 463 height 260
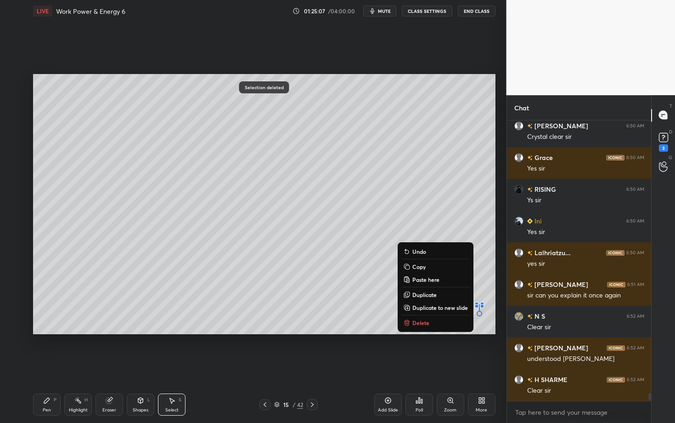
click at [436, 325] on button "Delete" at bounding box center [436, 322] width 68 height 11
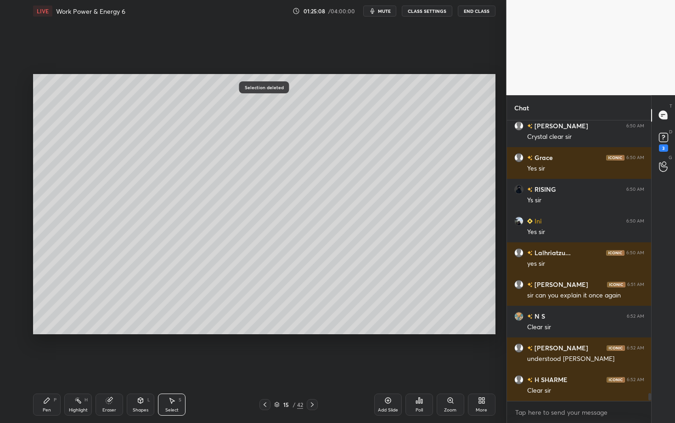
click at [314, 366] on icon at bounding box center [312, 404] width 7 height 7
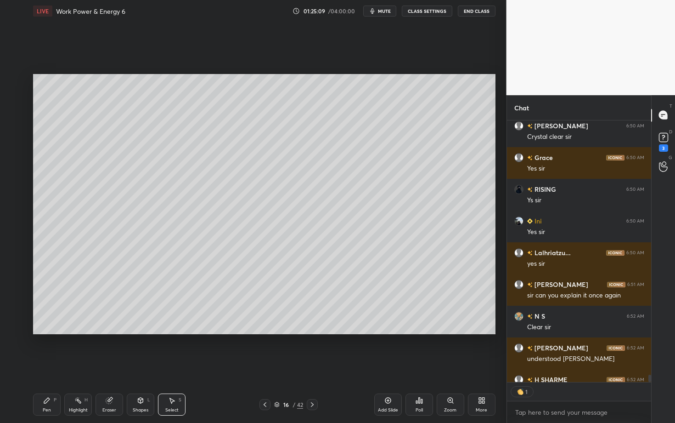
click at [46, 366] on div "Pen P" at bounding box center [47, 404] width 28 height 22
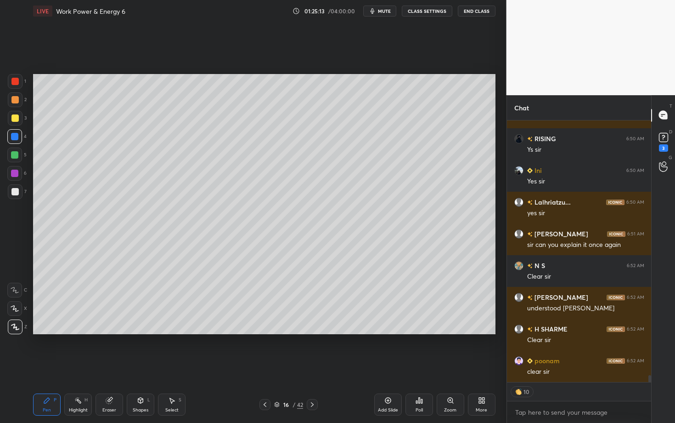
click at [16, 100] on div at bounding box center [14, 99] width 7 height 7
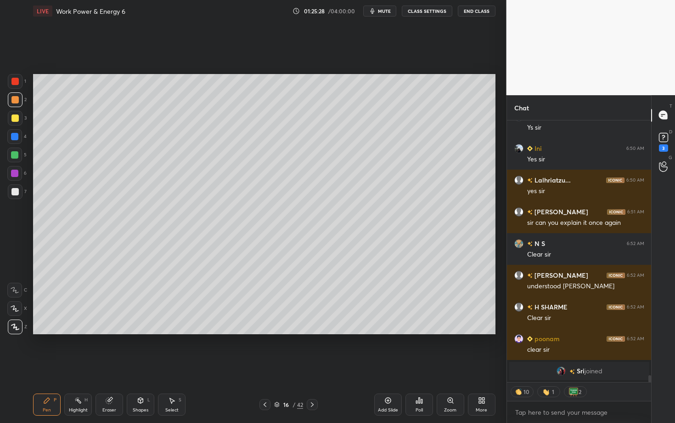
scroll to position [9827, 0]
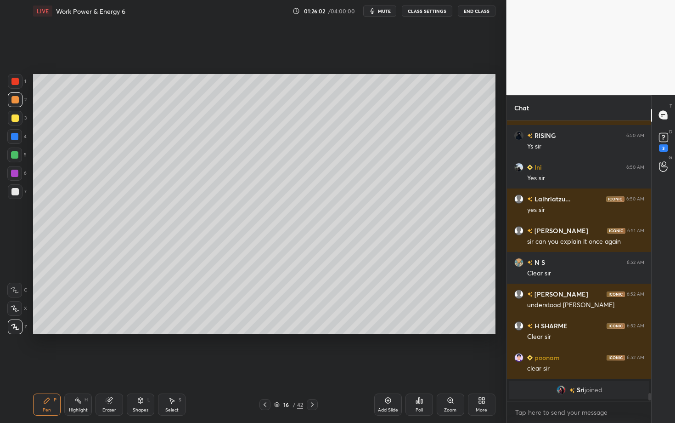
click at [16, 194] on div at bounding box center [14, 191] width 7 height 7
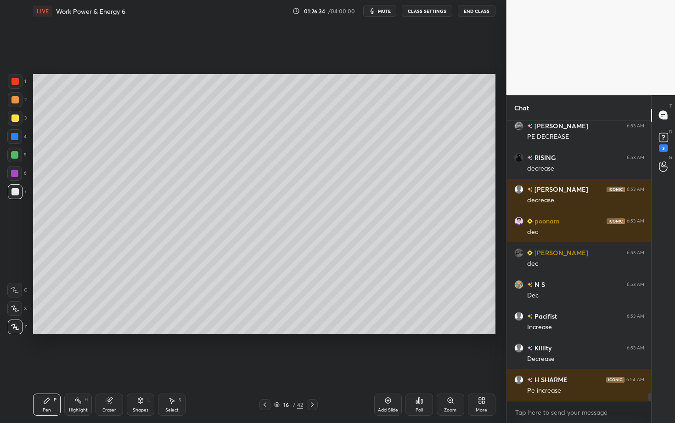
scroll to position [9955, 0]
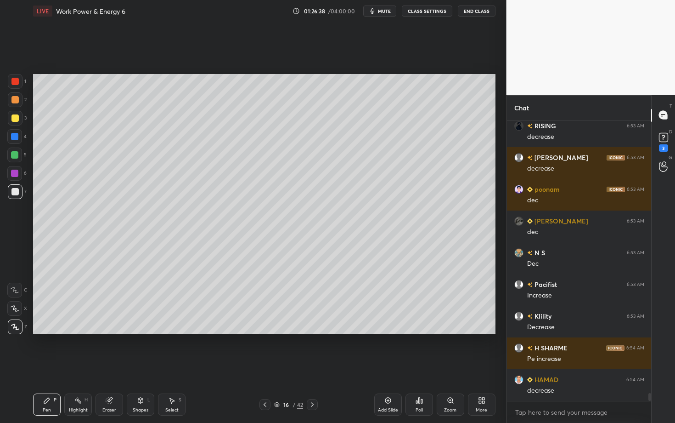
click at [141, 366] on div "Shapes L" at bounding box center [141, 404] width 28 height 22
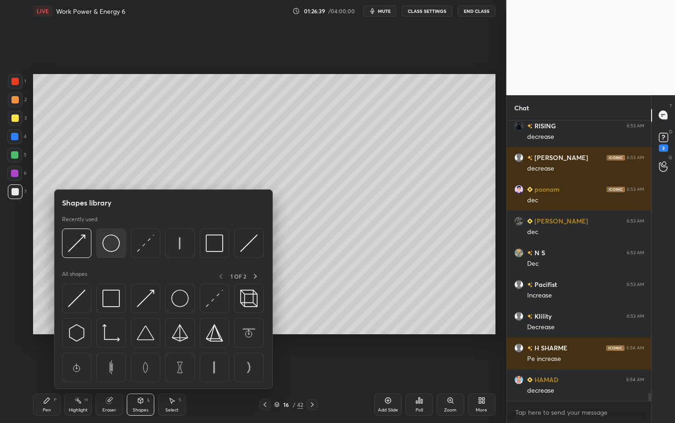
click at [112, 249] on img at bounding box center [110, 242] width 17 height 17
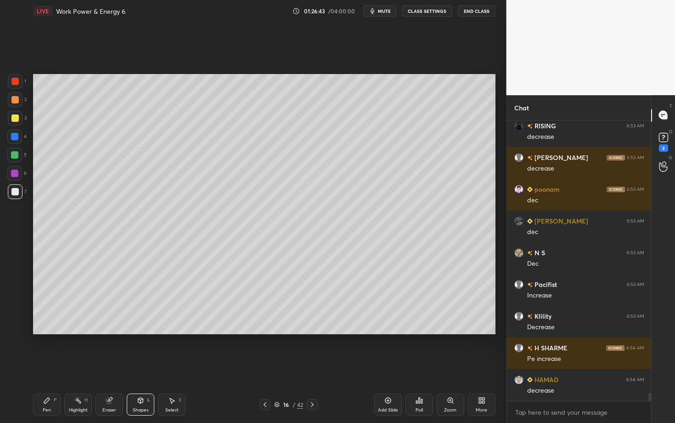
click at [44, 366] on div "Pen" at bounding box center [47, 410] width 8 height 5
click at [177, 366] on div "Select S" at bounding box center [172, 404] width 28 height 22
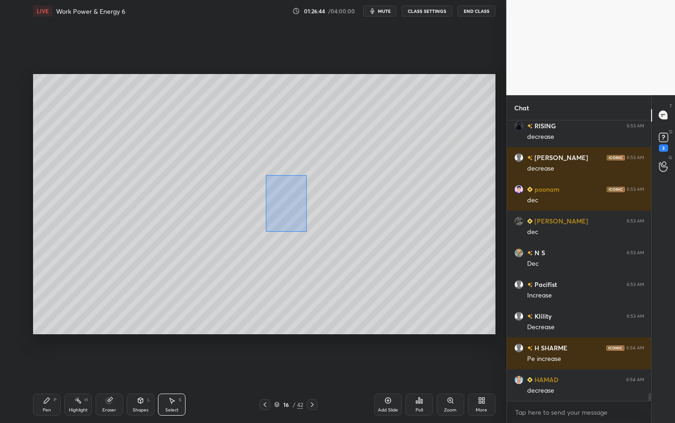
drag, startPoint x: 293, startPoint y: 218, endPoint x: 310, endPoint y: 234, distance: 23.4
click at [310, 234] on div "0 ° Undo Copy Paste here Duplicate Duplicate to new slide Delete" at bounding box center [264, 204] width 463 height 260
drag, startPoint x: 289, startPoint y: 196, endPoint x: 297, endPoint y: 195, distance: 8.8
click at [297, 195] on div "0 ° Undo Copy Paste here Duplicate Duplicate to new slide Delete" at bounding box center [264, 204] width 463 height 260
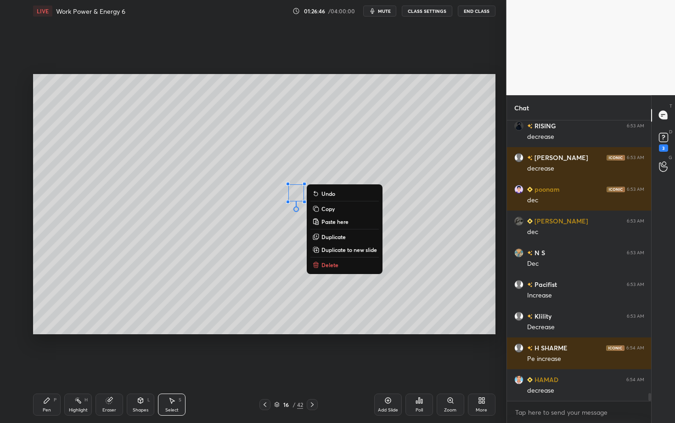
click at [49, 366] on div "Pen P" at bounding box center [47, 404] width 28 height 22
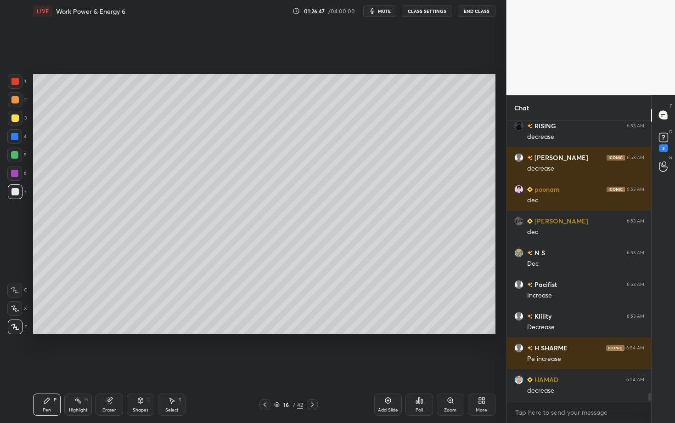
click at [110, 366] on div "Eraser" at bounding box center [109, 410] width 14 height 5
click at [57, 366] on div "Pen P" at bounding box center [47, 404] width 28 height 22
click at [144, 366] on div "Shapes L" at bounding box center [141, 404] width 28 height 22
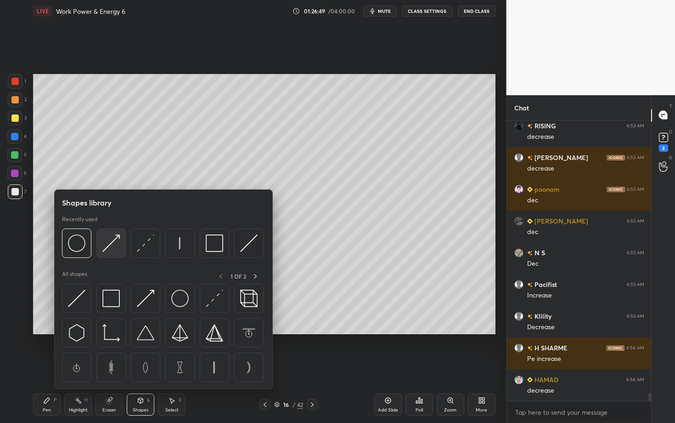
click at [117, 245] on img at bounding box center [110, 242] width 17 height 17
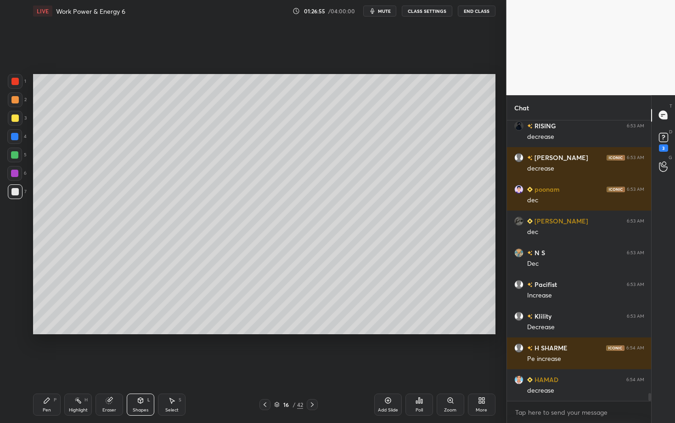
click at [41, 366] on div "Pen P" at bounding box center [47, 404] width 28 height 22
click at [12, 176] on div at bounding box center [14, 173] width 7 height 7
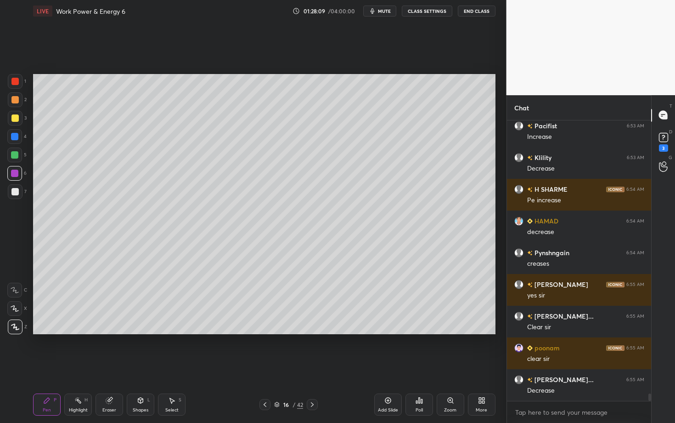
scroll to position [10145, 0]
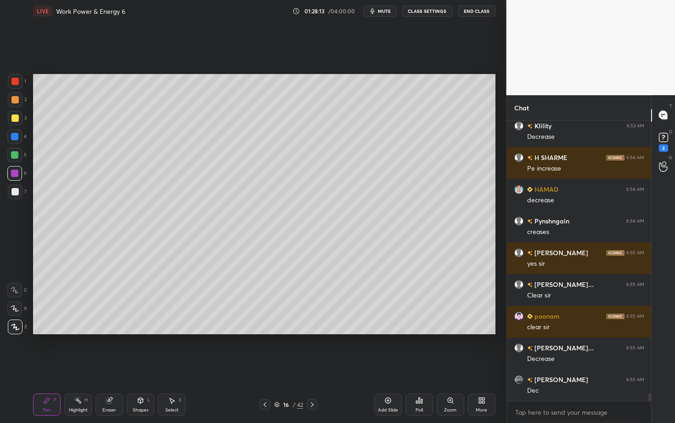
click at [78, 366] on rect at bounding box center [79, 401] width 5 height 5
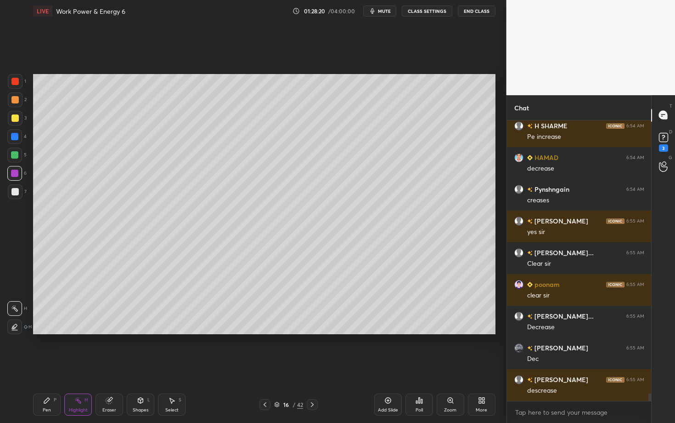
click at [478, 366] on div "Add Slide Poll Zoom More" at bounding box center [434, 404] width 121 height 51
click at [175, 366] on div "Select S" at bounding box center [172, 404] width 28 height 22
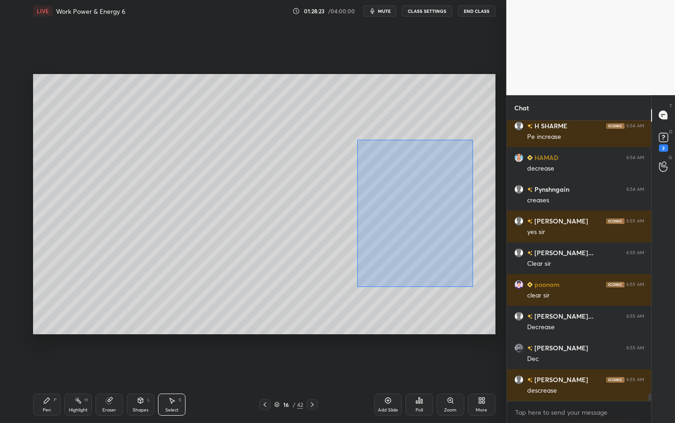
drag, startPoint x: 357, startPoint y: 140, endPoint x: 472, endPoint y: 285, distance: 184.5
click at [471, 285] on div "0 ° Undo Copy Paste here Duplicate Duplicate to new slide Delete" at bounding box center [264, 204] width 463 height 260
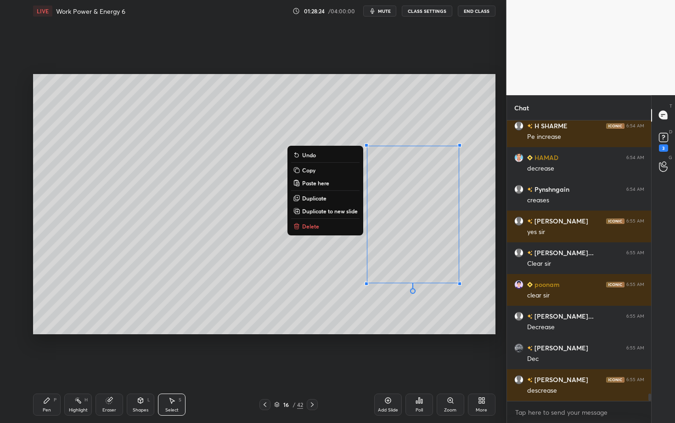
click at [312, 227] on p "Delete" at bounding box center [310, 225] width 17 height 7
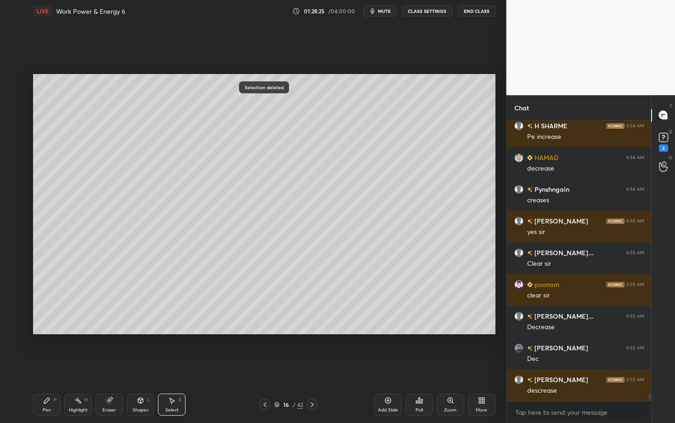
click at [55, 366] on div "P" at bounding box center [55, 399] width 3 height 5
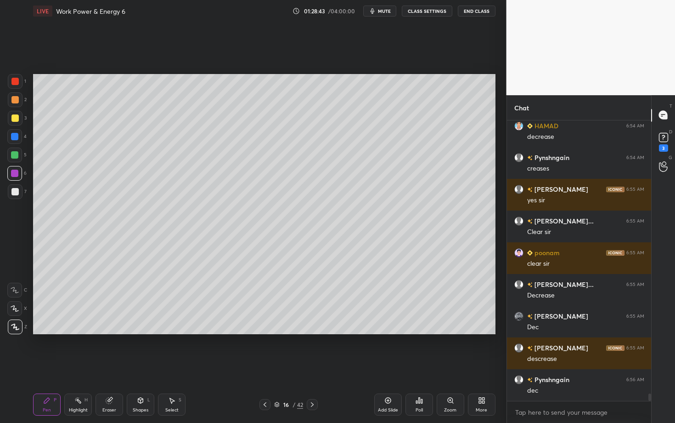
click at [170, 366] on icon at bounding box center [171, 399] width 7 height 7
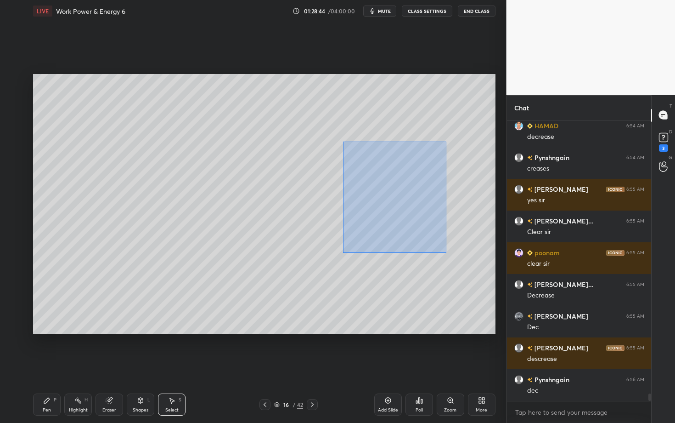
drag, startPoint x: 362, startPoint y: 185, endPoint x: 446, endPoint y: 252, distance: 107.5
click at [446, 252] on div "0 ° Undo Copy Paste here Duplicate Duplicate to new slide Delete" at bounding box center [264, 204] width 463 height 260
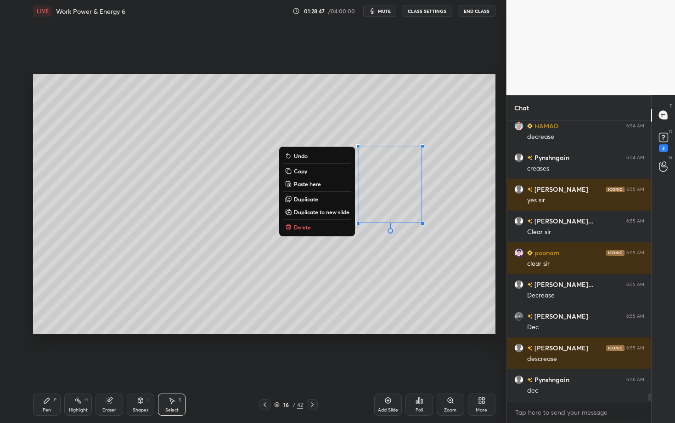
click at [51, 366] on div "Pen P" at bounding box center [47, 404] width 28 height 22
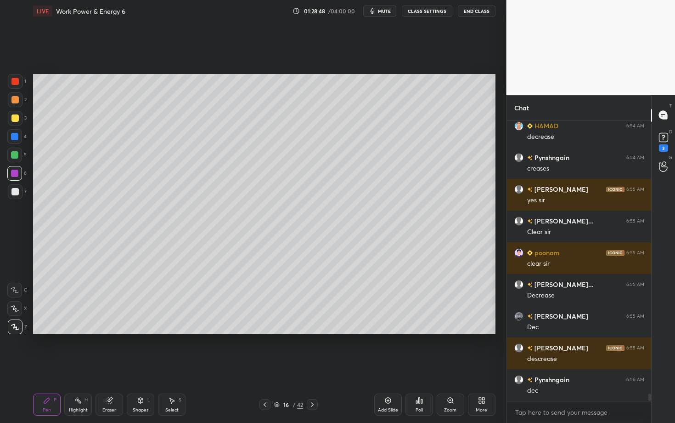
click at [172, 366] on div "Select S" at bounding box center [172, 404] width 28 height 22
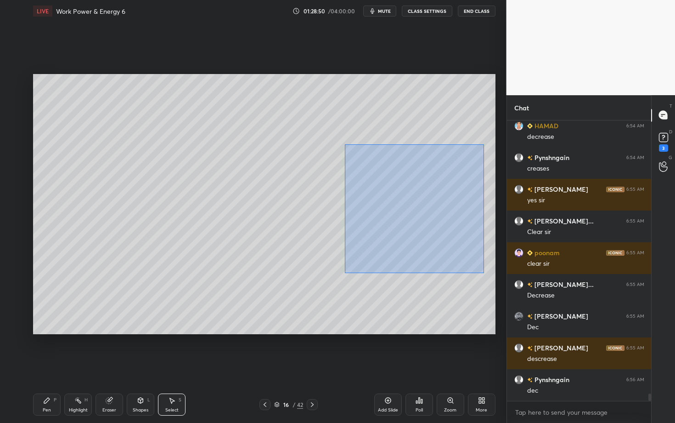
drag, startPoint x: 362, startPoint y: 171, endPoint x: 483, endPoint y: 272, distance: 157.9
click at [483, 272] on div "0 ° Undo Copy Paste here Duplicate Duplicate to new slide Delete" at bounding box center [264, 204] width 463 height 260
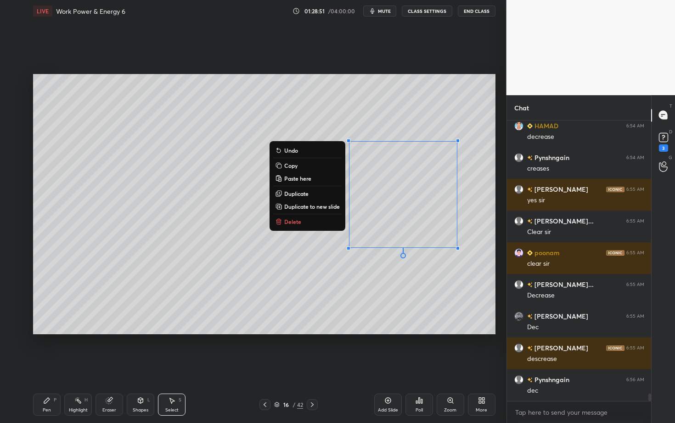
click at [320, 221] on button "Delete" at bounding box center [307, 221] width 68 height 11
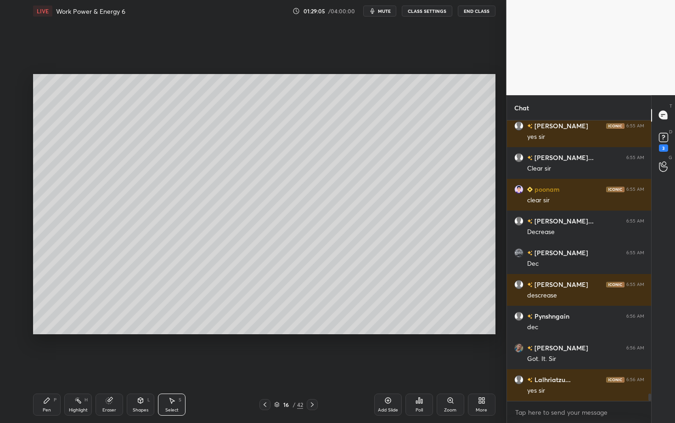
scroll to position [10303, 0]
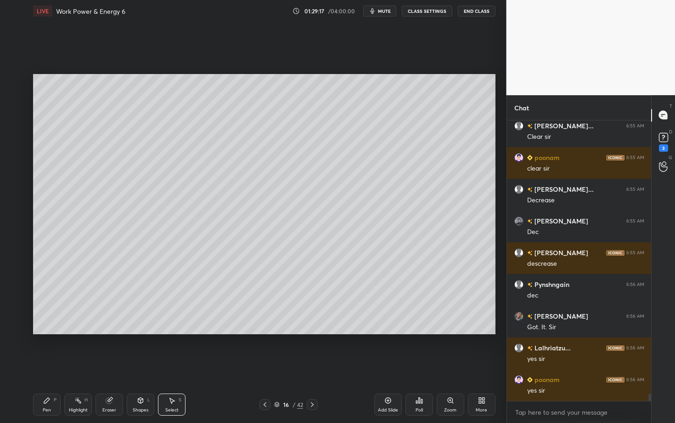
click at [312, 366] on icon at bounding box center [312, 404] width 7 height 7
click at [45, 366] on div "Pen P" at bounding box center [47, 404] width 28 height 22
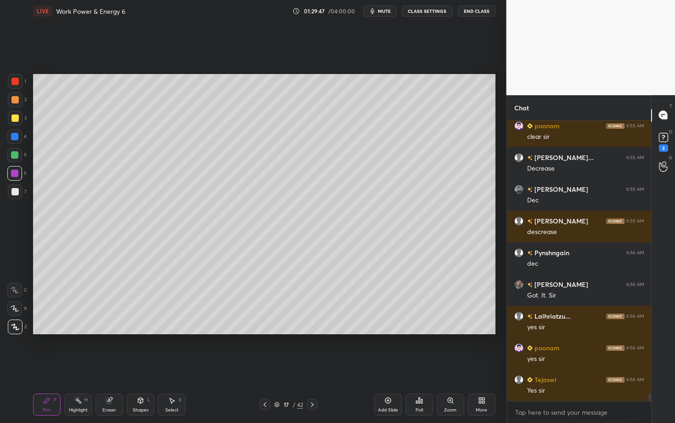
scroll to position [10367, 0]
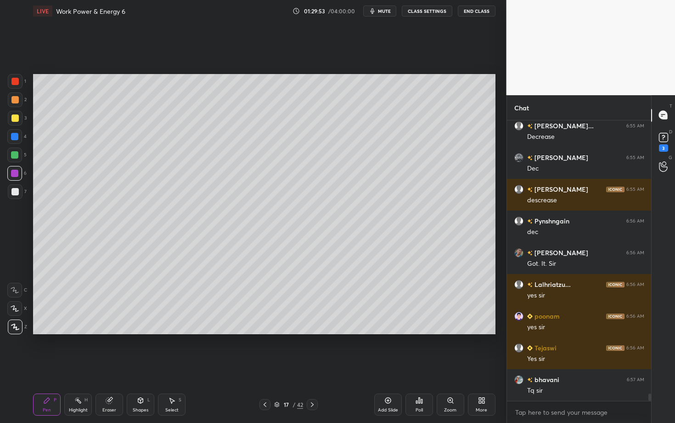
click at [383, 13] on span "mute" at bounding box center [384, 11] width 13 height 6
click at [426, 366] on div "Poll" at bounding box center [420, 404] width 28 height 22
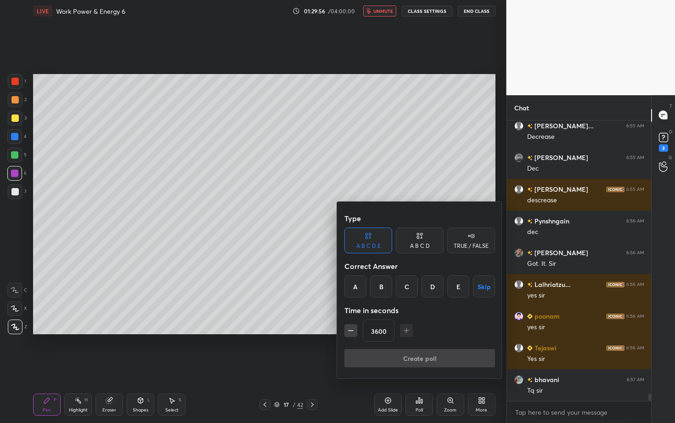
click at [481, 285] on button "Skip" at bounding box center [484, 286] width 22 height 22
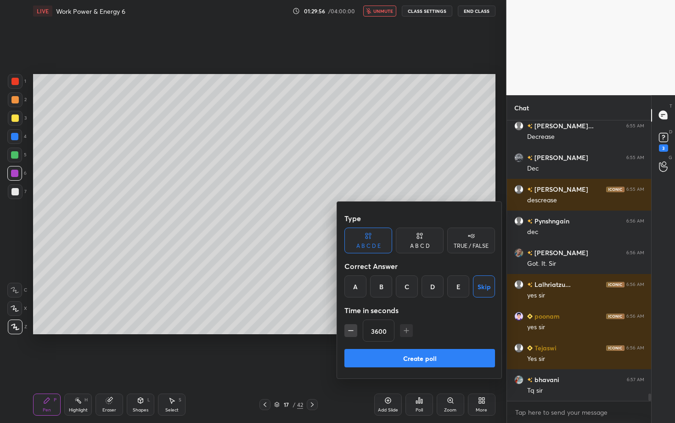
click at [443, 355] on button "Create poll" at bounding box center [420, 358] width 151 height 18
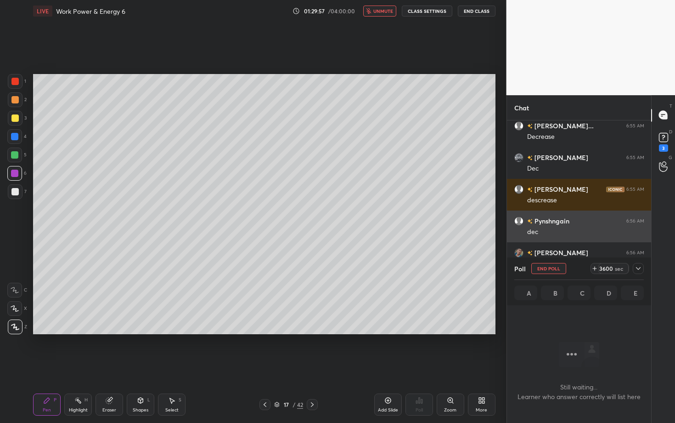
scroll to position [153, 142]
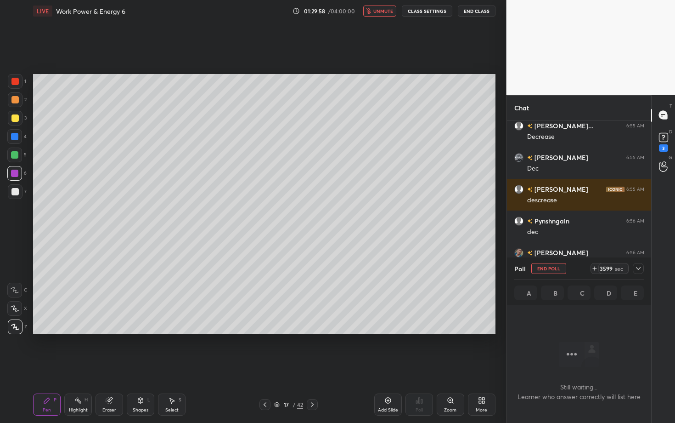
click at [641, 270] on icon at bounding box center [638, 268] width 7 height 7
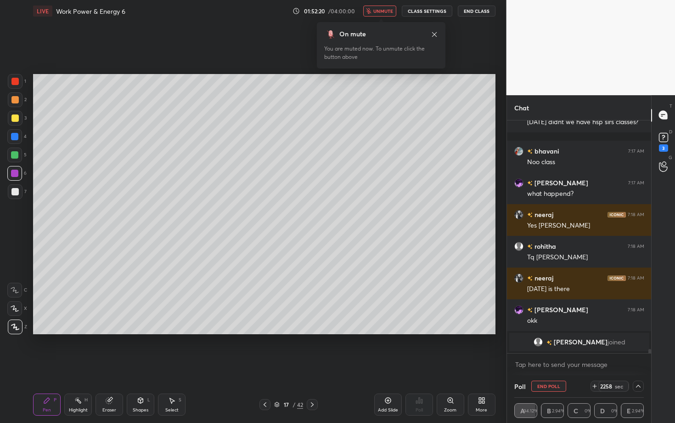
scroll to position [12573, 0]
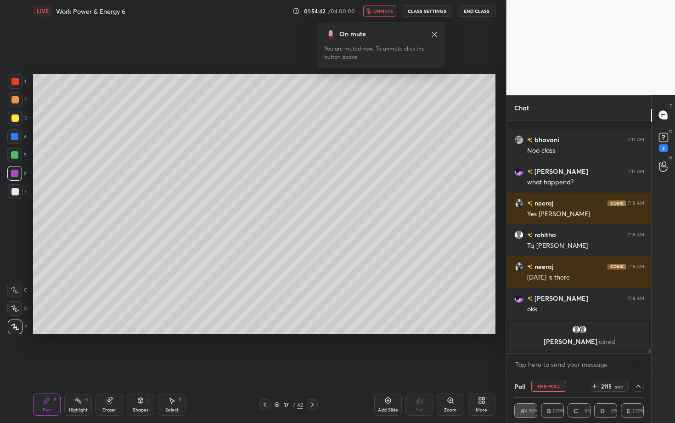
click at [387, 12] on span "unmute" at bounding box center [384, 11] width 20 height 6
click at [174, 366] on div "Select" at bounding box center [171, 410] width 13 height 5
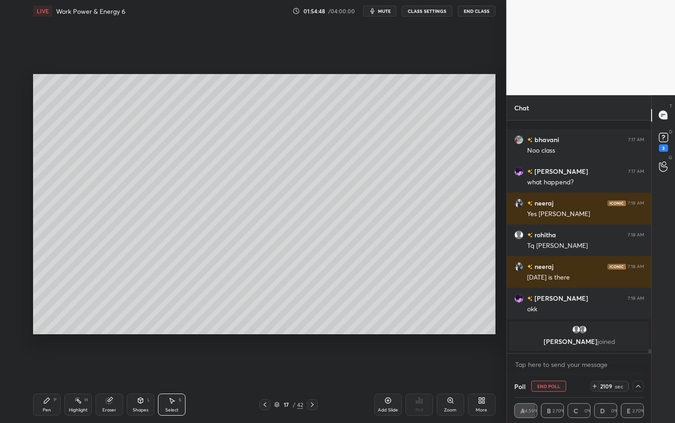
click at [292, 260] on div "0 ° Undo Copy Paste here Duplicate Duplicate to new slide Delete" at bounding box center [264, 204] width 463 height 260
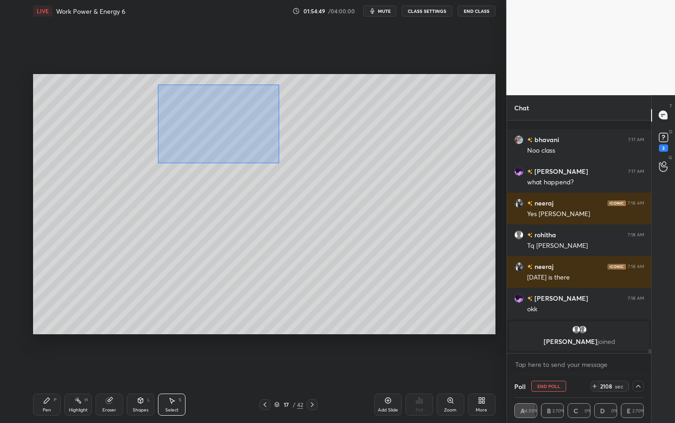
drag, startPoint x: 160, startPoint y: 91, endPoint x: 279, endPoint y: 163, distance: 139.1
click at [278, 162] on div "0 ° Undo Copy Paste here Duplicate Duplicate to new slide Delete" at bounding box center [264, 204] width 463 height 260
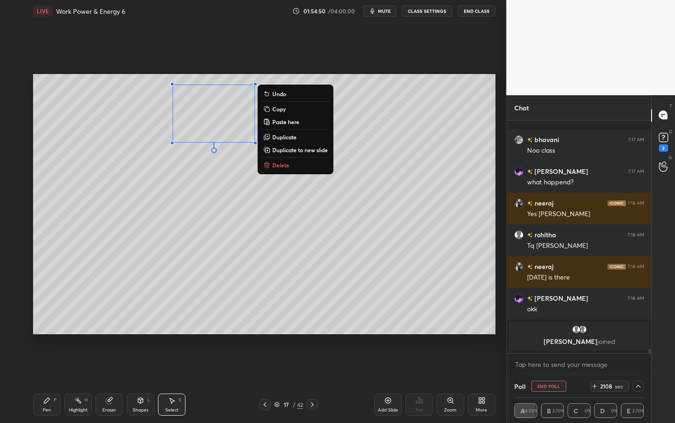
click at [276, 160] on button "Delete" at bounding box center [295, 164] width 68 height 11
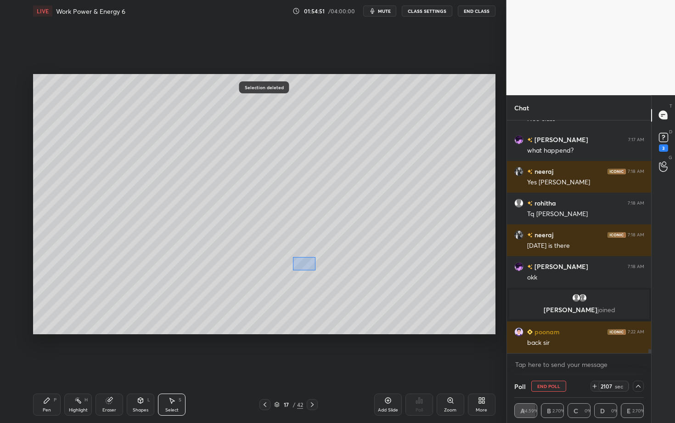
scroll to position [12371, 0]
drag, startPoint x: 315, startPoint y: 270, endPoint x: 337, endPoint y: 282, distance: 25.3
click at [337, 282] on div "0 ° Undo Copy Paste here Duplicate Duplicate to new slide Delete" at bounding box center [264, 204] width 463 height 260
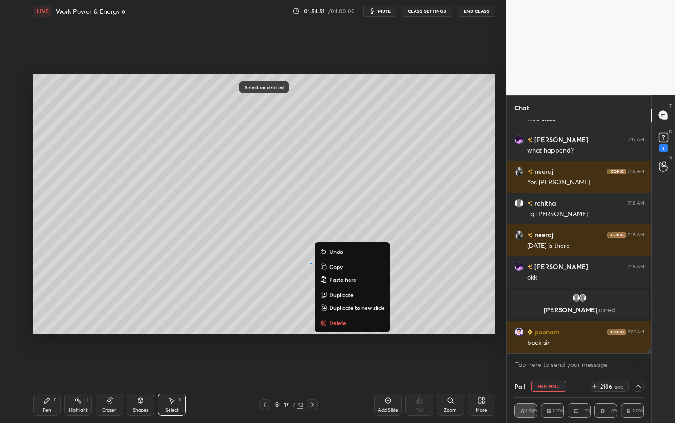
click at [328, 321] on button "Delete" at bounding box center [352, 322] width 68 height 11
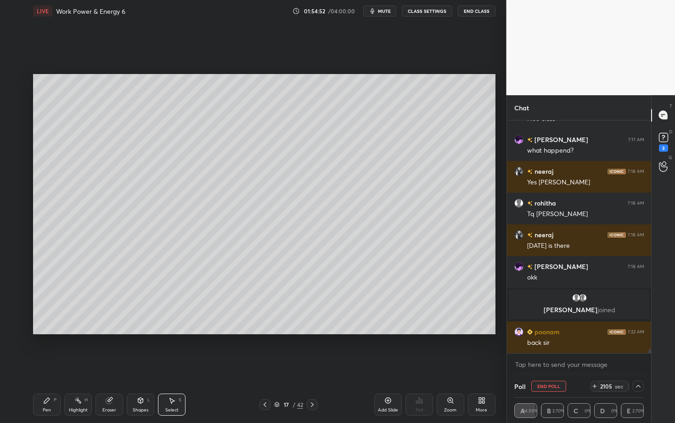
click at [56, 366] on div "Pen P" at bounding box center [47, 404] width 28 height 22
click at [16, 103] on div at bounding box center [15, 99] width 15 height 15
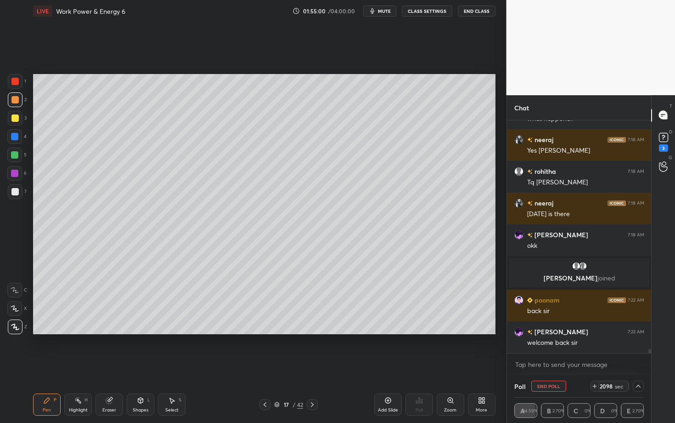
click at [549, 366] on button "End Poll" at bounding box center [549, 385] width 35 height 11
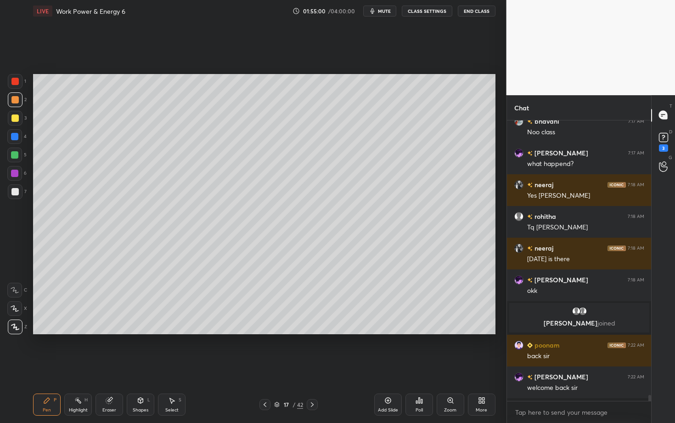
scroll to position [3, 3]
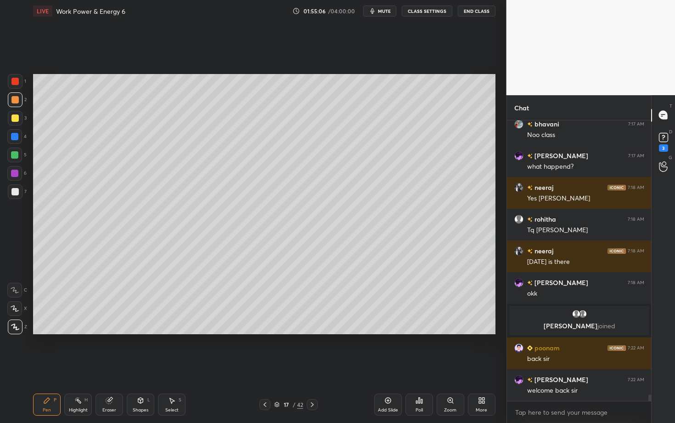
click at [49, 366] on div "Pen P" at bounding box center [47, 404] width 28 height 22
click at [51, 366] on div "Pen P" at bounding box center [47, 404] width 28 height 22
click at [15, 101] on div at bounding box center [14, 99] width 7 height 7
click at [17, 327] on icon at bounding box center [15, 326] width 8 height 6
click at [15, 190] on div at bounding box center [14, 191] width 7 height 7
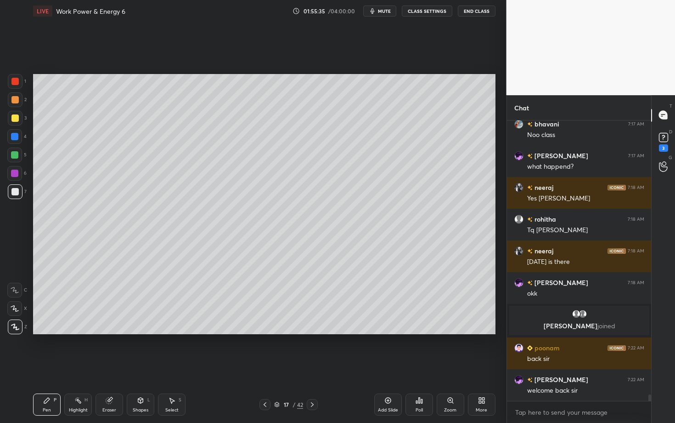
click at [81, 366] on div "Highlight H" at bounding box center [78, 404] width 28 height 22
click at [17, 328] on div at bounding box center [14, 326] width 15 height 15
click at [13, 83] on div at bounding box center [14, 81] width 7 height 7
click at [171, 366] on div "Select" at bounding box center [171, 410] width 13 height 5
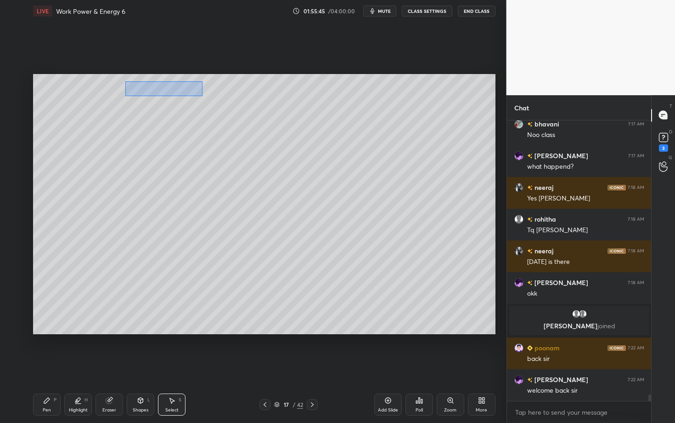
drag, startPoint x: 135, startPoint y: 91, endPoint x: 203, endPoint y: 96, distance: 68.2
click at [203, 96] on div "0 ° Undo Copy Paste here Duplicate Duplicate to new slide Delete" at bounding box center [264, 204] width 463 height 260
drag, startPoint x: 162, startPoint y: 92, endPoint x: 165, endPoint y: 111, distance: 19.5
click at [165, 111] on div "0 ° Undo Copy Paste here Duplicate Duplicate to new slide Delete" at bounding box center [264, 204] width 463 height 260
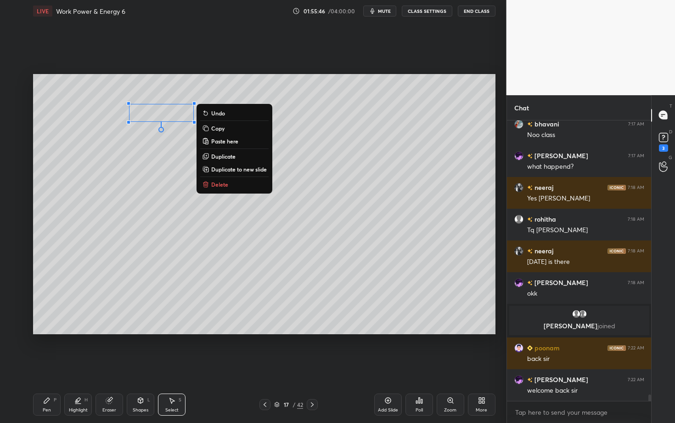
click at [139, 148] on div "0 ° Undo Copy Paste here Duplicate Duplicate to new slide Delete" at bounding box center [264, 204] width 463 height 260
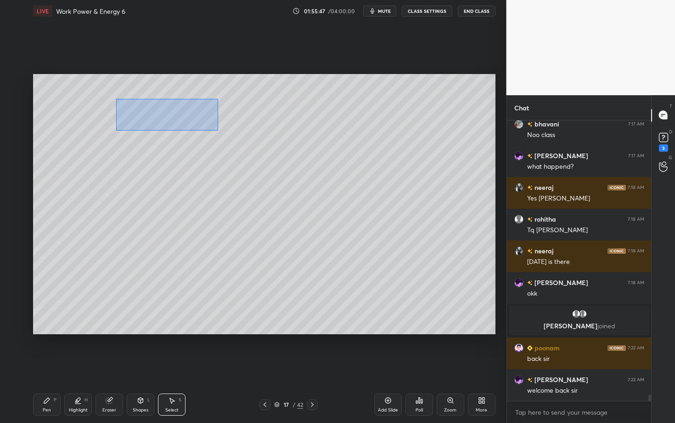
drag, startPoint x: 116, startPoint y: 98, endPoint x: 220, endPoint y: 130, distance: 108.3
click at [220, 130] on div "0 ° Undo Copy Paste here Duplicate Duplicate to new slide Delete" at bounding box center [264, 204] width 463 height 260
drag, startPoint x: 163, startPoint y: 112, endPoint x: 167, endPoint y: 91, distance: 20.5
click at [166, 91] on div "0 ° Undo Copy Paste here Duplicate Duplicate to new slide Delete" at bounding box center [264, 204] width 463 height 260
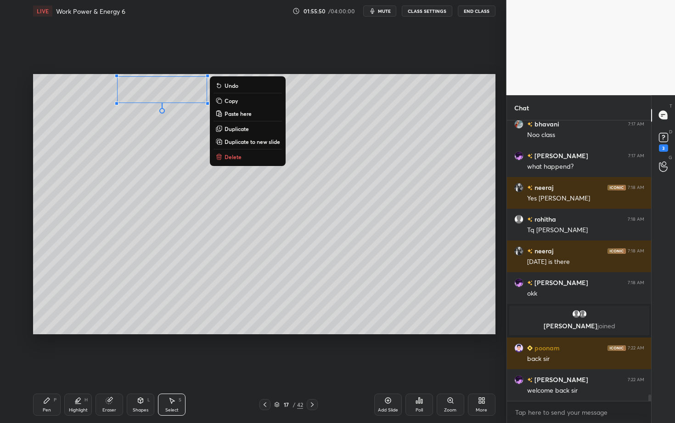
click at [52, 366] on div "Pen P" at bounding box center [47, 404] width 28 height 22
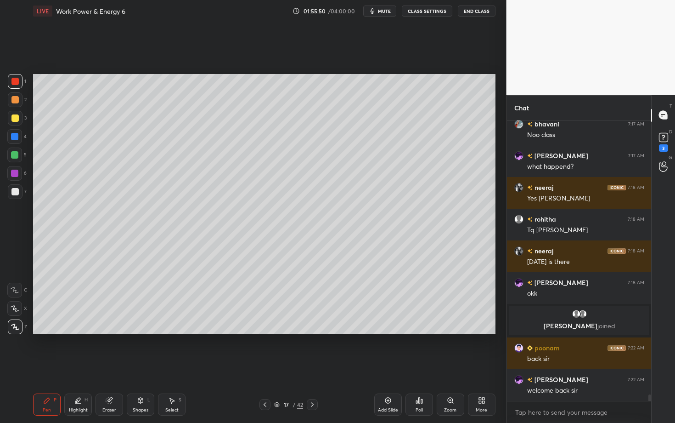
click at [14, 191] on div at bounding box center [14, 191] width 7 height 7
click at [19, 195] on div at bounding box center [15, 191] width 15 height 15
click at [143, 366] on div "Shapes L" at bounding box center [141, 404] width 28 height 22
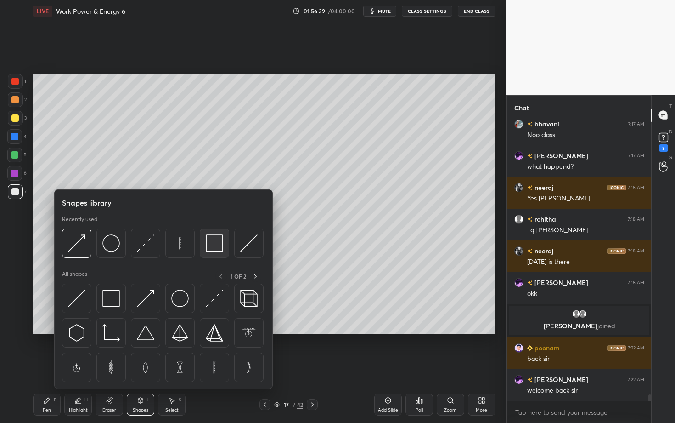
click at [213, 246] on img at bounding box center [214, 242] width 17 height 17
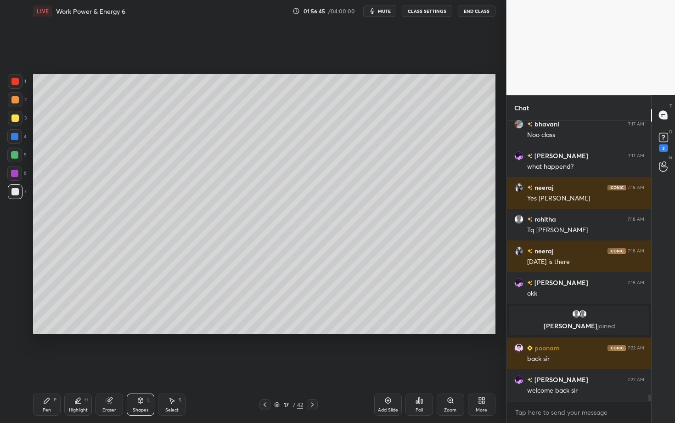
click at [144, 366] on div "Shapes L" at bounding box center [141, 404] width 28 height 22
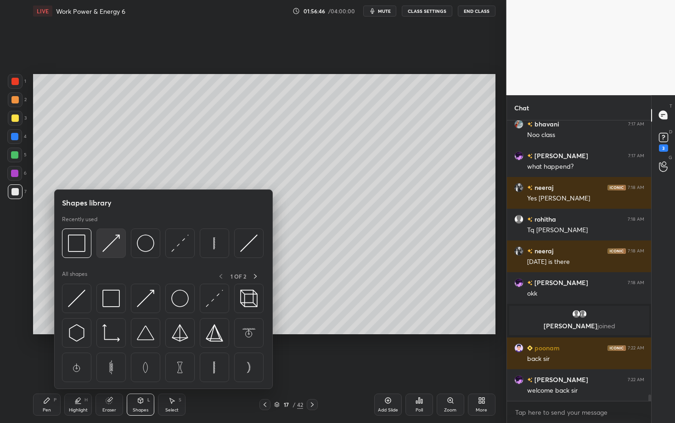
click at [114, 250] on img at bounding box center [110, 242] width 17 height 17
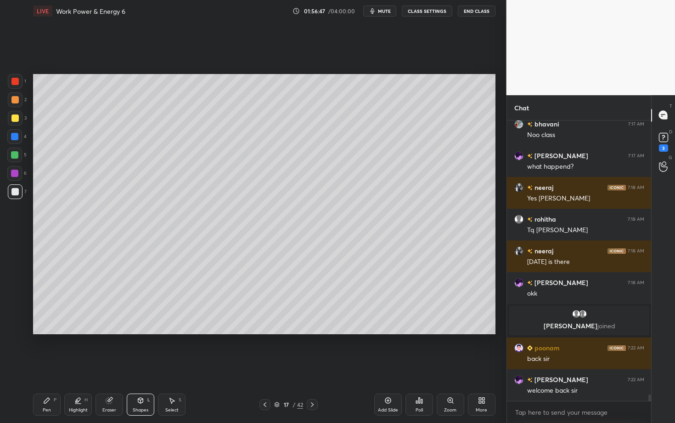
click at [19, 99] on div at bounding box center [15, 99] width 15 height 15
click at [43, 366] on div "Pen" at bounding box center [47, 410] width 8 height 5
click at [17, 157] on div at bounding box center [14, 154] width 7 height 7
click at [16, 190] on div at bounding box center [14, 191] width 7 height 7
click at [74, 366] on div "Highlight" at bounding box center [78, 410] width 19 height 5
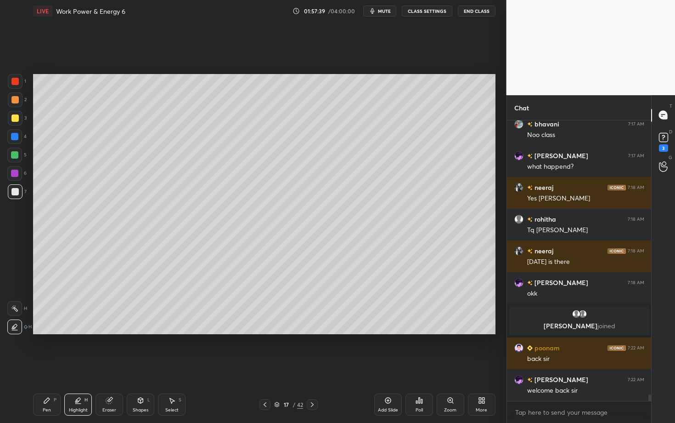
click at [17, 80] on div at bounding box center [14, 81] width 7 height 7
click at [176, 366] on div "Select S" at bounding box center [172, 404] width 28 height 22
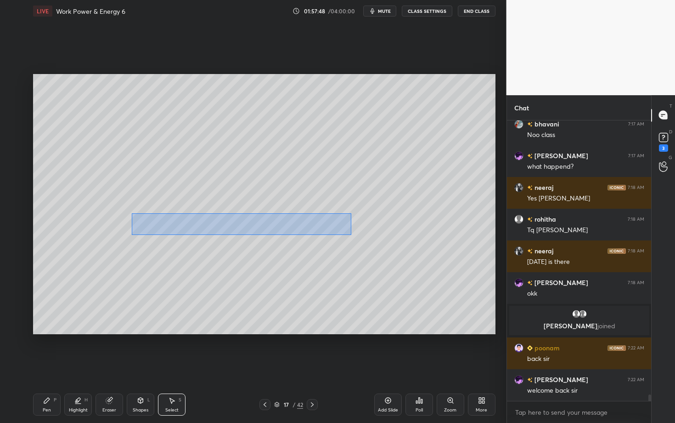
drag, startPoint x: 158, startPoint y: 231, endPoint x: 346, endPoint y: 230, distance: 188.8
click at [346, 230] on div "0 ° Undo Copy Paste here Duplicate Duplicate to new slide Delete" at bounding box center [264, 204] width 463 height 260
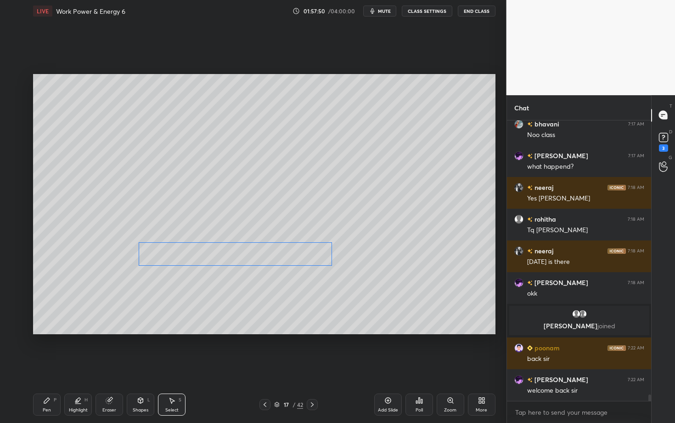
drag, startPoint x: 229, startPoint y: 238, endPoint x: 230, endPoint y: 245, distance: 7.0
click at [231, 245] on div "0 ° Undo Copy Paste here Duplicate Duplicate to new slide Delete" at bounding box center [264, 204] width 463 height 260
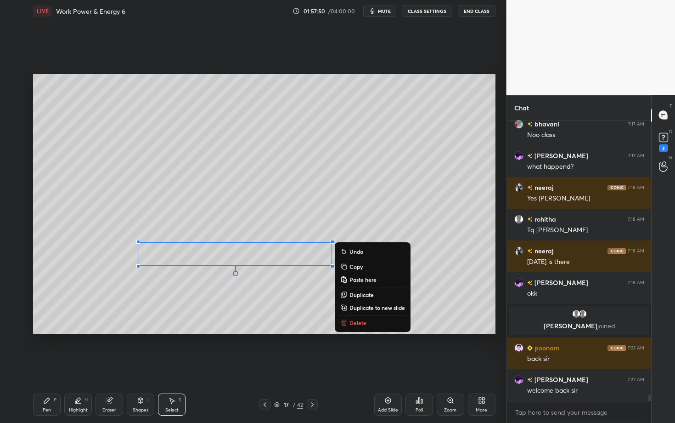
click at [195, 304] on div "0 ° Undo Copy Paste here Duplicate Duplicate to new slide Delete" at bounding box center [264, 204] width 463 height 260
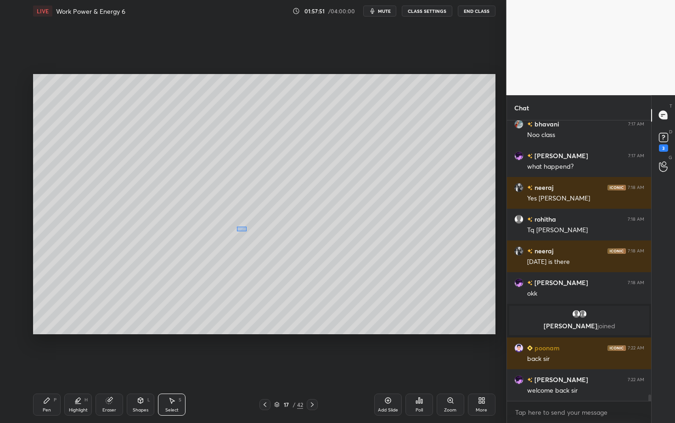
drag, startPoint x: 247, startPoint y: 231, endPoint x: 262, endPoint y: 235, distance: 16.2
click at [262, 235] on div "0 ° Undo Copy Paste here Duplicate Duplicate to new slide Delete" at bounding box center [264, 204] width 463 height 260
drag, startPoint x: 246, startPoint y: 235, endPoint x: 246, endPoint y: 244, distance: 8.7
click at [246, 243] on div "0 ° Undo Copy Paste here Duplicate Duplicate to new slide Delete" at bounding box center [264, 204] width 463 height 260
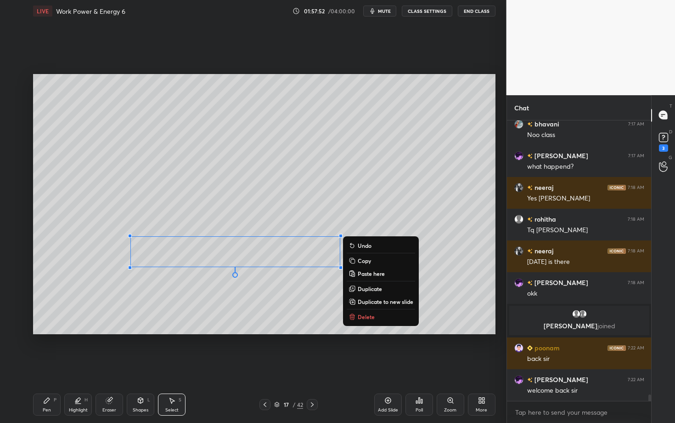
click at [244, 223] on div "0 ° Undo Copy Paste here Duplicate Duplicate to new slide Delete" at bounding box center [264, 204] width 463 height 260
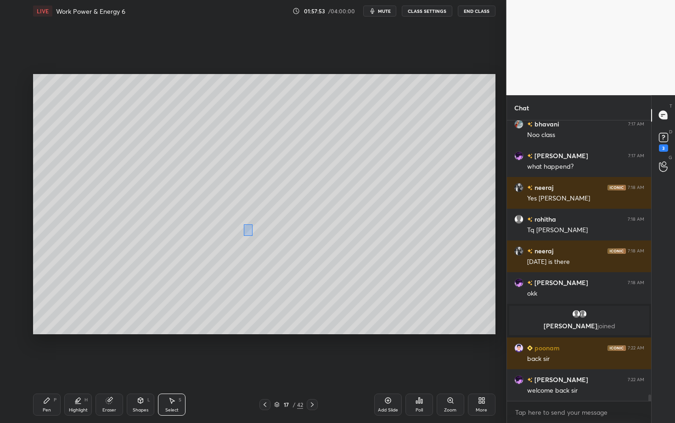
drag, startPoint x: 247, startPoint y: 235, endPoint x: 252, endPoint y: 235, distance: 5.5
click at [252, 235] on div "0 ° Undo Copy Paste here Duplicate Duplicate to new slide Delete" at bounding box center [264, 204] width 463 height 260
drag, startPoint x: 246, startPoint y: 233, endPoint x: 248, endPoint y: 255, distance: 22.1
click at [247, 255] on div "0 ° Undo Copy Paste here Duplicate Duplicate to new slide Delete" at bounding box center [264, 204] width 463 height 260
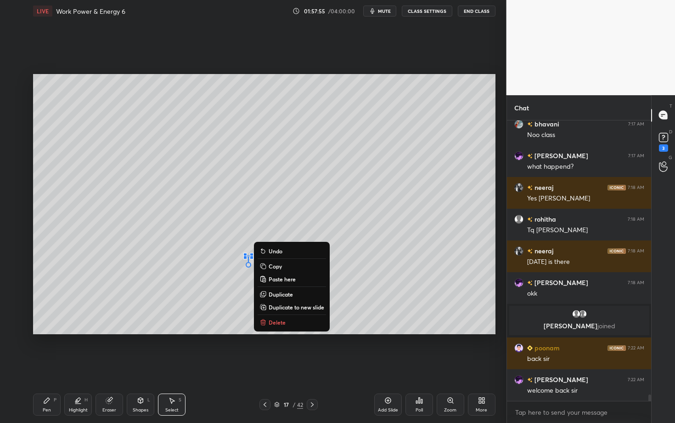
click at [212, 298] on div "0 ° Undo Copy Paste here Duplicate Duplicate to new slide Delete" at bounding box center [264, 204] width 463 height 260
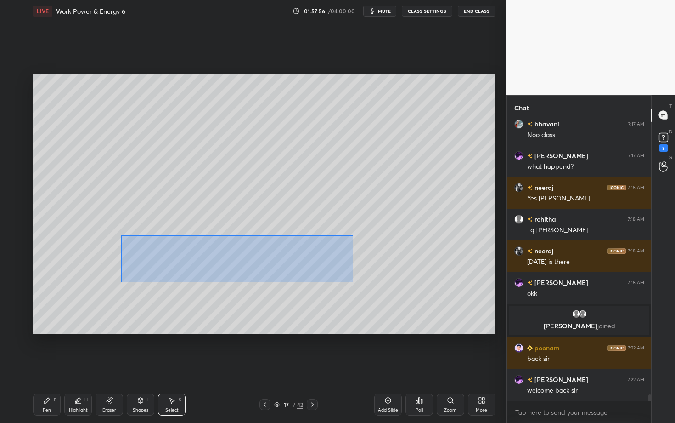
drag, startPoint x: 144, startPoint y: 248, endPoint x: 359, endPoint y: 283, distance: 217.8
click at [359, 283] on div "0 ° Undo Copy Paste here Duplicate Duplicate to new slide Delete" at bounding box center [264, 204] width 463 height 260
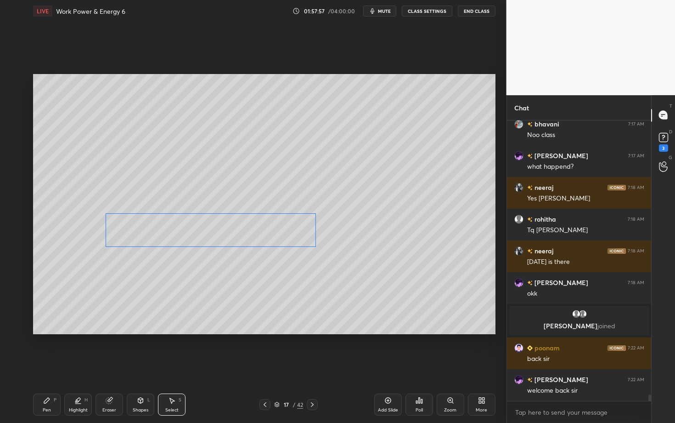
drag, startPoint x: 187, startPoint y: 244, endPoint x: 175, endPoint y: 232, distance: 16.9
click at [175, 232] on div "0 ° Undo Copy Paste here Duplicate Duplicate to new slide Delete" at bounding box center [264, 204] width 463 height 260
click at [206, 256] on div "357 ° Undo Copy Paste here Duplicate Duplicate to new slide Delete" at bounding box center [264, 204] width 463 height 260
click at [209, 257] on div at bounding box center [211, 255] width 6 height 6
click at [205, 232] on div "0 ° Undo Copy Paste here Duplicate Duplicate to new slide Delete" at bounding box center [264, 204] width 463 height 260
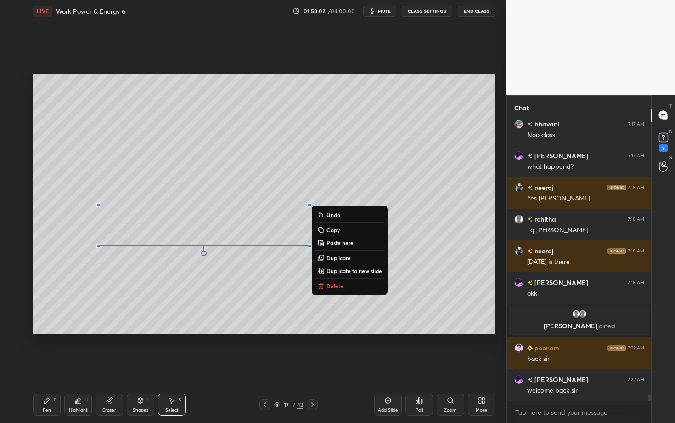
click at [47, 366] on div "Pen" at bounding box center [47, 410] width 8 height 5
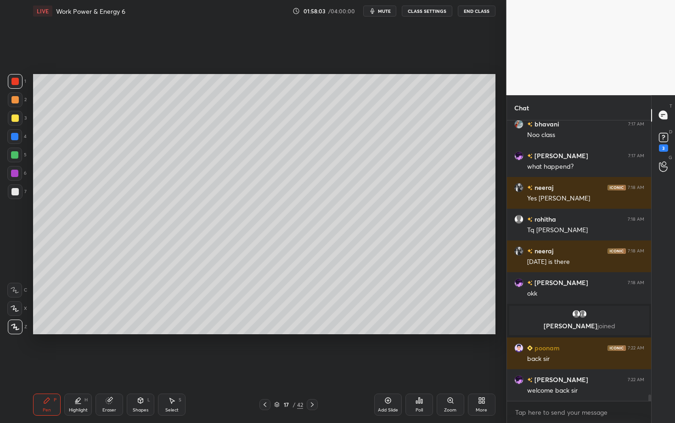
click at [17, 195] on div at bounding box center [15, 191] width 15 height 15
click at [16, 192] on div at bounding box center [14, 191] width 7 height 7
click at [15, 102] on div at bounding box center [14, 99] width 7 height 7
click at [174, 366] on div "Select S" at bounding box center [172, 404] width 28 height 22
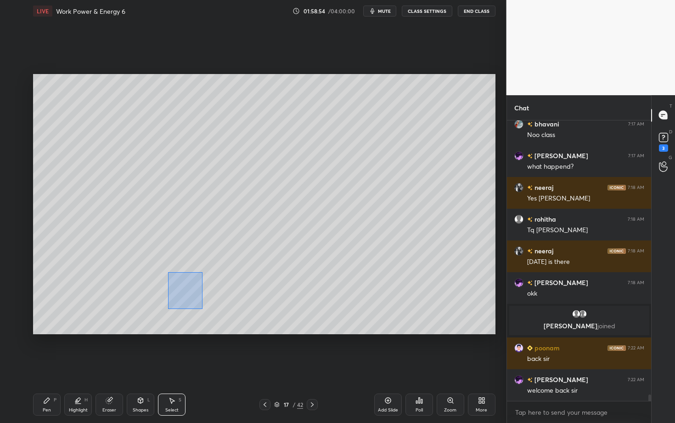
drag, startPoint x: 172, startPoint y: 277, endPoint x: 198, endPoint y: 304, distance: 37.4
click at [198, 303] on div "0 ° Undo Copy Paste here Duplicate Duplicate to new slide Delete" at bounding box center [264, 204] width 463 height 260
click at [185, 284] on div "0 ° Undo Copy Paste here Duplicate Duplicate to new slide Delete" at bounding box center [264, 204] width 463 height 260
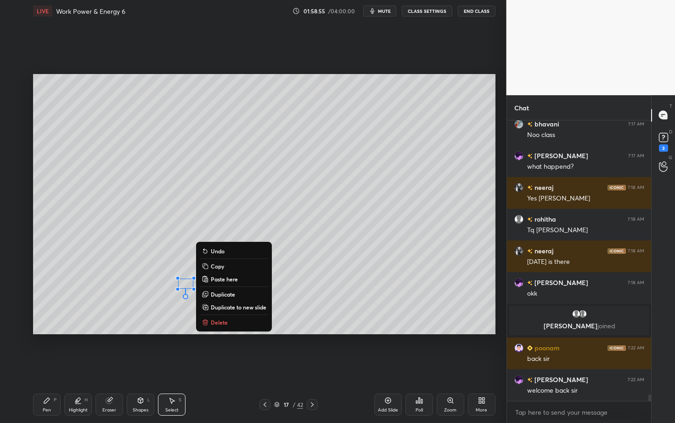
click at [55, 366] on div "Pen P" at bounding box center [47, 404] width 28 height 22
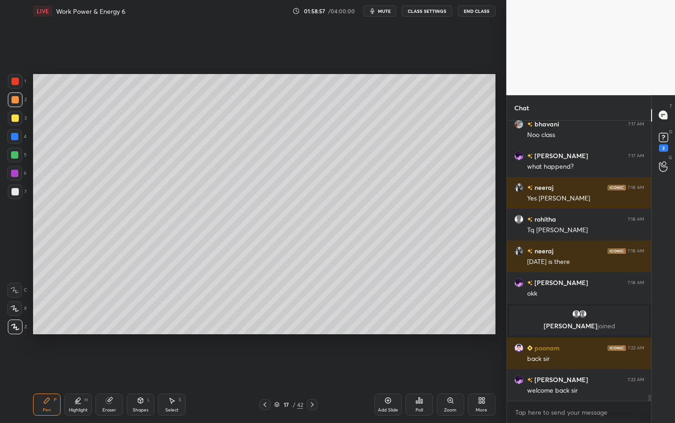
click at [171, 366] on icon at bounding box center [172, 401] width 5 height 6
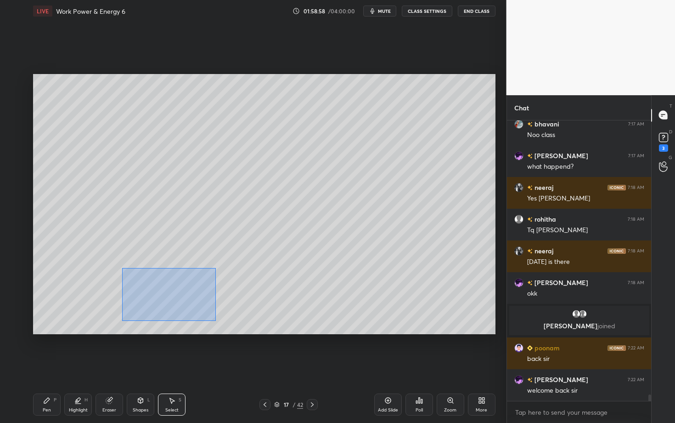
drag, startPoint x: 157, startPoint y: 302, endPoint x: 220, endPoint y: 319, distance: 64.8
click at [219, 319] on div "0 ° Undo Copy Paste here Duplicate Duplicate to new slide Delete" at bounding box center [264, 204] width 463 height 260
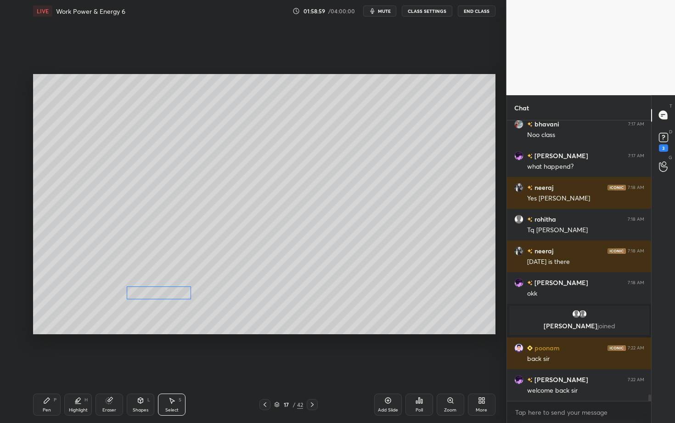
click at [155, 291] on div "0 ° Undo Copy Paste here Duplicate Duplicate to new slide Delete" at bounding box center [264, 204] width 463 height 260
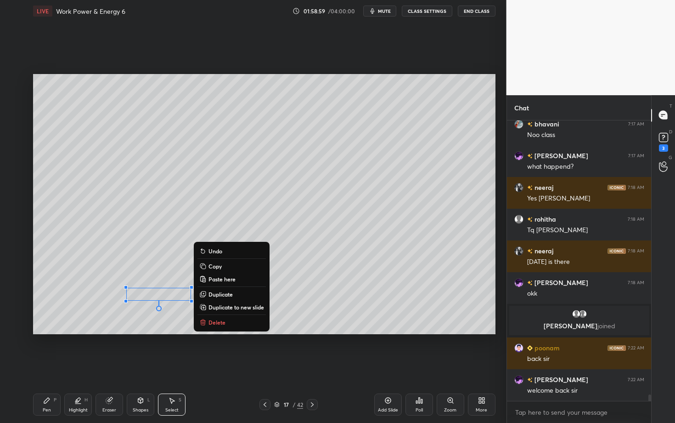
click at [42, 366] on div "Pen P" at bounding box center [47, 404] width 28 height 22
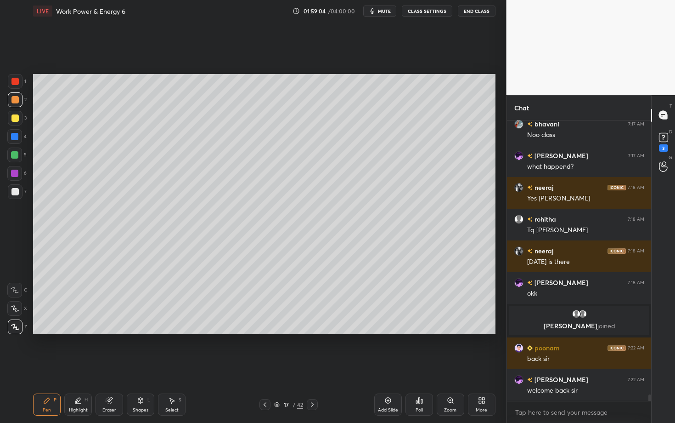
click at [97, 366] on div "Eraser" at bounding box center [110, 404] width 28 height 22
click at [83, 366] on div "Highlight H" at bounding box center [78, 404] width 28 height 22
click at [15, 308] on icon at bounding box center [14, 308] width 7 height 7
click at [40, 366] on div "Pen P" at bounding box center [47, 404] width 28 height 22
click at [14, 192] on div at bounding box center [14, 191] width 7 height 7
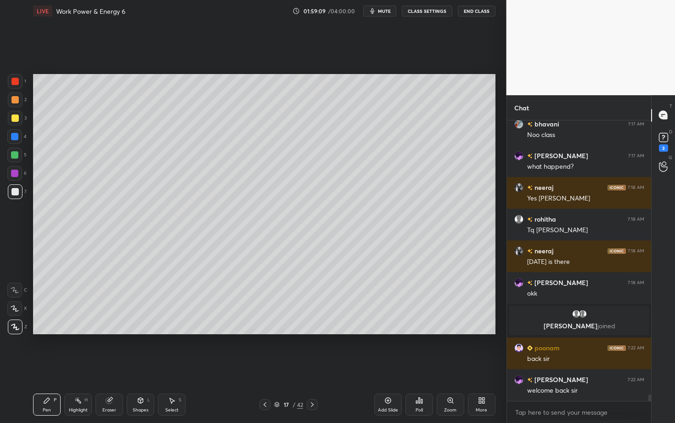
click at [13, 172] on div at bounding box center [14, 173] width 7 height 7
click at [314, 366] on icon at bounding box center [312, 404] width 7 height 7
click at [16, 190] on div at bounding box center [14, 191] width 7 height 7
click at [142, 366] on div "Shapes L" at bounding box center [141, 404] width 28 height 22
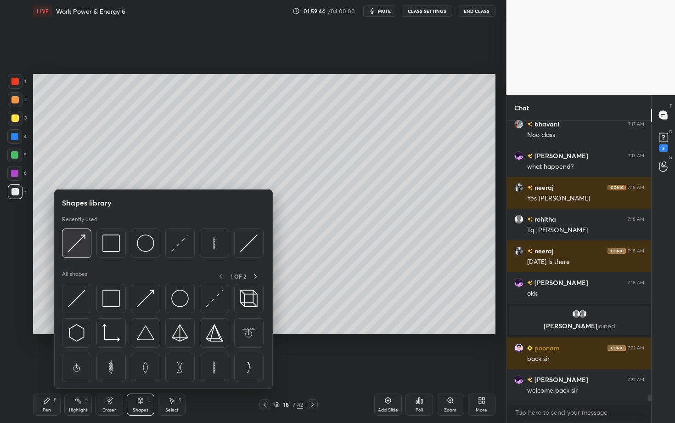
click at [77, 244] on img at bounding box center [76, 242] width 17 height 17
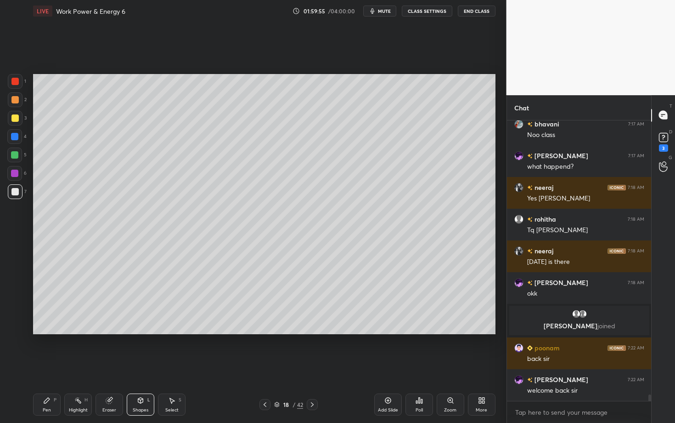
click at [173, 366] on icon at bounding box center [171, 399] width 7 height 7
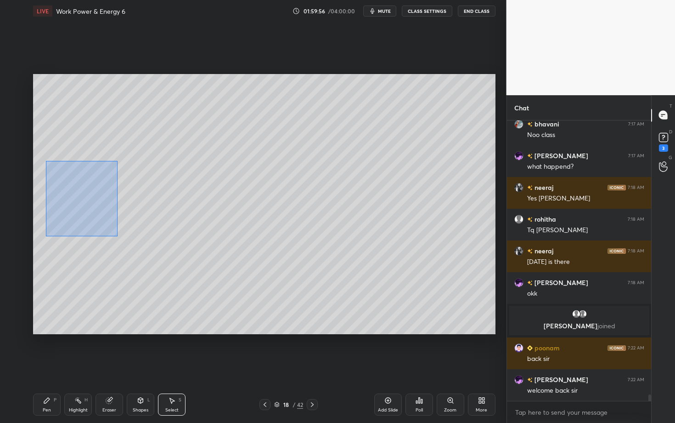
drag, startPoint x: 77, startPoint y: 201, endPoint x: 133, endPoint y: 244, distance: 70.4
click at [134, 245] on div "0 ° Undo Copy Paste here Duplicate Duplicate to new slide Delete" at bounding box center [264, 204] width 463 height 260
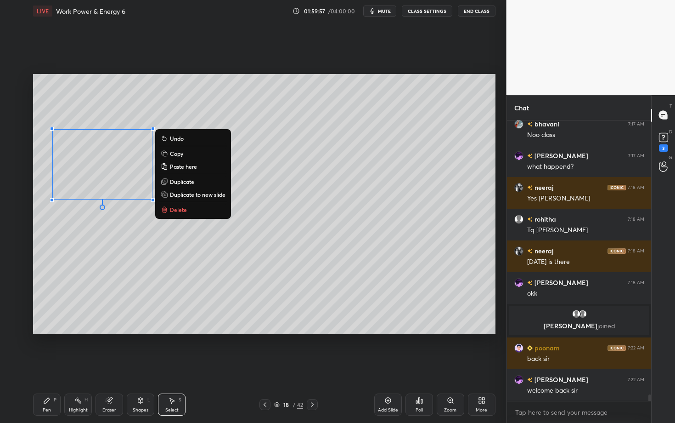
click at [188, 180] on p "Duplicate" at bounding box center [182, 181] width 24 height 7
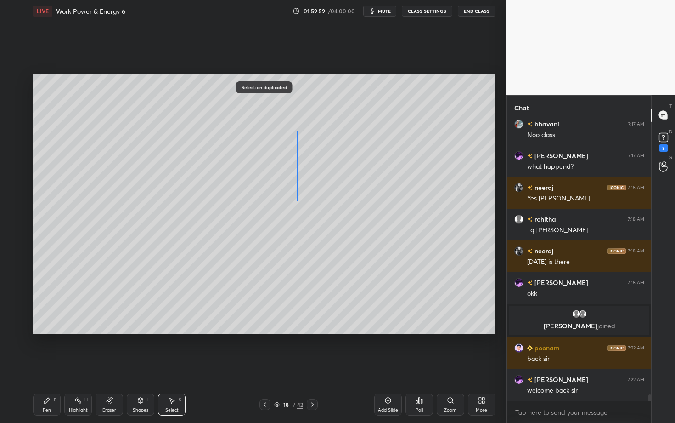
drag, startPoint x: 148, startPoint y: 185, endPoint x: 251, endPoint y: 177, distance: 102.7
click at [251, 177] on div "0 ° Undo Copy Paste here Duplicate Duplicate to new slide Delete" at bounding box center [264, 204] width 463 height 260
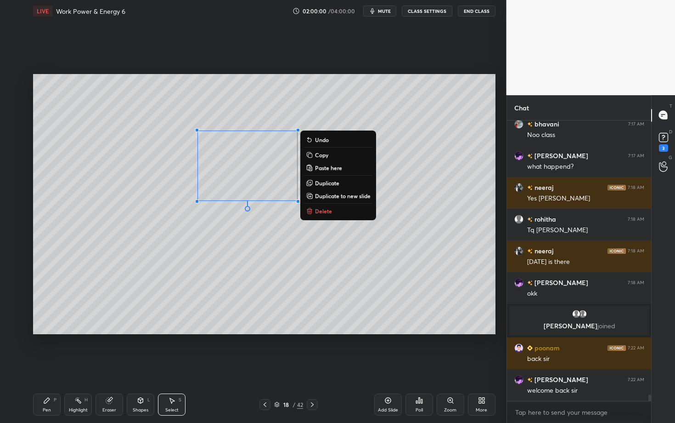
click at [326, 181] on p "Duplicate" at bounding box center [327, 182] width 24 height 7
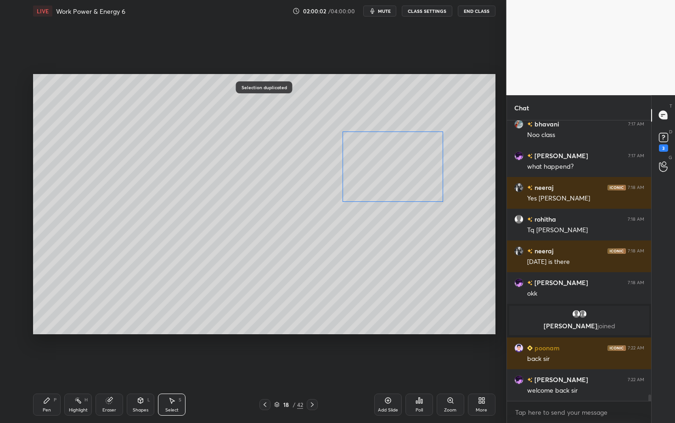
drag, startPoint x: 267, startPoint y: 185, endPoint x: 381, endPoint y: 175, distance: 114.8
click at [381, 175] on div "0 ° Undo Copy Paste here Duplicate Duplicate to new slide Delete" at bounding box center [264, 204] width 463 height 260
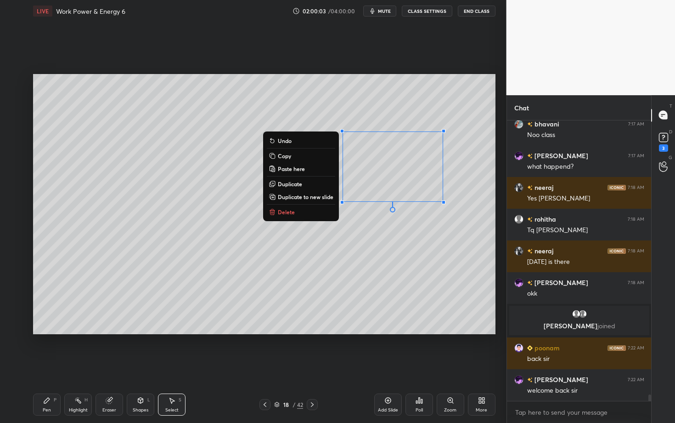
click at [43, 366] on icon at bounding box center [46, 399] width 7 height 7
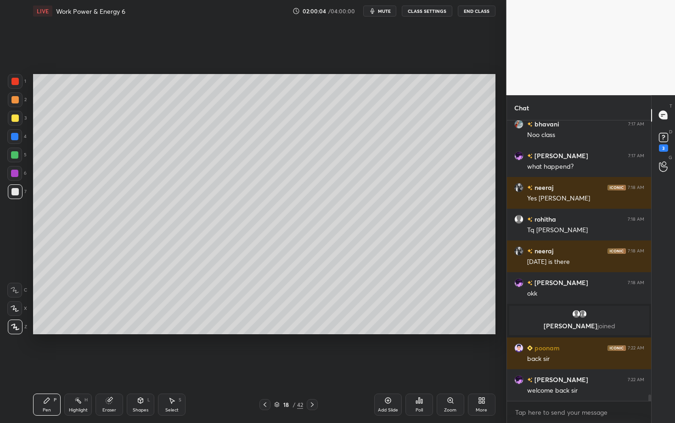
click at [150, 366] on div "Shapes L" at bounding box center [141, 404] width 28 height 22
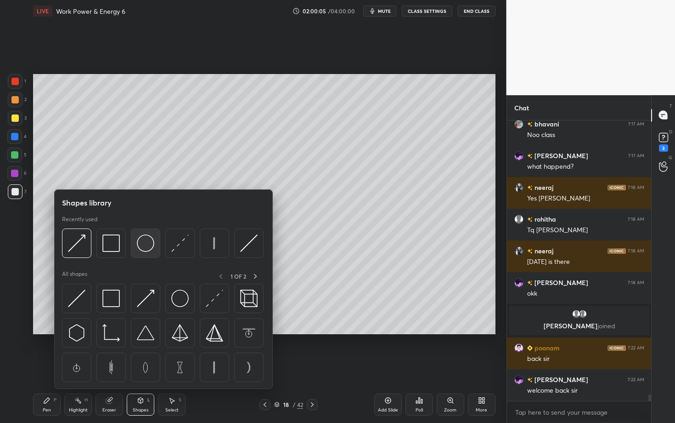
click at [146, 239] on img at bounding box center [145, 242] width 17 height 17
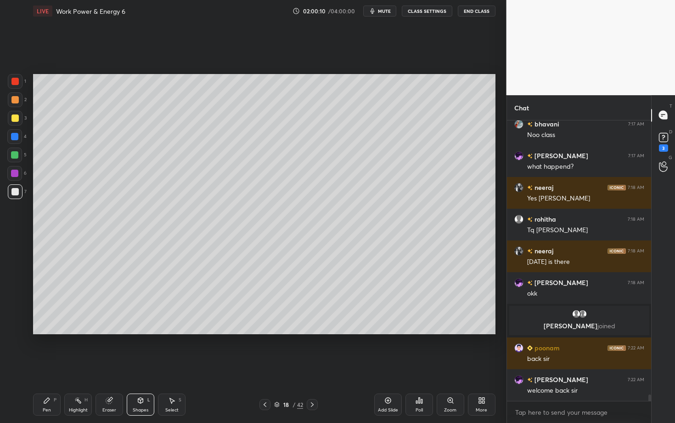
click at [114, 366] on div "Eraser" at bounding box center [110, 404] width 28 height 22
click at [174, 366] on div "Select" at bounding box center [171, 410] width 13 height 5
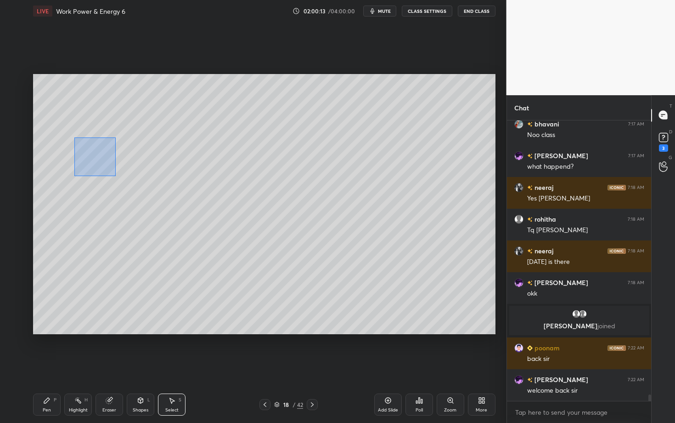
drag, startPoint x: 115, startPoint y: 175, endPoint x: 146, endPoint y: 187, distance: 32.9
click at [145, 187] on div "0 ° Undo Copy Paste here Duplicate Duplicate to new slide Delete" at bounding box center [264, 204] width 463 height 260
drag, startPoint x: 106, startPoint y: 164, endPoint x: 96, endPoint y: 164, distance: 10.1
click at [96, 164] on div "0 ° Undo Copy Paste here Duplicate Duplicate to new slide Delete" at bounding box center [264, 204] width 463 height 260
drag, startPoint x: 120, startPoint y: 136, endPoint x: 130, endPoint y: 128, distance: 12.8
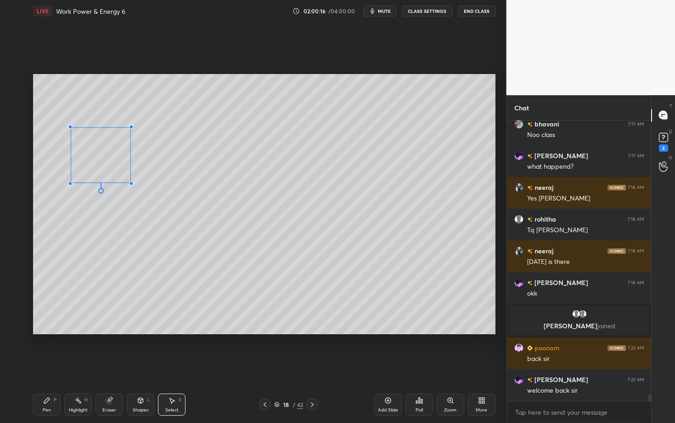
click at [130, 128] on div at bounding box center [132, 127] width 4 height 4
click at [100, 194] on div "0 ° Undo Copy Paste here Duplicate Duplicate to new slide Delete" at bounding box center [264, 204] width 463 height 260
click at [131, 184] on div at bounding box center [132, 186] width 4 height 4
click at [108, 173] on div "0 ° Undo Copy Paste here Duplicate Duplicate to new slide Delete" at bounding box center [264, 204] width 463 height 260
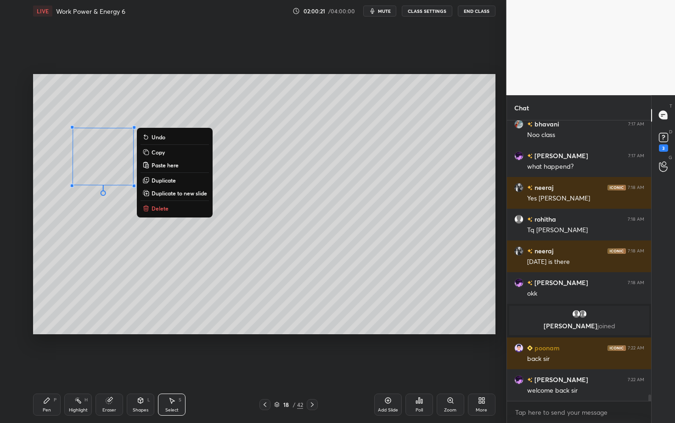
click at [169, 180] on p "Duplicate" at bounding box center [164, 179] width 24 height 7
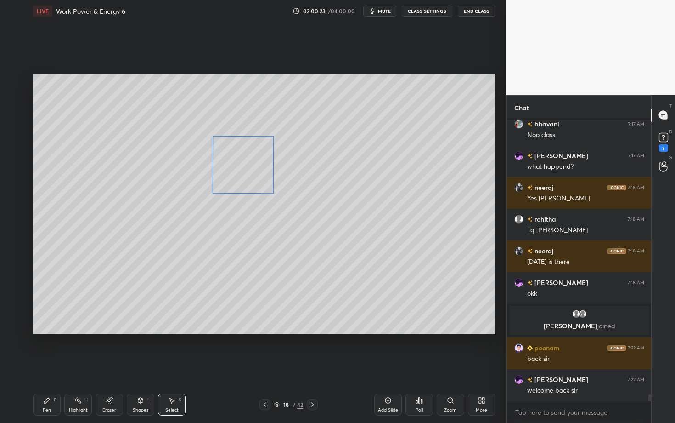
drag, startPoint x: 122, startPoint y: 170, endPoint x: 238, endPoint y: 168, distance: 115.8
click at [238, 168] on div "0 ° Undo Copy Paste here Duplicate Duplicate to new slide Delete" at bounding box center [264, 204] width 463 height 260
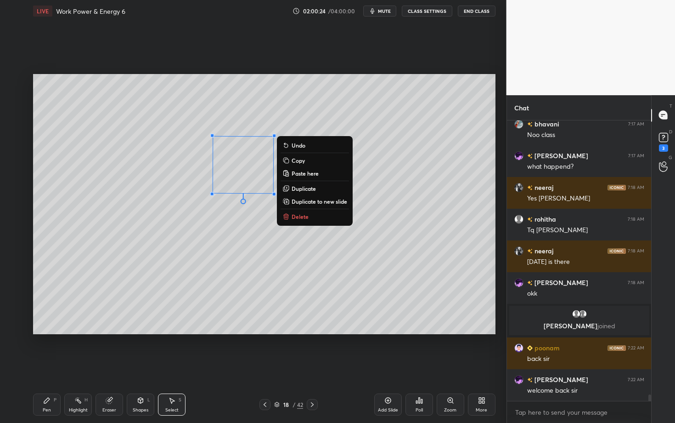
click at [111, 366] on div "Eraser" at bounding box center [110, 404] width 28 height 22
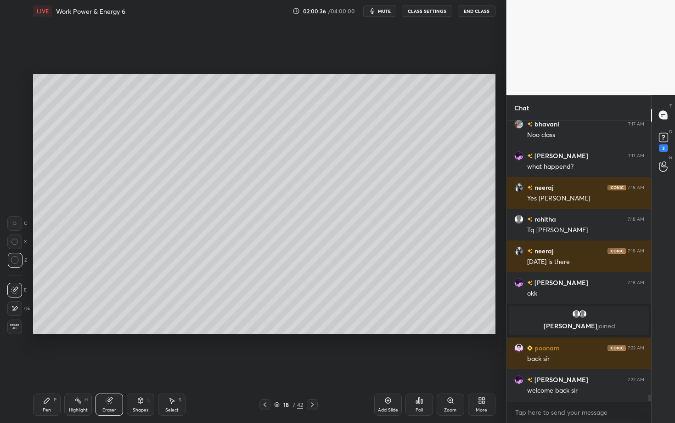
click at [176, 366] on div "Select S" at bounding box center [172, 404] width 28 height 22
drag, startPoint x: 228, startPoint y: 138, endPoint x: 289, endPoint y: 182, distance: 75.7
click at [289, 182] on div "0 ° Undo Copy Paste here Duplicate Duplicate to new slide Delete" at bounding box center [264, 204] width 463 height 260
drag, startPoint x: 242, startPoint y: 156, endPoint x: 241, endPoint y: 163, distance: 6.5
click at [241, 163] on div "0 ° Undo Copy Paste here Duplicate Duplicate to new slide Delete" at bounding box center [264, 204] width 463 height 260
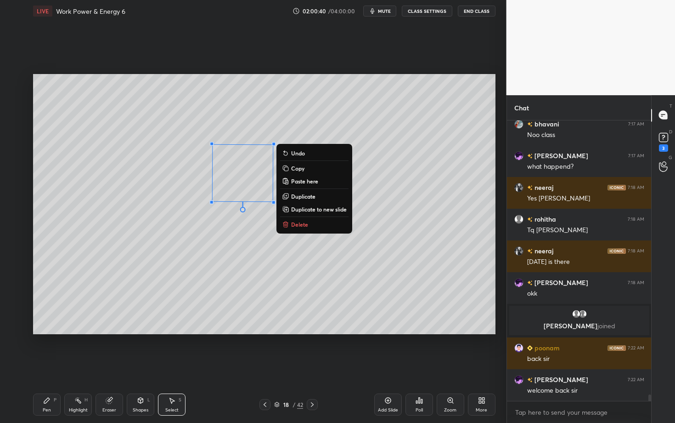
click at [46, 366] on div "Pen P" at bounding box center [47, 404] width 28 height 22
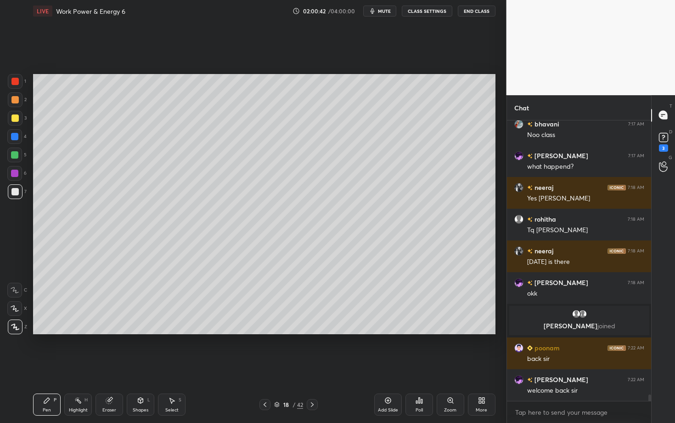
click at [136, 366] on div "Shapes" at bounding box center [141, 410] width 16 height 5
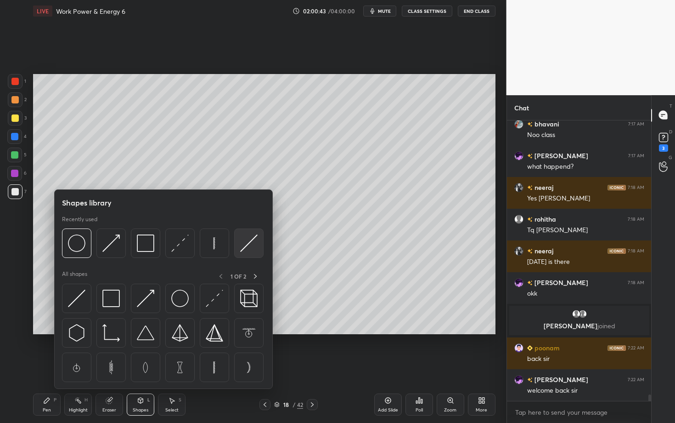
click at [251, 241] on img at bounding box center [248, 242] width 17 height 17
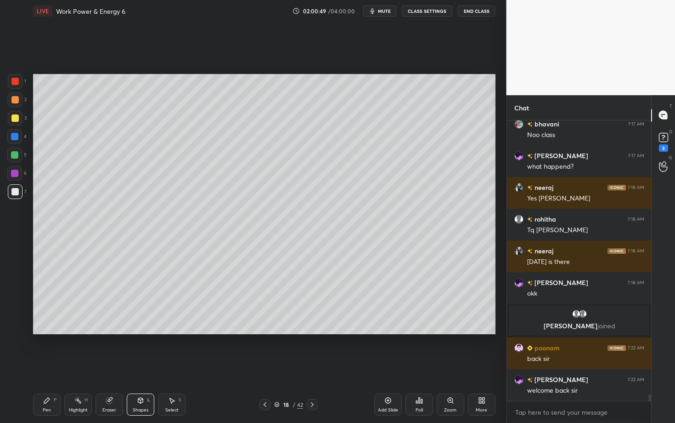
click at [38, 366] on div "Pen P" at bounding box center [47, 404] width 28 height 22
click at [64, 366] on div "Pen P Highlight H Eraser Shapes L Select S" at bounding box center [118, 404] width 170 height 22
click at [78, 366] on icon at bounding box center [77, 399] width 7 height 7
click at [42, 366] on div "Pen P" at bounding box center [47, 404] width 28 height 22
click at [13, 101] on div at bounding box center [14, 99] width 7 height 7
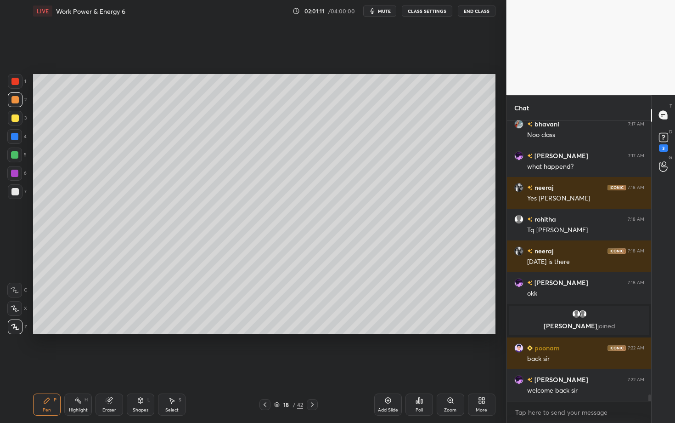
click at [139, 366] on div "Shapes L" at bounding box center [141, 404] width 28 height 22
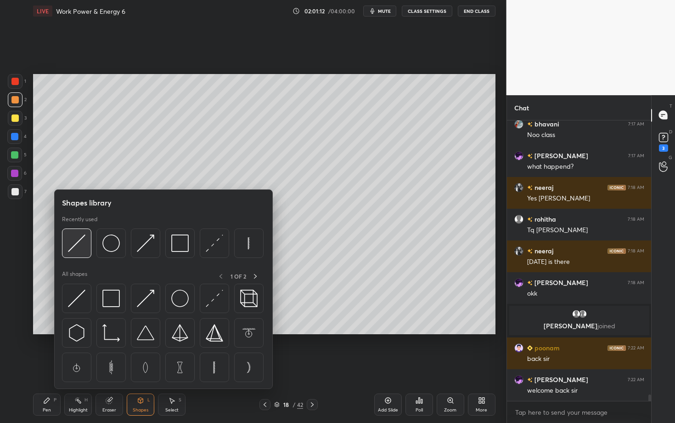
click at [73, 249] on img at bounding box center [76, 242] width 17 height 17
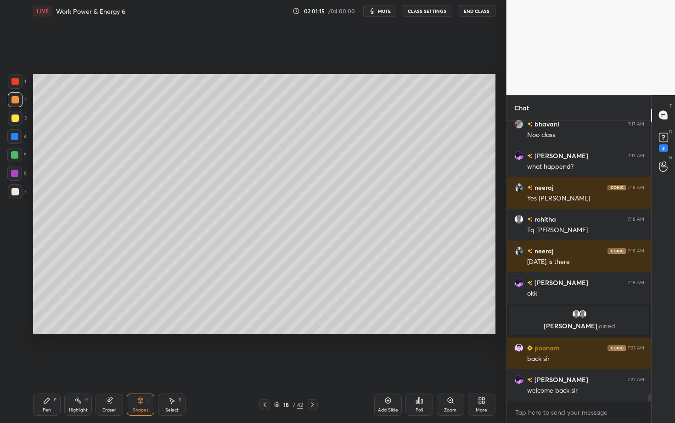
click at [77, 366] on div "Highlight H" at bounding box center [78, 404] width 28 height 22
click at [142, 366] on div "Shapes L" at bounding box center [141, 404] width 28 height 22
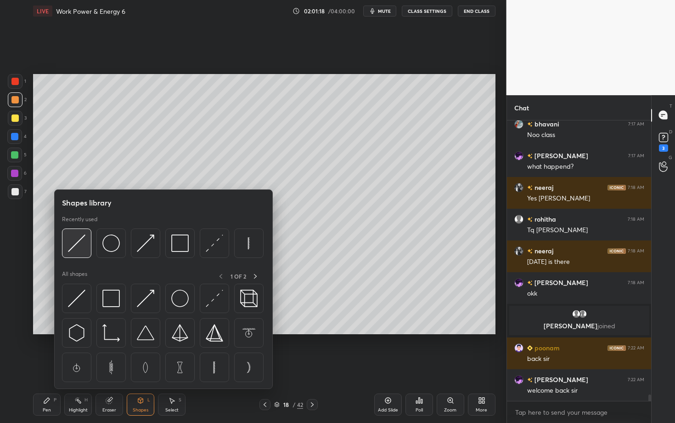
click at [70, 249] on img at bounding box center [76, 242] width 17 height 17
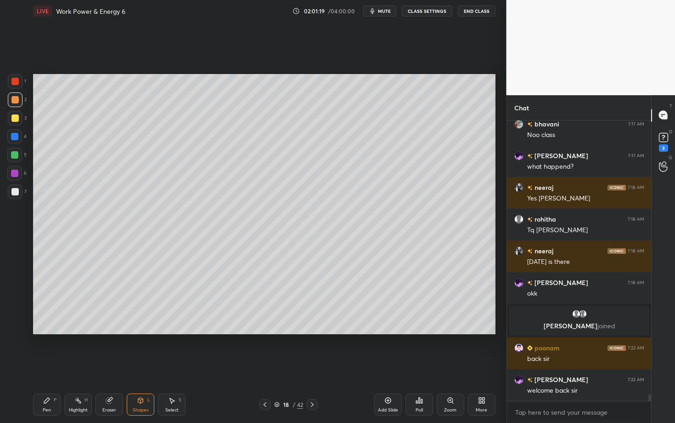
click at [177, 366] on div "Select S" at bounding box center [172, 404] width 28 height 22
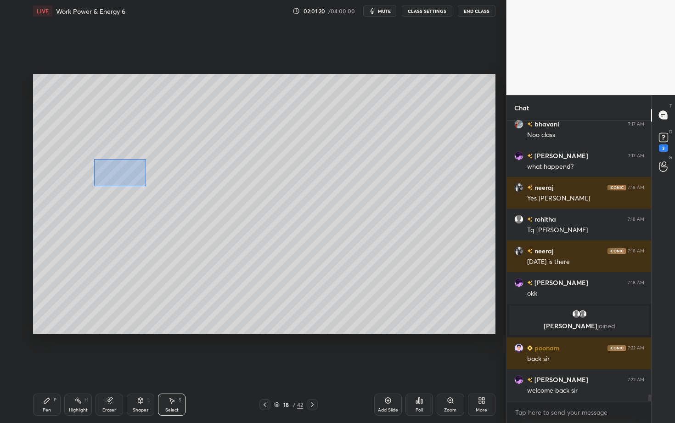
drag, startPoint x: 95, startPoint y: 159, endPoint x: 145, endPoint y: 185, distance: 56.7
click at [145, 185] on div "0 ° Undo Copy Paste here Duplicate Duplicate to new slide Delete" at bounding box center [264, 204] width 463 height 260
drag, startPoint x: 105, startPoint y: 172, endPoint x: 104, endPoint y: 166, distance: 6.0
click at [104, 167] on div "0 ° Undo Copy Paste here Duplicate Duplicate to new slide Delete" at bounding box center [264, 204] width 463 height 260
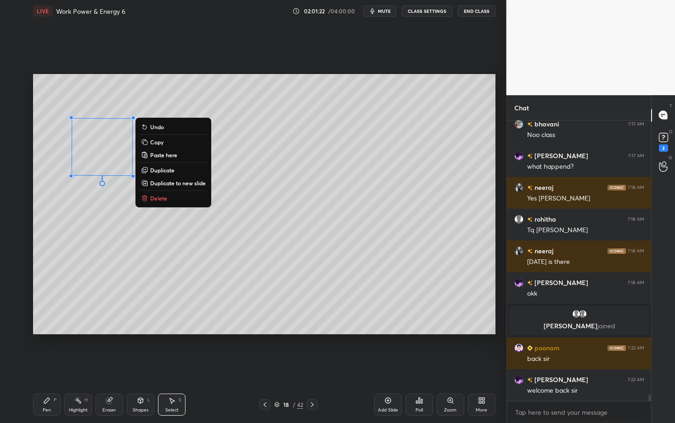
click at [143, 366] on icon at bounding box center [140, 399] width 7 height 7
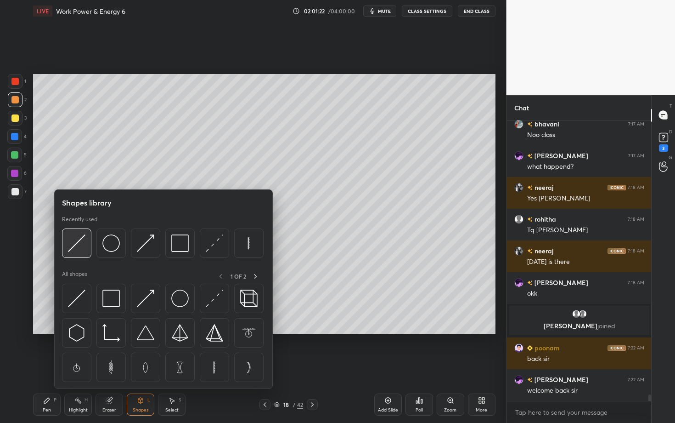
click at [77, 244] on img at bounding box center [76, 242] width 17 height 17
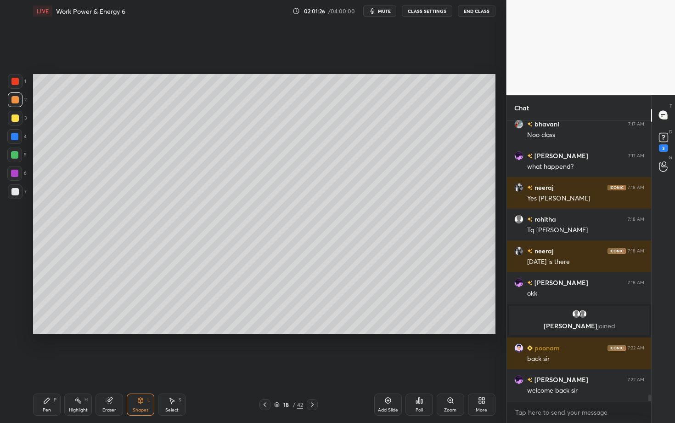
click at [43, 366] on icon at bounding box center [46, 399] width 7 height 7
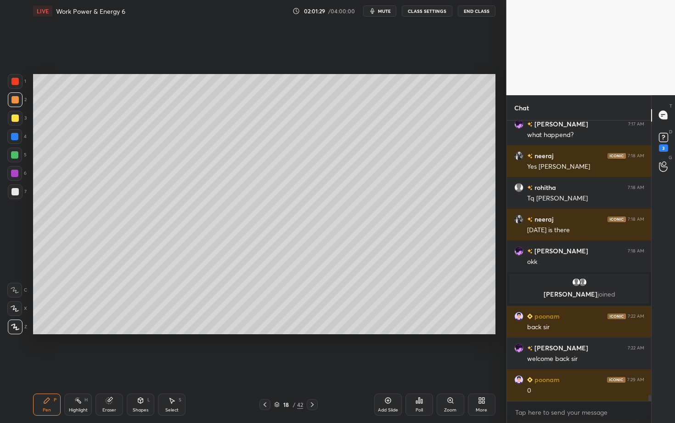
scroll to position [12418, 0]
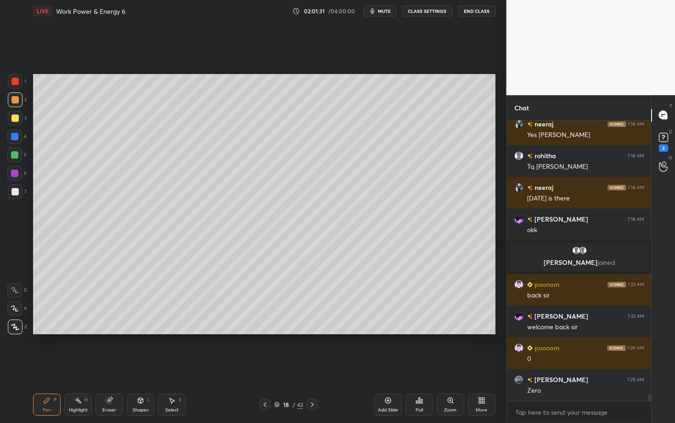
click at [142, 366] on div "Shapes" at bounding box center [141, 410] width 16 height 5
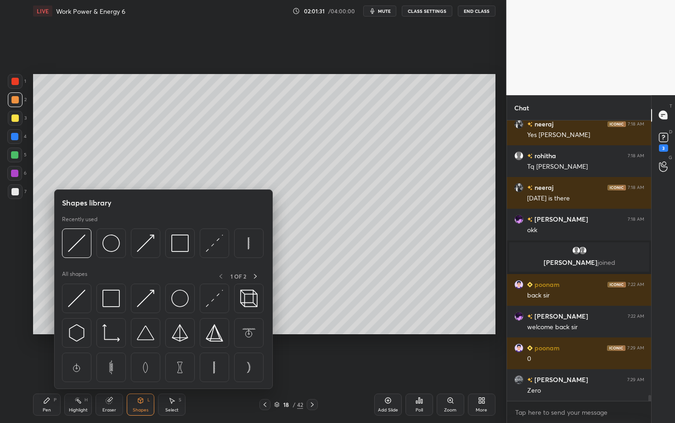
scroll to position [12450, 0]
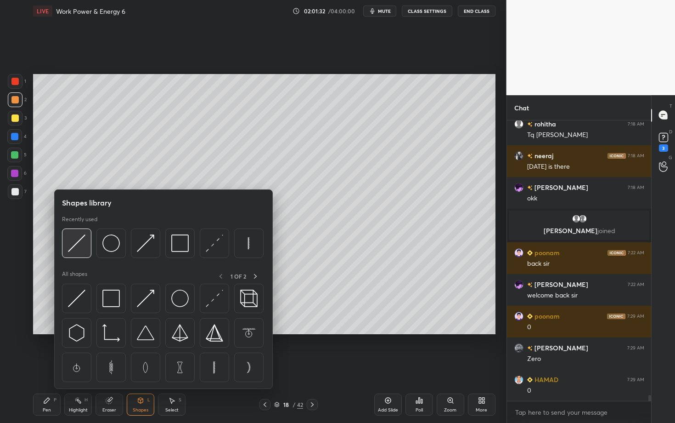
click at [81, 243] on img at bounding box center [76, 242] width 17 height 17
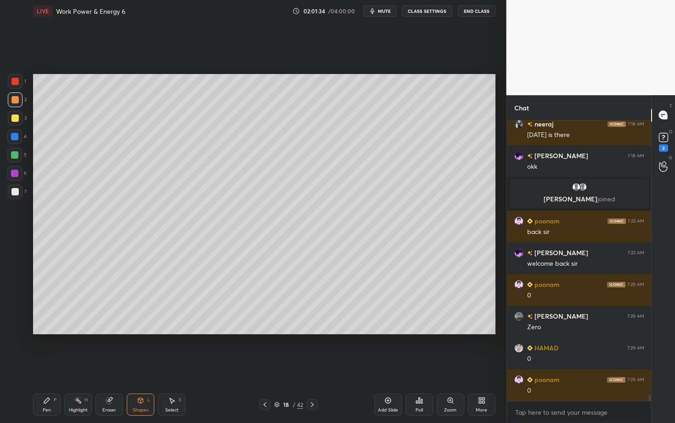
scroll to position [12514, 0]
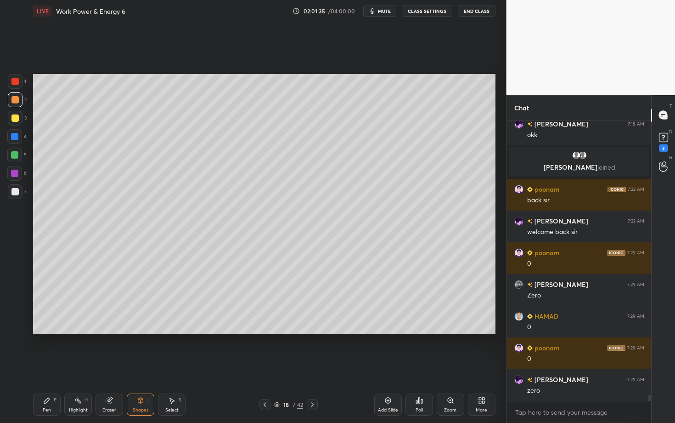
click at [44, 366] on icon at bounding box center [46, 399] width 7 height 7
click at [145, 366] on div "Shapes" at bounding box center [141, 410] width 16 height 5
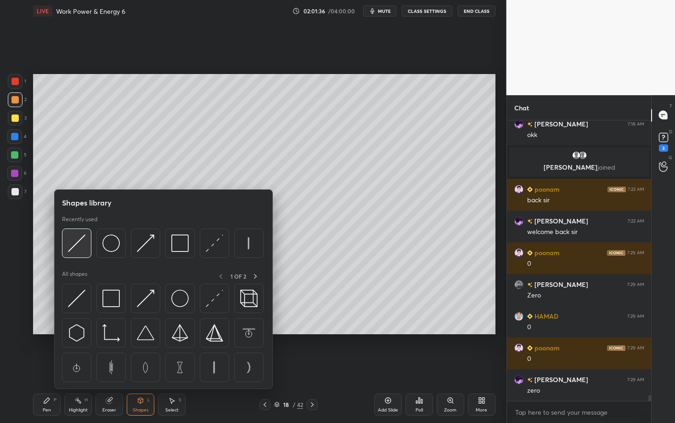
click at [73, 251] on img at bounding box center [76, 242] width 17 height 17
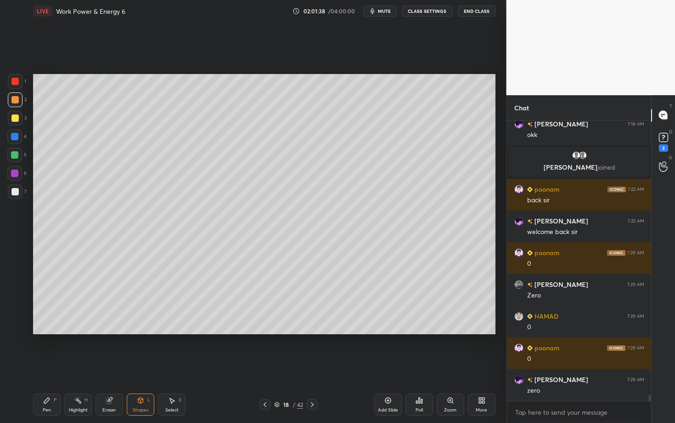
click at [58, 366] on div "Pen P" at bounding box center [47, 404] width 28 height 22
click at [115, 366] on div "Eraser" at bounding box center [110, 404] width 28 height 22
click at [49, 366] on div "Pen P" at bounding box center [47, 404] width 28 height 22
click at [17, 306] on icon at bounding box center [15, 308] width 8 height 6
click at [168, 366] on div "Select S" at bounding box center [172, 404] width 28 height 22
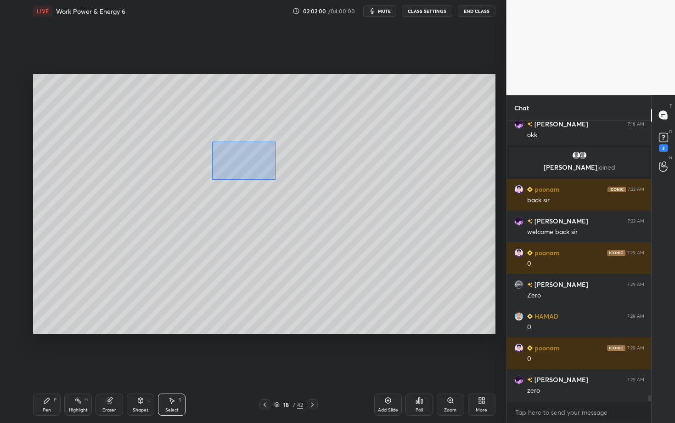
drag, startPoint x: 222, startPoint y: 154, endPoint x: 276, endPoint y: 180, distance: 59.2
click at [276, 180] on div "0 ° Undo Copy Paste here Duplicate Duplicate to new slide Delete" at bounding box center [264, 204] width 463 height 260
drag, startPoint x: 243, startPoint y: 163, endPoint x: 243, endPoint y: 169, distance: 5.5
click at [243, 169] on div "0 ° Undo Copy Paste here Duplicate Duplicate to new slide Delete" at bounding box center [264, 204] width 463 height 260
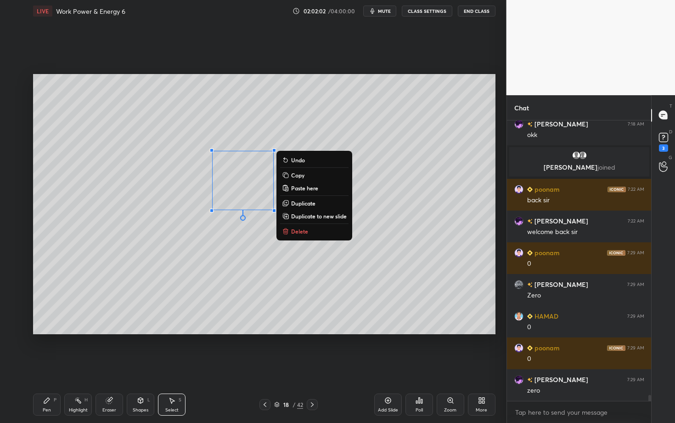
click at [44, 366] on div "Pen" at bounding box center [47, 410] width 8 height 5
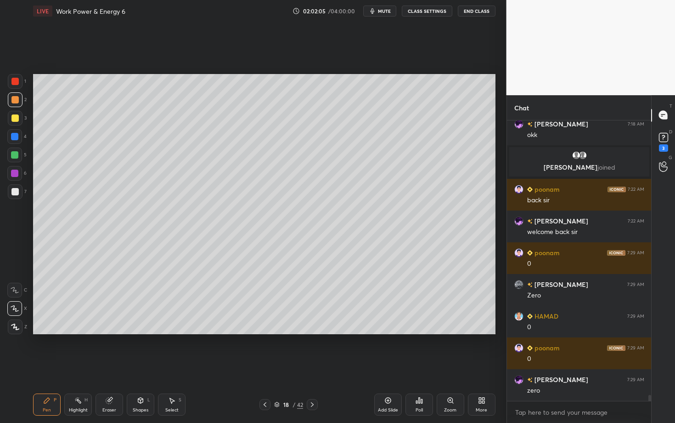
click at [171, 366] on div "Select S" at bounding box center [172, 404] width 28 height 22
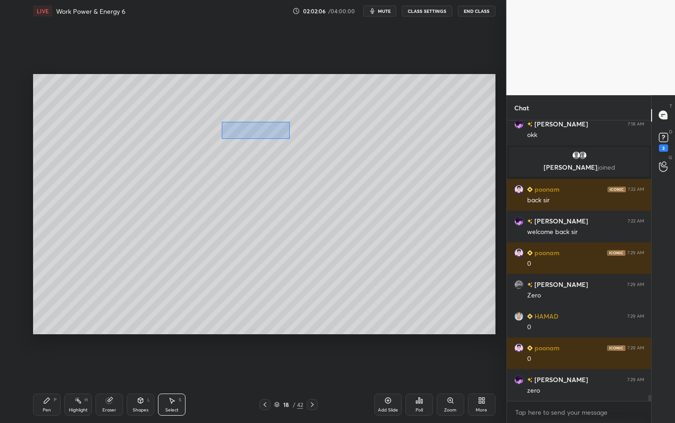
drag, startPoint x: 229, startPoint y: 125, endPoint x: 289, endPoint y: 139, distance: 62.1
click at [289, 139] on div "0 ° Undo Copy Paste here Duplicate Duplicate to new slide Delete" at bounding box center [264, 204] width 463 height 260
drag, startPoint x: 259, startPoint y: 131, endPoint x: 249, endPoint y: 134, distance: 10.6
click at [249, 134] on div "0 ° Undo Copy Paste here Duplicate Duplicate to new slide Delete" at bounding box center [264, 204] width 463 height 260
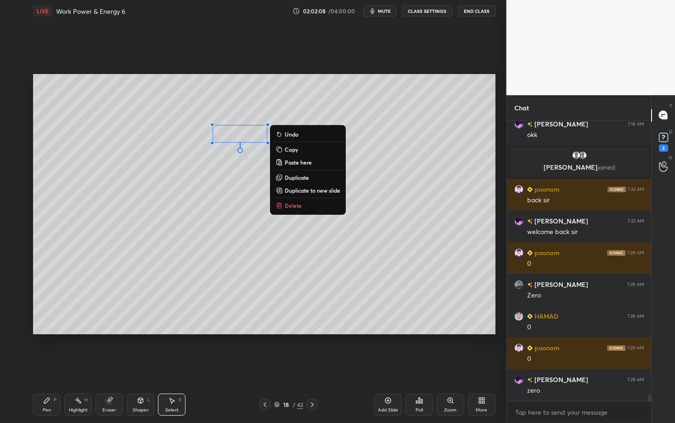
click at [49, 366] on div "Pen P" at bounding box center [47, 404] width 28 height 22
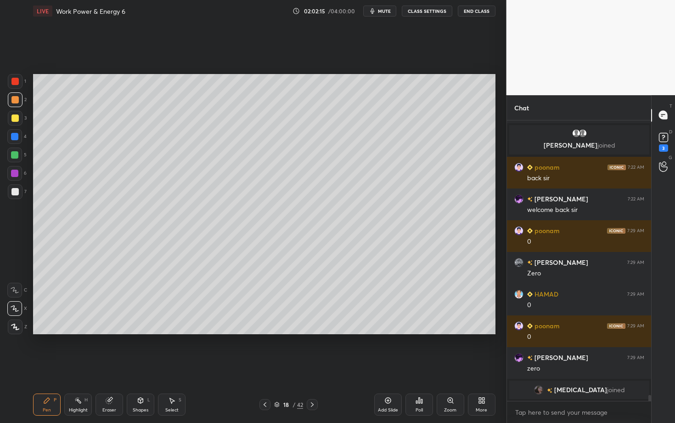
scroll to position [12471, 0]
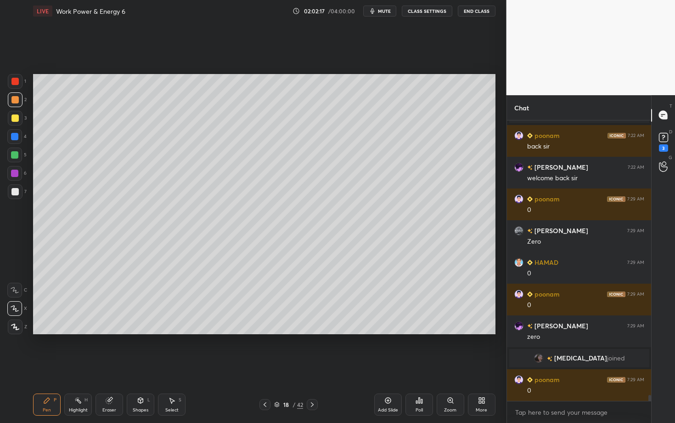
click at [171, 366] on icon at bounding box center [171, 399] width 7 height 7
click at [44, 366] on div "Pen" at bounding box center [47, 410] width 8 height 5
click at [14, 193] on div at bounding box center [14, 191] width 7 height 7
click at [17, 153] on div at bounding box center [14, 154] width 7 height 7
click at [13, 326] on icon at bounding box center [15, 326] width 8 height 6
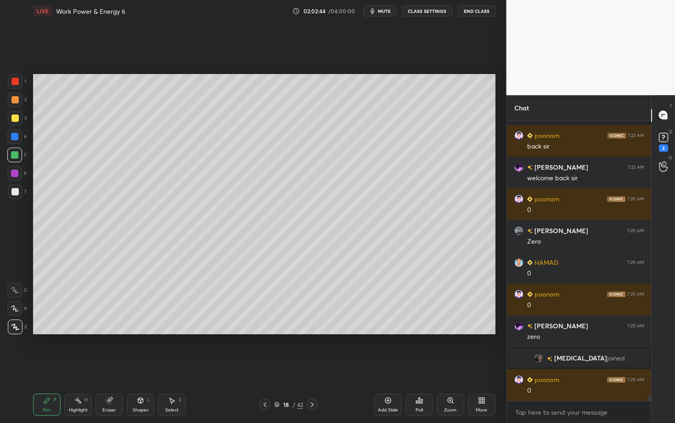
scroll to position [12493, 0]
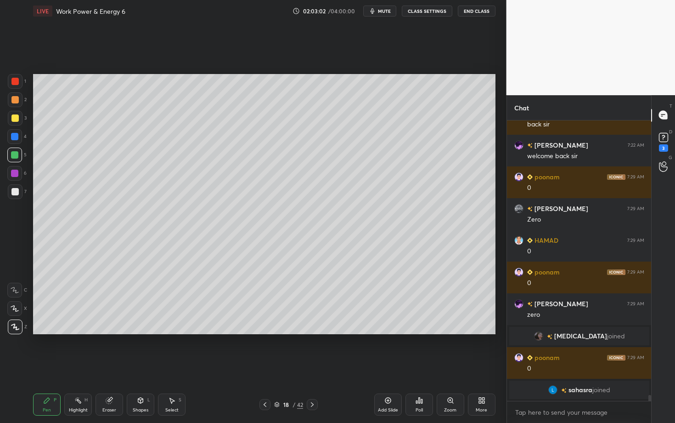
click at [75, 366] on div "Highlight" at bounding box center [78, 410] width 19 height 5
click at [45, 366] on icon at bounding box center [46, 399] width 7 height 7
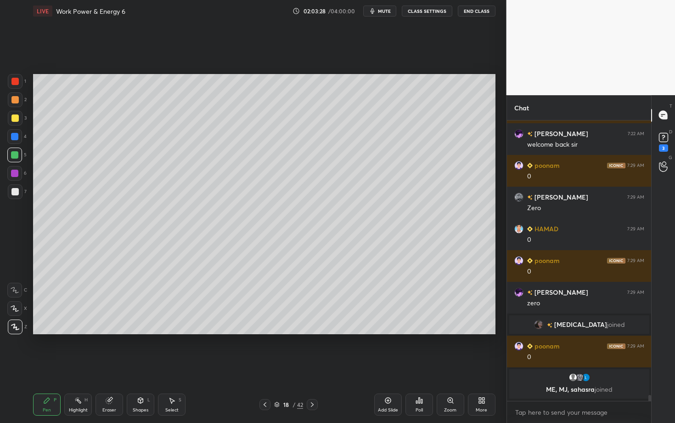
click at [15, 176] on div at bounding box center [14, 173] width 7 height 7
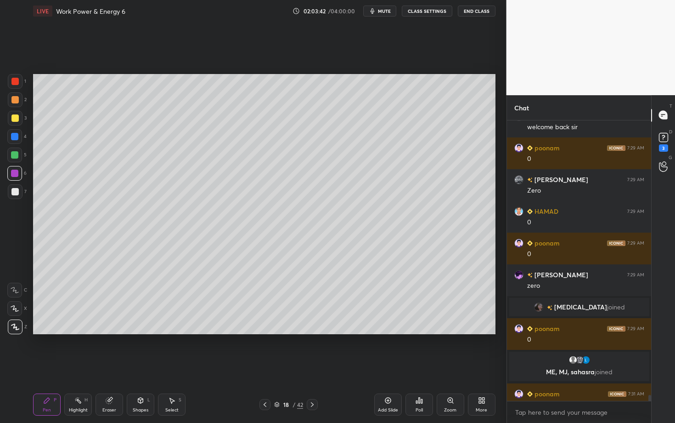
scroll to position [12519, 0]
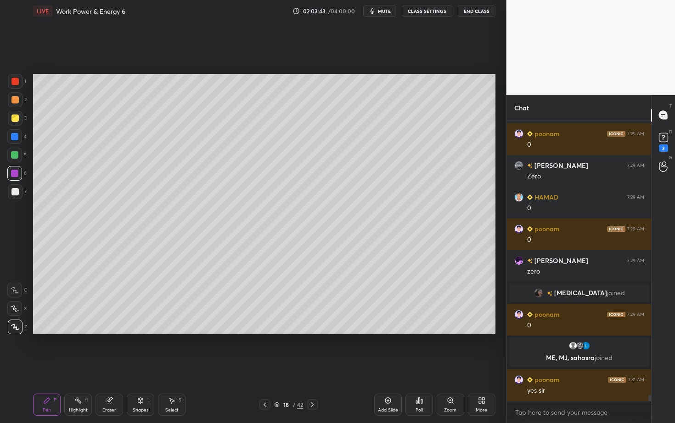
click at [312, 366] on icon at bounding box center [312, 404] width 7 height 7
click at [49, 366] on div "Pen P" at bounding box center [47, 404] width 28 height 22
click at [15, 190] on div at bounding box center [14, 191] width 7 height 7
click at [263, 366] on div at bounding box center [265, 404] width 11 height 11
click at [68, 366] on div "Highlight H" at bounding box center [78, 404] width 28 height 22
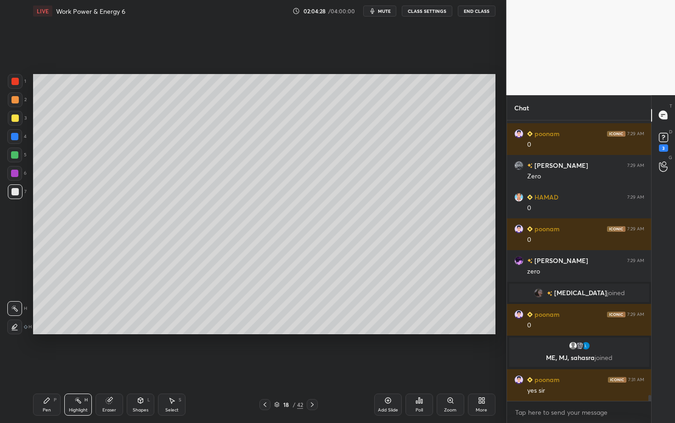
click at [49, 366] on div "Pen P" at bounding box center [47, 404] width 28 height 22
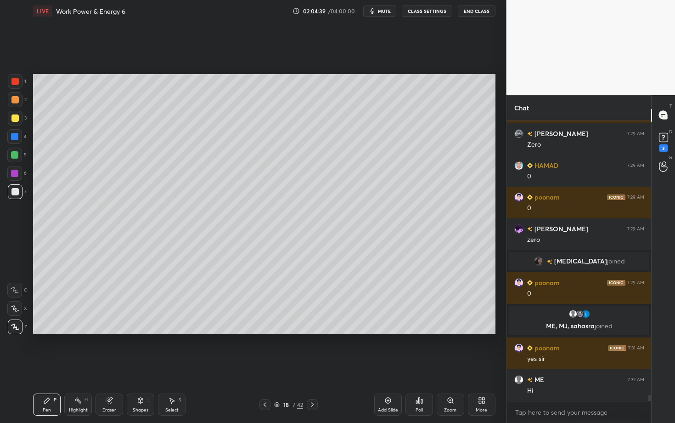
click at [76, 366] on icon at bounding box center [77, 399] width 7 height 7
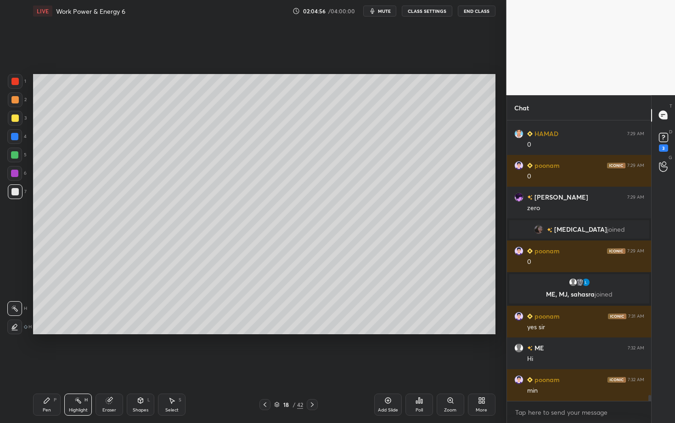
click at [312, 366] on icon at bounding box center [312, 404] width 7 height 7
click at [42, 366] on div "Pen P" at bounding box center [47, 404] width 28 height 22
click at [14, 194] on div at bounding box center [14, 191] width 7 height 7
click at [15, 98] on div at bounding box center [14, 99] width 7 height 7
click at [16, 158] on div at bounding box center [14, 154] width 15 height 15
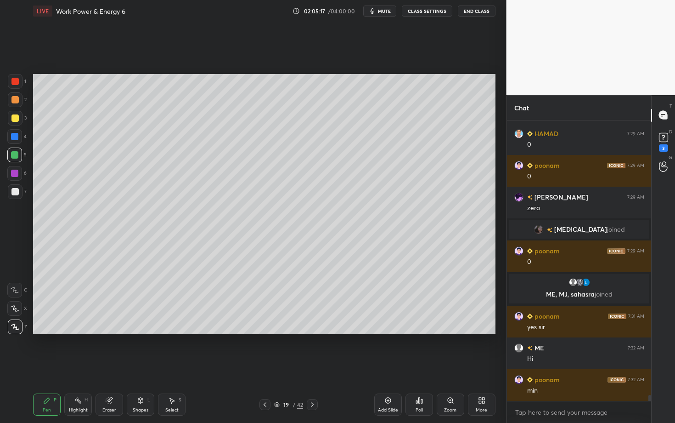
click at [180, 366] on div "Select S" at bounding box center [172, 404] width 28 height 22
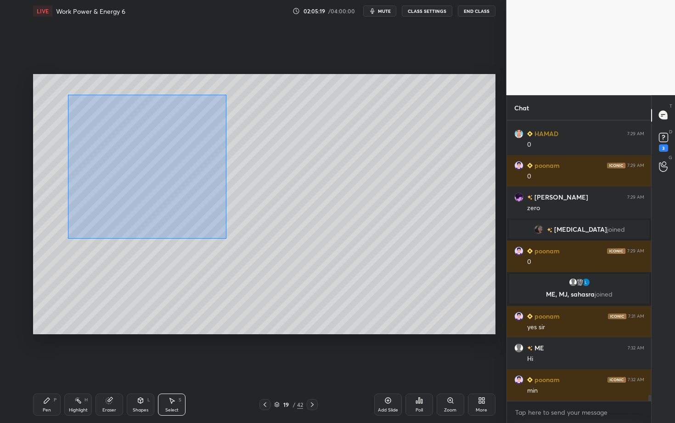
drag, startPoint x: 68, startPoint y: 94, endPoint x: 231, endPoint y: 243, distance: 220.5
click at [230, 242] on div "0 ° Undo Copy Paste here Duplicate Duplicate to new slide Delete" at bounding box center [264, 204] width 463 height 260
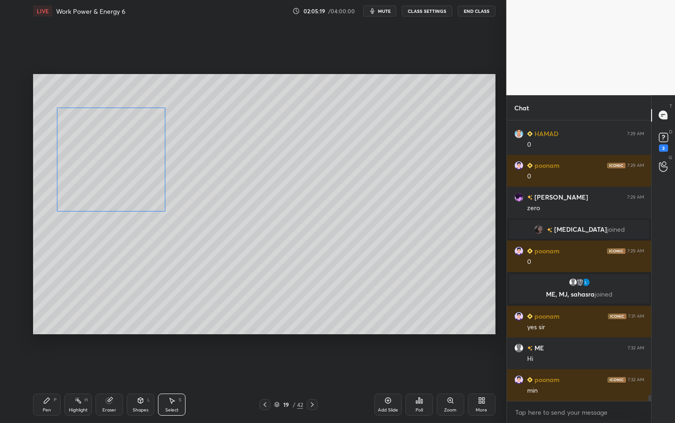
drag, startPoint x: 124, startPoint y: 152, endPoint x: 92, endPoint y: 158, distance: 32.6
click at [92, 158] on div "0 ° Undo Copy Paste here Duplicate Duplicate to new slide Delete" at bounding box center [264, 204] width 463 height 260
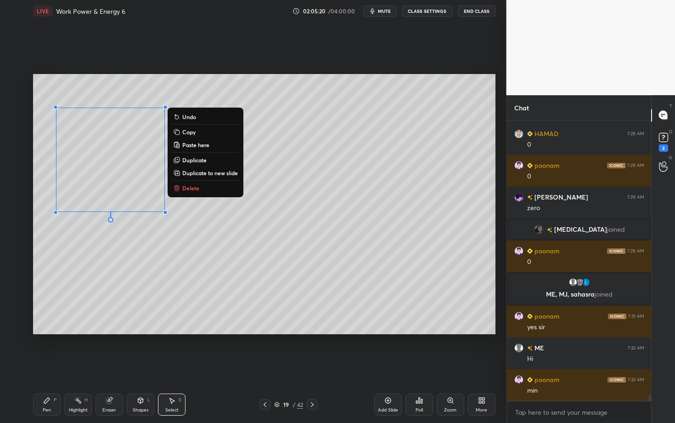
click at [214, 264] on div "0 ° Undo Copy Paste here Duplicate Duplicate to new slide Delete" at bounding box center [264, 204] width 463 height 260
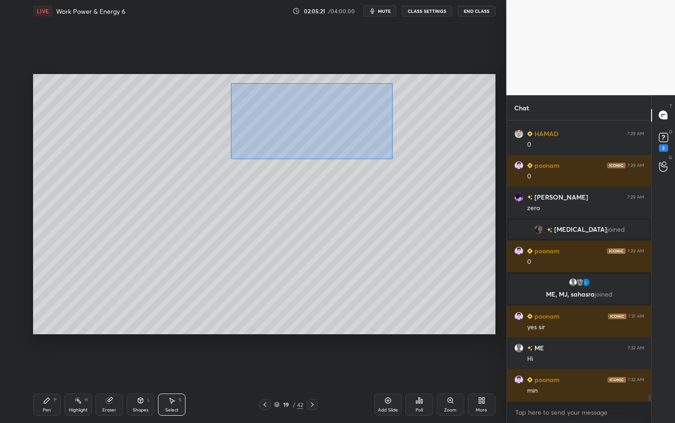
drag, startPoint x: 235, startPoint y: 85, endPoint x: 391, endPoint y: 158, distance: 172.2
click at [391, 158] on div "0 ° Undo Copy Paste here Duplicate Duplicate to new slide Delete" at bounding box center [264, 204] width 463 height 260
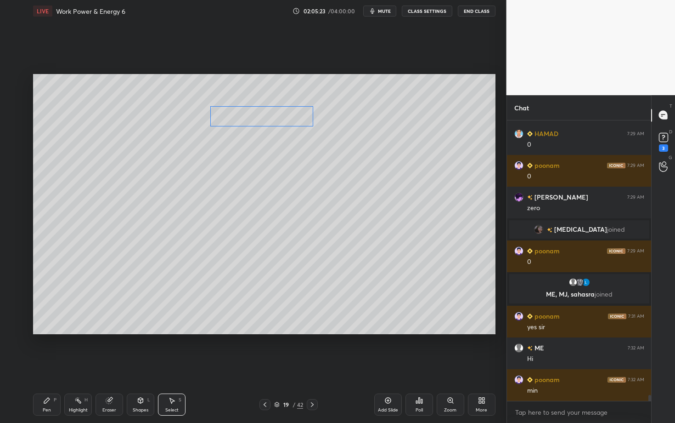
drag, startPoint x: 270, startPoint y: 114, endPoint x: 255, endPoint y: 115, distance: 14.8
click at [255, 116] on div "0 ° Undo Copy Paste here Duplicate Duplicate to new slide Delete" at bounding box center [264, 204] width 463 height 260
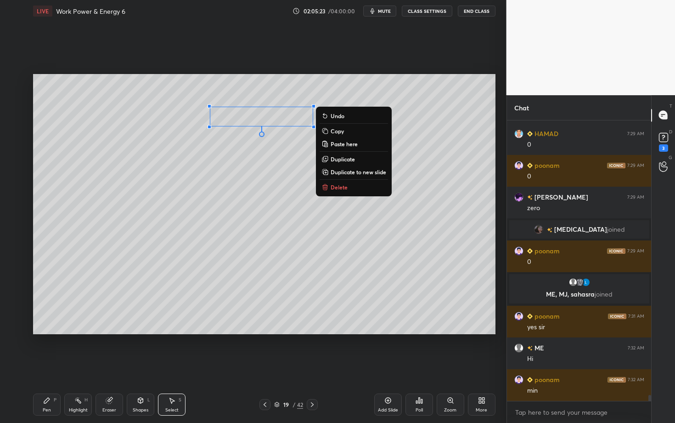
click at [45, 366] on icon at bounding box center [46, 399] width 7 height 7
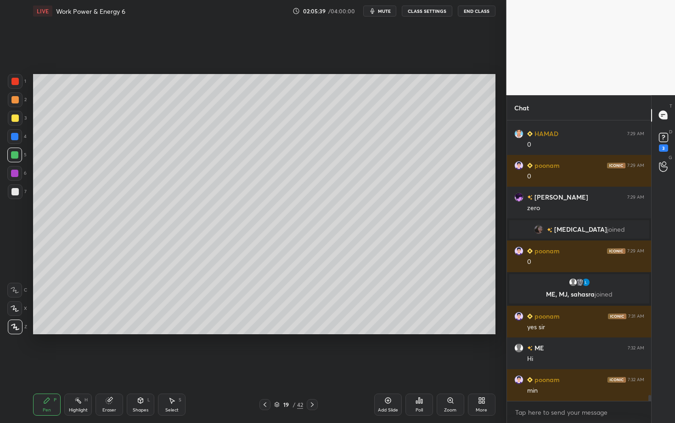
click at [263, 366] on icon at bounding box center [264, 404] width 7 height 7
click at [74, 366] on div "Highlight H" at bounding box center [78, 404] width 28 height 22
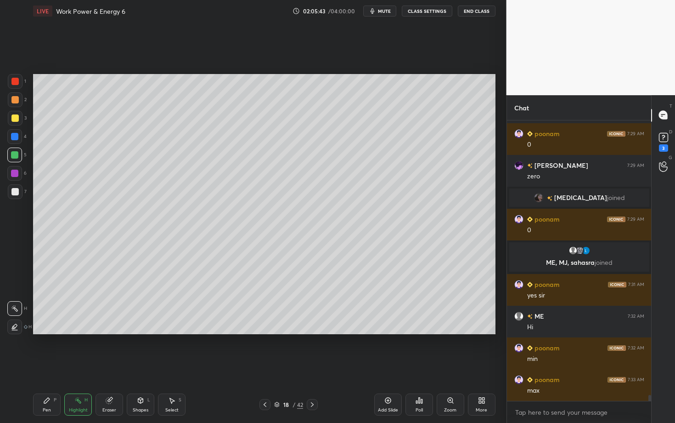
click at [53, 366] on div "Pen P" at bounding box center [47, 404] width 28 height 22
click at [313, 366] on icon at bounding box center [312, 404] width 7 height 7
click at [265, 366] on div at bounding box center [265, 404] width 11 height 11
click at [83, 366] on div "Highlight" at bounding box center [78, 410] width 19 height 5
click at [175, 366] on div "Select S" at bounding box center [172, 404] width 28 height 22
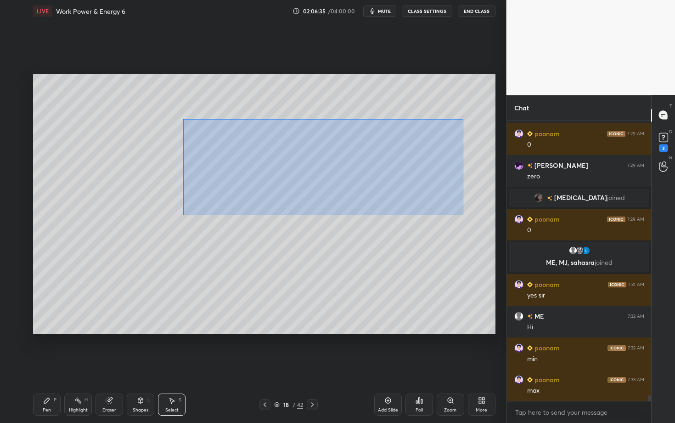
scroll to position [12636, 0]
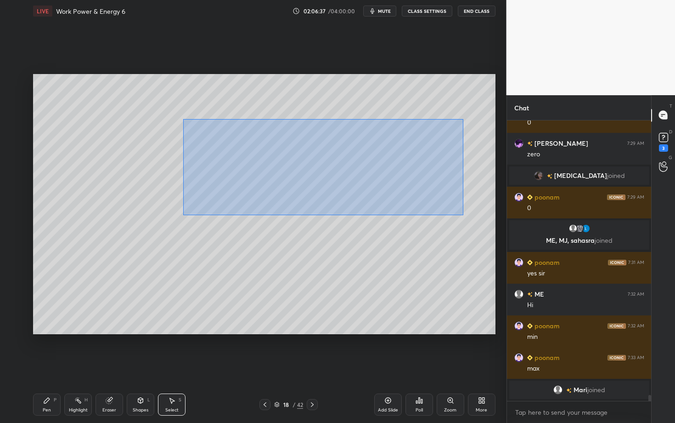
drag, startPoint x: 183, startPoint y: 119, endPoint x: 463, endPoint y: 215, distance: 295.8
click at [463, 215] on div "0 ° Undo Copy Paste here Duplicate Duplicate to new slide Delete" at bounding box center [264, 204] width 463 height 260
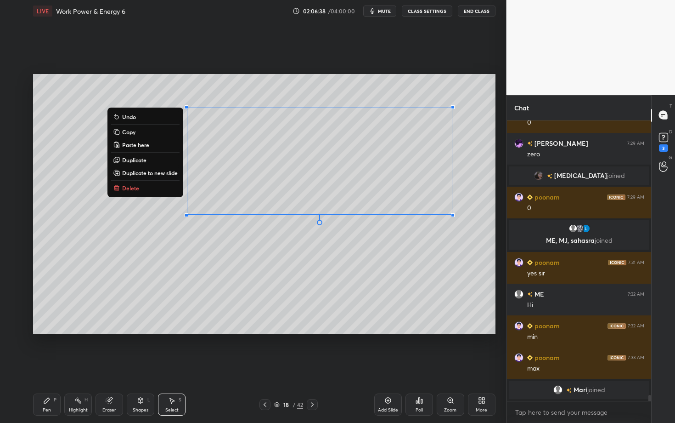
click at [306, 88] on div "0 ° Undo Copy Paste here Duplicate Duplicate to new slide Delete" at bounding box center [264, 204] width 463 height 260
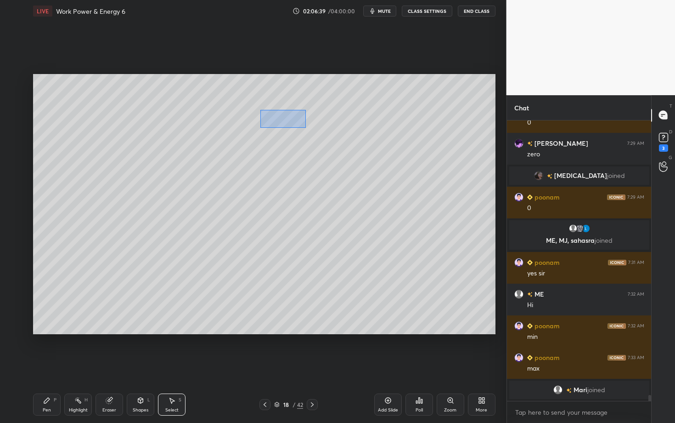
drag, startPoint x: 293, startPoint y: 126, endPoint x: 317, endPoint y: 128, distance: 23.9
click at [317, 128] on div "0 ° Undo Copy Paste here Duplicate Duplicate to new slide Delete" at bounding box center [264, 204] width 463 height 260
drag, startPoint x: 289, startPoint y: 121, endPoint x: 308, endPoint y: 96, distance: 30.9
click at [308, 96] on div "0 ° Undo Copy Paste here Duplicate Duplicate to new slide Delete" at bounding box center [264, 204] width 463 height 260
drag, startPoint x: 447, startPoint y: 110, endPoint x: 393, endPoint y: 118, distance: 54.3
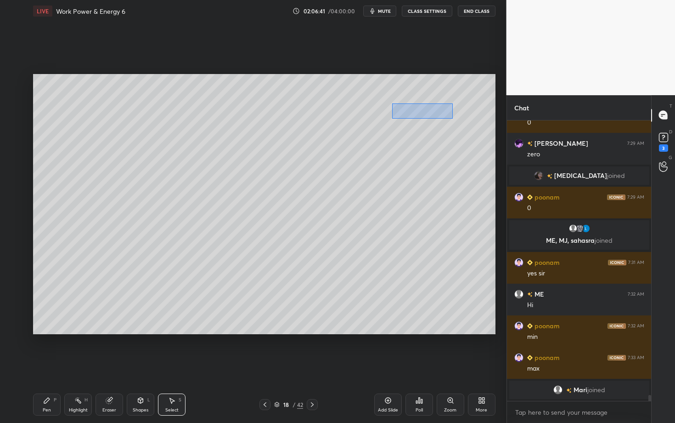
click at [393, 118] on div "0 ° Undo Copy Paste here Duplicate Duplicate to new slide Delete" at bounding box center [264, 204] width 463 height 260
drag, startPoint x: 413, startPoint y: 104, endPoint x: 408, endPoint y: 96, distance: 9.9
click at [408, 96] on div "0 ° Undo Copy Paste here Duplicate Duplicate to new slide Delete" at bounding box center [264, 204] width 463 height 260
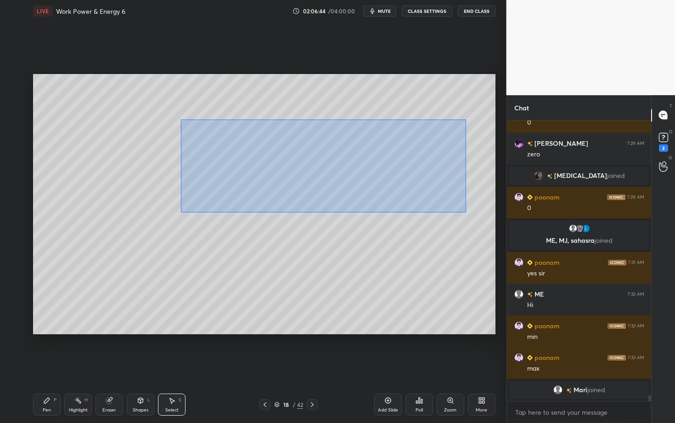
drag, startPoint x: 190, startPoint y: 143, endPoint x: 465, endPoint y: 211, distance: 283.6
click at [465, 211] on div "0 ° Undo Copy Paste here Duplicate Duplicate to new slide Delete" at bounding box center [264, 204] width 463 height 260
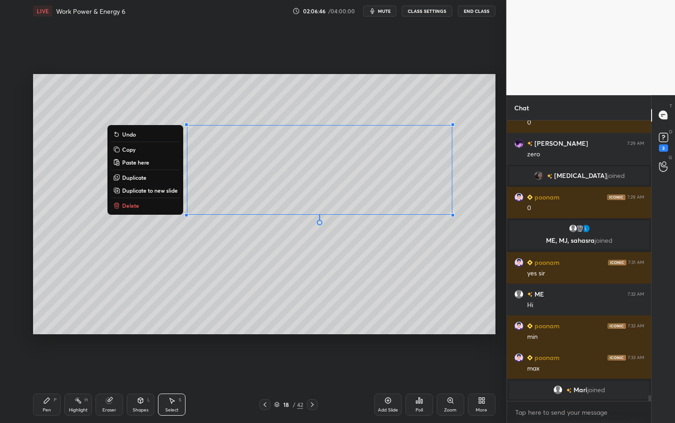
click at [135, 149] on button "Copy" at bounding box center [145, 149] width 68 height 11
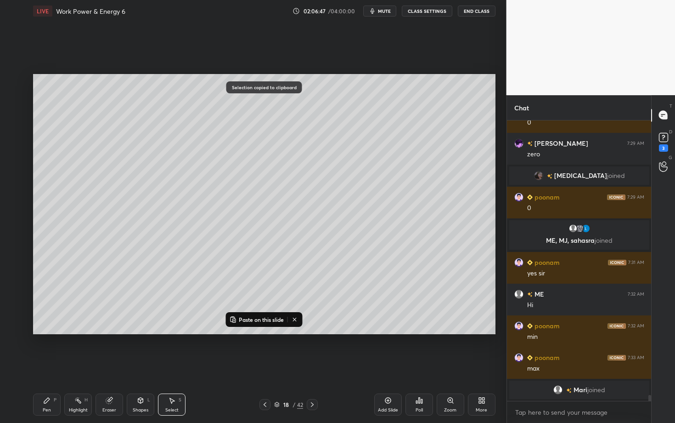
click at [315, 366] on icon at bounding box center [312, 404] width 7 height 7
click at [256, 318] on p "Paste on this slide" at bounding box center [261, 319] width 45 height 7
drag, startPoint x: 223, startPoint y: 167, endPoint x: 145, endPoint y: 147, distance: 80.1
click at [146, 147] on div "0 ° Undo Copy Paste here Duplicate Duplicate to new slide Delete" at bounding box center [264, 204] width 463 height 260
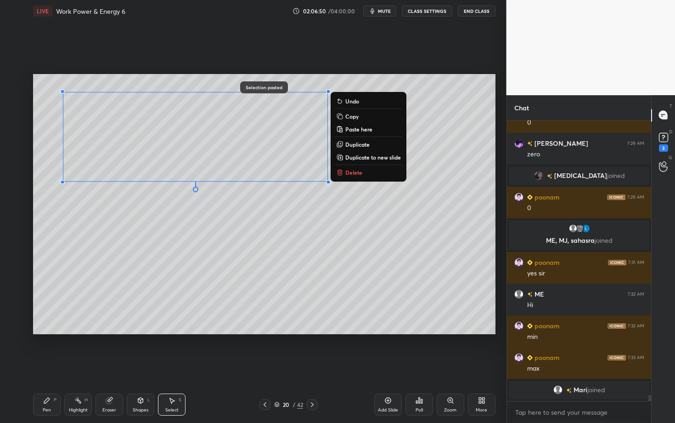
click at [261, 366] on icon at bounding box center [264, 404] width 7 height 7
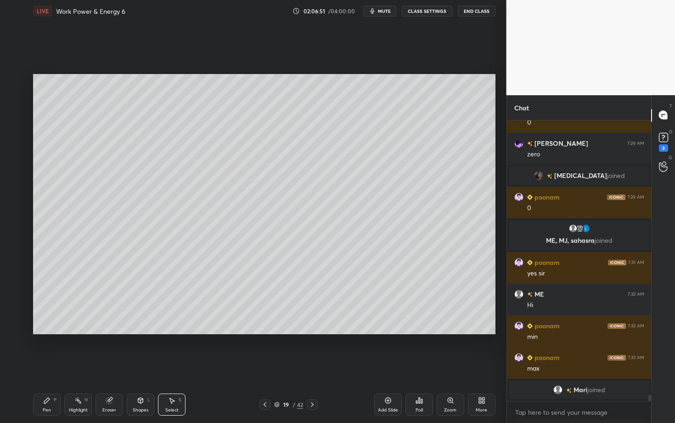
click at [259, 366] on div "19 / 42" at bounding box center [289, 404] width 170 height 11
click at [267, 366] on div "Pen P Highlight H Eraser Shapes L Select S 19 / 42 Add Slide Poll Zoom More" at bounding box center [264, 404] width 463 height 37
click at [265, 366] on icon at bounding box center [264, 404] width 7 height 7
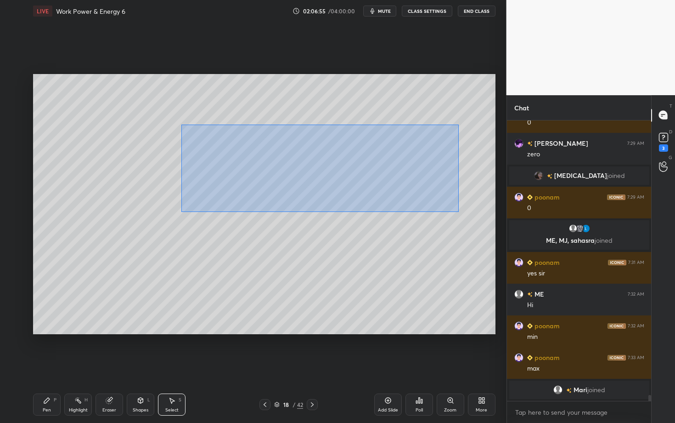
drag, startPoint x: 181, startPoint y: 122, endPoint x: 458, endPoint y: 212, distance: 291.6
click at [458, 212] on div "0 ° Undo Copy Paste here Duplicate Duplicate to new slide Delete" at bounding box center [264, 204] width 463 height 260
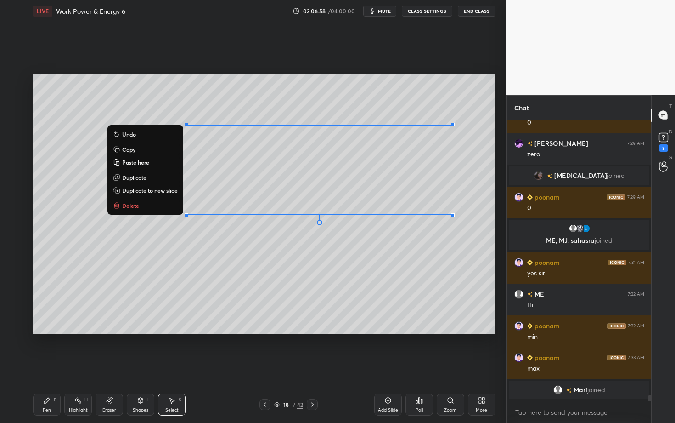
click at [131, 205] on p "Delete" at bounding box center [130, 205] width 17 height 7
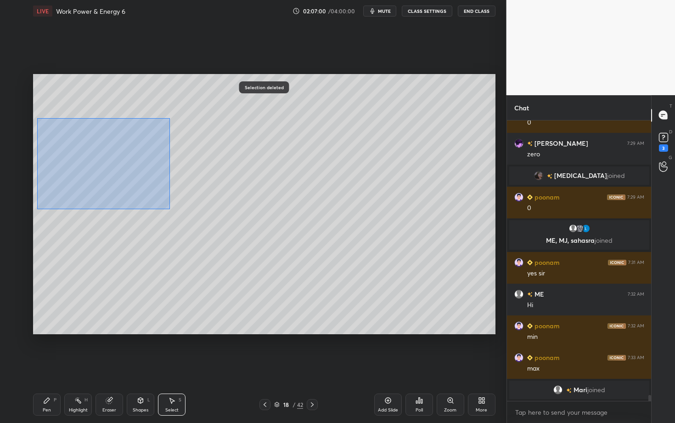
drag, startPoint x: 41, startPoint y: 130, endPoint x: 170, endPoint y: 209, distance: 151.4
click at [170, 209] on div "0 ° Undo Copy Paste here Duplicate Duplicate to new slide Delete" at bounding box center [264, 204] width 463 height 260
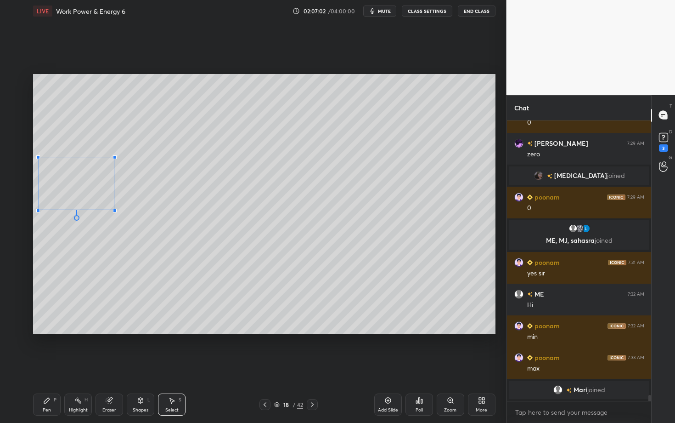
drag, startPoint x: 159, startPoint y: 116, endPoint x: 114, endPoint y: 158, distance: 61.5
click at [114, 158] on div at bounding box center [115, 157] width 4 height 4
drag, startPoint x: 85, startPoint y: 218, endPoint x: 443, endPoint y: 156, distance: 363.7
click at [442, 156] on div "0 ° Undo Copy Paste here Duplicate Duplicate to new slide Delete" at bounding box center [264, 204] width 463 height 260
drag, startPoint x: 405, startPoint y: 181, endPoint x: 421, endPoint y: 170, distance: 19.5
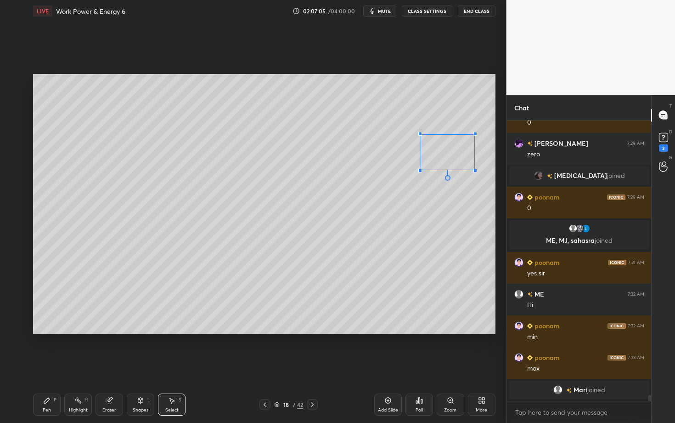
click at [421, 170] on div at bounding box center [421, 171] width 4 height 4
drag, startPoint x: 458, startPoint y: 149, endPoint x: 447, endPoint y: 302, distance: 152.9
click at [446, 302] on div "0 ° Undo Copy Paste here Duplicate Duplicate to new slide Delete" at bounding box center [264, 204] width 463 height 260
drag, startPoint x: 435, startPoint y: 300, endPoint x: 437, endPoint y: 305, distance: 5.4
click at [437, 305] on div "0 ° Undo Copy Paste here Duplicate Duplicate to new slide Delete" at bounding box center [264, 204] width 463 height 260
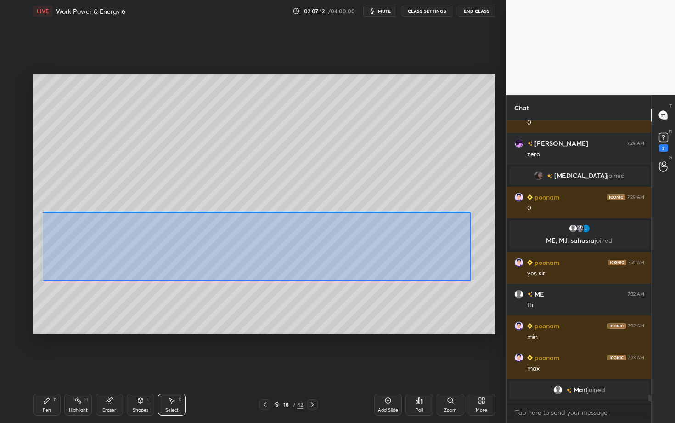
drag, startPoint x: 43, startPoint y: 212, endPoint x: 470, endPoint y: 280, distance: 432.2
click at [470, 280] on div "0 ° Undo Copy Paste here Duplicate Duplicate to new slide Delete" at bounding box center [264, 204] width 463 height 260
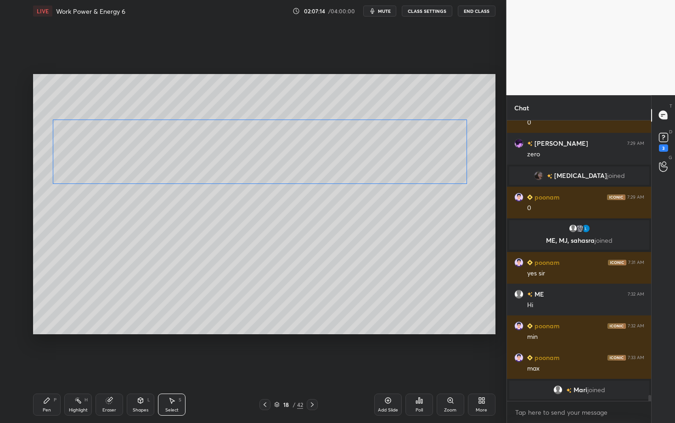
drag, startPoint x: 190, startPoint y: 252, endPoint x: 195, endPoint y: 155, distance: 97.1
click at [195, 155] on div "0 ° Undo Copy Paste here Duplicate Duplicate to new slide Delete" at bounding box center [264, 204] width 463 height 260
drag, startPoint x: 57, startPoint y: 306, endPoint x: 64, endPoint y: 309, distance: 7.8
click at [63, 309] on div "0 ° Undo Copy Paste here Duplicate Duplicate to new slide Delete" at bounding box center [264, 204] width 463 height 260
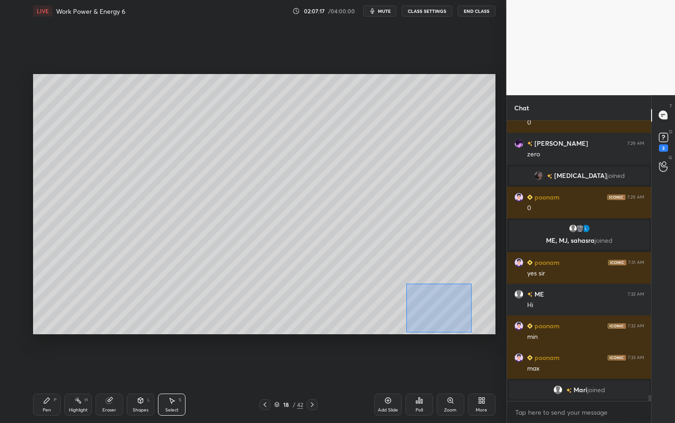
drag, startPoint x: 407, startPoint y: 284, endPoint x: 471, endPoint y: 332, distance: 80.5
click at [471, 332] on div "0 ° Undo Copy Paste here Duplicate Duplicate to new slide Delete" at bounding box center [264, 204] width 463 height 260
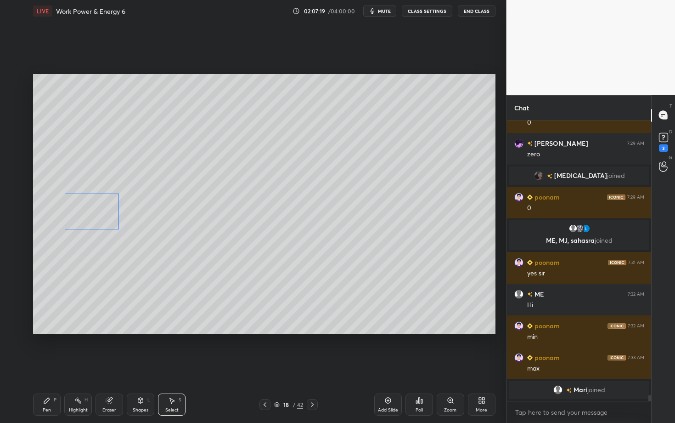
drag, startPoint x: 426, startPoint y: 306, endPoint x: 95, endPoint y: 212, distance: 344.4
click at [95, 212] on div "0 ° Undo Copy Paste here Duplicate Duplicate to new slide Delete" at bounding box center [264, 204] width 463 height 260
drag, startPoint x: 126, startPoint y: 234, endPoint x: 157, endPoint y: 264, distance: 43.2
click at [157, 264] on div at bounding box center [158, 265] width 4 height 4
drag, startPoint x: 158, startPoint y: 267, endPoint x: 166, endPoint y: 271, distance: 8.6
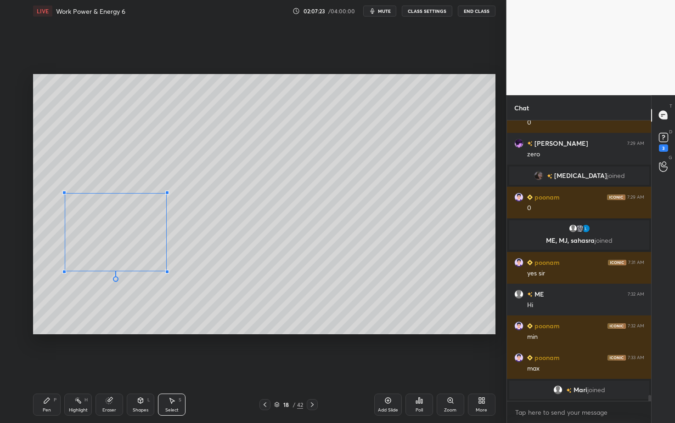
click at [166, 270] on div at bounding box center [167, 272] width 4 height 4
click at [112, 249] on div "0 ° Undo Copy Paste here Duplicate Duplicate to new slide Delete" at bounding box center [264, 204] width 463 height 260
click at [58, 314] on div "0 ° Undo Copy Paste here Duplicate Duplicate to new slide Delete" at bounding box center [264, 204] width 463 height 260
drag, startPoint x: 58, startPoint y: 306, endPoint x: 63, endPoint y: 310, distance: 6.9
click at [63, 310] on div "0 ° Undo Copy Paste here Duplicate Duplicate to new slide Delete" at bounding box center [264, 204] width 463 height 260
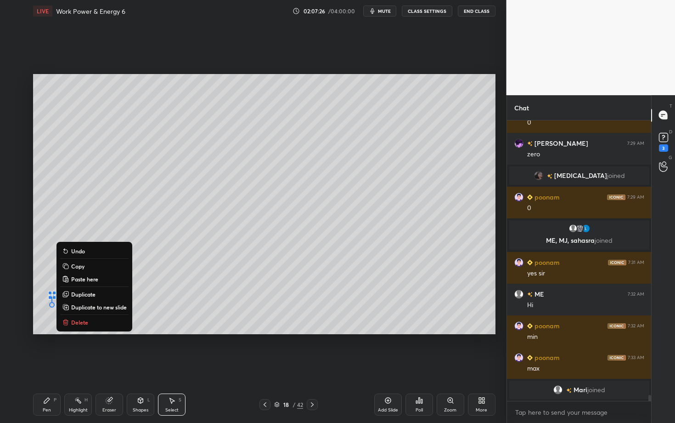
click at [80, 322] on p "Delete" at bounding box center [79, 321] width 17 height 7
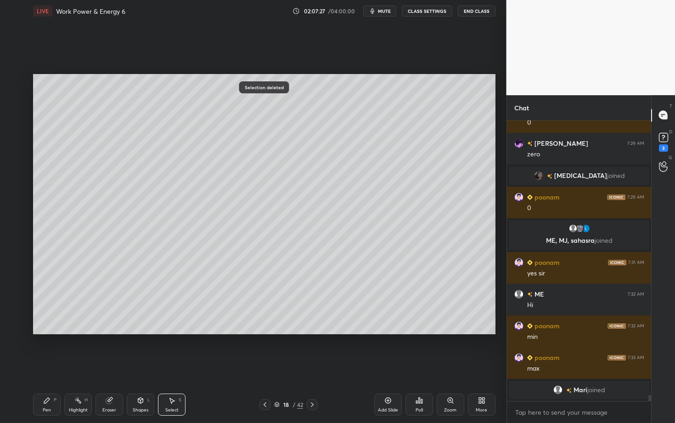
click at [43, 366] on div "Pen P" at bounding box center [47, 404] width 28 height 22
click at [14, 174] on div at bounding box center [14, 173] width 7 height 7
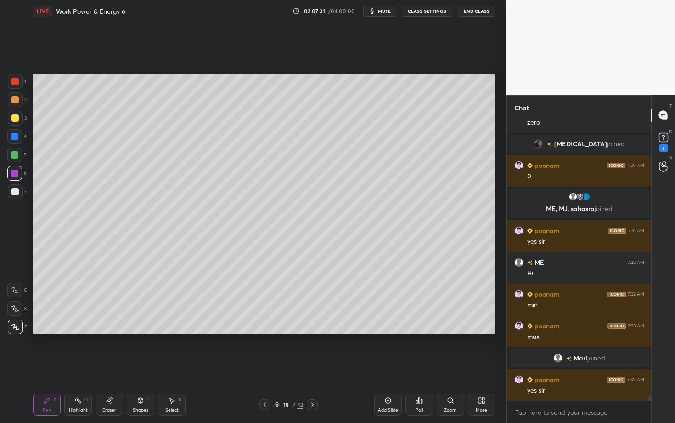
scroll to position [12599, 0]
click at [175, 366] on div "Select S" at bounding box center [172, 404] width 28 height 22
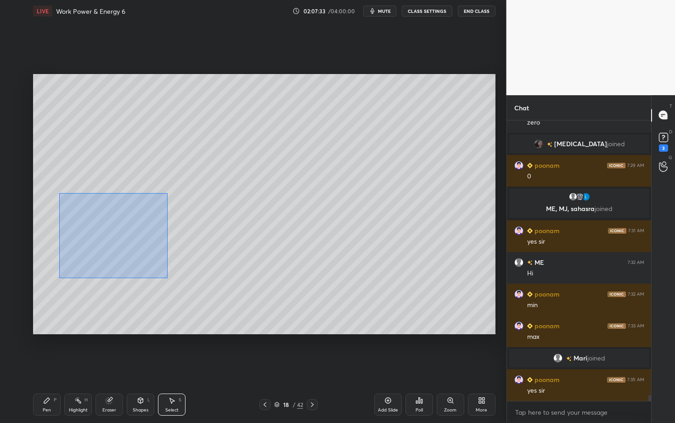
drag, startPoint x: 58, startPoint y: 191, endPoint x: 167, endPoint y: 277, distance: 139.3
click at [167, 277] on div "0 ° Undo Copy Paste here Duplicate Duplicate to new slide Delete" at bounding box center [264, 204] width 463 height 260
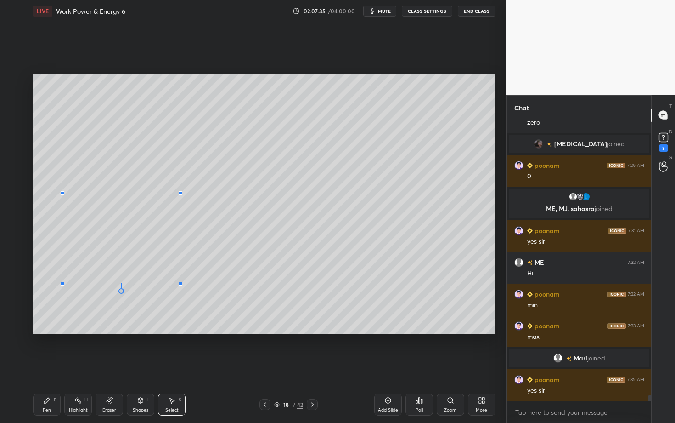
drag, startPoint x: 170, startPoint y: 275, endPoint x: 179, endPoint y: 282, distance: 11.5
click at [179, 282] on div at bounding box center [181, 284] width 4 height 4
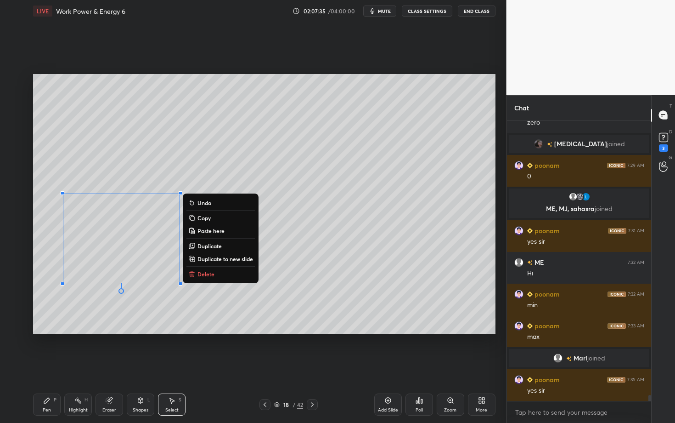
click at [50, 366] on div "Pen P" at bounding box center [47, 404] width 28 height 22
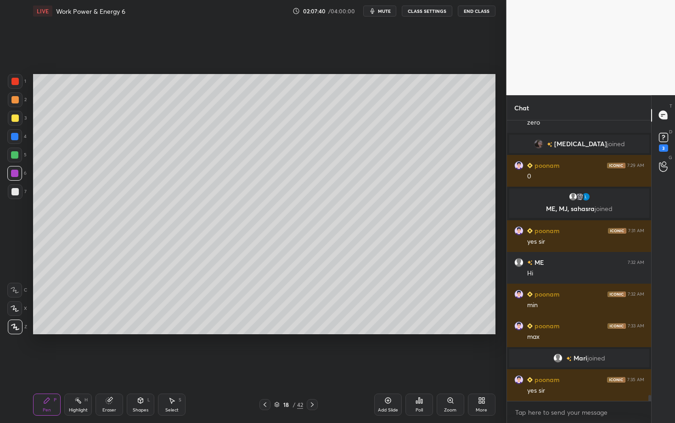
click at [176, 366] on div "Select S" at bounding box center [172, 404] width 28 height 22
drag, startPoint x: 92, startPoint y: 190, endPoint x: 130, endPoint y: 212, distance: 44.2
click at [130, 212] on div "0 ° Undo Copy Paste here Duplicate Duplicate to new slide Delete" at bounding box center [264, 204] width 463 height 260
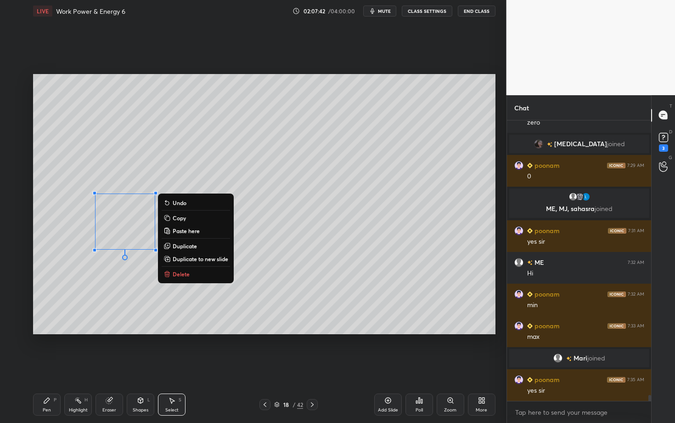
scroll to position [12631, 0]
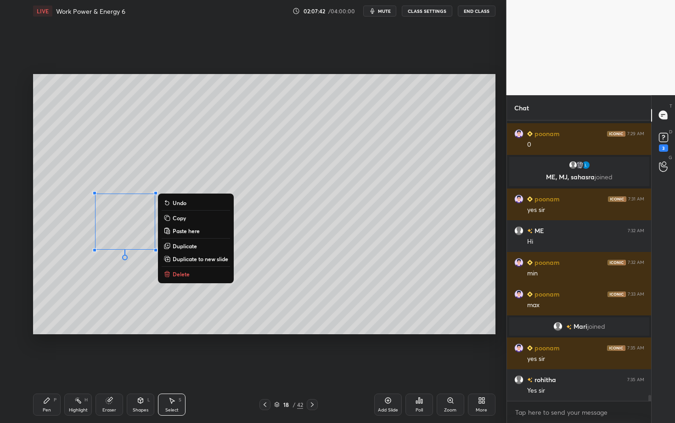
click at [87, 178] on div "0 ° Undo Copy Paste here Duplicate Duplicate to new slide Delete" at bounding box center [264, 204] width 463 height 260
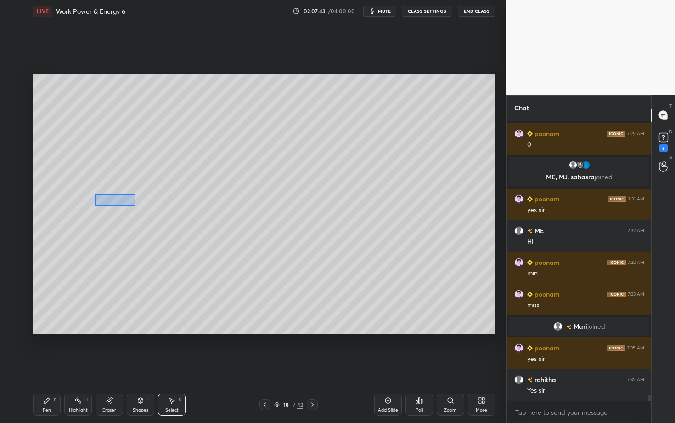
drag, startPoint x: 113, startPoint y: 204, endPoint x: 135, endPoint y: 205, distance: 21.6
click at [135, 205] on div "0 ° Undo Copy Paste here Duplicate Duplicate to new slide Delete" at bounding box center [264, 204] width 463 height 260
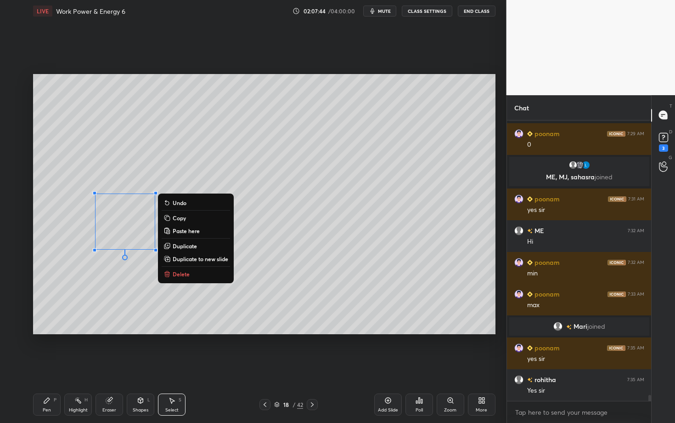
click at [74, 184] on div "0 ° Undo Copy Paste here Duplicate Duplicate to new slide Delete" at bounding box center [264, 204] width 463 height 260
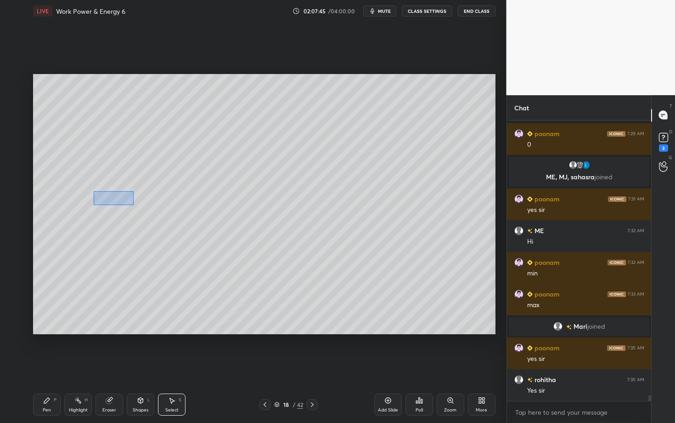
drag, startPoint x: 116, startPoint y: 203, endPoint x: 134, endPoint y: 204, distance: 18.0
click at [134, 204] on div "0 ° Undo Copy Paste here Duplicate Duplicate to new slide Delete" at bounding box center [264, 204] width 463 height 260
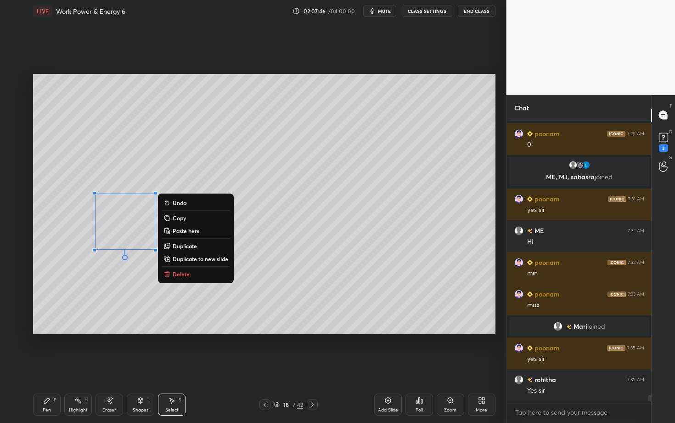
click at [68, 300] on div "0 ° Undo Copy Paste here Duplicate Duplicate to new slide Delete" at bounding box center [264, 204] width 463 height 260
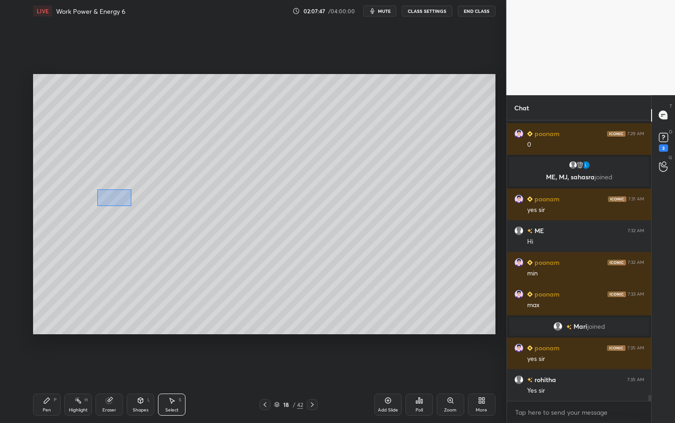
drag, startPoint x: 104, startPoint y: 199, endPoint x: 131, endPoint y: 205, distance: 28.2
click at [132, 205] on div "0 ° Undo Copy Paste here Duplicate Duplicate to new slide Delete" at bounding box center [264, 204] width 463 height 260
click at [72, 292] on div "0 ° Undo Copy Paste here Duplicate Duplicate to new slide Delete" at bounding box center [264, 204] width 463 height 260
click at [110, 366] on icon at bounding box center [109, 400] width 6 height 6
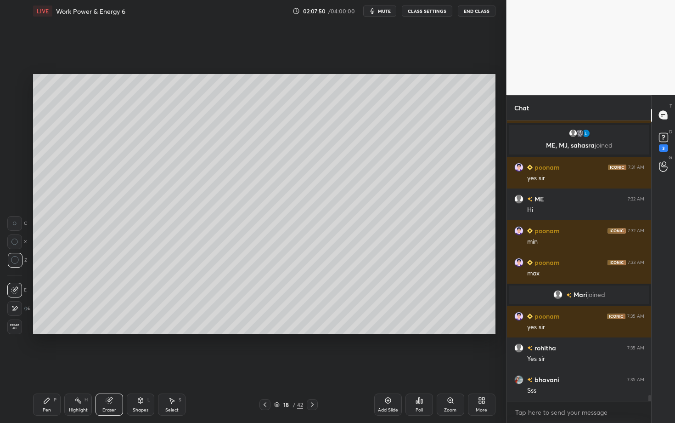
scroll to position [12694, 0]
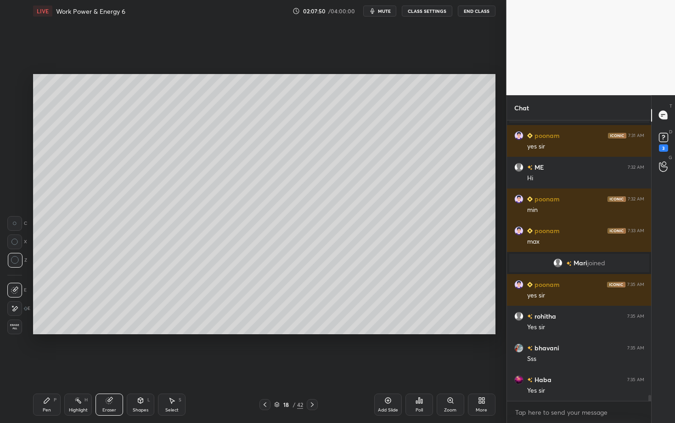
click at [176, 366] on div "Select S" at bounding box center [172, 404] width 28 height 22
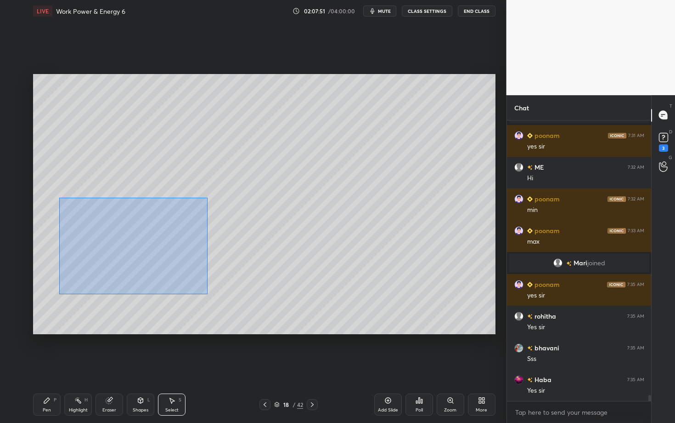
drag, startPoint x: 59, startPoint y: 197, endPoint x: 207, endPoint y: 293, distance: 176.0
click at [207, 293] on div "0 ° Undo Copy Paste here Duplicate Duplicate to new slide Delete" at bounding box center [264, 204] width 463 height 260
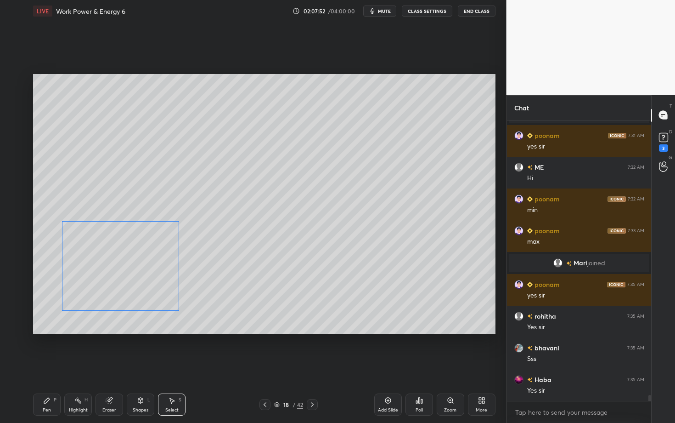
drag, startPoint x: 104, startPoint y: 260, endPoint x: 102, endPoint y: 275, distance: 15.2
click at [102, 275] on div "0 ° Undo Copy Paste here Duplicate Duplicate to new slide Delete" at bounding box center [264, 204] width 463 height 260
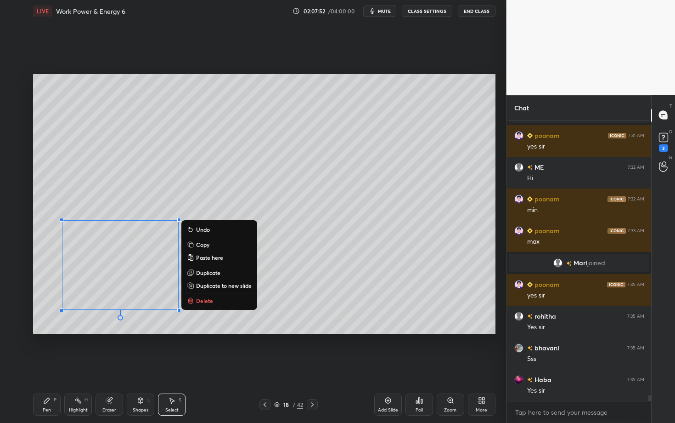
click at [50, 366] on div "Pen P" at bounding box center [47, 404] width 28 height 22
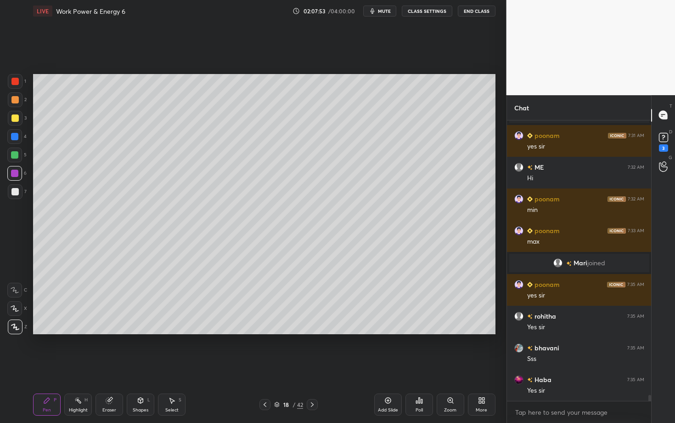
click at [13, 192] on div at bounding box center [14, 191] width 7 height 7
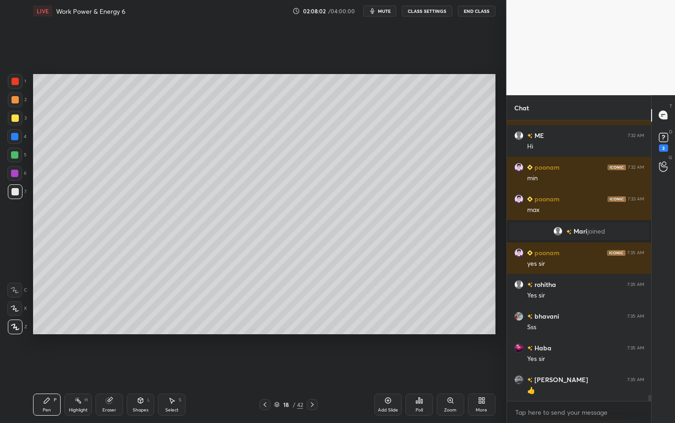
click at [113, 366] on div "Eraser" at bounding box center [110, 404] width 28 height 22
click at [143, 366] on div "Shapes L" at bounding box center [141, 404] width 28 height 22
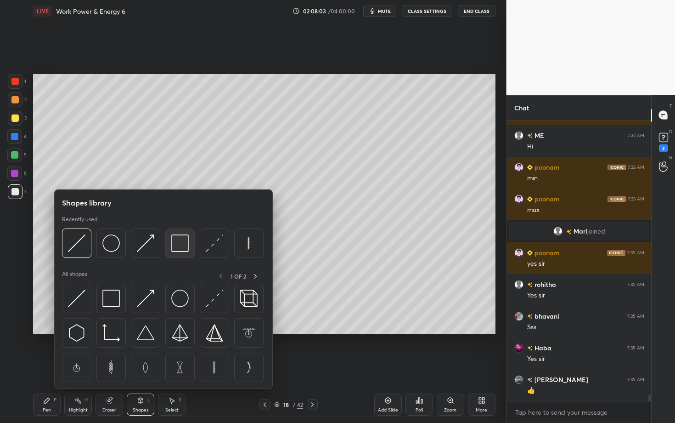
click at [175, 248] on img at bounding box center [179, 242] width 17 height 17
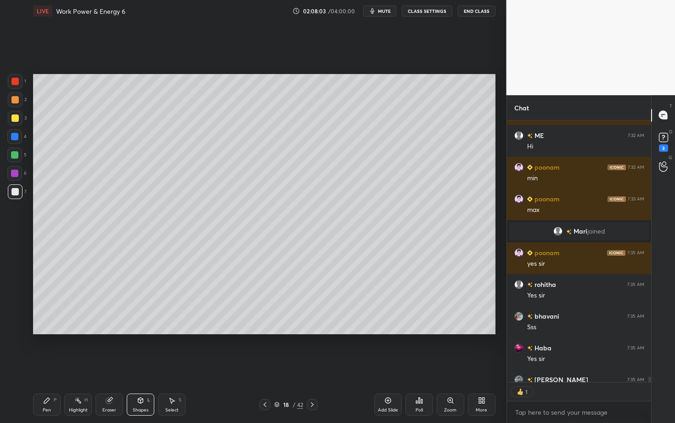
click at [16, 174] on div at bounding box center [14, 173] width 7 height 7
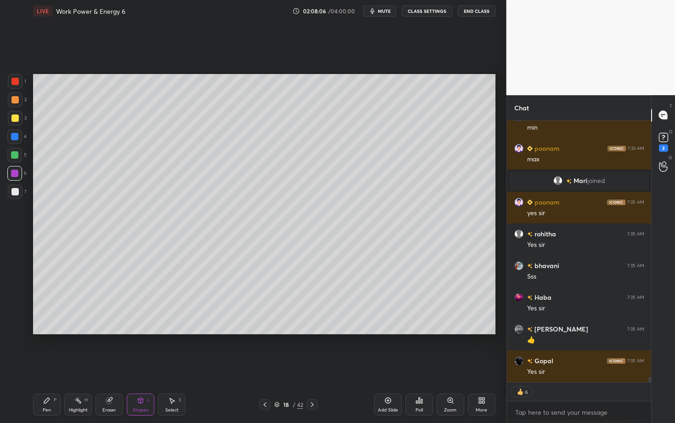
click at [51, 366] on div "Pen P" at bounding box center [47, 404] width 28 height 22
click at [313, 366] on icon at bounding box center [312, 404] width 7 height 7
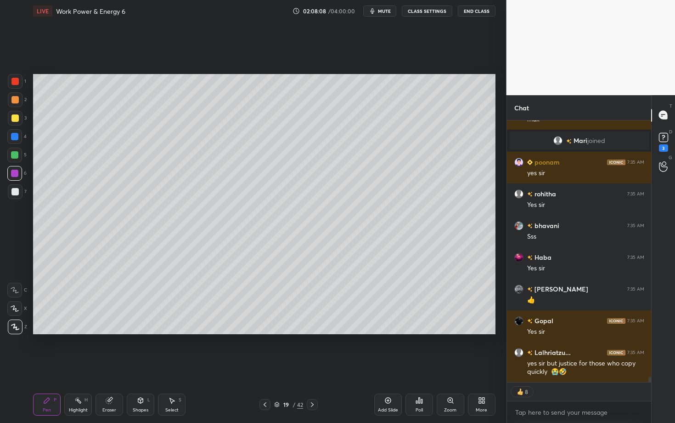
click at [175, 366] on div "Select S" at bounding box center [172, 404] width 28 height 22
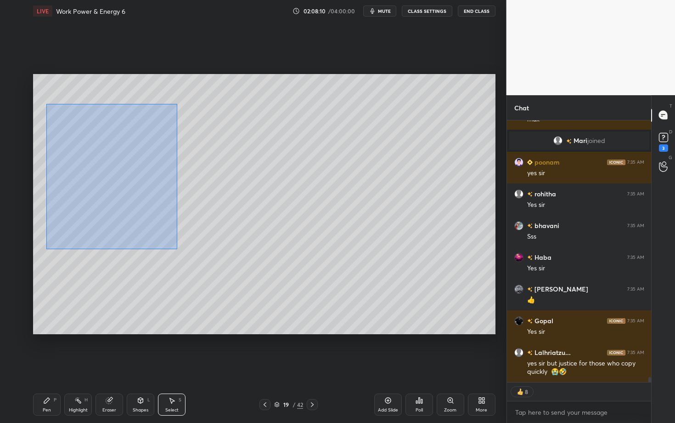
drag, startPoint x: 58, startPoint y: 131, endPoint x: 177, endPoint y: 249, distance: 167.3
click at [177, 249] on div "0 ° Undo Copy Paste here Duplicate Duplicate to new slide Delete" at bounding box center [264, 204] width 463 height 260
click at [128, 288] on div "0 ° Undo Copy Paste here Duplicate Duplicate to new slide Delete" at bounding box center [264, 204] width 463 height 260
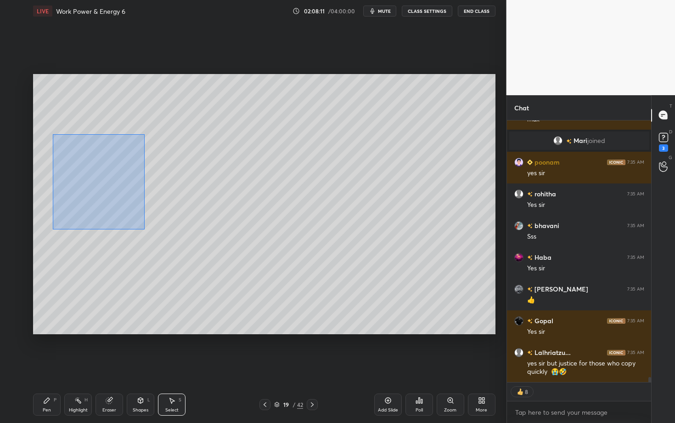
drag, startPoint x: 57, startPoint y: 143, endPoint x: 149, endPoint y: 235, distance: 130.3
click at [149, 235] on div "0 ° Undo Copy Paste here Duplicate Duplicate to new slide Delete" at bounding box center [264, 204] width 463 height 260
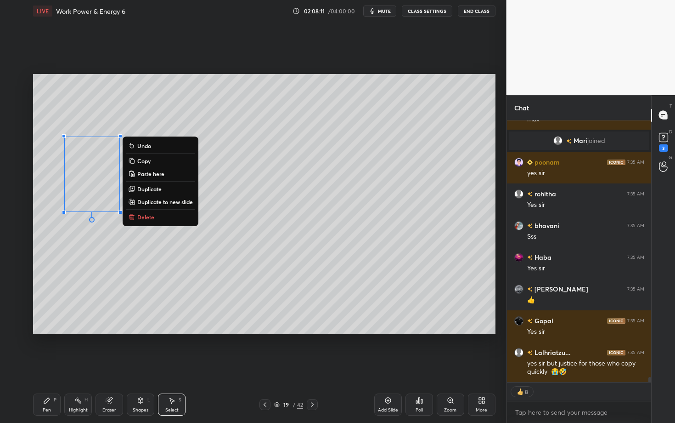
click at [147, 162] on p "Copy" at bounding box center [143, 160] width 13 height 7
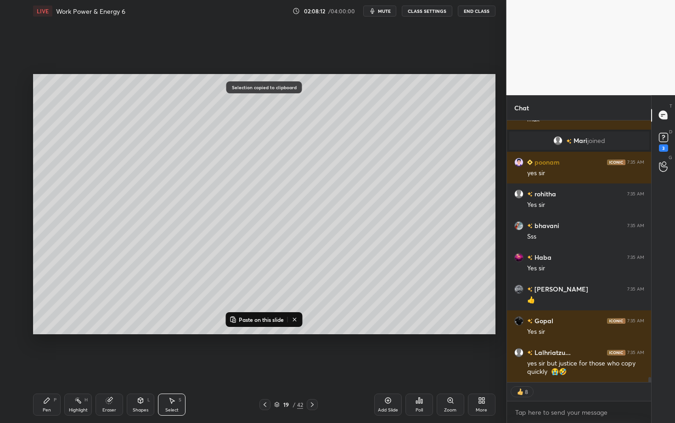
click at [267, 366] on icon at bounding box center [264, 404] width 7 height 7
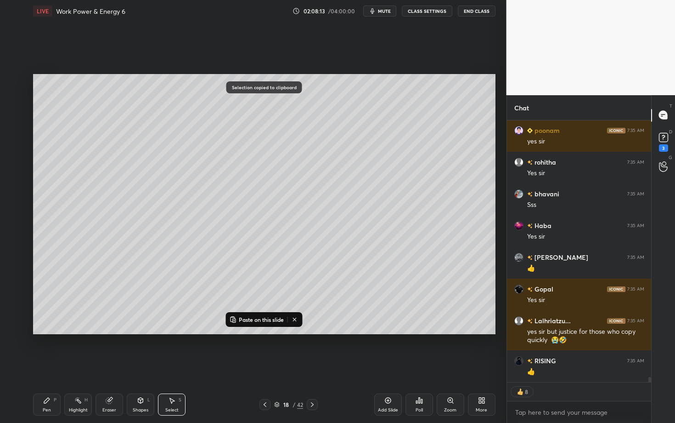
click at [259, 319] on p "Paste on this slide" at bounding box center [261, 319] width 45 height 7
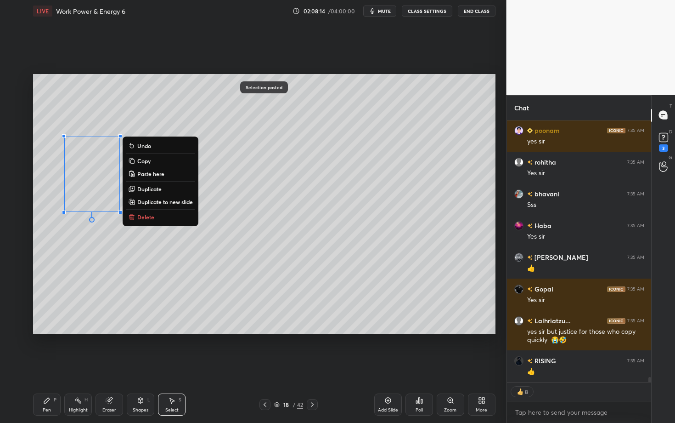
scroll to position [12880, 0]
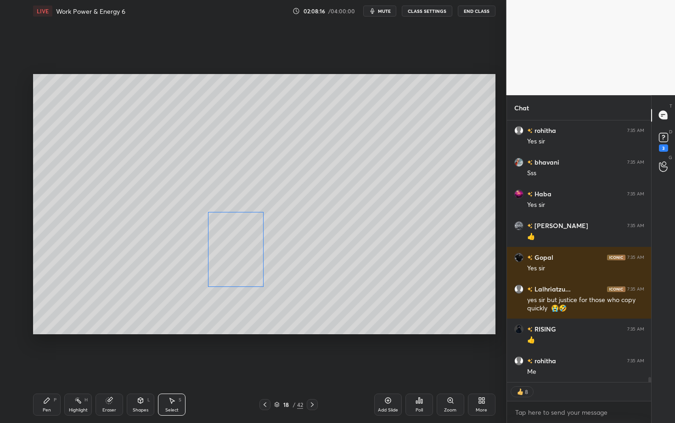
drag, startPoint x: 107, startPoint y: 192, endPoint x: 232, endPoint y: 247, distance: 136.8
click at [233, 247] on div "0 ° Undo Copy Paste here Duplicate Duplicate to new slide Delete" at bounding box center [264, 204] width 463 height 260
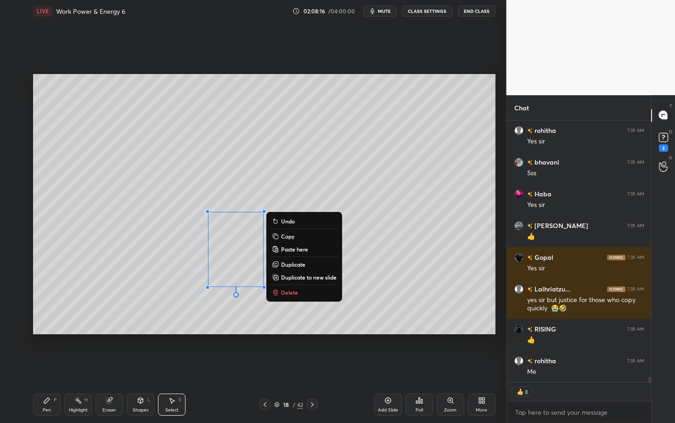
click at [51, 366] on div "Pen P" at bounding box center [47, 404] width 28 height 22
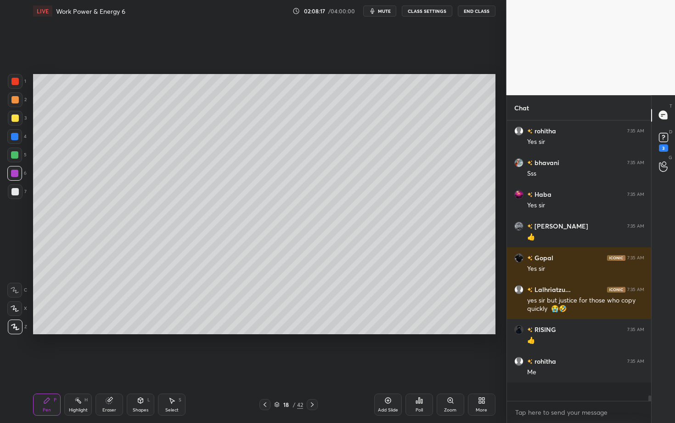
scroll to position [12861, 0]
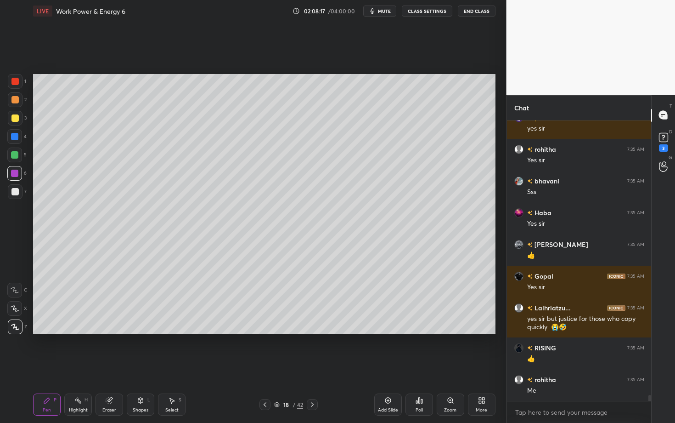
click at [48, 366] on div "Pen P" at bounding box center [47, 404] width 28 height 22
click at [17, 193] on div at bounding box center [14, 191] width 7 height 7
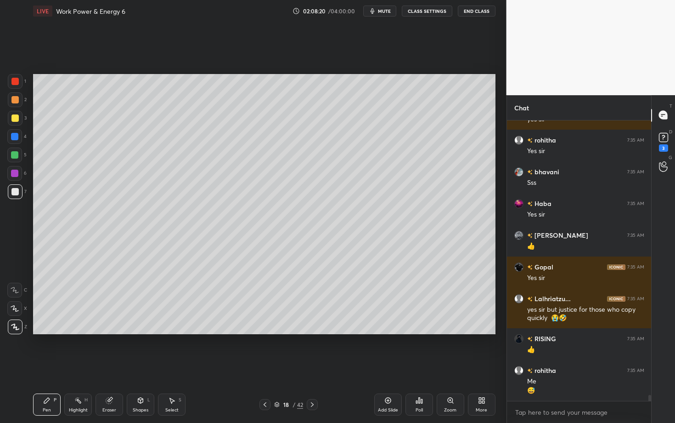
click at [312, 366] on icon at bounding box center [312, 404] width 7 height 7
click at [264, 366] on icon at bounding box center [264, 404] width 7 height 7
click at [46, 366] on div "Pen P" at bounding box center [47, 404] width 28 height 22
click at [16, 173] on div at bounding box center [14, 173] width 7 height 7
click at [50, 366] on div "Pen P" at bounding box center [47, 404] width 28 height 22
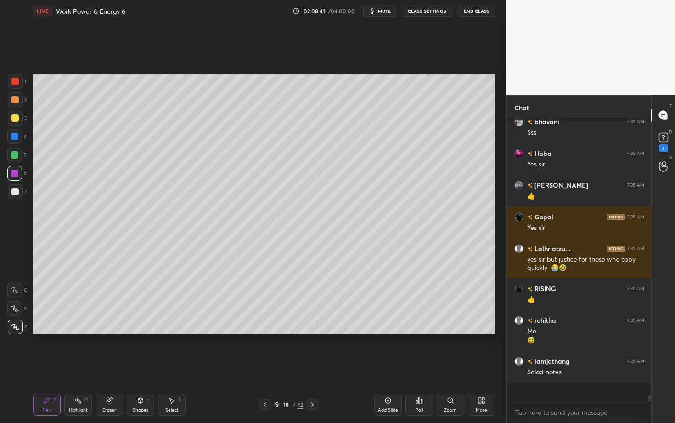
scroll to position [12902, 0]
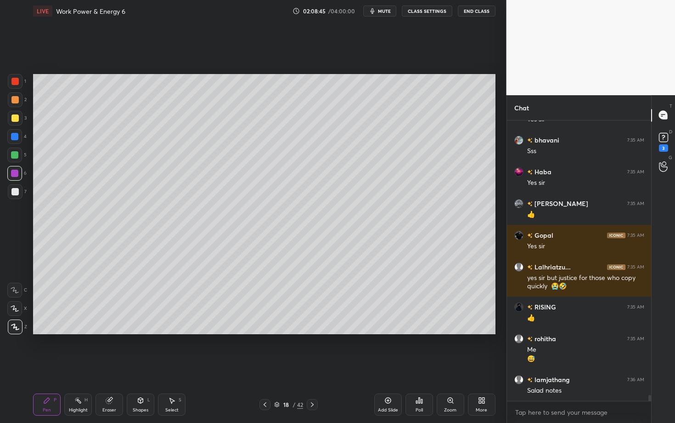
click at [89, 366] on div "Highlight H" at bounding box center [78, 404] width 28 height 22
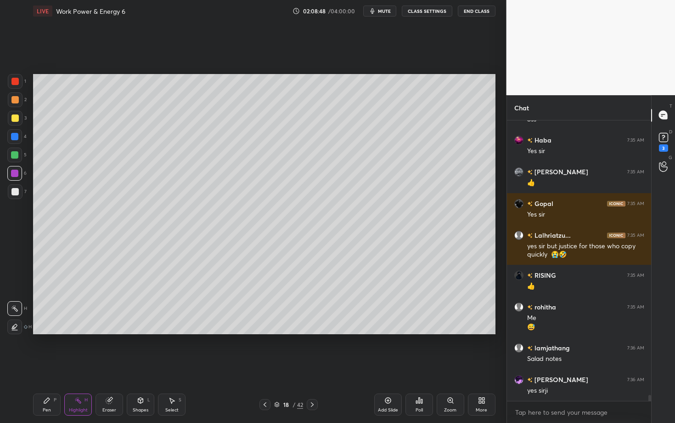
click at [315, 366] on icon at bounding box center [312, 404] width 7 height 7
click at [88, 366] on div "Highlight H" at bounding box center [78, 404] width 28 height 22
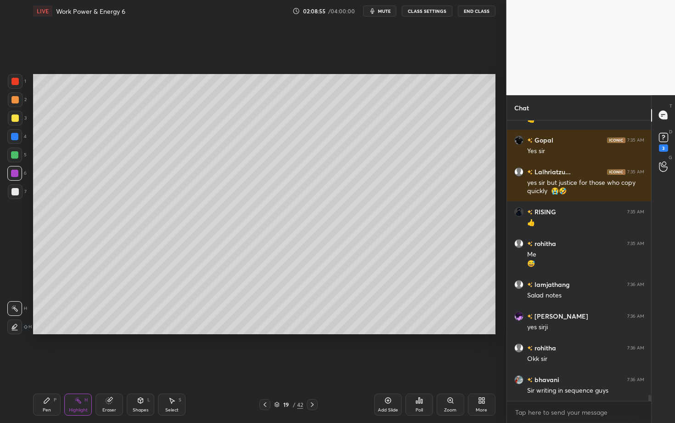
scroll to position [13029, 0]
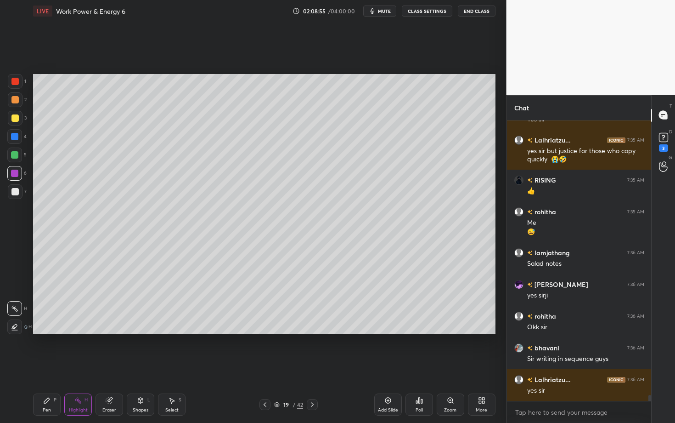
click at [266, 366] on icon at bounding box center [264, 404] width 7 height 7
click at [45, 366] on icon at bounding box center [47, 400] width 6 height 6
click at [45, 366] on div "Pen P" at bounding box center [47, 404] width 28 height 22
click at [15, 174] on div at bounding box center [14, 173] width 7 height 7
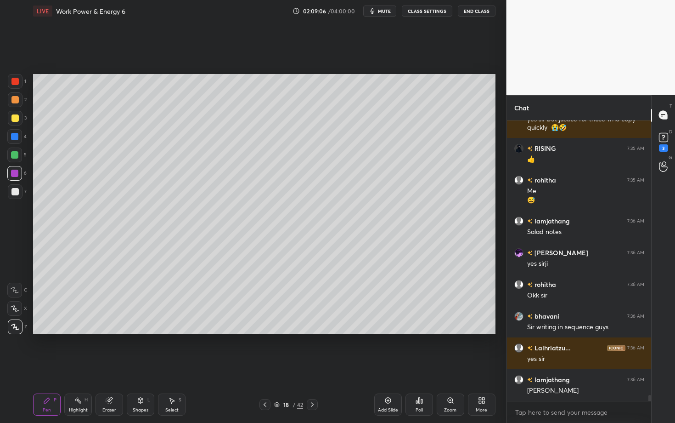
click at [79, 366] on div "Highlight" at bounding box center [78, 410] width 19 height 5
click at [47, 366] on div "Pen P" at bounding box center [47, 404] width 28 height 22
click at [50, 366] on div "Pen P" at bounding box center [47, 404] width 28 height 22
click at [17, 176] on div at bounding box center [14, 173] width 15 height 15
click at [312, 366] on icon at bounding box center [312, 404] width 7 height 7
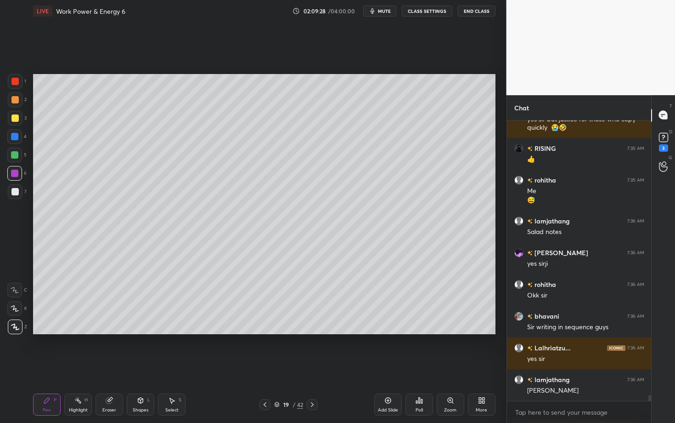
click at [266, 366] on icon at bounding box center [264, 404] width 7 height 7
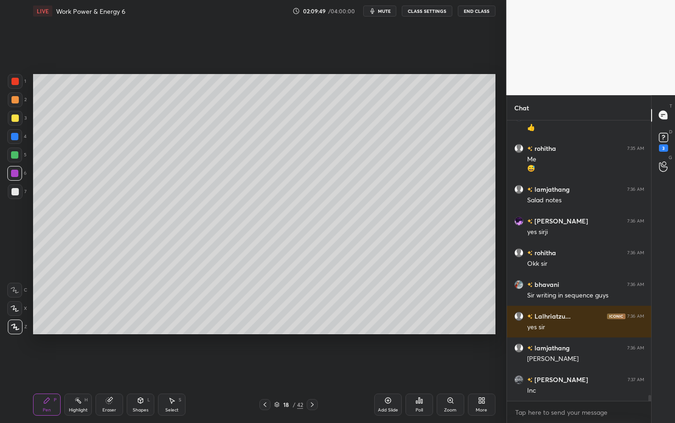
click at [107, 366] on div "Eraser" at bounding box center [110, 404] width 28 height 22
click at [46, 366] on div "Pen P" at bounding box center [47, 404] width 28 height 22
click at [74, 366] on div "Highlight" at bounding box center [78, 410] width 19 height 5
click at [310, 366] on icon at bounding box center [312, 404] width 7 height 7
click at [37, 366] on div "Pen P" at bounding box center [47, 404] width 28 height 22
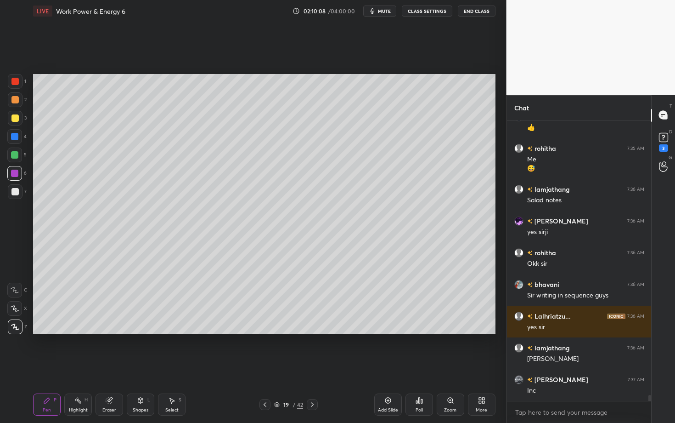
click at [170, 366] on div "Select S" at bounding box center [172, 404] width 28 height 22
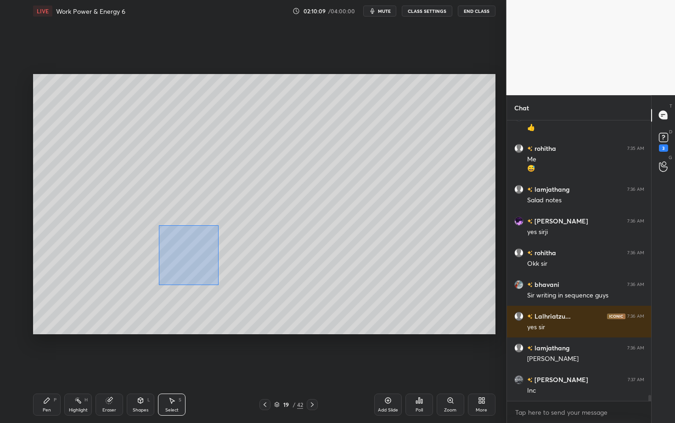
drag, startPoint x: 218, startPoint y: 284, endPoint x: 343, endPoint y: 325, distance: 131.0
click at [343, 325] on div "0 ° Undo Copy Paste here Duplicate Duplicate to new slide Delete" at bounding box center [264, 204] width 463 height 260
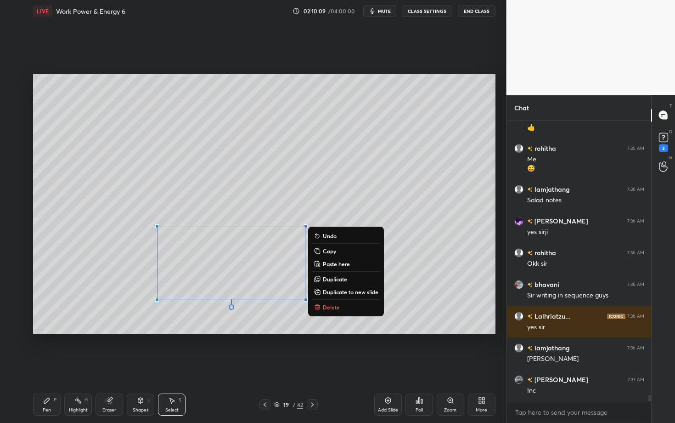
click at [332, 300] on div "0 ° Undo Copy Paste here Duplicate Duplicate to new slide Delete" at bounding box center [264, 204] width 463 height 260
drag, startPoint x: 152, startPoint y: 231, endPoint x: 344, endPoint y: 337, distance: 219.6
click at [344, 336] on div "0 ° Undo Copy Paste here Duplicate Duplicate to new slide Delete Setting up you…" at bounding box center [264, 204] width 470 height 364
click at [338, 305] on p "Delete" at bounding box center [331, 306] width 17 height 7
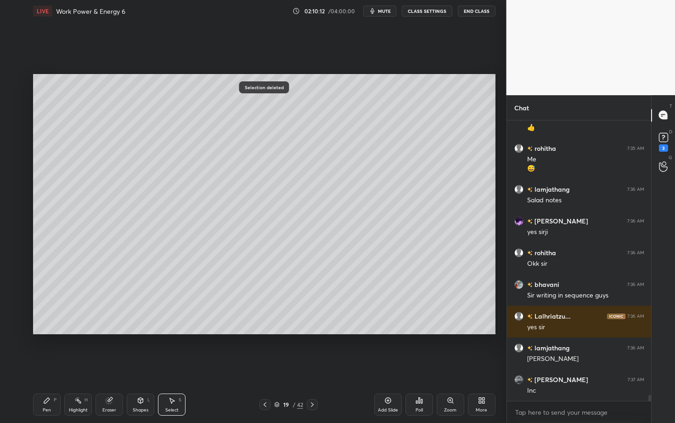
click at [264, 366] on icon at bounding box center [264, 404] width 7 height 7
click at [73, 366] on div "Highlight H" at bounding box center [78, 404] width 28 height 22
click at [55, 366] on div "P" at bounding box center [55, 399] width 3 height 5
click at [79, 366] on div "Highlight" at bounding box center [78, 410] width 19 height 5
click at [52, 366] on div "Pen P" at bounding box center [47, 404] width 28 height 22
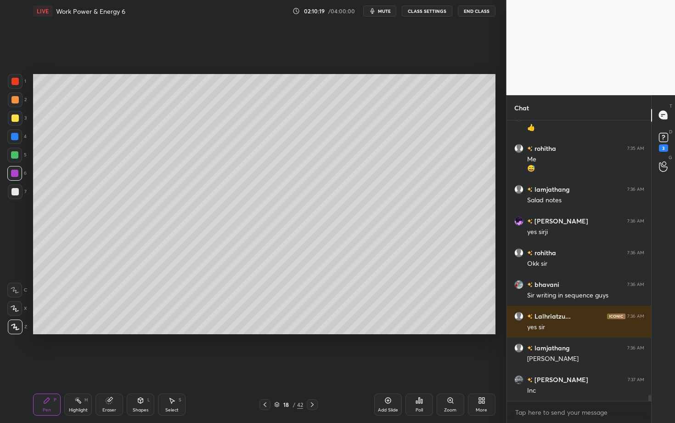
click at [17, 192] on div at bounding box center [14, 191] width 7 height 7
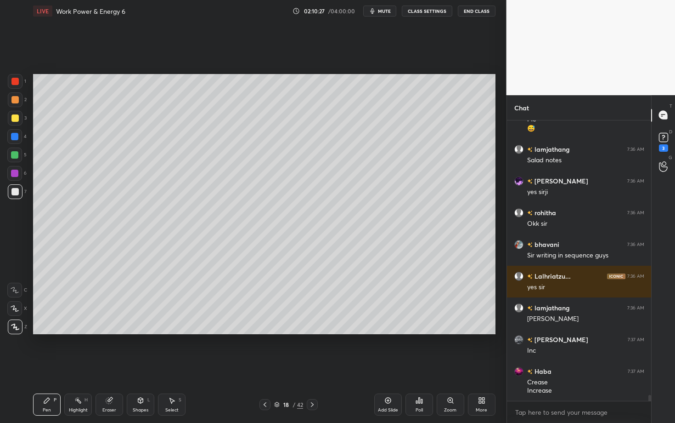
click at [51, 366] on div "Pen P" at bounding box center [47, 404] width 28 height 22
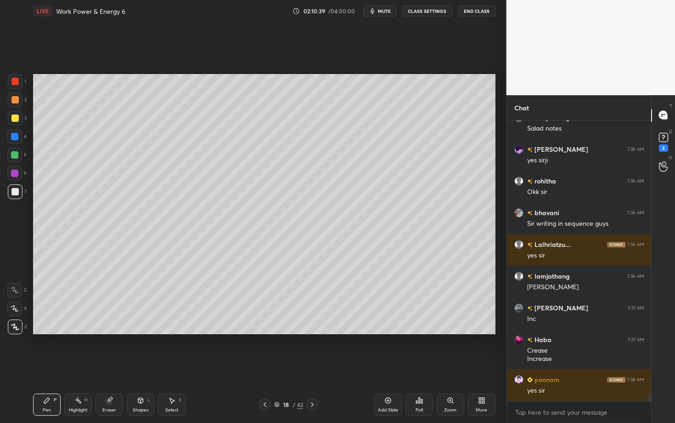
click at [14, 189] on div at bounding box center [14, 191] width 7 height 7
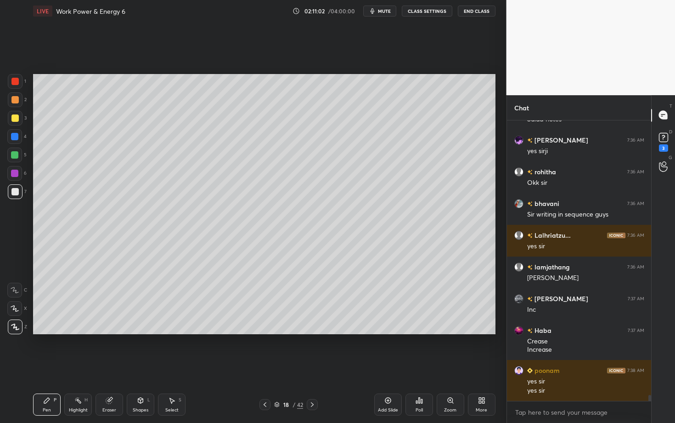
click at [312, 366] on icon at bounding box center [312, 404] width 7 height 7
click at [40, 366] on div "Pen P" at bounding box center [47, 404] width 28 height 22
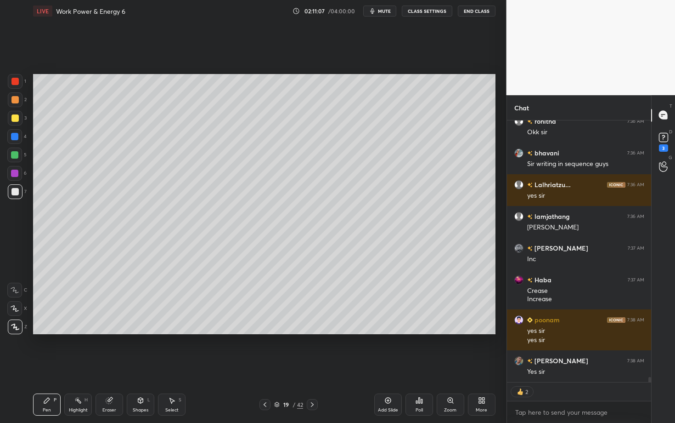
scroll to position [13255, 0]
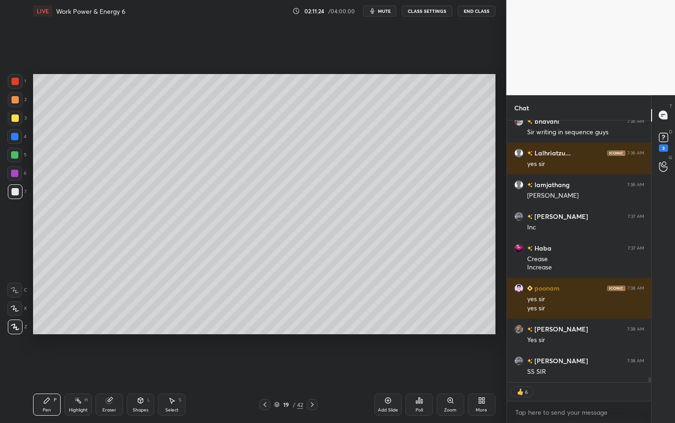
click at [265, 366] on icon at bounding box center [264, 404] width 7 height 7
click at [79, 366] on div "Highlight H" at bounding box center [78, 404] width 28 height 22
click at [50, 366] on div "Pen P" at bounding box center [47, 404] width 28 height 22
click at [314, 366] on icon at bounding box center [312, 404] width 7 height 7
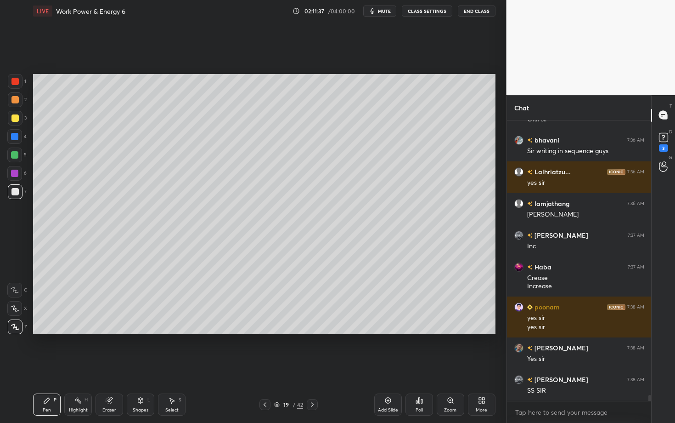
scroll to position [13268, 0]
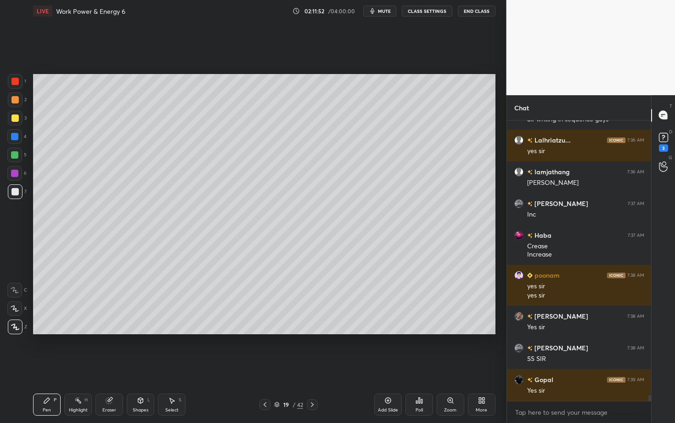
click at [266, 366] on icon at bounding box center [264, 404] width 7 height 7
click at [46, 366] on div "Pen P" at bounding box center [47, 404] width 28 height 22
click at [76, 366] on icon at bounding box center [77, 399] width 7 height 7
click at [49, 366] on div "Pen P" at bounding box center [47, 404] width 28 height 22
click at [315, 366] on icon at bounding box center [312, 404] width 7 height 7
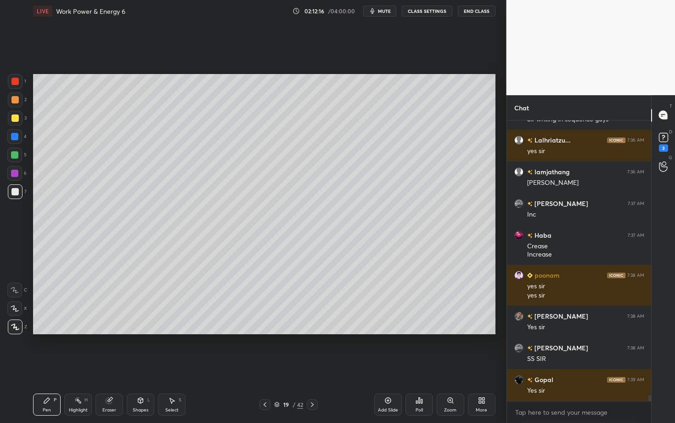
click at [313, 366] on icon at bounding box center [312, 404] width 7 height 7
click at [261, 366] on div at bounding box center [265, 404] width 11 height 11
click at [266, 366] on icon at bounding box center [264, 404] width 7 height 7
click at [75, 366] on div "Highlight H" at bounding box center [78, 404] width 28 height 22
click at [49, 366] on div "Pen" at bounding box center [47, 410] width 8 height 5
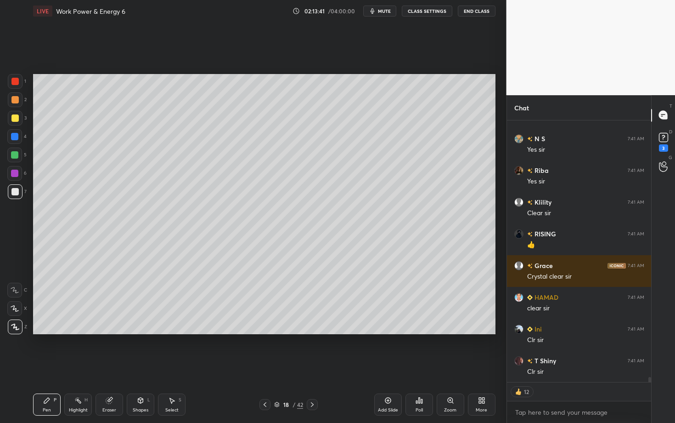
scroll to position [13889, 0]
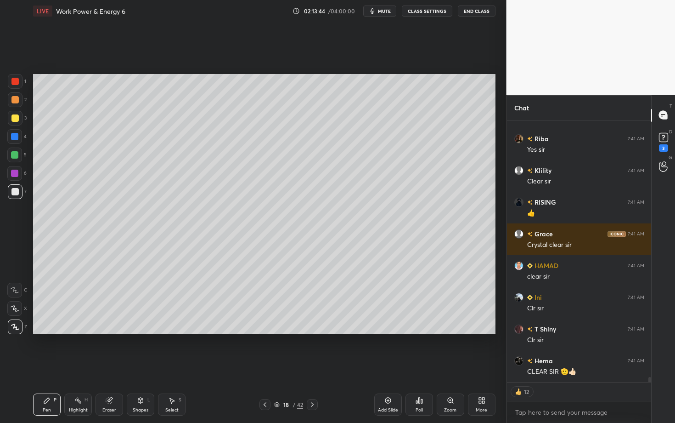
click at [85, 366] on div "H" at bounding box center [86, 399] width 3 height 5
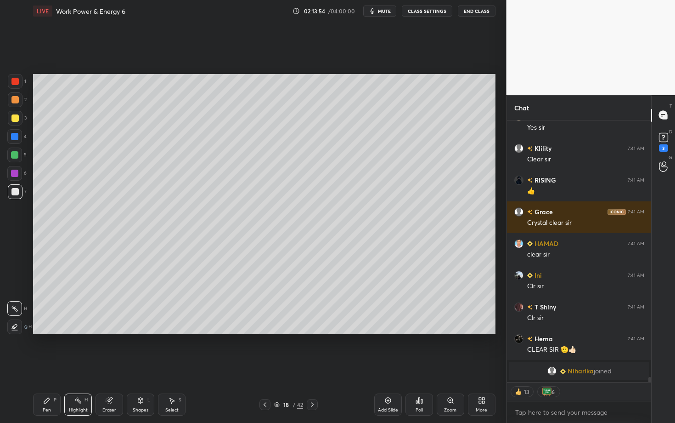
click at [313, 366] on icon at bounding box center [312, 404] width 7 height 7
click at [175, 366] on div "Select" at bounding box center [171, 410] width 13 height 5
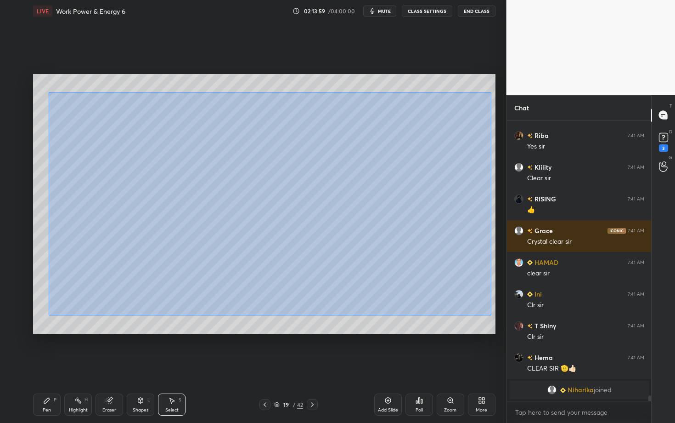
scroll to position [3, 3]
drag, startPoint x: 73, startPoint y: 158, endPoint x: 491, endPoint y: 315, distance: 446.8
click at [491, 315] on div "0 ° Undo Copy Paste here Duplicate Duplicate to new slide Delete" at bounding box center [264, 204] width 463 height 260
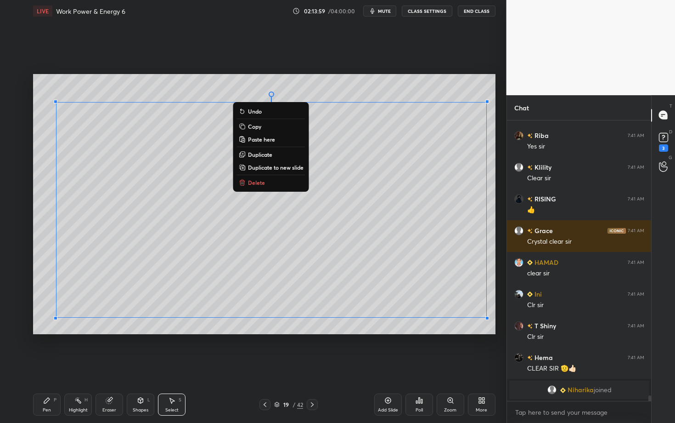
click at [259, 184] on p "Delete" at bounding box center [256, 182] width 17 height 7
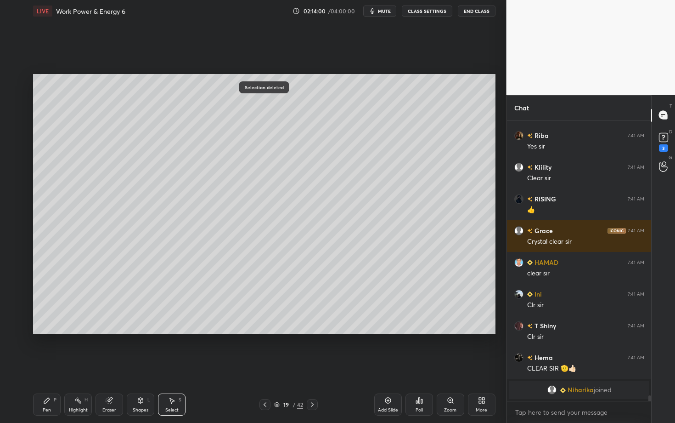
click at [52, 366] on div "Pen P" at bounding box center [47, 404] width 28 height 22
click at [260, 366] on div at bounding box center [265, 404] width 11 height 11
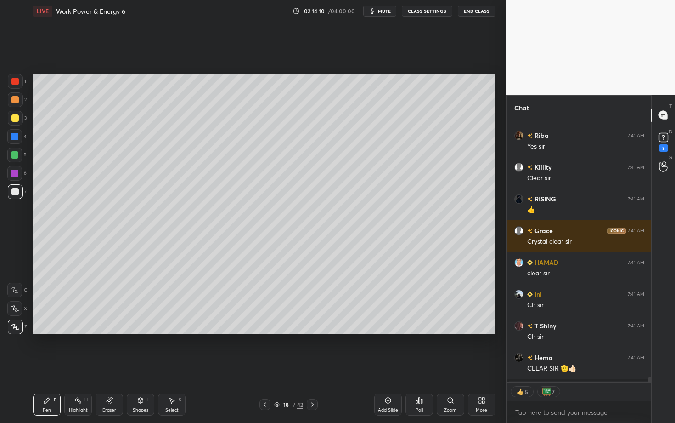
scroll to position [13557, 0]
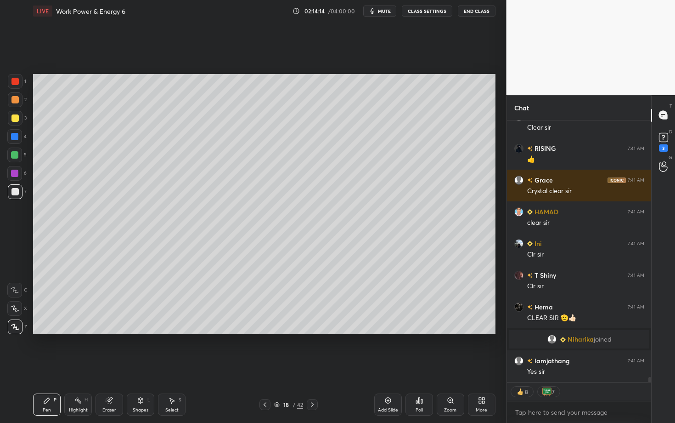
click at [315, 366] on icon at bounding box center [312, 404] width 7 height 7
click at [52, 366] on div "Pen P" at bounding box center [47, 404] width 28 height 22
click at [14, 195] on div at bounding box center [15, 191] width 15 height 15
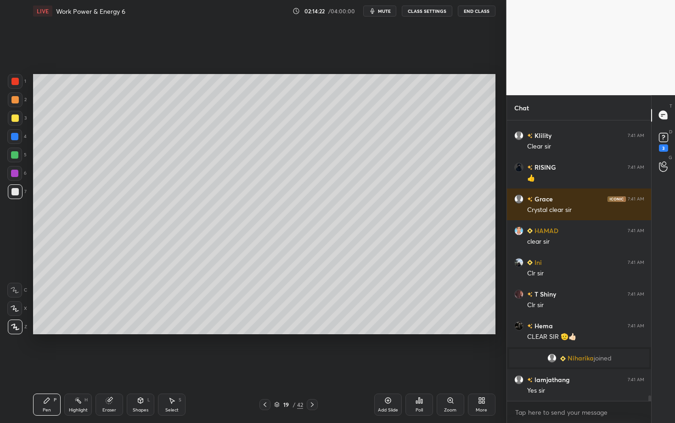
scroll to position [3, 3]
click at [142, 366] on div "Shapes L" at bounding box center [141, 404] width 28 height 22
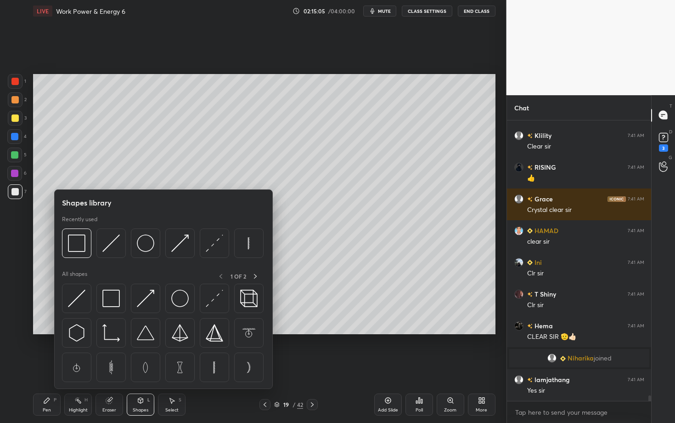
click at [261, 366] on icon at bounding box center [264, 404] width 7 height 7
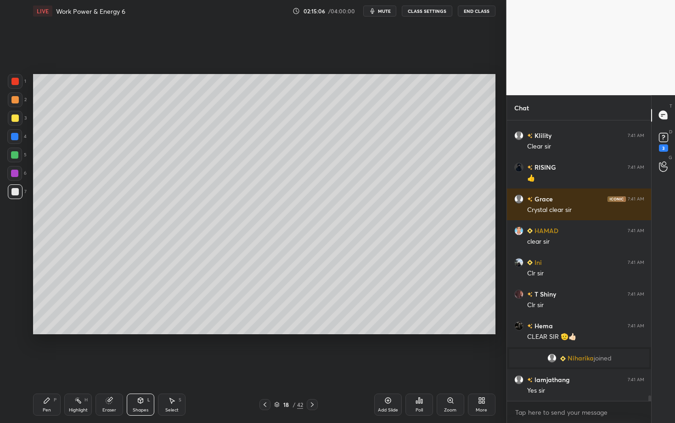
click at [314, 366] on icon at bounding box center [312, 404] width 7 height 7
click at [133, 366] on div "Shapes L" at bounding box center [141, 404] width 28 height 22
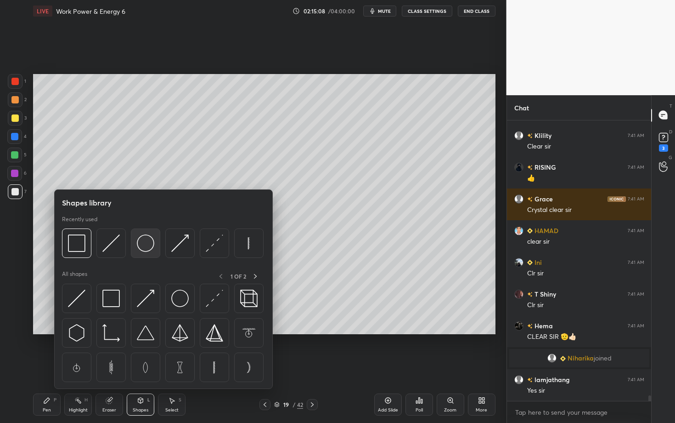
click at [147, 244] on img at bounding box center [145, 242] width 17 height 17
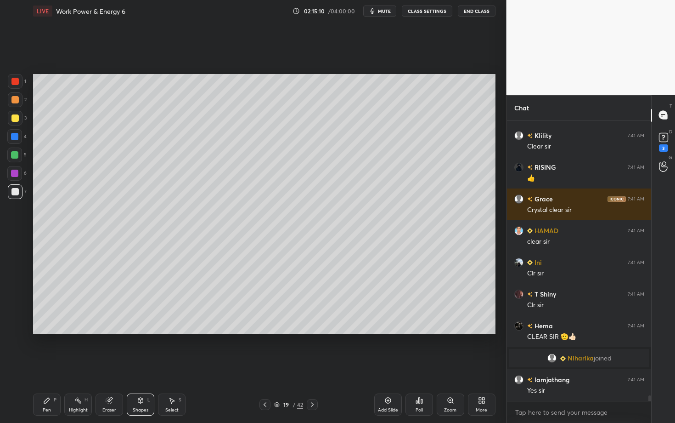
click at [104, 366] on div "Eraser" at bounding box center [110, 404] width 28 height 22
click at [135, 366] on div "Shapes L" at bounding box center [141, 404] width 28 height 22
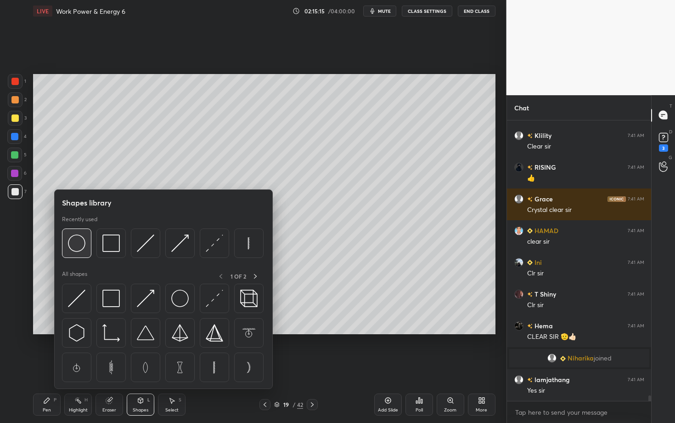
click at [79, 241] on img at bounding box center [76, 242] width 17 height 17
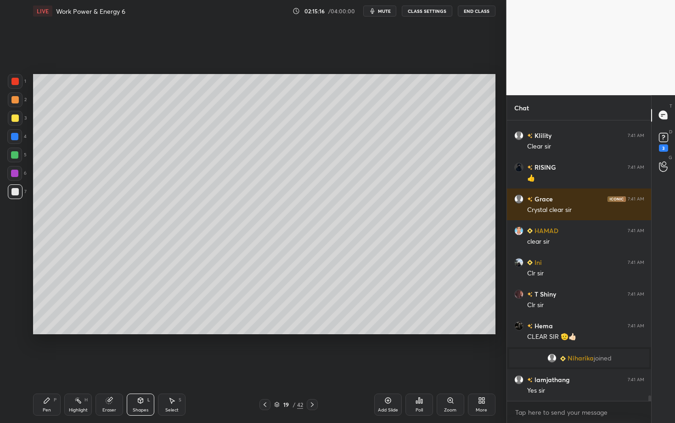
click at [15, 100] on div at bounding box center [14, 99] width 7 height 7
click at [175, 366] on div "Select S" at bounding box center [172, 404] width 28 height 22
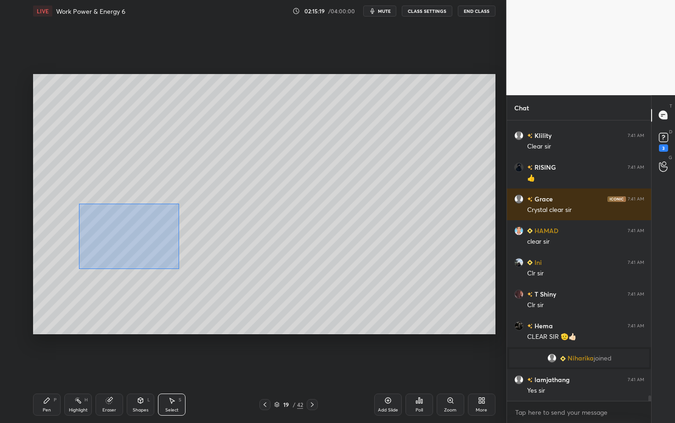
drag, startPoint x: 134, startPoint y: 243, endPoint x: 213, endPoint y: 284, distance: 89.0
click at [213, 283] on div "0 ° Undo Copy Paste here Duplicate Duplicate to new slide Delete" at bounding box center [264, 204] width 463 height 260
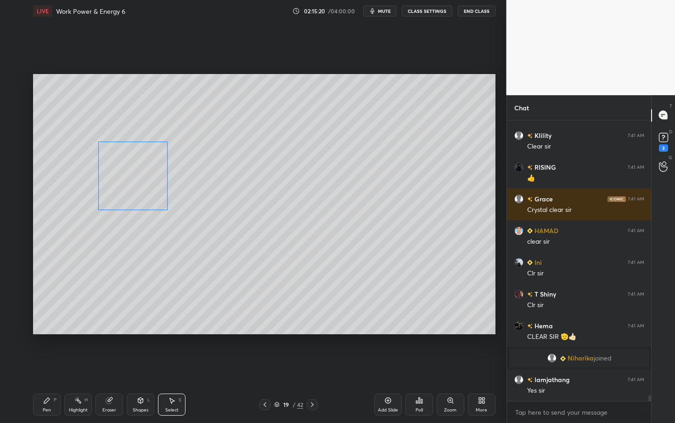
drag, startPoint x: 127, startPoint y: 221, endPoint x: 127, endPoint y: 197, distance: 23.4
click at [127, 197] on div "0 ° Undo Copy Paste here Duplicate Duplicate to new slide Delete" at bounding box center [264, 204] width 463 height 260
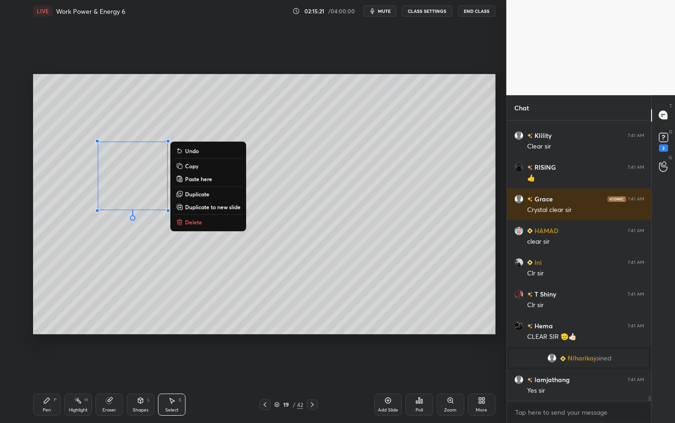
click at [44, 366] on icon at bounding box center [46, 399] width 7 height 7
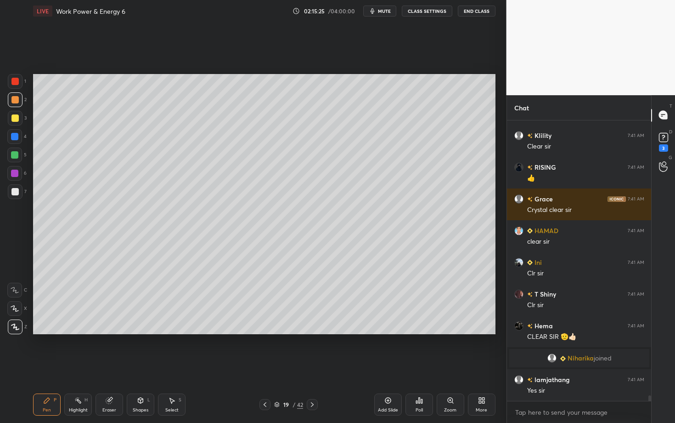
click at [17, 154] on div at bounding box center [14, 154] width 7 height 7
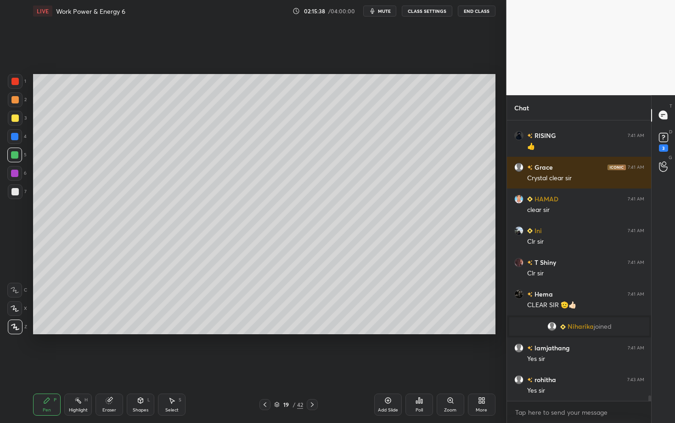
scroll to position [13601, 0]
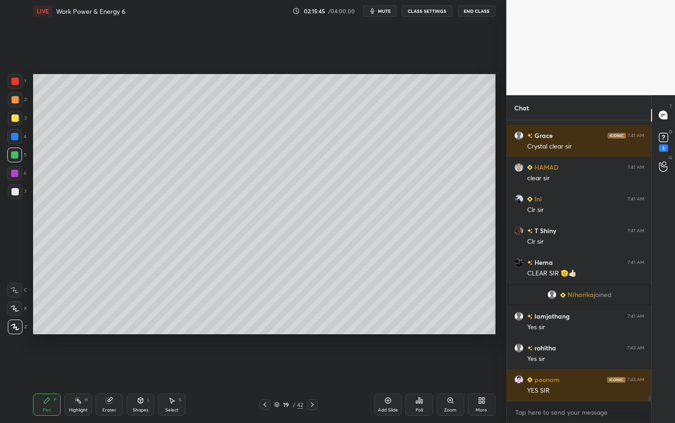
click at [75, 366] on div "Highlight" at bounding box center [78, 410] width 19 height 5
click at [47, 366] on icon at bounding box center [46, 399] width 7 height 7
click at [264, 366] on icon at bounding box center [264, 404] width 7 height 7
click at [316, 366] on icon at bounding box center [312, 404] width 7 height 7
click at [313, 366] on icon at bounding box center [312, 404] width 7 height 7
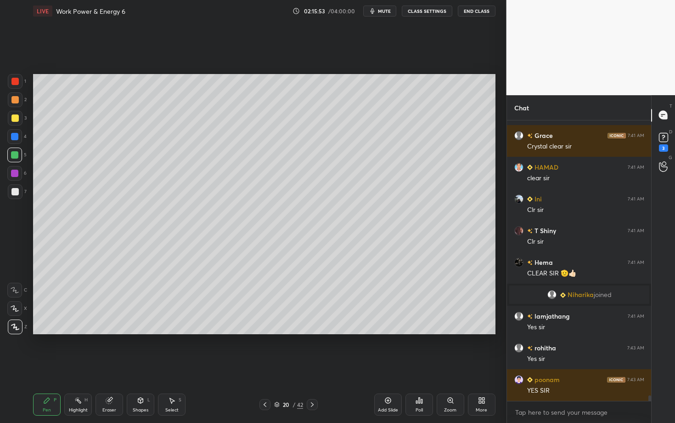
click at [170, 366] on icon at bounding box center [171, 399] width 7 height 7
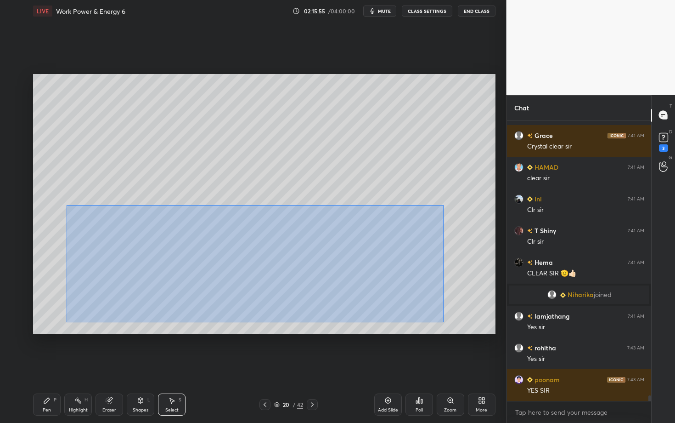
drag, startPoint x: 66, startPoint y: 205, endPoint x: 443, endPoint y: 322, distance: 395.0
click at [443, 322] on div "0 ° Undo Copy Paste here Duplicate Duplicate to new slide Delete" at bounding box center [264, 204] width 463 height 260
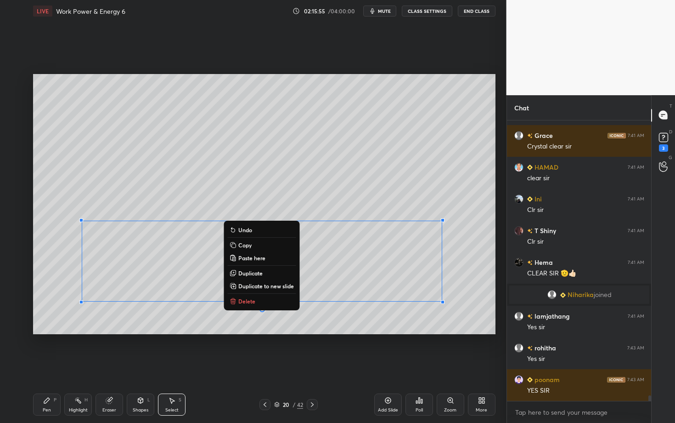
click at [252, 302] on p "Delete" at bounding box center [246, 300] width 17 height 7
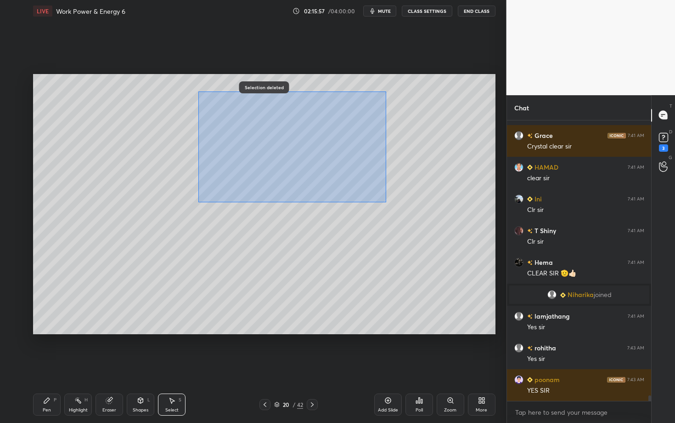
drag, startPoint x: 198, startPoint y: 91, endPoint x: 385, endPoint y: 200, distance: 215.8
click at [385, 200] on div "0 ° Undo Copy Paste here Duplicate Duplicate to new slide Delete" at bounding box center [264, 204] width 463 height 260
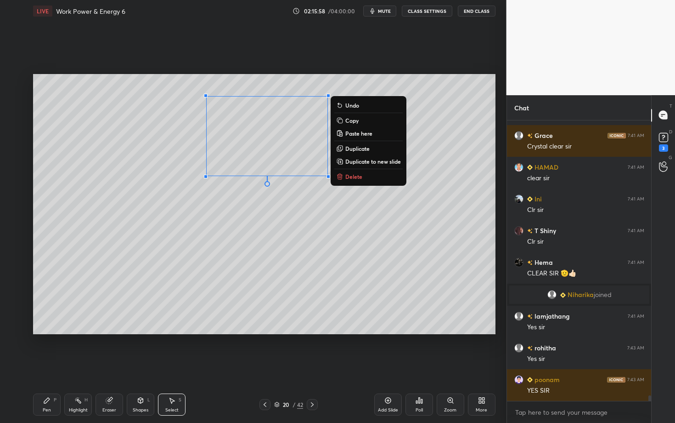
click at [357, 120] on p "Copy" at bounding box center [351, 120] width 13 height 7
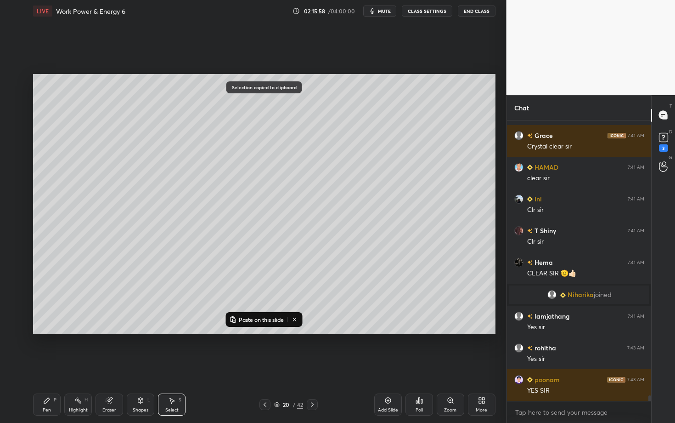
click at [312, 366] on icon at bounding box center [312, 404] width 7 height 7
click at [263, 317] on p "Paste on this slide" at bounding box center [261, 319] width 45 height 7
drag, startPoint x: 246, startPoint y: 148, endPoint x: 113, endPoint y: 156, distance: 133.0
click at [113, 156] on div "0 ° Undo Copy Paste here Duplicate Duplicate to new slide Delete" at bounding box center [264, 204] width 463 height 260
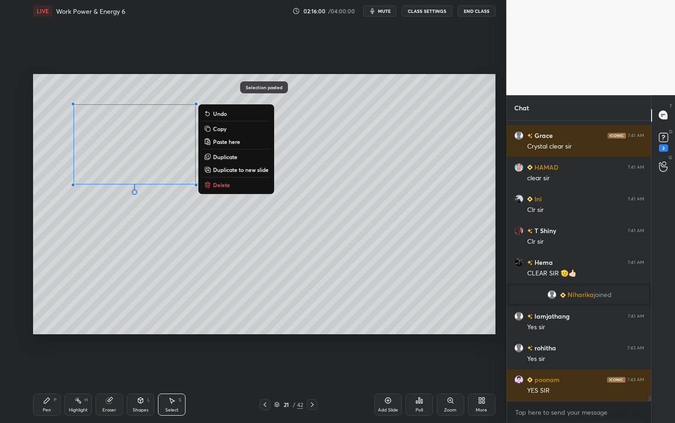
click at [262, 366] on icon at bounding box center [264, 404] width 7 height 7
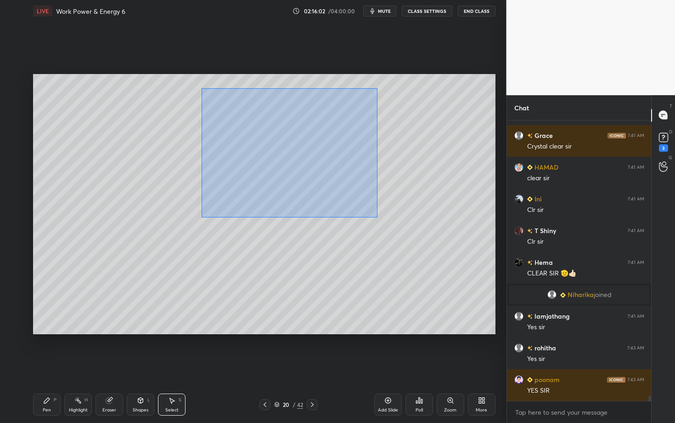
drag, startPoint x: 204, startPoint y: 89, endPoint x: 397, endPoint y: 229, distance: 238.2
click at [397, 228] on div "0 ° Undo Copy Paste here Duplicate Duplicate to new slide Delete" at bounding box center [264, 204] width 463 height 260
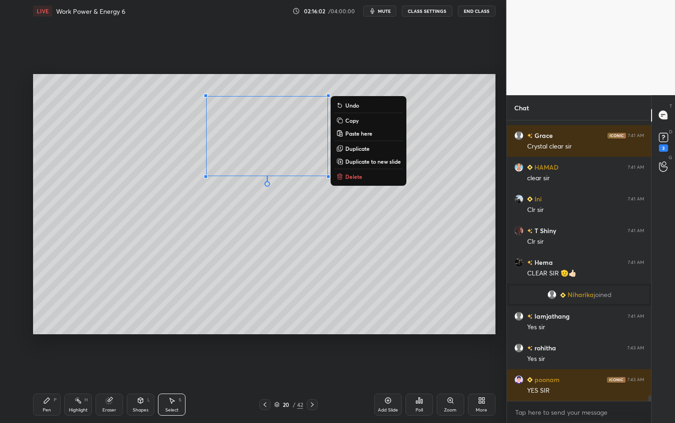
click at [356, 175] on p "Delete" at bounding box center [353, 176] width 17 height 7
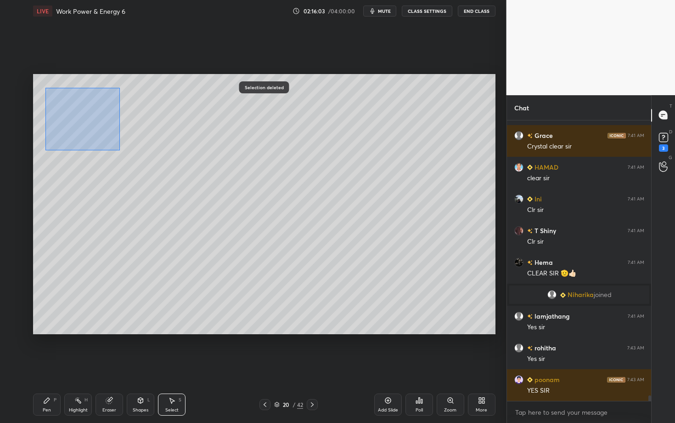
drag, startPoint x: 105, startPoint y: 141, endPoint x: 250, endPoint y: 221, distance: 165.9
click at [249, 220] on div "0 ° Undo Copy Paste here Duplicate Duplicate to new slide Delete" at bounding box center [264, 204] width 463 height 260
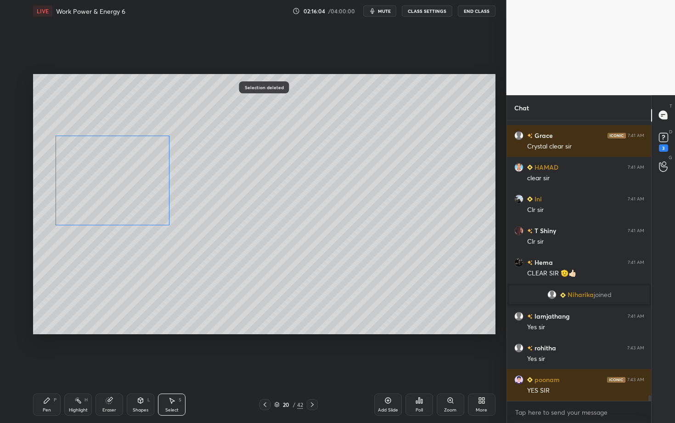
drag, startPoint x: 98, startPoint y: 163, endPoint x: 86, endPoint y: 173, distance: 15.6
click at [86, 174] on div "0 ° Undo Copy Paste here Duplicate Duplicate to new slide Delete" at bounding box center [264, 204] width 463 height 260
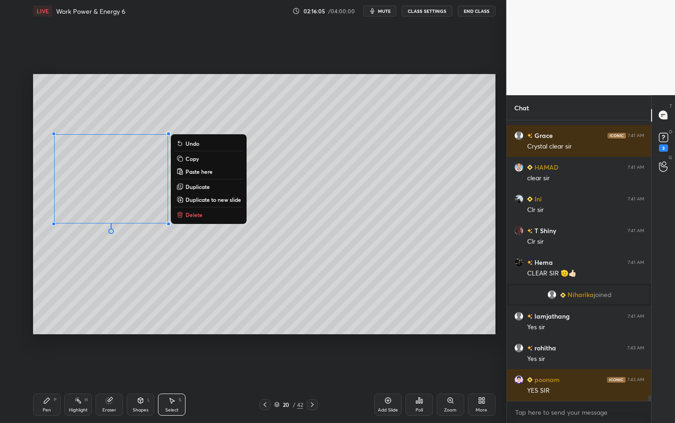
click at [52, 366] on div "Pen P" at bounding box center [47, 404] width 28 height 22
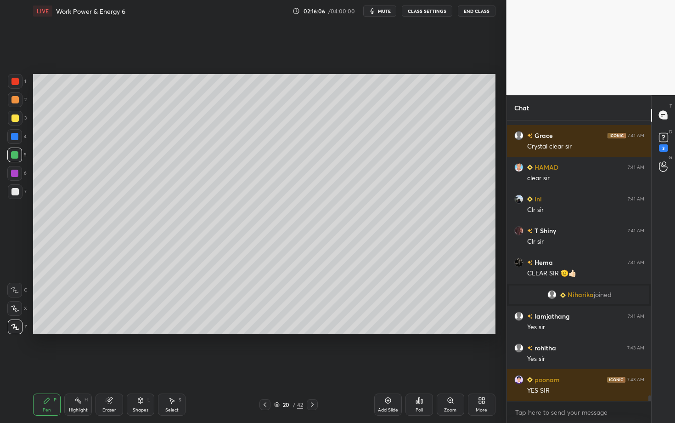
click at [16, 189] on div at bounding box center [14, 191] width 7 height 7
click at [138, 366] on icon at bounding box center [140, 399] width 7 height 7
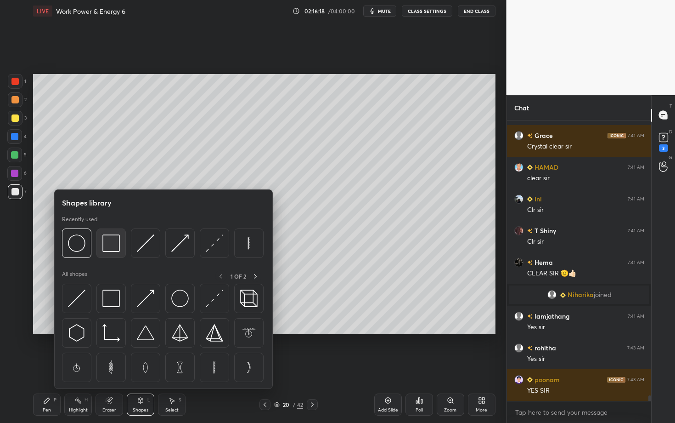
click at [106, 248] on img at bounding box center [110, 242] width 17 height 17
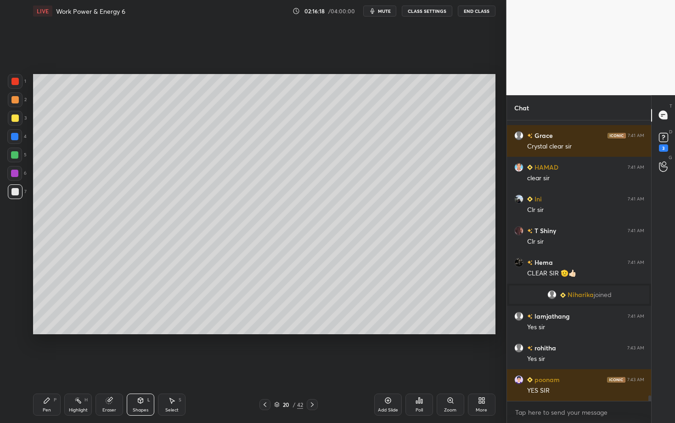
click at [16, 86] on div at bounding box center [15, 81] width 15 height 15
click at [56, 366] on div "Pen P" at bounding box center [47, 404] width 28 height 22
click at [171, 366] on div "Select S" at bounding box center [172, 404] width 28 height 22
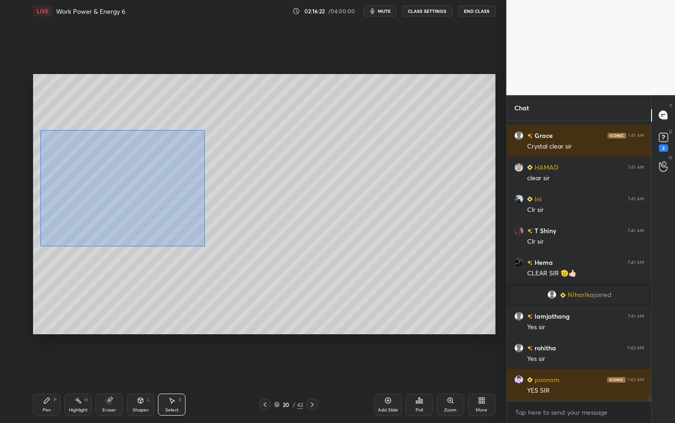
drag, startPoint x: 40, startPoint y: 129, endPoint x: 213, endPoint y: 250, distance: 211.6
click at [213, 249] on div "0 ° Undo Copy Paste here Duplicate Duplicate to new slide Delete" at bounding box center [264, 204] width 463 height 260
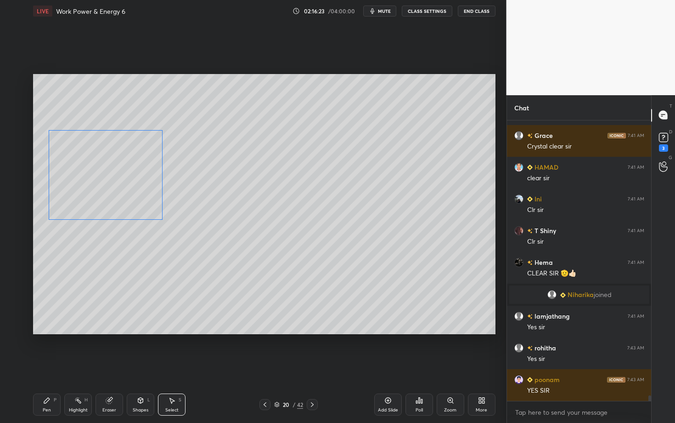
click at [102, 182] on div "0 ° Undo Copy Paste here Duplicate Duplicate to new slide Delete" at bounding box center [264, 204] width 463 height 260
drag, startPoint x: 164, startPoint y: 221, endPoint x: 171, endPoint y: 225, distance: 8.6
click at [171, 225] on div at bounding box center [172, 227] width 4 height 4
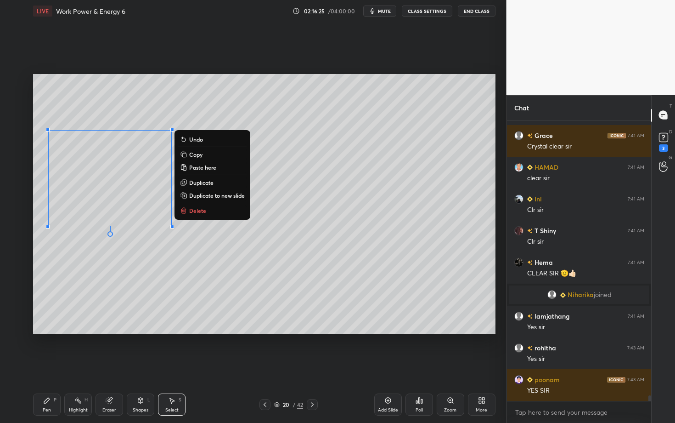
click at [42, 366] on div "Pen P" at bounding box center [47, 404] width 28 height 22
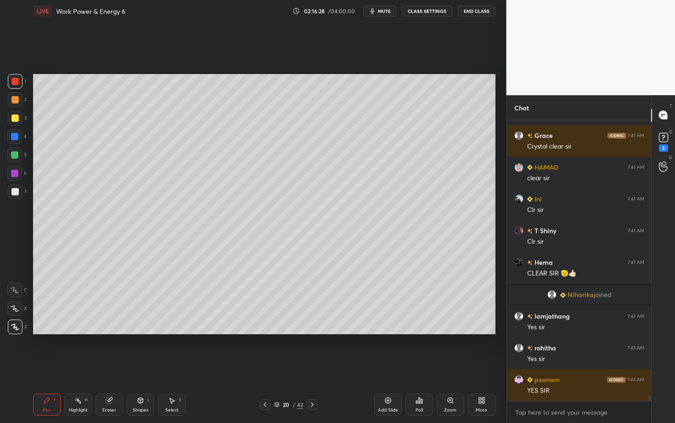
click at [156, 366] on div "Pen P Highlight H Eraser Shapes L Select S" at bounding box center [118, 404] width 170 height 22
click at [175, 366] on div "Select S" at bounding box center [172, 404] width 28 height 22
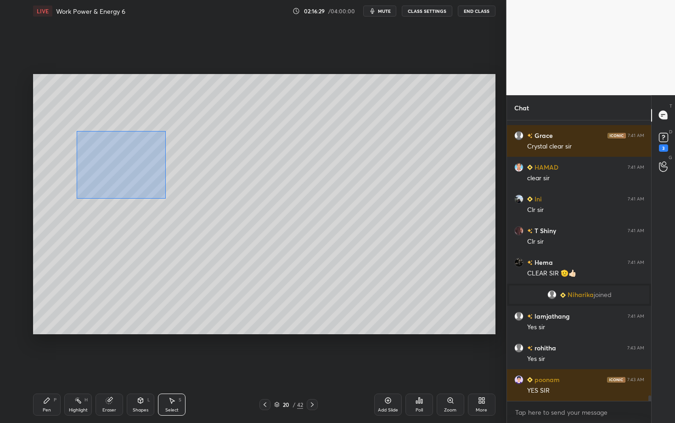
drag, startPoint x: 78, startPoint y: 143, endPoint x: 165, endPoint y: 198, distance: 103.0
click at [165, 197] on div "0 ° Undo Copy Paste here Duplicate Duplicate to new slide Delete" at bounding box center [264, 204] width 463 height 260
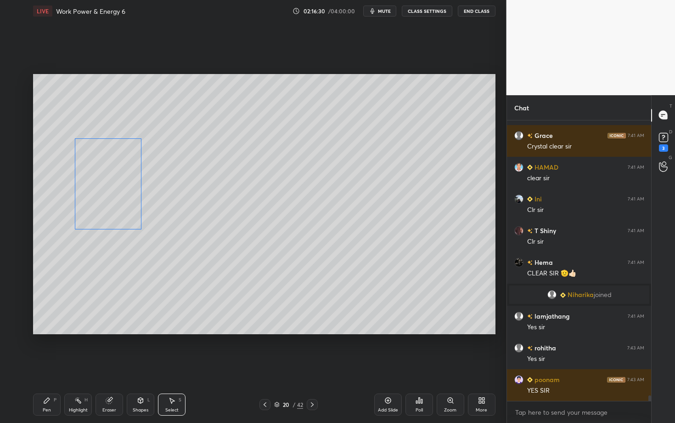
drag, startPoint x: 108, startPoint y: 161, endPoint x: 107, endPoint y: 170, distance: 8.3
click at [107, 170] on div "0 ° Undo Copy Paste here Duplicate Duplicate to new slide Delete" at bounding box center [264, 204] width 463 height 260
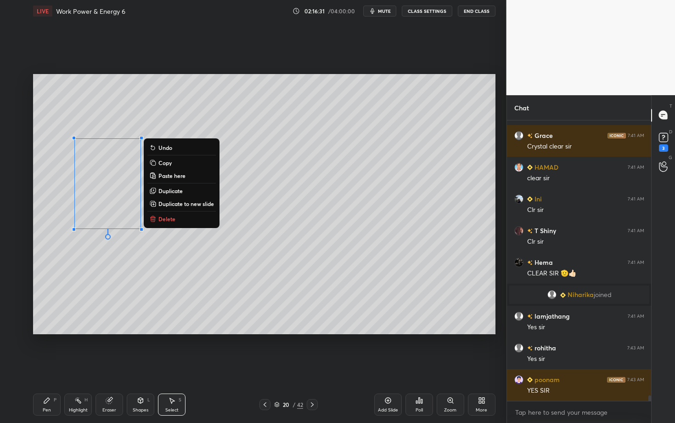
click at [45, 366] on div "Pen" at bounding box center [47, 410] width 8 height 5
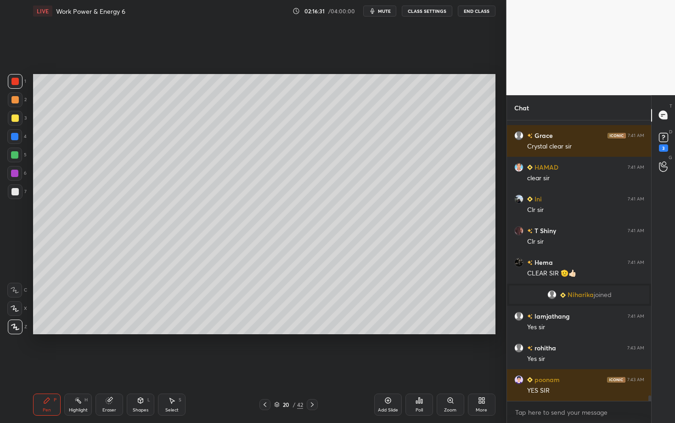
click at [16, 86] on div at bounding box center [15, 81] width 15 height 15
click at [14, 191] on div at bounding box center [14, 191] width 7 height 7
click at [76, 366] on icon at bounding box center [77, 399] width 7 height 7
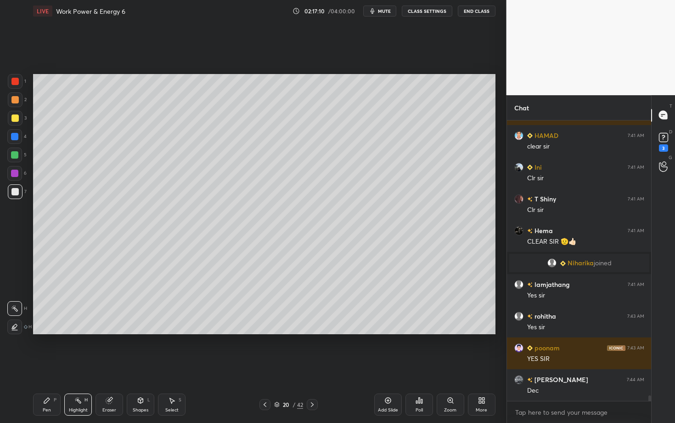
click at [45, 366] on icon at bounding box center [46, 399] width 7 height 7
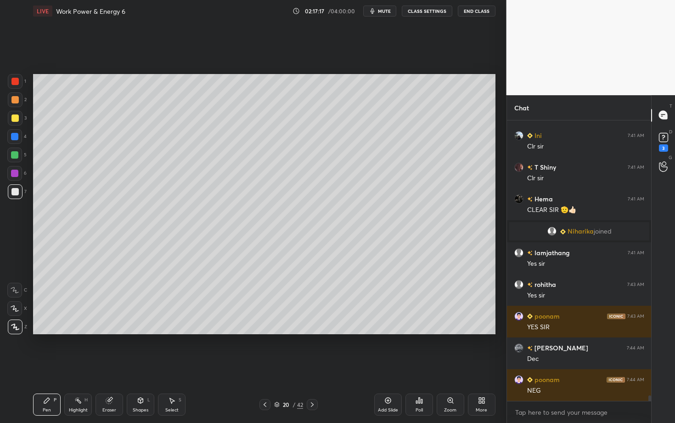
scroll to position [13697, 0]
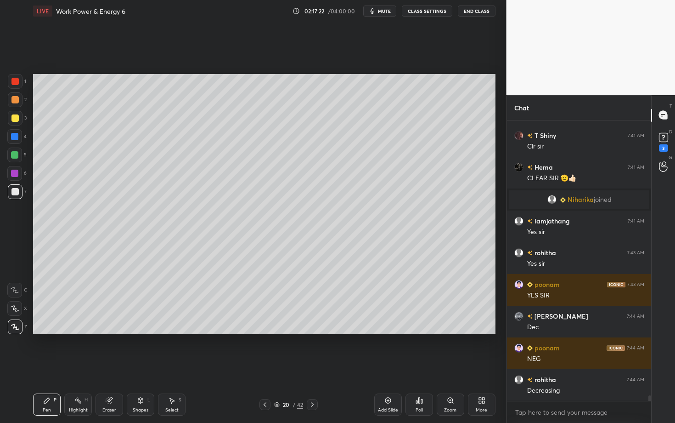
click at [172, 366] on div "Select S" at bounding box center [172, 404] width 28 height 22
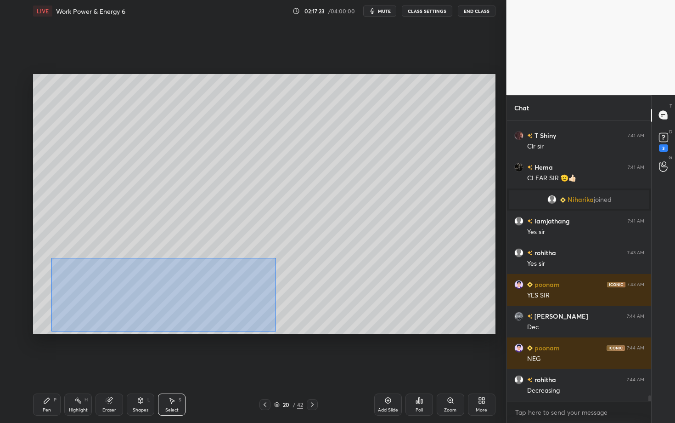
drag, startPoint x: 110, startPoint y: 289, endPoint x: 276, endPoint y: 330, distance: 170.7
click at [276, 330] on div "0 ° Undo Copy Paste here Duplicate Duplicate to new slide Delete" at bounding box center [264, 204] width 463 height 260
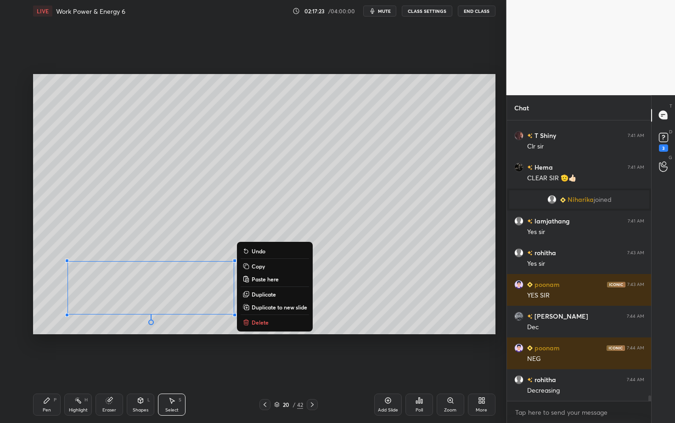
click at [264, 324] on p "Delete" at bounding box center [260, 321] width 17 height 7
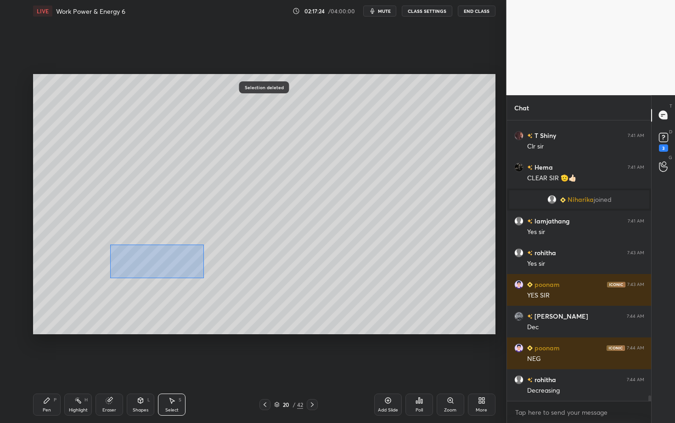
drag, startPoint x: 179, startPoint y: 271, endPoint x: 223, endPoint y: 285, distance: 45.9
click at [222, 285] on div "0 ° Undo Copy Paste here Duplicate Duplicate to new slide Delete" at bounding box center [264, 204] width 463 height 260
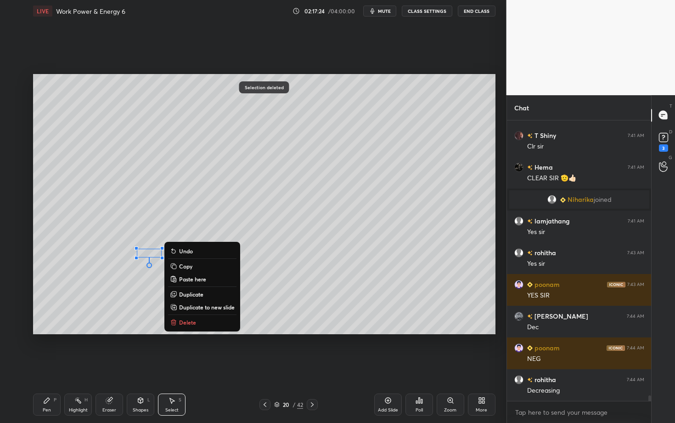
click at [198, 324] on button "Delete" at bounding box center [202, 322] width 68 height 11
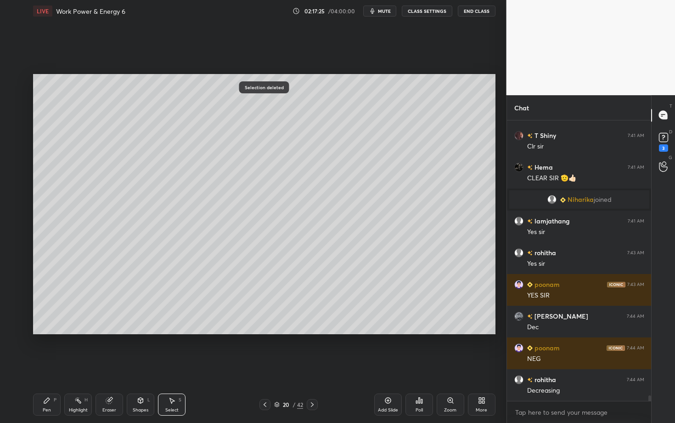
click at [52, 366] on div "Pen P" at bounding box center [47, 404] width 28 height 22
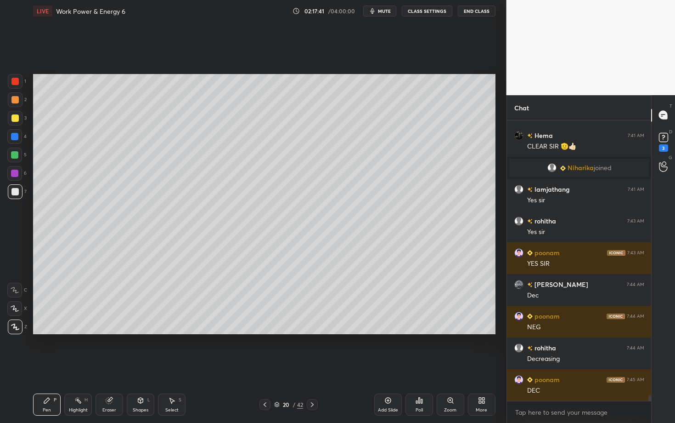
click at [13, 170] on div at bounding box center [14, 173] width 7 height 7
click at [17, 155] on div at bounding box center [14, 154] width 7 height 7
click at [183, 366] on div "Select S" at bounding box center [172, 404] width 28 height 22
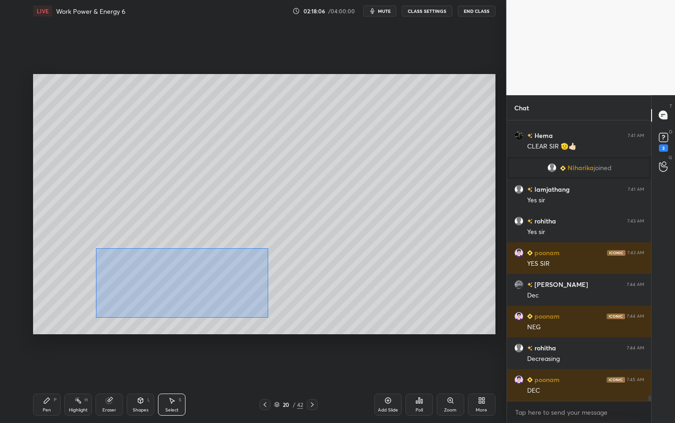
drag, startPoint x: 96, startPoint y: 248, endPoint x: 302, endPoint y: 322, distance: 219.3
click at [301, 322] on div "0 ° Undo Copy Paste here Duplicate Duplicate to new slide Delete" at bounding box center [264, 204] width 463 height 260
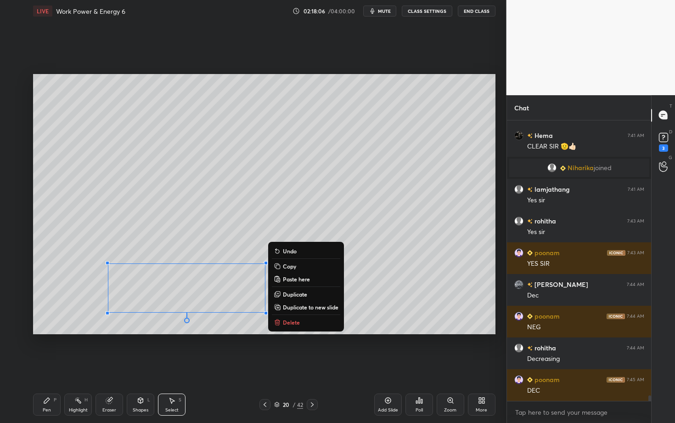
click at [294, 322] on p "Delete" at bounding box center [291, 321] width 17 height 7
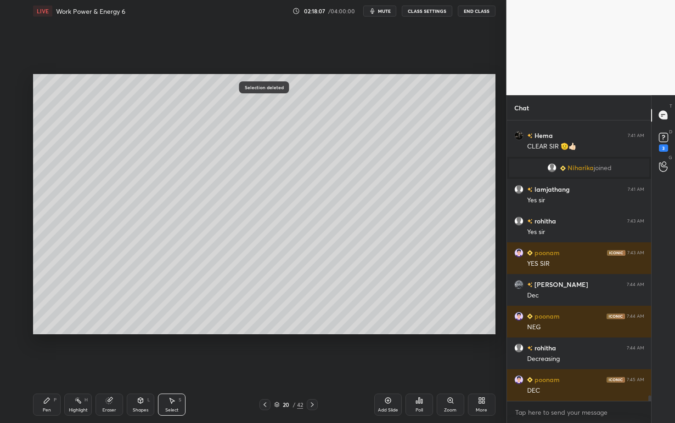
click at [47, 366] on div "Pen P" at bounding box center [47, 404] width 28 height 22
click at [15, 171] on div at bounding box center [14, 173] width 7 height 7
click at [81, 366] on div "Highlight" at bounding box center [78, 410] width 19 height 5
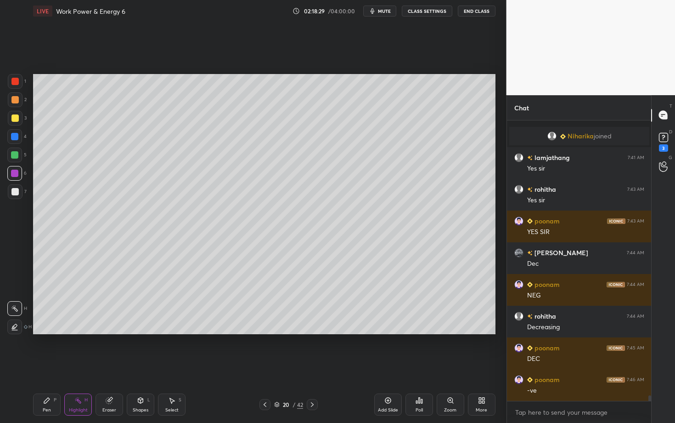
scroll to position [13792, 0]
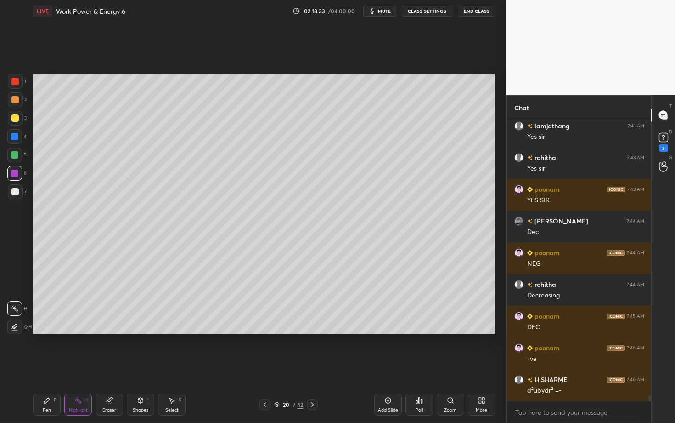
click at [78, 366] on icon at bounding box center [77, 399] width 7 height 7
click at [43, 366] on icon at bounding box center [46, 399] width 7 height 7
click at [143, 366] on div "Shapes" at bounding box center [141, 410] width 16 height 5
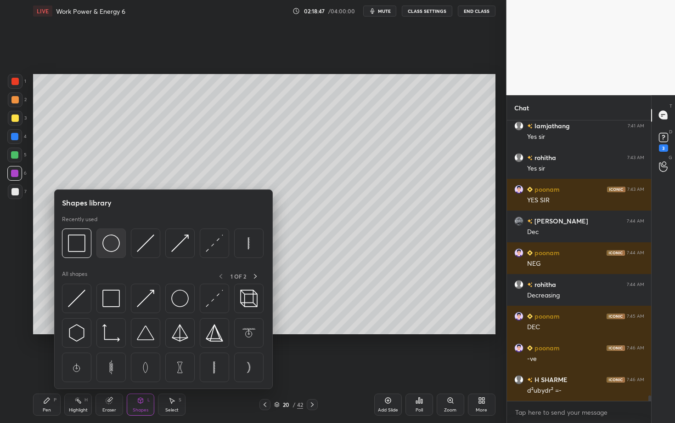
click at [113, 243] on img at bounding box center [110, 242] width 17 height 17
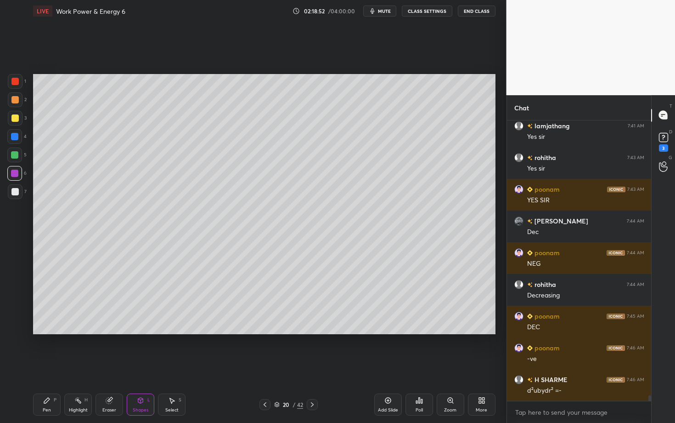
click at [113, 366] on div "Eraser" at bounding box center [110, 404] width 28 height 22
click at [42, 366] on div "Pen P" at bounding box center [47, 404] width 28 height 22
click at [141, 366] on div "Shapes L" at bounding box center [141, 404] width 28 height 22
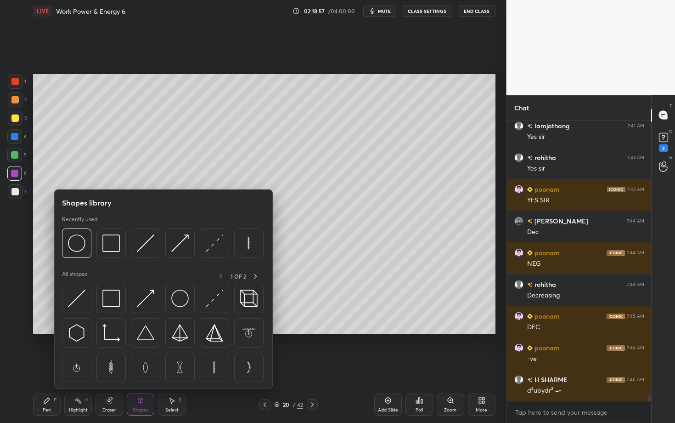
click at [45, 366] on div "Pen" at bounding box center [47, 410] width 8 height 5
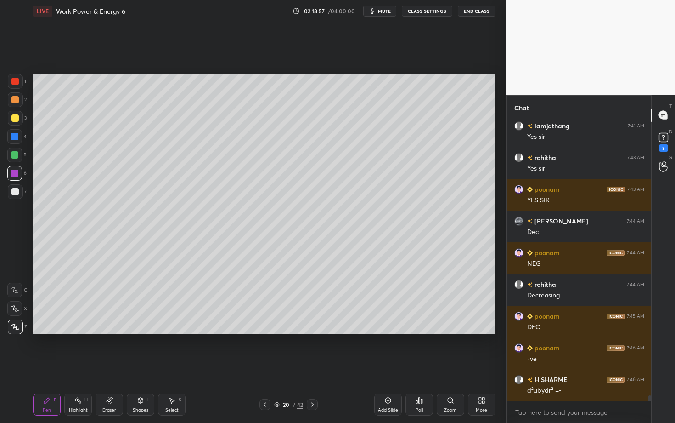
click at [17, 196] on div at bounding box center [15, 191] width 15 height 15
click at [146, 366] on div "Shapes L" at bounding box center [141, 404] width 28 height 22
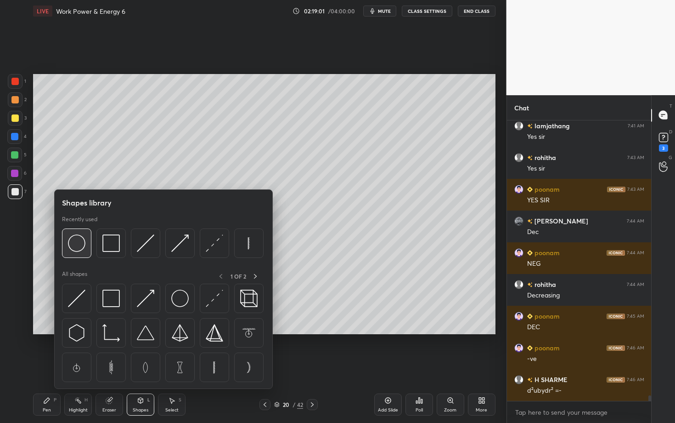
click at [69, 245] on img at bounding box center [76, 242] width 17 height 17
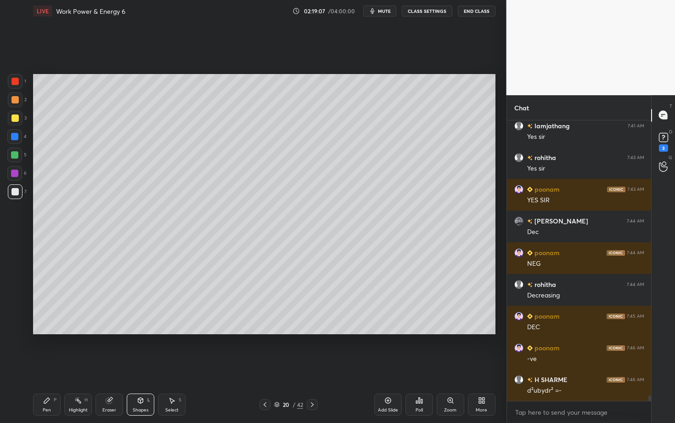
click at [176, 366] on div "Select S" at bounding box center [172, 404] width 28 height 22
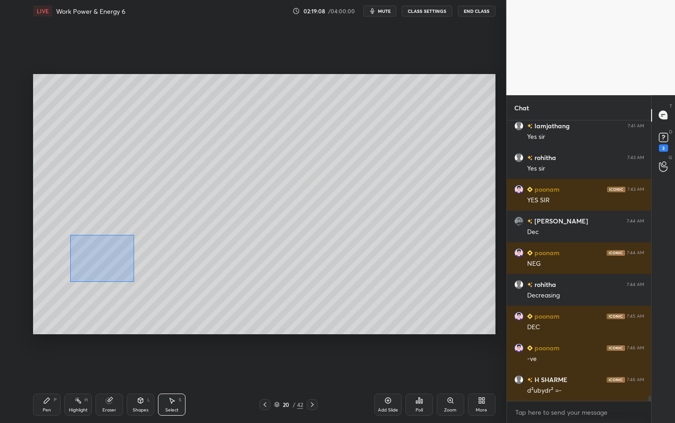
drag, startPoint x: 122, startPoint y: 274, endPoint x: 177, endPoint y: 305, distance: 63.1
click at [177, 305] on div "0 ° Undo Copy Paste here Duplicate Duplicate to new slide Delete" at bounding box center [264, 204] width 463 height 260
click at [114, 281] on div "0 ° Undo Copy Paste here Duplicate Duplicate to new slide Delete" at bounding box center [264, 204] width 463 height 260
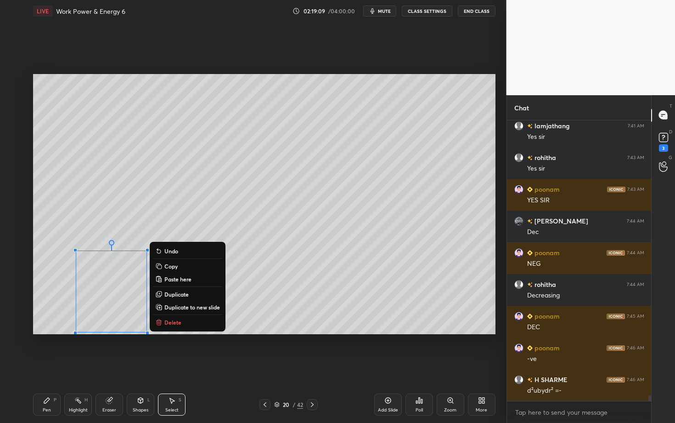
click at [51, 366] on div "Pen P" at bounding box center [47, 404] width 28 height 22
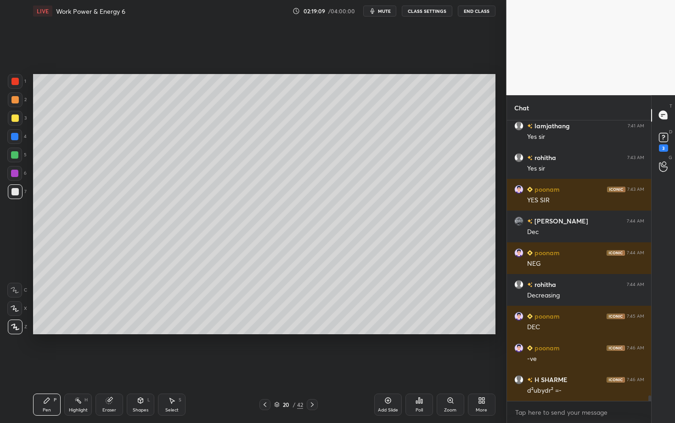
click at [110, 366] on div "Eraser" at bounding box center [110, 404] width 28 height 22
click at [49, 366] on div "Pen P" at bounding box center [47, 404] width 28 height 22
click at [46, 366] on div "Pen P" at bounding box center [47, 404] width 28 height 22
click at [17, 195] on div at bounding box center [15, 191] width 15 height 15
click at [143, 366] on div "Shapes" at bounding box center [141, 410] width 16 height 5
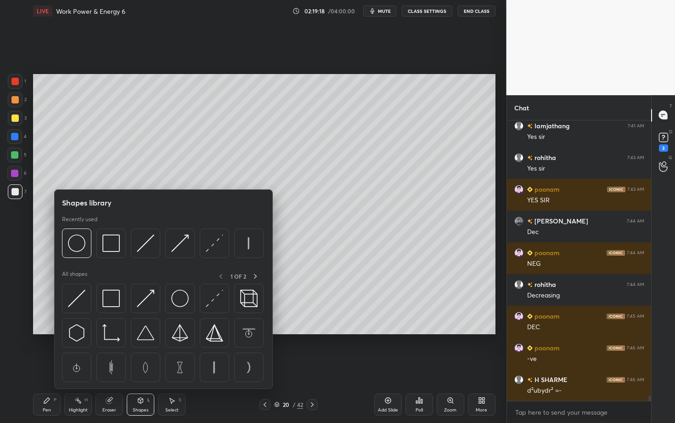
click at [50, 366] on icon at bounding box center [46, 399] width 7 height 7
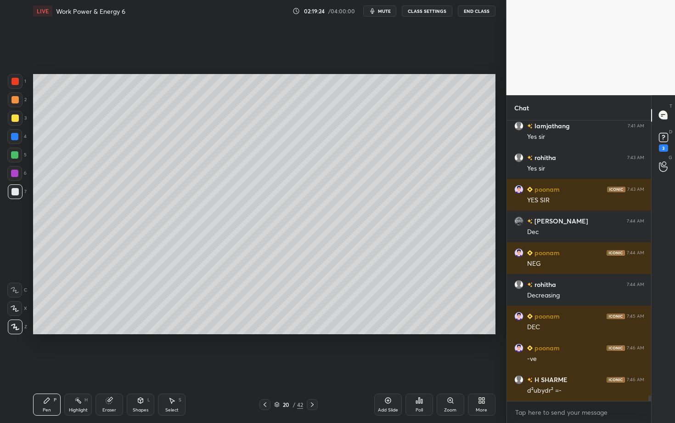
click at [386, 5] on div "LIVE Work Power & Energy 6 02:19:24 / 04:00:00 mute CLASS SETTINGS End Class" at bounding box center [264, 11] width 463 height 22
click at [385, 13] on span "mute" at bounding box center [384, 11] width 13 height 6
click at [387, 14] on button "unmute" at bounding box center [379, 11] width 33 height 11
click at [80, 366] on div "Highlight H" at bounding box center [78, 404] width 28 height 22
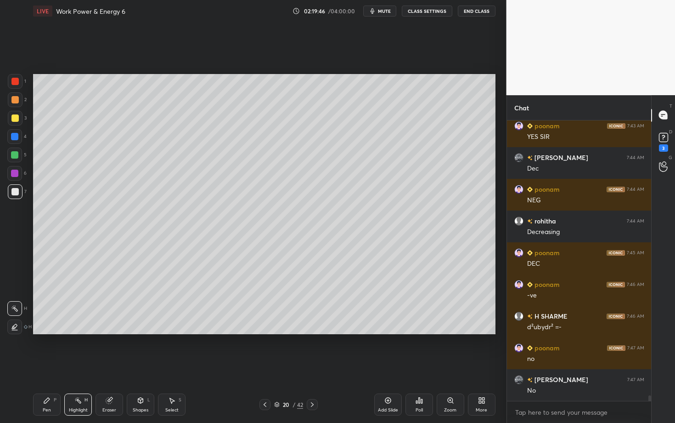
scroll to position [13887, 0]
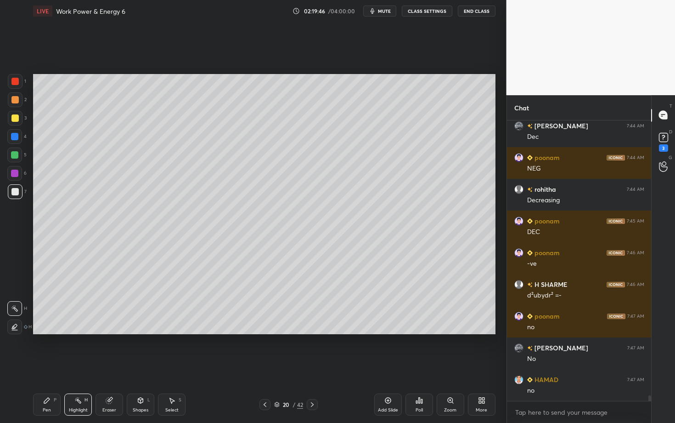
click at [51, 366] on div "Pen P" at bounding box center [47, 404] width 28 height 22
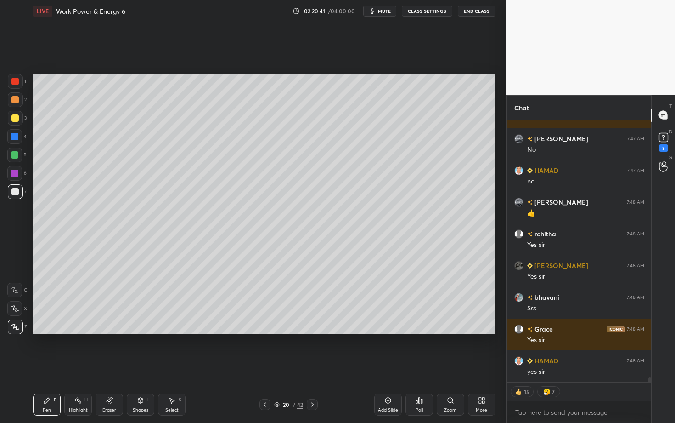
scroll to position [14128, 0]
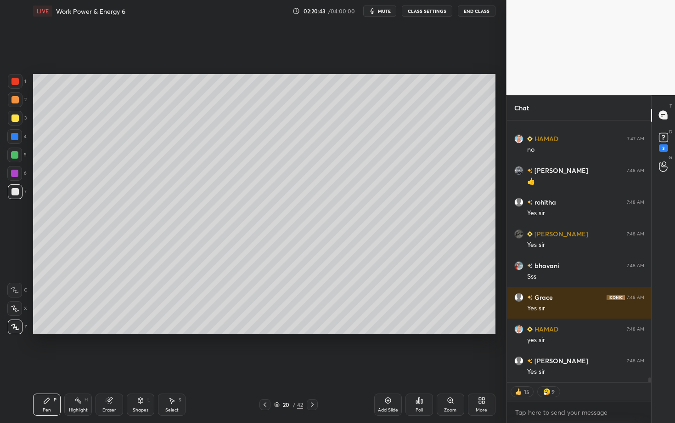
click at [76, 366] on div "Highlight H" at bounding box center [78, 404] width 28 height 22
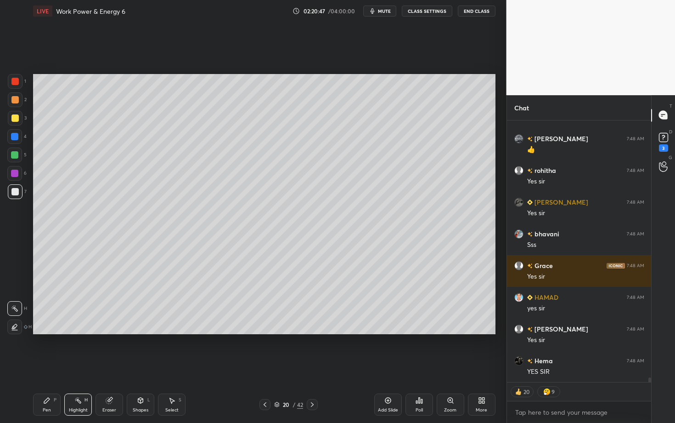
click at [58, 366] on div "Pen P" at bounding box center [47, 404] width 28 height 22
click at [305, 366] on div "20 / 42" at bounding box center [289, 404] width 58 height 11
click at [311, 366] on icon at bounding box center [312, 404] width 7 height 7
click at [43, 366] on div "Pen" at bounding box center [47, 410] width 8 height 5
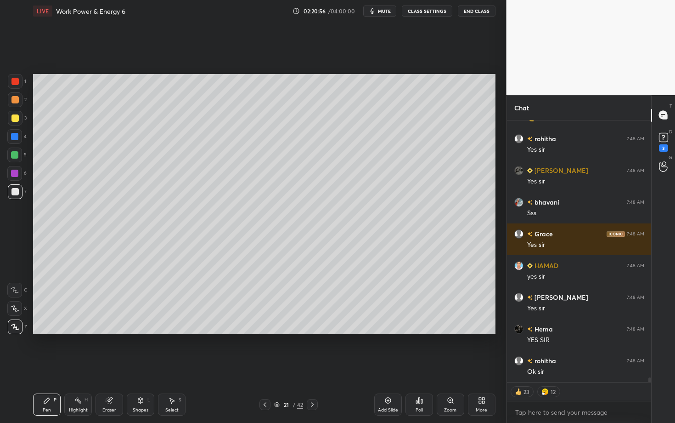
scroll to position [14223, 0]
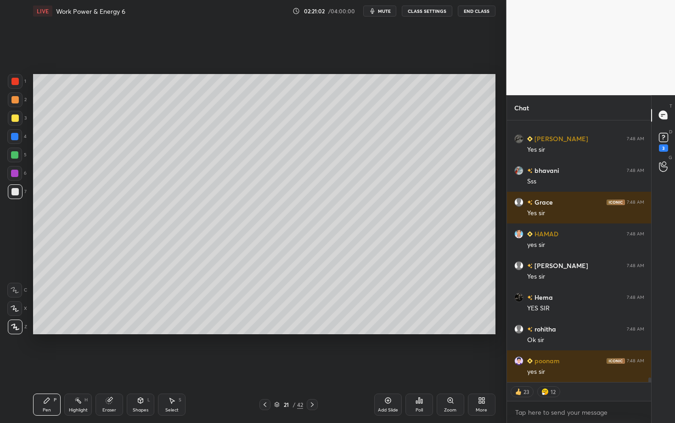
click at [171, 366] on div "Select S" at bounding box center [172, 404] width 28 height 22
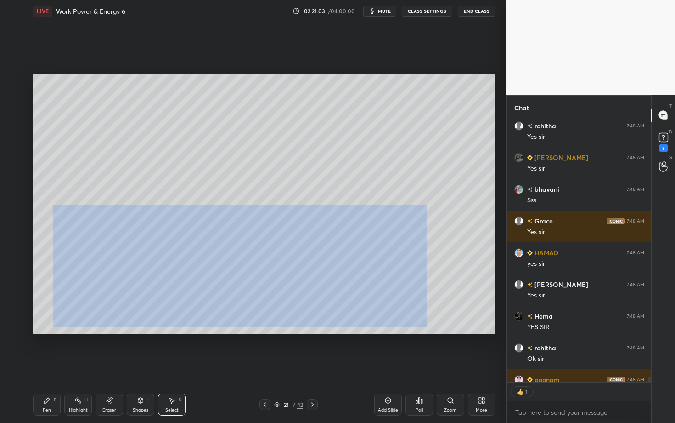
scroll to position [3, 3]
drag, startPoint x: 103, startPoint y: 238, endPoint x: 437, endPoint y: 323, distance: 344.3
click at [436, 323] on div "0 ° Undo Copy Paste here Duplicate Duplicate to new slide Delete" at bounding box center [264, 204] width 463 height 260
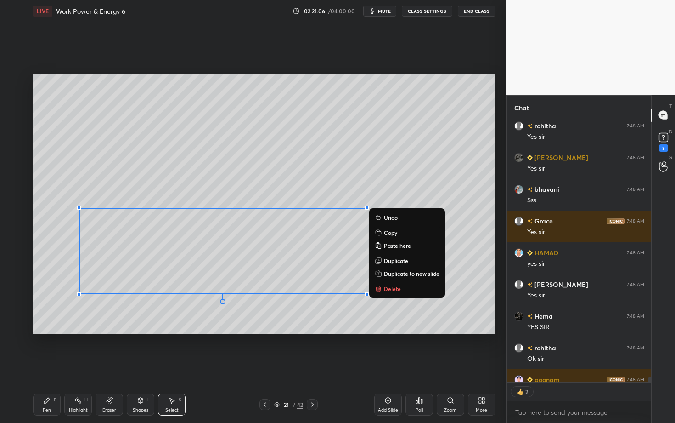
click at [399, 289] on p "Delete" at bounding box center [392, 288] width 17 height 7
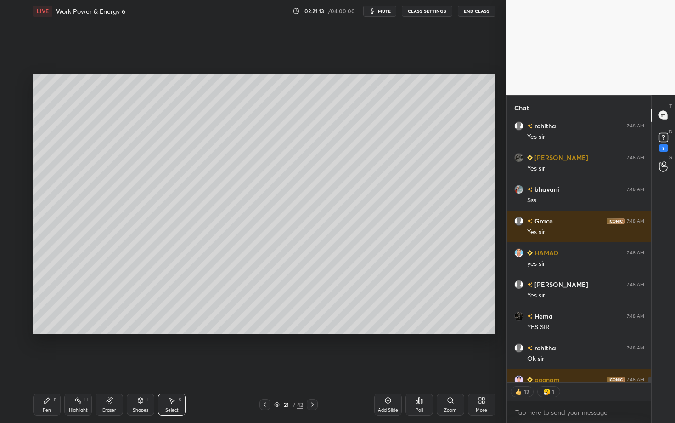
click at [172, 366] on icon at bounding box center [171, 399] width 7 height 7
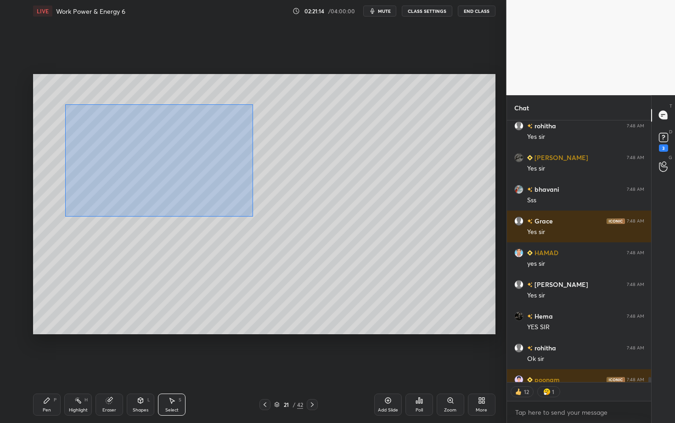
drag, startPoint x: 74, startPoint y: 120, endPoint x: 253, endPoint y: 217, distance: 203.5
click at [253, 216] on div "0 ° Undo Copy Paste here Duplicate Duplicate to new slide Delete" at bounding box center [264, 204] width 463 height 260
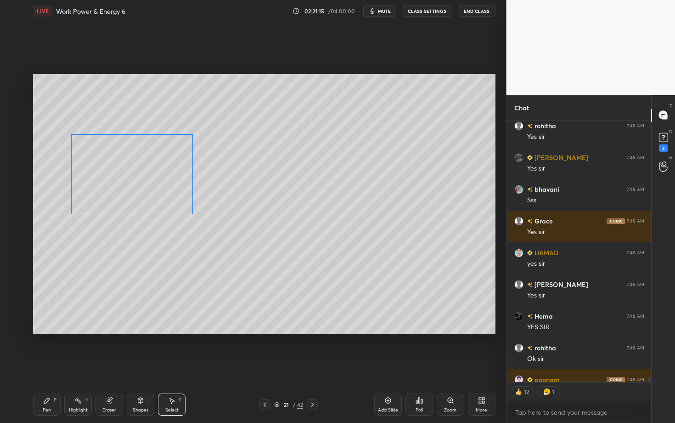
drag, startPoint x: 126, startPoint y: 155, endPoint x: 124, endPoint y: 172, distance: 17.2
click at [124, 172] on div "0 ° Undo Copy Paste here Duplicate Duplicate to new slide Delete" at bounding box center [264, 204] width 463 height 260
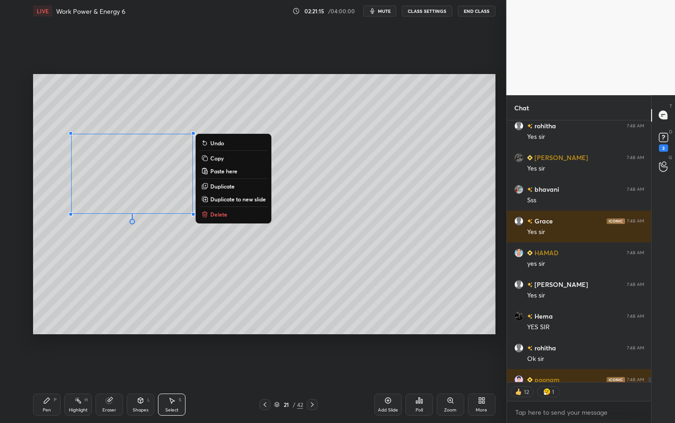
click at [45, 366] on div "Pen" at bounding box center [47, 410] width 8 height 5
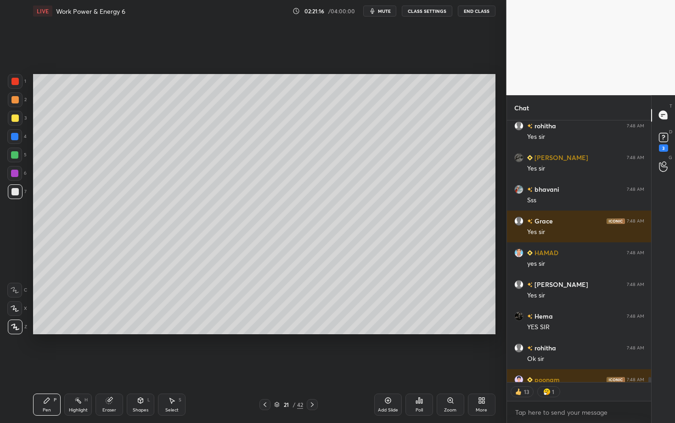
click at [14, 189] on div at bounding box center [14, 191] width 7 height 7
click at [112, 366] on div "Eraser" at bounding box center [109, 410] width 14 height 5
click at [144, 366] on div "Shapes L" at bounding box center [141, 404] width 28 height 22
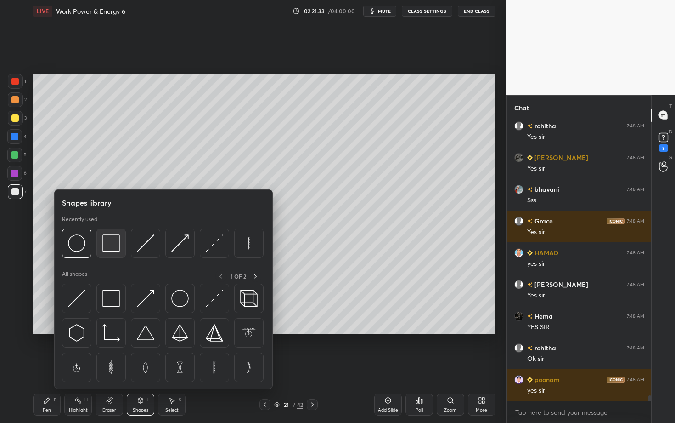
click at [112, 240] on img at bounding box center [110, 242] width 17 height 17
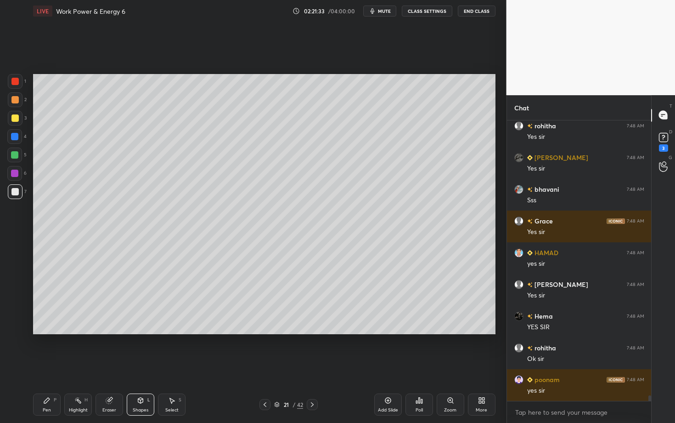
click at [18, 83] on div at bounding box center [14, 81] width 7 height 7
click at [43, 366] on div "Pen" at bounding box center [47, 410] width 8 height 5
click at [170, 366] on icon at bounding box center [171, 399] width 7 height 7
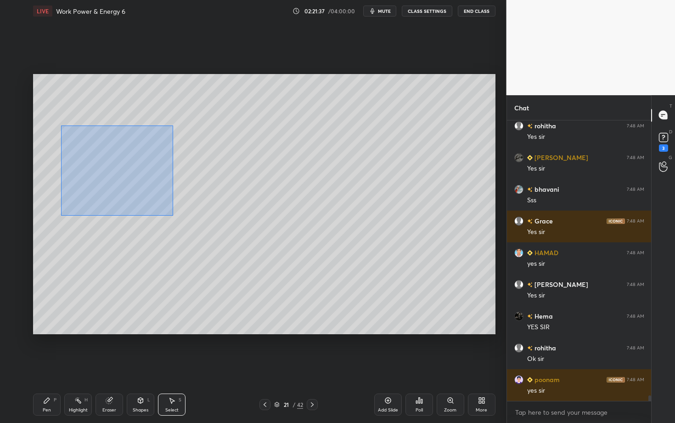
drag, startPoint x: 97, startPoint y: 172, endPoint x: 232, endPoint y: 240, distance: 151.0
click at [231, 240] on div "0 ° Undo Copy Paste here Duplicate Duplicate to new slide Delete" at bounding box center [264, 204] width 463 height 260
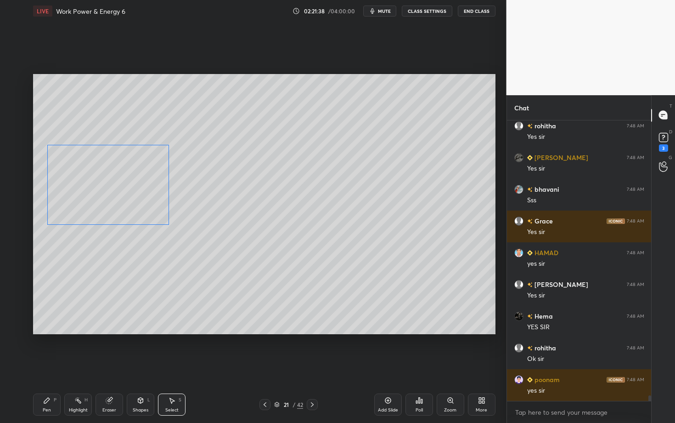
click at [104, 198] on div "0 ° Undo Copy Paste here Duplicate Duplicate to new slide Delete" at bounding box center [264, 204] width 463 height 260
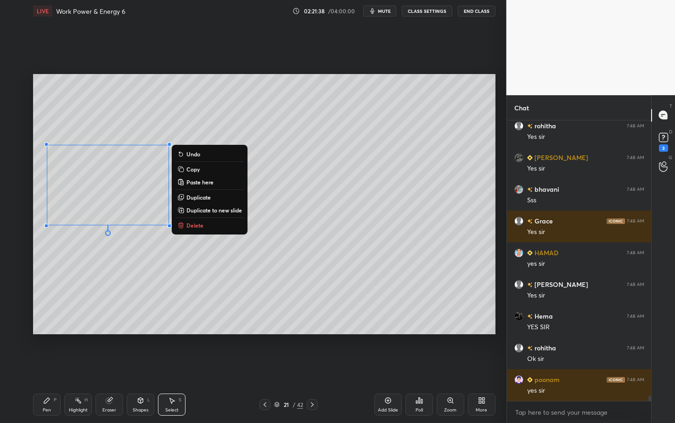
click at [35, 366] on div "Pen P" at bounding box center [47, 404] width 28 height 22
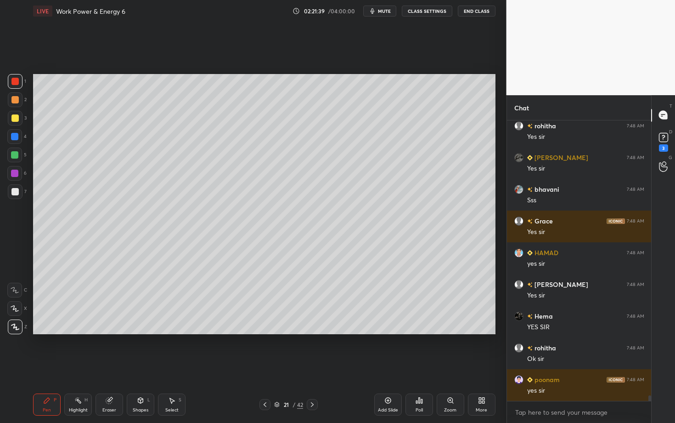
click at [16, 192] on div at bounding box center [14, 191] width 7 height 7
click at [12, 192] on div at bounding box center [14, 191] width 7 height 7
click at [18, 175] on div at bounding box center [14, 173] width 15 height 15
click at [51, 366] on div "Pen P" at bounding box center [47, 404] width 28 height 22
click at [81, 366] on icon at bounding box center [77, 399] width 7 height 7
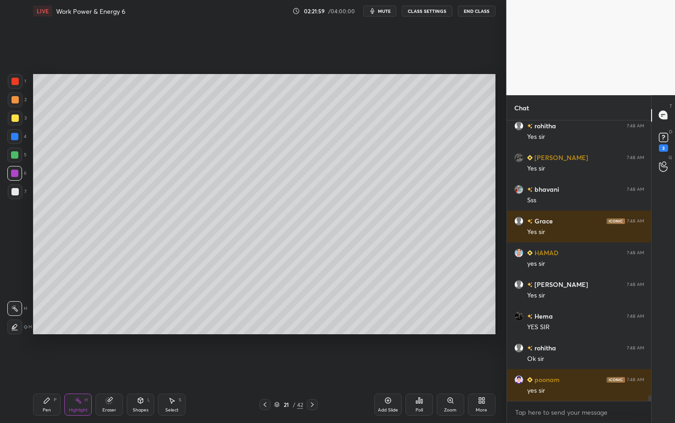
click at [37, 366] on div "Pen P" at bounding box center [47, 404] width 28 height 22
click at [19, 194] on div at bounding box center [15, 191] width 15 height 15
click at [14, 156] on div at bounding box center [14, 154] width 7 height 7
click at [70, 366] on div "Highlight H" at bounding box center [78, 404] width 28 height 22
click at [45, 366] on div "Pen" at bounding box center [47, 410] width 8 height 5
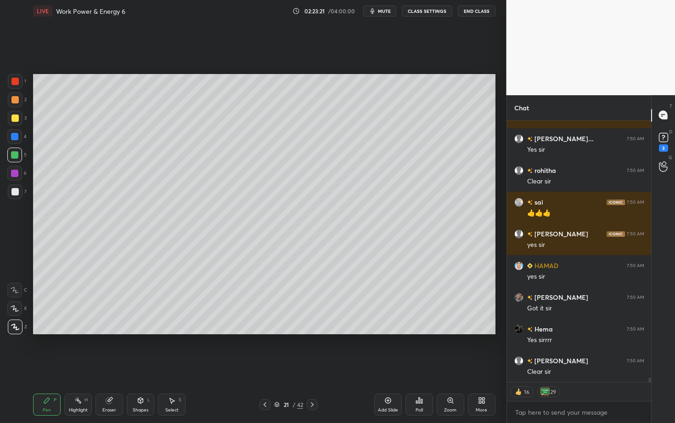
scroll to position [14793, 0]
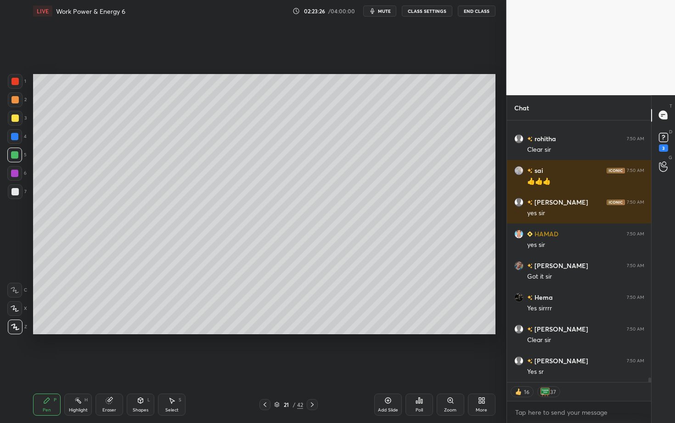
click at [312, 366] on icon at bounding box center [312, 404] width 7 height 7
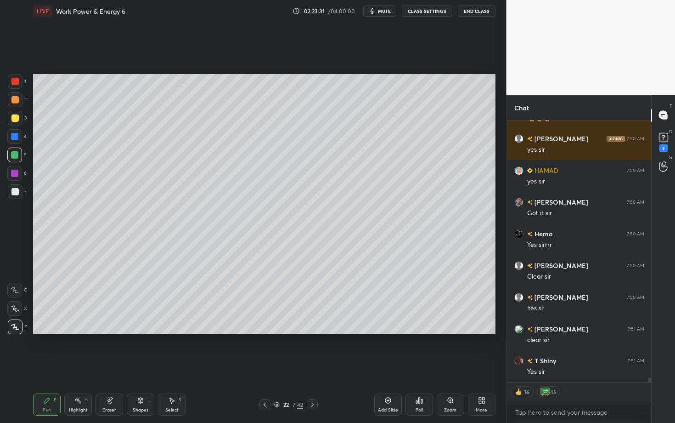
scroll to position [14888, 0]
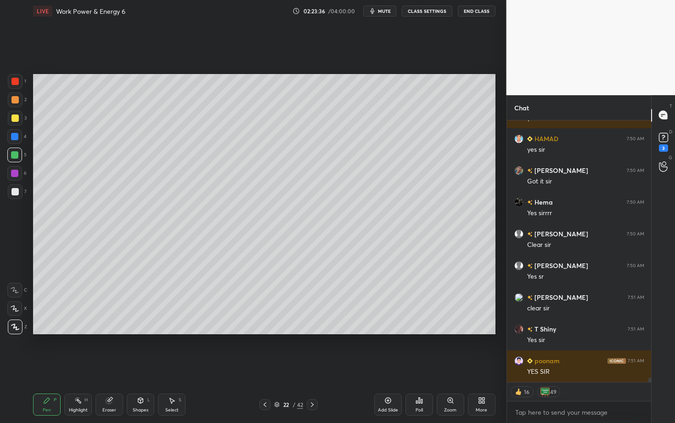
click at [14, 101] on div at bounding box center [14, 99] width 7 height 7
click at [266, 366] on icon at bounding box center [264, 404] width 7 height 7
click at [265, 366] on icon at bounding box center [264, 404] width 7 height 7
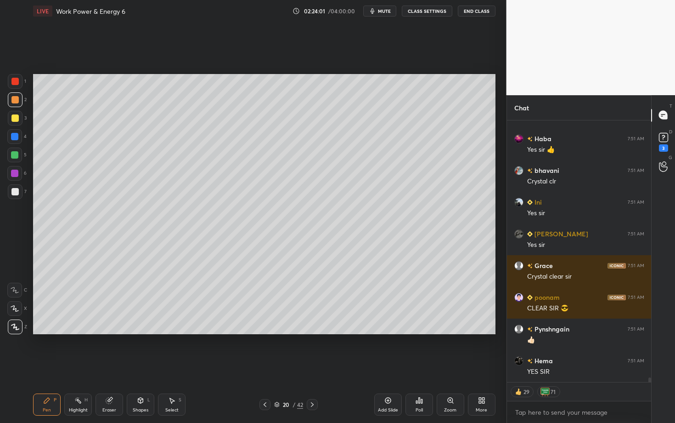
scroll to position [15332, 0]
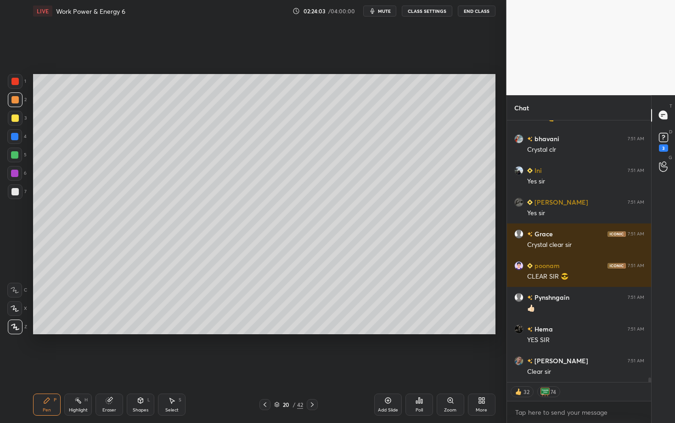
click at [314, 366] on icon at bounding box center [312, 404] width 7 height 7
click at [312, 366] on icon at bounding box center [312, 404] width 7 height 7
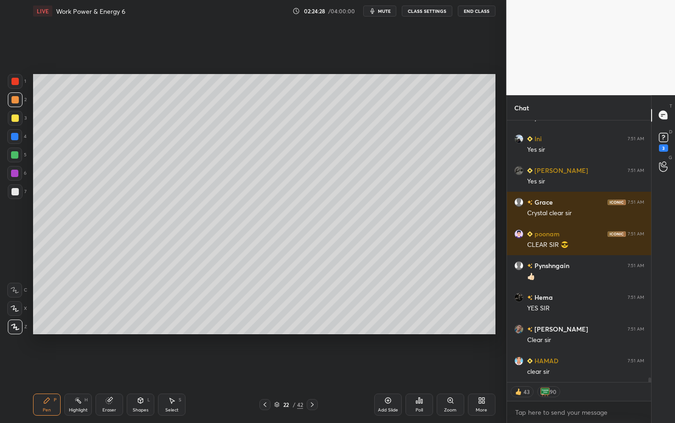
click at [131, 366] on div "Pen P Highlight H Eraser Shapes L Select S 22 / 42 Add Slide Poll Zoom More" at bounding box center [264, 404] width 463 height 37
click at [140, 366] on div "Shapes" at bounding box center [141, 410] width 16 height 5
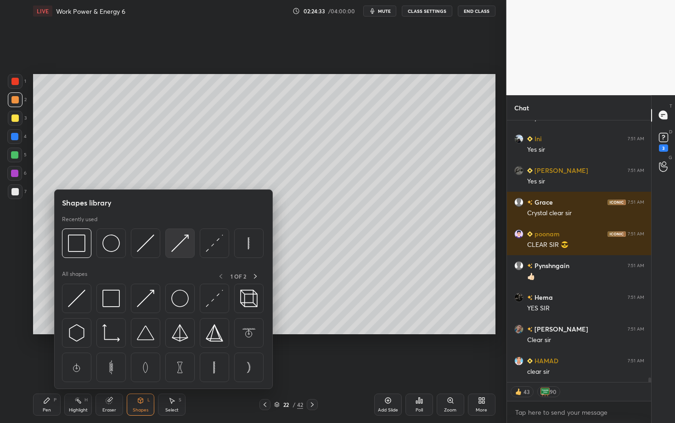
click at [181, 246] on img at bounding box center [179, 242] width 17 height 17
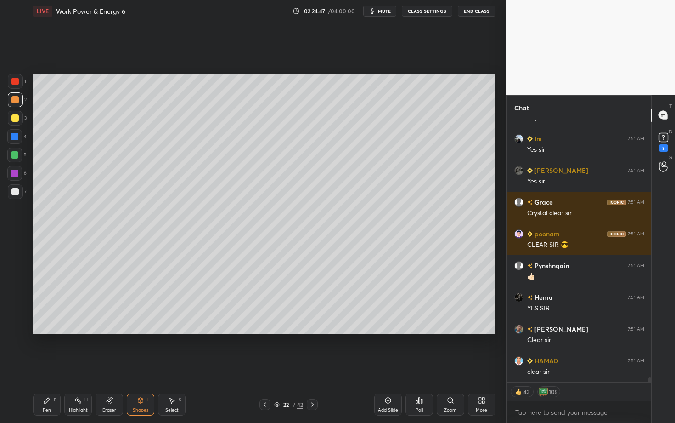
click at [110, 366] on icon at bounding box center [109, 400] width 6 height 6
click at [183, 366] on div "Select S" at bounding box center [172, 404] width 28 height 22
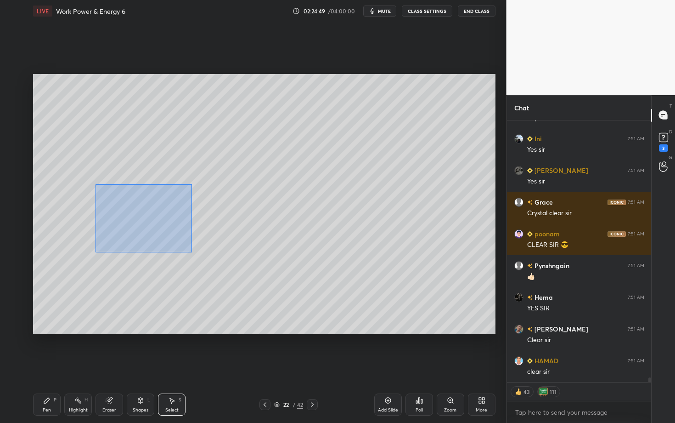
drag, startPoint x: 130, startPoint y: 218, endPoint x: 203, endPoint y: 256, distance: 82.2
click at [202, 255] on div "0 ° Undo Copy Paste here Duplicate Duplicate to new slide Delete" at bounding box center [264, 204] width 463 height 260
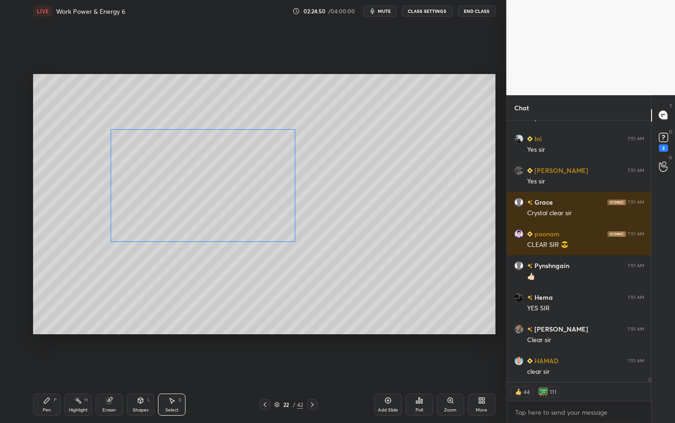
drag, startPoint x: 130, startPoint y: 213, endPoint x: 195, endPoint y: 213, distance: 65.2
click at [195, 213] on div "0 ° Undo Copy Paste here Duplicate Duplicate to new slide Delete" at bounding box center [264, 204] width 463 height 260
click at [149, 292] on div "0 ° Undo Copy Paste here Duplicate Duplicate to new slide Delete" at bounding box center [264, 204] width 463 height 260
drag, startPoint x: 130, startPoint y: 199, endPoint x: 155, endPoint y: 238, distance: 45.5
click at [155, 238] on div "0 ° Undo Copy Paste here Duplicate Duplicate to new slide Delete" at bounding box center [264, 204] width 463 height 260
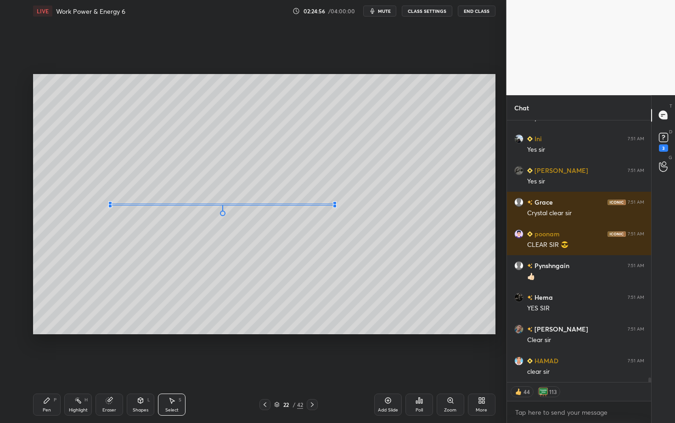
drag, startPoint x: 305, startPoint y: 207, endPoint x: 334, endPoint y: 204, distance: 29.0
click at [334, 205] on div at bounding box center [335, 206] width 4 height 4
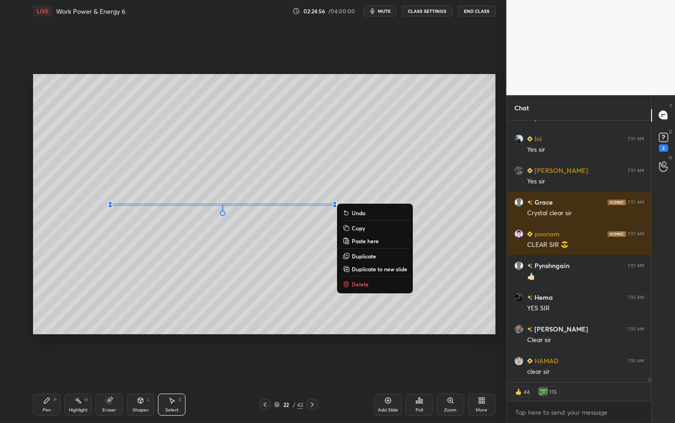
click at [174, 366] on icon at bounding box center [171, 399] width 7 height 7
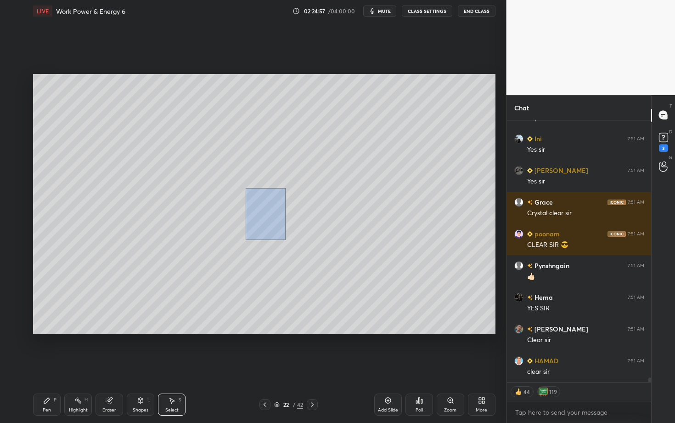
drag, startPoint x: 249, startPoint y: 188, endPoint x: 286, endPoint y: 240, distance: 63.0
click at [285, 240] on div "0 ° Undo Copy Paste here Duplicate Duplicate to new slide Delete" at bounding box center [264, 204] width 463 height 260
drag, startPoint x: 249, startPoint y: 205, endPoint x: 220, endPoint y: 204, distance: 29.0
click at [220, 204] on div "0 ° Undo Copy Paste here Duplicate Duplicate to new slide Delete" at bounding box center [264, 204] width 463 height 260
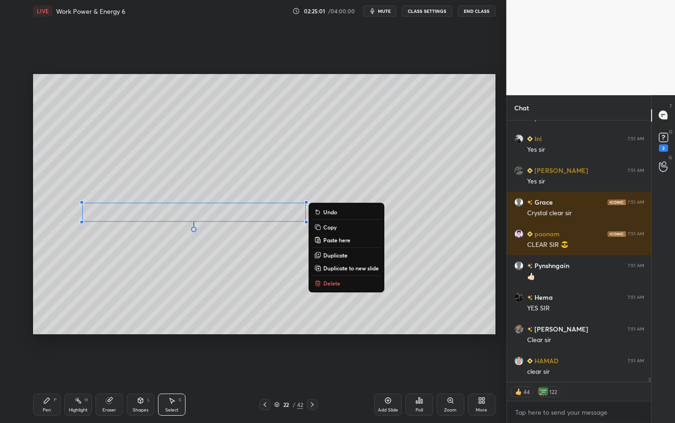
click at [49, 366] on div "Pen" at bounding box center [47, 410] width 8 height 5
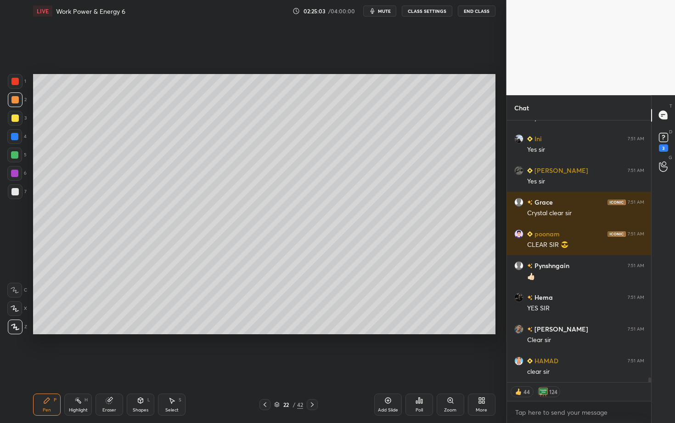
click at [138, 366] on div "Shapes" at bounding box center [141, 410] width 16 height 5
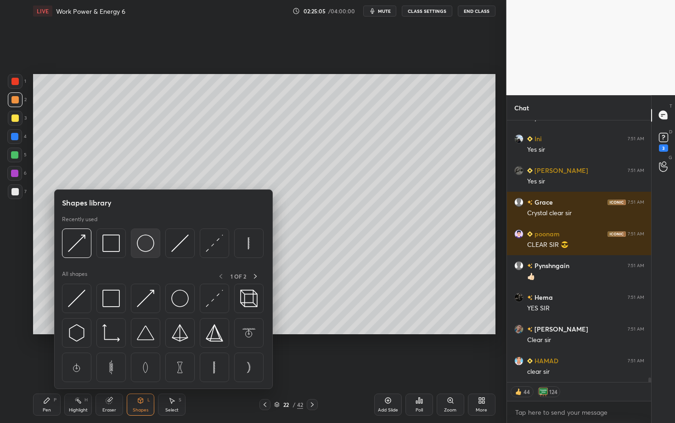
click at [146, 243] on img at bounding box center [145, 242] width 17 height 17
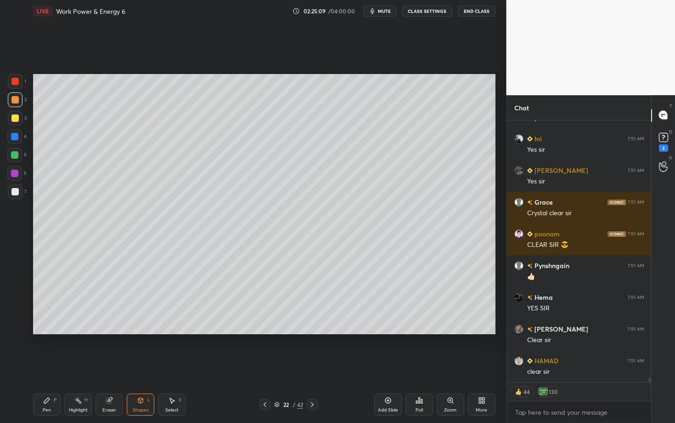
click at [170, 366] on div "Select S" at bounding box center [172, 404] width 28 height 22
drag, startPoint x: 170, startPoint y: 315, endPoint x: 187, endPoint y: 327, distance: 20.5
click at [186, 326] on div "0 ° Undo Copy Paste here Duplicate Duplicate to new slide Delete" at bounding box center [264, 204] width 463 height 260
drag, startPoint x: 111, startPoint y: 266, endPoint x: 96, endPoint y: 224, distance: 44.2
click at [96, 225] on div "0 ° Undo Copy Paste here Duplicate Duplicate to new slide Delete" at bounding box center [264, 204] width 463 height 260
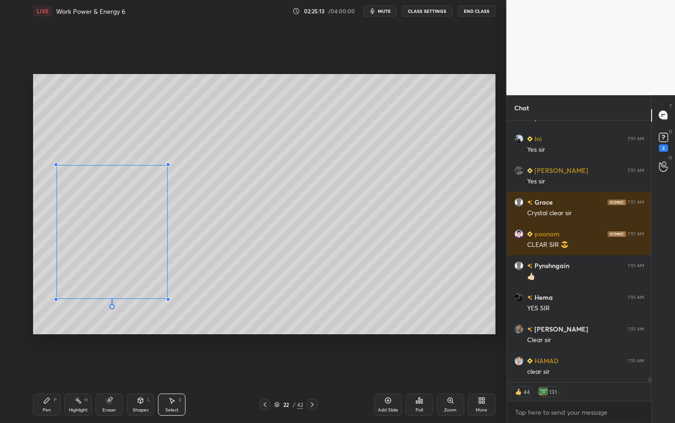
drag, startPoint x: 142, startPoint y: 265, endPoint x: 167, endPoint y: 298, distance: 41.0
click at [167, 298] on div at bounding box center [168, 299] width 4 height 4
drag, startPoint x: 145, startPoint y: 258, endPoint x: 189, endPoint y: 245, distance: 45.8
click at [189, 245] on div "0 ° Undo Copy Paste here Duplicate Duplicate to new slide Delete" at bounding box center [264, 204] width 463 height 260
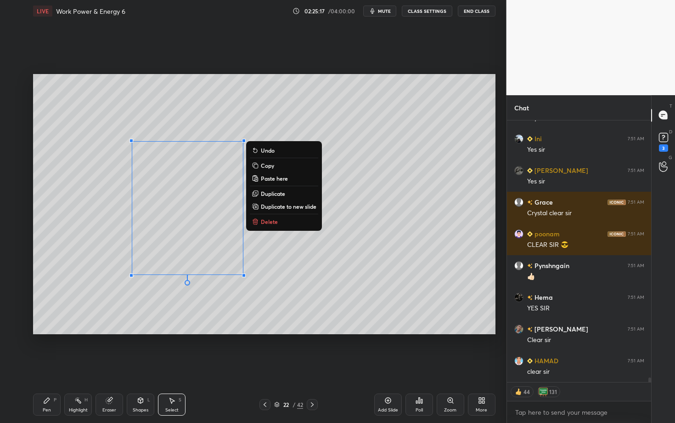
click at [114, 366] on div "Eraser" at bounding box center [110, 404] width 28 height 22
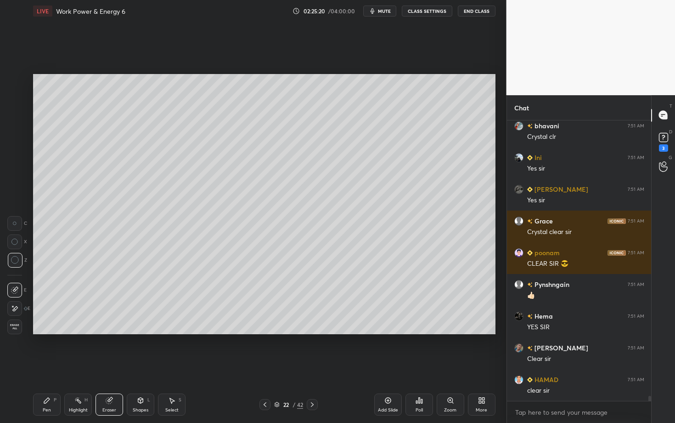
scroll to position [3, 3]
click at [45, 366] on div "Pen P" at bounding box center [47, 404] width 28 height 22
click at [168, 366] on div "Select S" at bounding box center [172, 404] width 28 height 22
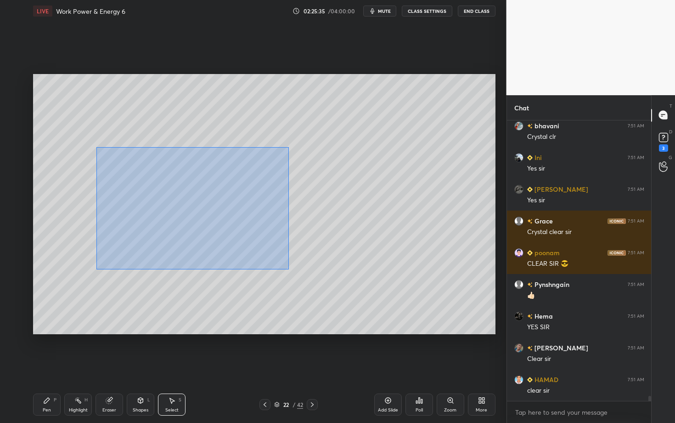
drag, startPoint x: 100, startPoint y: 152, endPoint x: 292, endPoint y: 270, distance: 225.7
click at [292, 269] on div "0 ° Undo Copy Paste here Duplicate Duplicate to new slide Delete" at bounding box center [264, 204] width 463 height 260
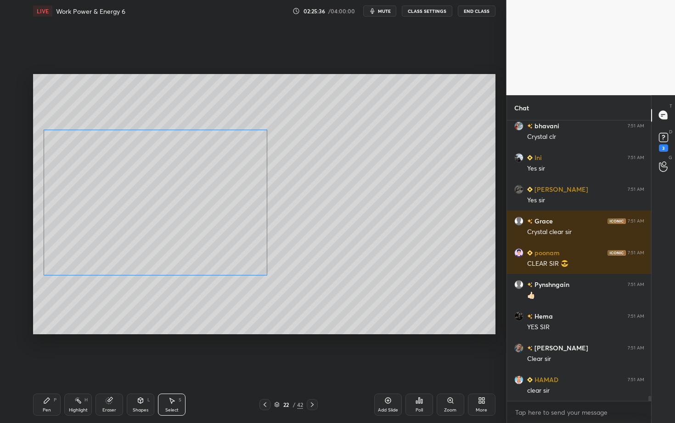
drag, startPoint x: 153, startPoint y: 195, endPoint x: 145, endPoint y: 197, distance: 8.4
click at [145, 197] on div "0 ° Undo Copy Paste here Duplicate Duplicate to new slide Delete" at bounding box center [264, 204] width 463 height 260
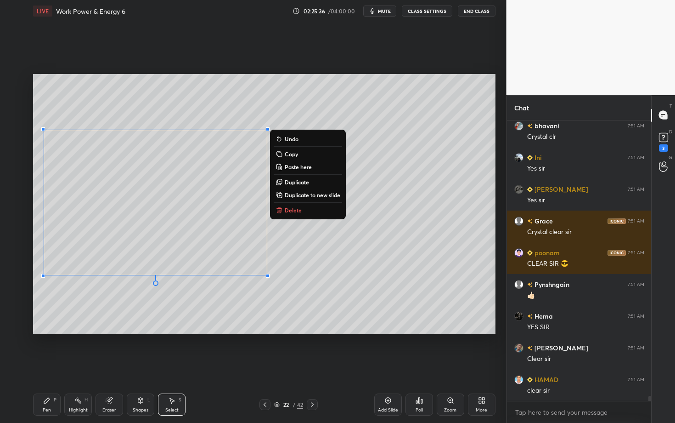
click at [49, 366] on icon at bounding box center [47, 400] width 6 height 6
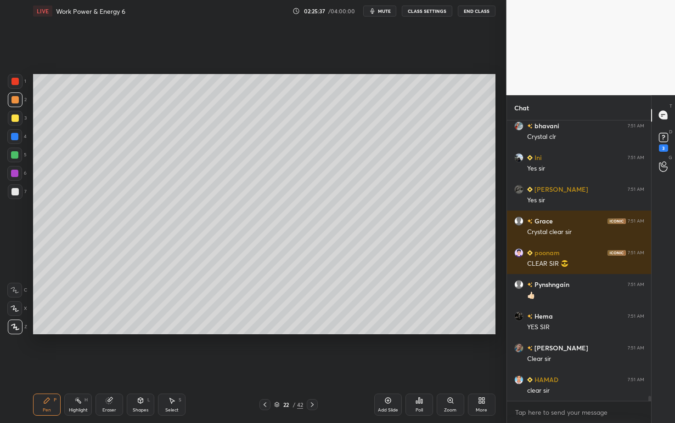
click at [15, 193] on div at bounding box center [14, 191] width 7 height 7
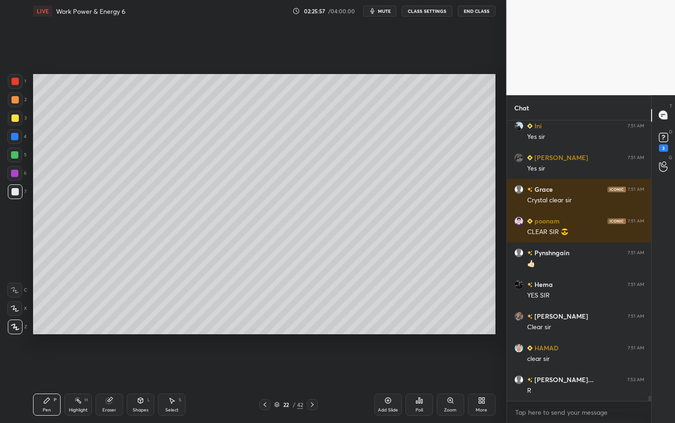
scroll to position [15408, 0]
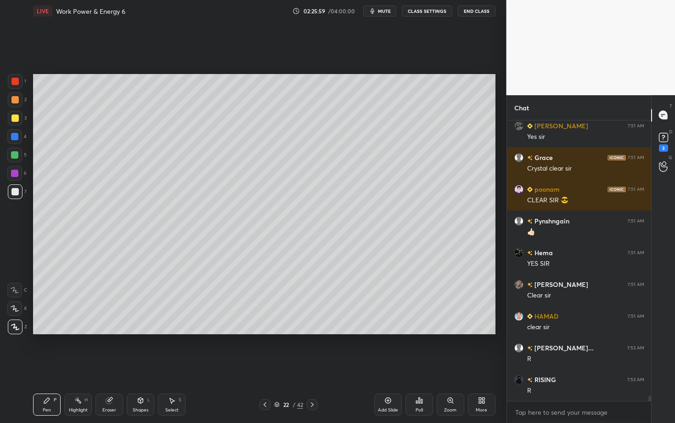
click at [17, 99] on div at bounding box center [14, 99] width 7 height 7
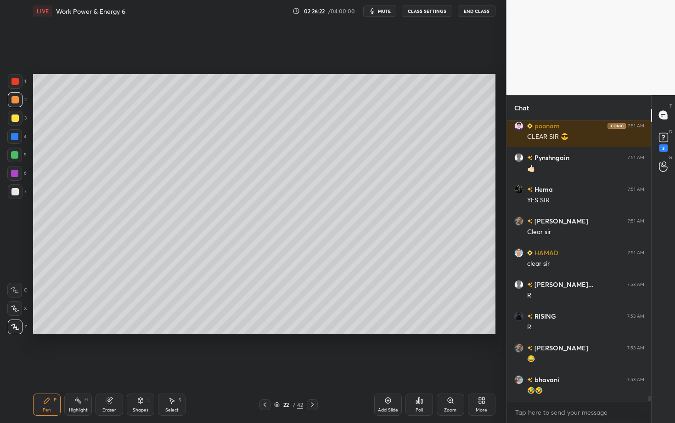
scroll to position [15503, 0]
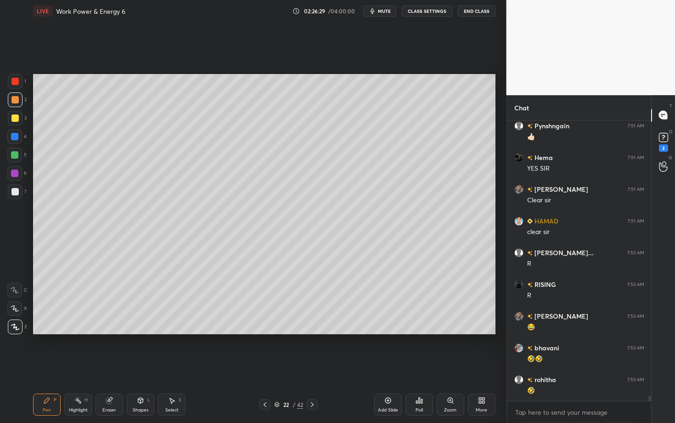
click at [49, 366] on icon at bounding box center [46, 399] width 7 height 7
click at [12, 192] on div at bounding box center [14, 191] width 7 height 7
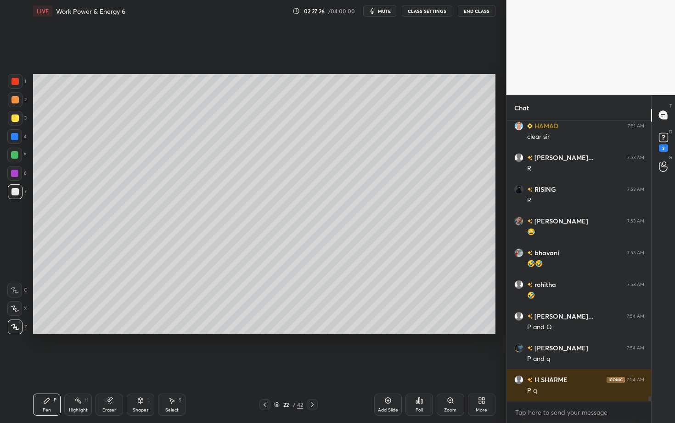
scroll to position [15630, 0]
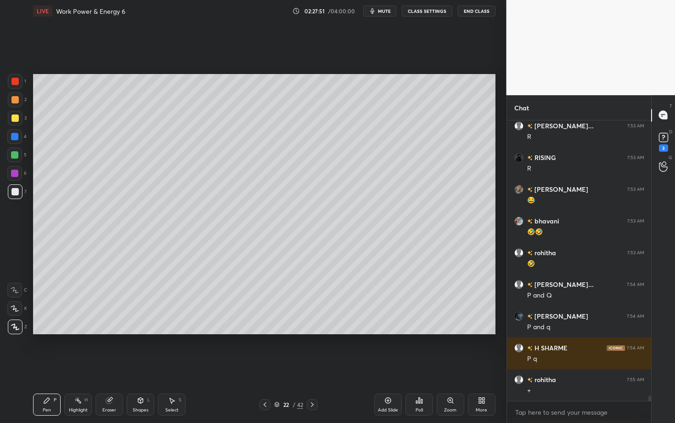
click at [14, 157] on div at bounding box center [14, 154] width 7 height 7
click at [82, 366] on div "Highlight H" at bounding box center [78, 404] width 28 height 22
click at [313, 366] on icon at bounding box center [312, 404] width 7 height 7
click at [49, 366] on icon at bounding box center [46, 399] width 7 height 7
click at [263, 366] on icon at bounding box center [264, 404] width 7 height 7
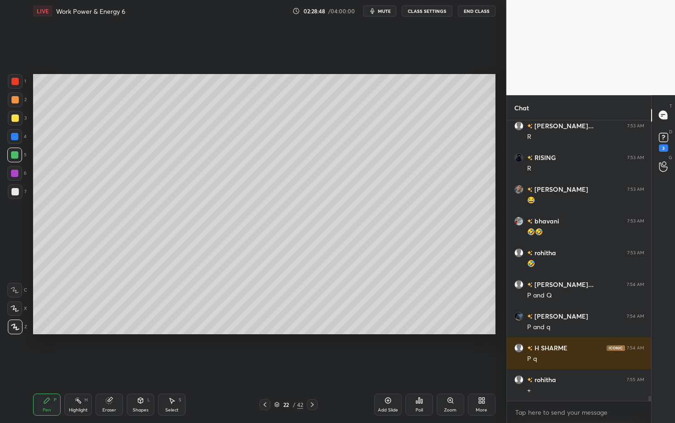
click at [310, 366] on icon at bounding box center [312, 404] width 7 height 7
click at [44, 366] on div "Pen" at bounding box center [47, 410] width 8 height 5
click at [264, 366] on icon at bounding box center [264, 404] width 7 height 7
click at [175, 366] on div "Select S" at bounding box center [172, 404] width 28 height 22
click at [400, 243] on div "0 ° Undo Copy Paste here Duplicate Duplicate to new slide Delete" at bounding box center [264, 204] width 463 height 260
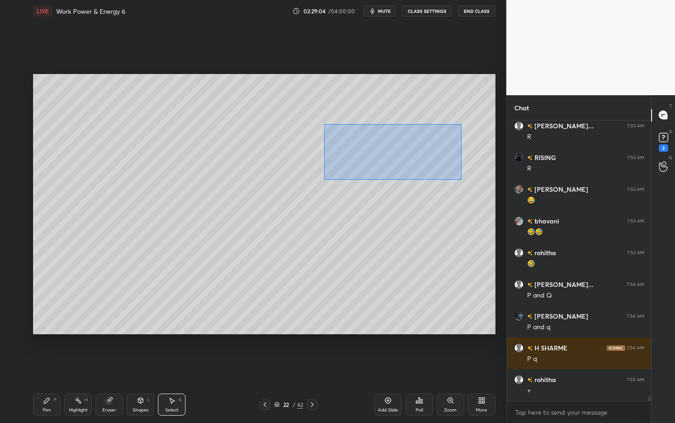
drag, startPoint x: 335, startPoint y: 141, endPoint x: 461, endPoint y: 179, distance: 131.8
click at [461, 178] on div "0 ° Undo Copy Paste here Duplicate Duplicate to new slide Delete" at bounding box center [264, 204] width 463 height 260
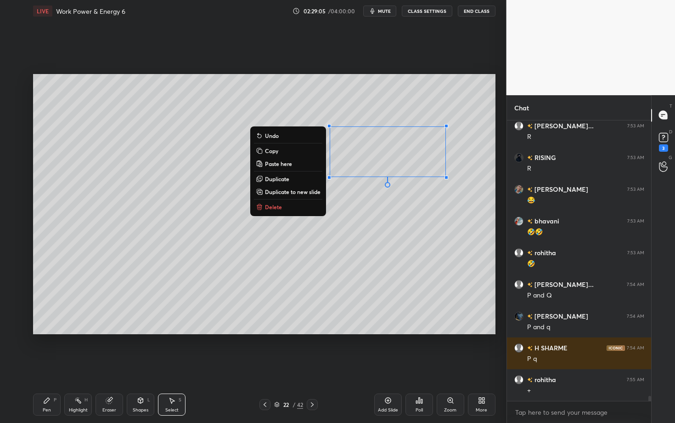
click at [278, 152] on button "Copy" at bounding box center [288, 150] width 68 height 11
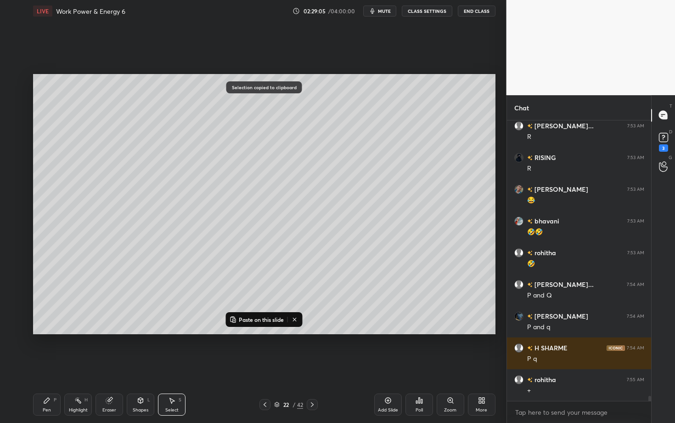
click at [313, 366] on icon at bounding box center [312, 404] width 3 height 5
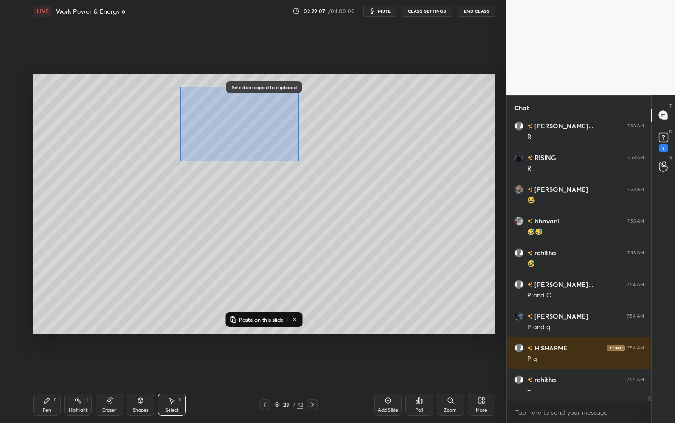
drag, startPoint x: 181, startPoint y: 87, endPoint x: 300, endPoint y: 162, distance: 141.0
click at [300, 161] on div "0 ° Undo Copy Paste here Duplicate Duplicate to new slide Delete" at bounding box center [264, 204] width 463 height 260
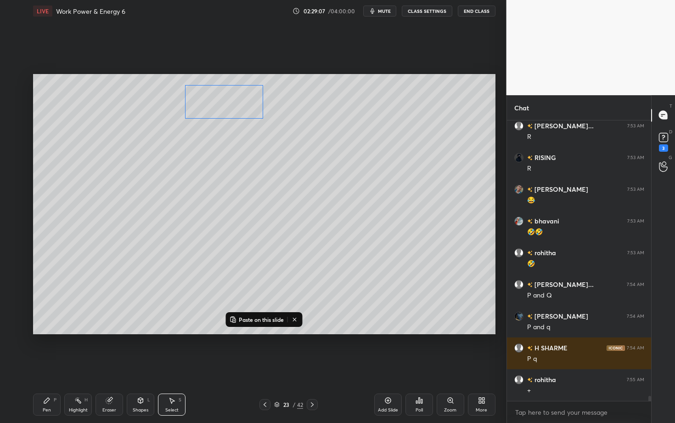
drag, startPoint x: 209, startPoint y: 106, endPoint x: 201, endPoint y: 151, distance: 45.6
click at [201, 151] on div "0 ° Undo Copy Paste here Duplicate Duplicate to new slide Delete" at bounding box center [264, 204] width 463 height 260
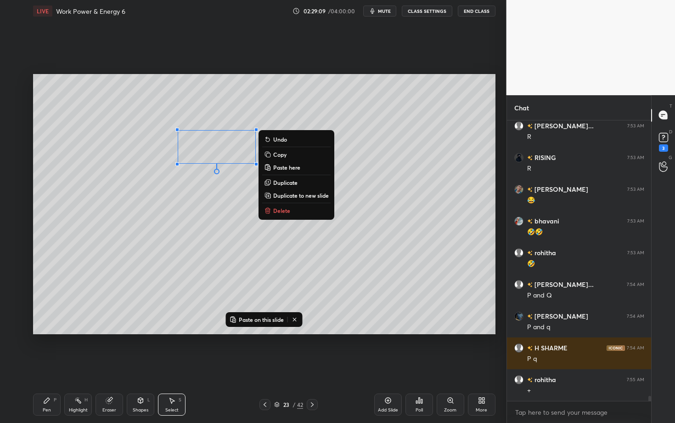
click at [289, 182] on p "Duplicate" at bounding box center [285, 182] width 24 height 7
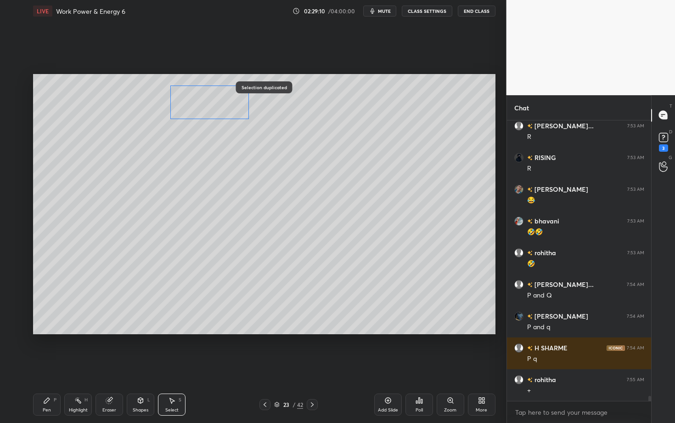
drag, startPoint x: 227, startPoint y: 133, endPoint x: 206, endPoint y: 107, distance: 34.3
click at [206, 107] on div "0 ° Undo Copy Paste here Duplicate Duplicate to new slide Delete" at bounding box center [264, 204] width 463 height 260
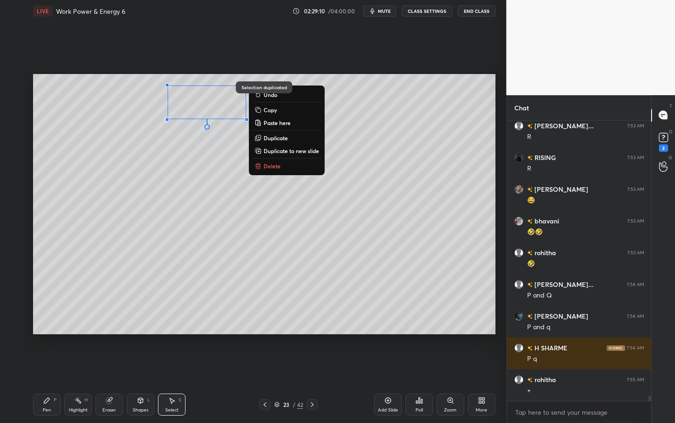
click at [279, 162] on p "Delete" at bounding box center [272, 165] width 17 height 7
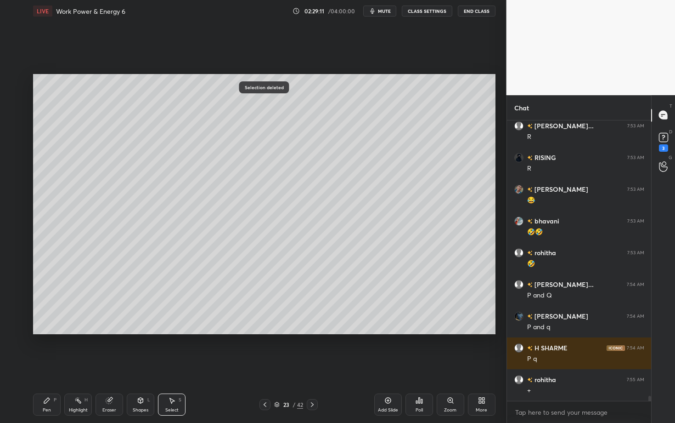
click at [268, 366] on icon at bounding box center [264, 404] width 7 height 7
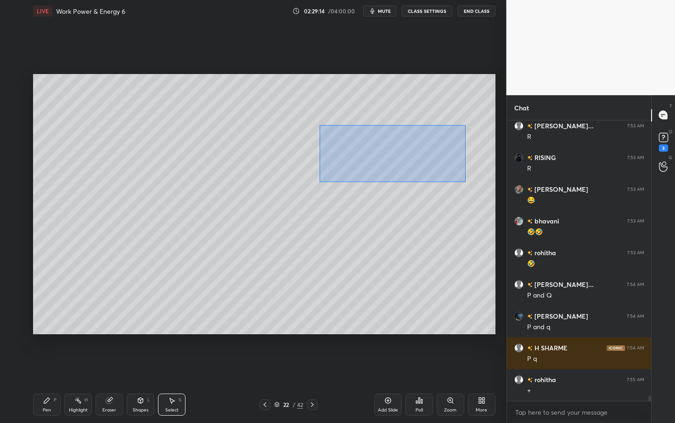
drag, startPoint x: 319, startPoint y: 124, endPoint x: 466, endPoint y: 181, distance: 157.6
click at [465, 181] on div "0 ° Undo Copy Paste here Duplicate Duplicate to new slide Delete" at bounding box center [264, 204] width 463 height 260
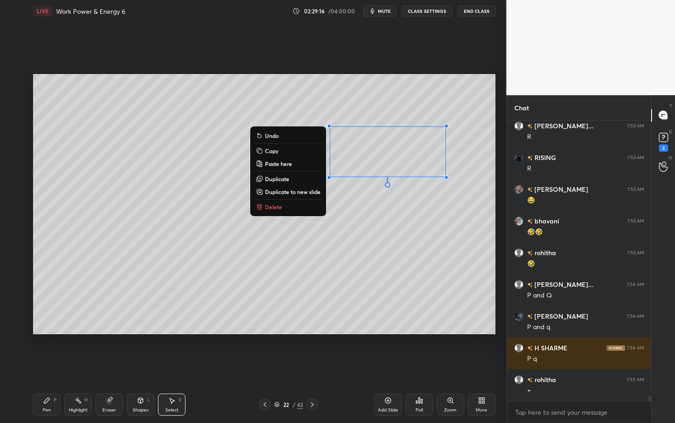
click at [274, 152] on p "Copy" at bounding box center [271, 150] width 13 height 7
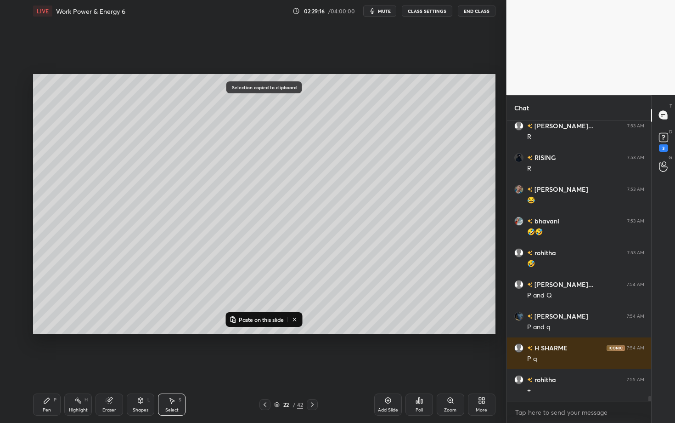
click at [313, 366] on icon at bounding box center [312, 404] width 3 height 5
click at [252, 317] on p "Paste on this slide" at bounding box center [261, 319] width 45 height 7
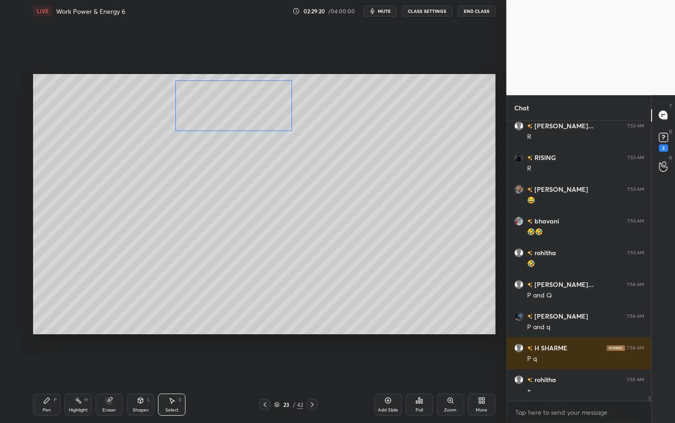
drag, startPoint x: 334, startPoint y: 147, endPoint x: 186, endPoint y: 108, distance: 152.9
click at [186, 108] on div "0 ° Undo Copy Paste here Duplicate Duplicate to new slide Delete" at bounding box center [264, 204] width 463 height 260
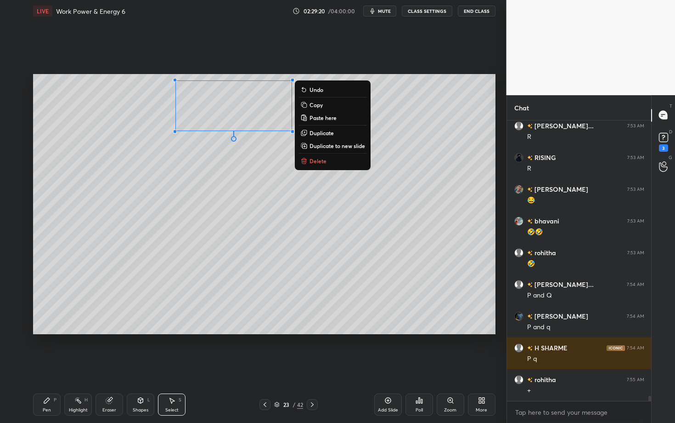
click at [165, 207] on div "0 ° Undo Copy Paste here Duplicate Duplicate to new slide Delete" at bounding box center [264, 204] width 463 height 260
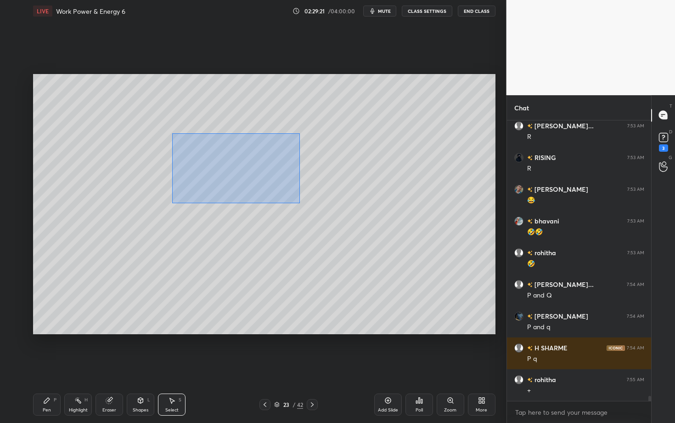
drag, startPoint x: 172, startPoint y: 133, endPoint x: 298, endPoint y: 200, distance: 142.6
click at [298, 200] on div "0 ° Undo Copy Paste here Duplicate Duplicate to new slide Delete" at bounding box center [264, 204] width 463 height 260
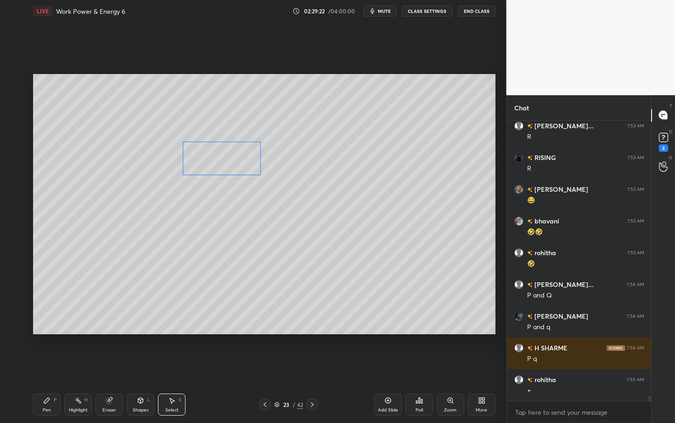
drag, startPoint x: 205, startPoint y: 153, endPoint x: 210, endPoint y: 165, distance: 13.2
click at [209, 165] on div "0 ° Undo Copy Paste here Duplicate Duplicate to new slide Delete" at bounding box center [264, 204] width 463 height 260
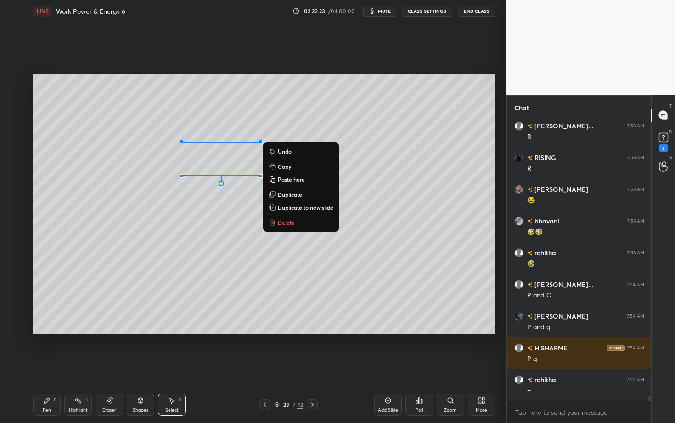
click at [52, 366] on div "Pen P" at bounding box center [47, 404] width 28 height 22
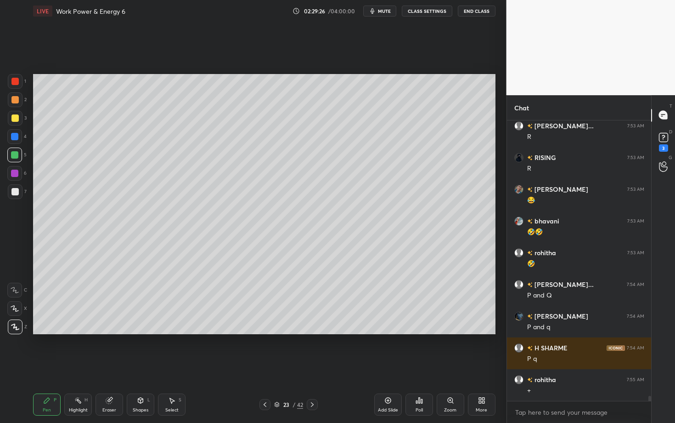
click at [266, 366] on icon at bounding box center [264, 404] width 7 height 7
click at [164, 366] on div "Select S" at bounding box center [172, 404] width 28 height 22
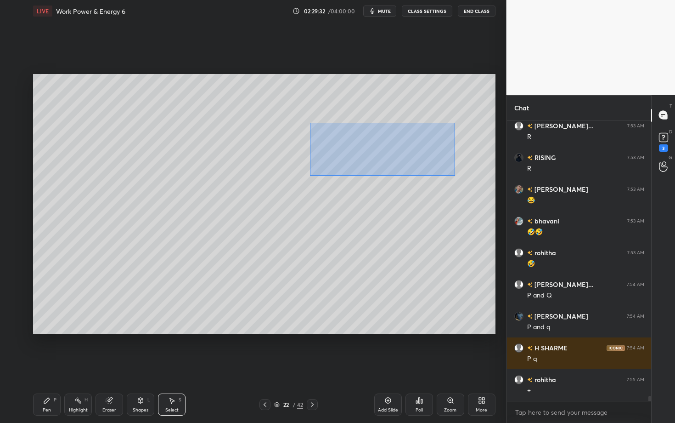
drag, startPoint x: 320, startPoint y: 147, endPoint x: 455, endPoint y: 175, distance: 137.6
click at [455, 175] on div "0 ° Undo Copy Paste here Duplicate Duplicate to new slide Delete" at bounding box center [264, 204] width 463 height 260
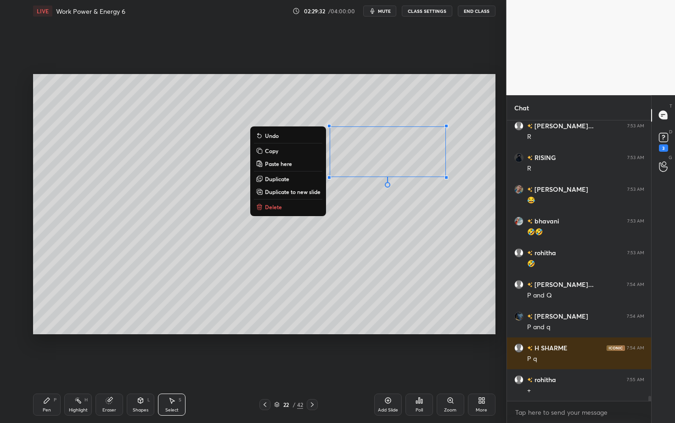
click at [286, 208] on button "Delete" at bounding box center [288, 206] width 68 height 11
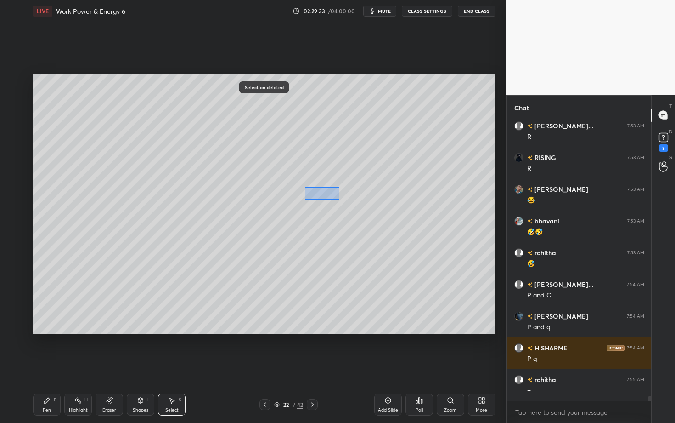
drag, startPoint x: 305, startPoint y: 187, endPoint x: 339, endPoint y: 199, distance: 36.0
click at [338, 199] on div "0 ° Undo Copy Paste here Duplicate Duplicate to new slide Delete" at bounding box center [264, 204] width 463 height 260
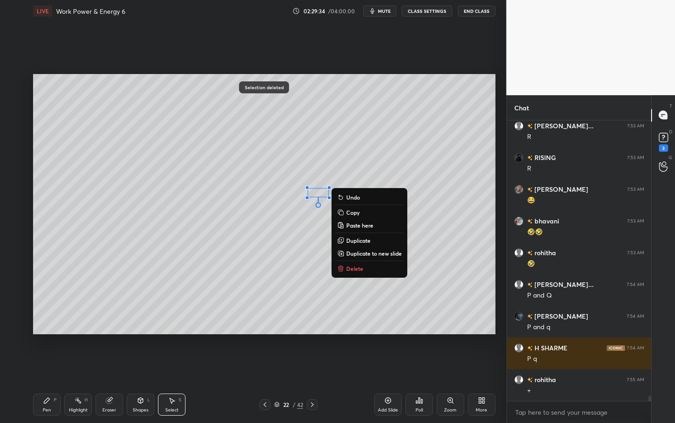
click at [356, 263] on button "Delete" at bounding box center [369, 268] width 68 height 11
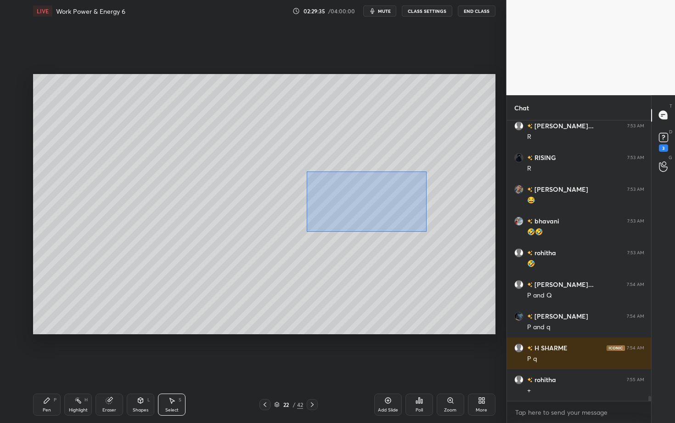
drag, startPoint x: 325, startPoint y: 206, endPoint x: 425, endPoint y: 230, distance: 103.0
click at [425, 230] on div "0 ° Undo Copy Paste here Duplicate Duplicate to new slide Delete" at bounding box center [264, 204] width 463 height 260
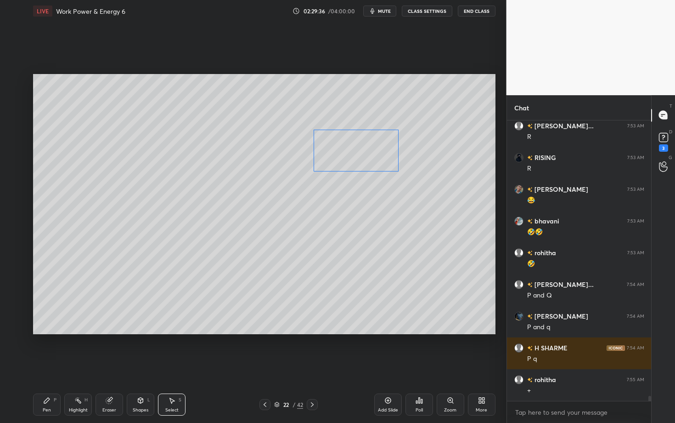
drag, startPoint x: 356, startPoint y: 210, endPoint x: 355, endPoint y: 154, distance: 56.5
click at [355, 154] on div "0 ° Undo Copy Paste here Duplicate Duplicate to new slide Delete" at bounding box center [264, 204] width 463 height 260
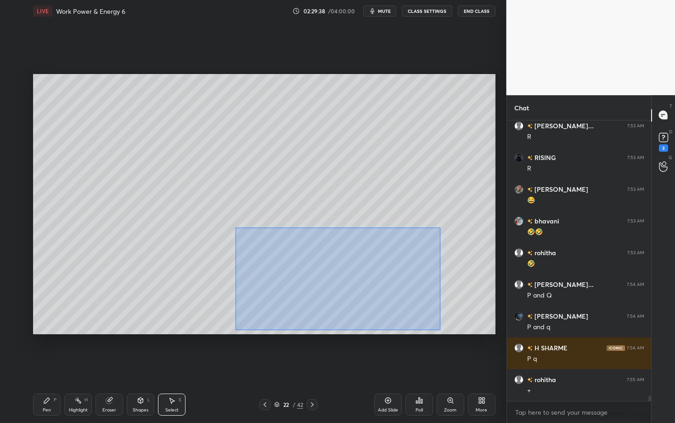
drag, startPoint x: 236, startPoint y: 228, endPoint x: 442, endPoint y: 328, distance: 229.5
click at [442, 328] on div "0 ° Undo Copy Paste here Duplicate Duplicate to new slide Delete" at bounding box center [264, 204] width 463 height 260
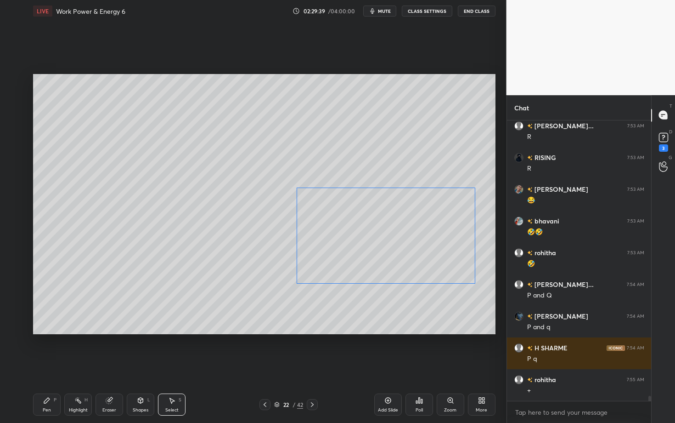
drag, startPoint x: 362, startPoint y: 262, endPoint x: 362, endPoint y: 237, distance: 24.8
click at [363, 237] on div "0 ° Undo Copy Paste here Duplicate Duplicate to new slide Delete" at bounding box center [264, 204] width 463 height 260
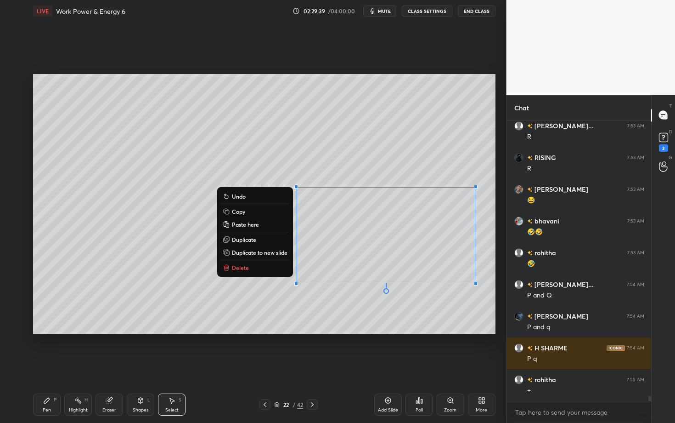
click at [315, 312] on div "0 ° Undo Copy Paste here Duplicate Duplicate to new slide Delete" at bounding box center [264, 204] width 463 height 260
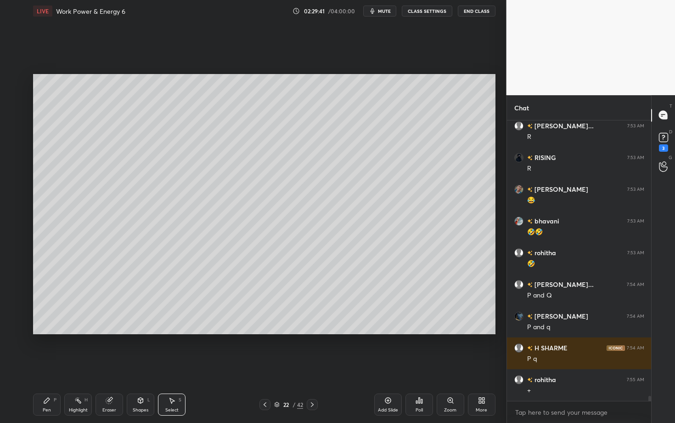
click at [311, 366] on icon at bounding box center [312, 404] width 7 height 7
click at [48, 366] on icon at bounding box center [46, 399] width 7 height 7
click at [170, 366] on div "Select S" at bounding box center [172, 404] width 28 height 22
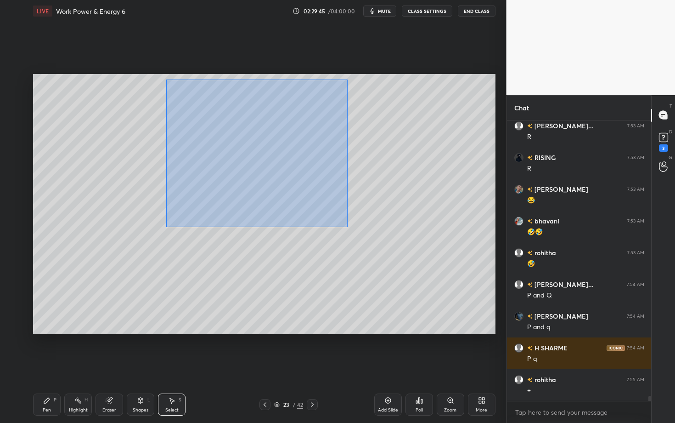
drag, startPoint x: 166, startPoint y: 79, endPoint x: 346, endPoint y: 225, distance: 231.0
click at [346, 224] on div "0 ° Undo Copy Paste here Duplicate Duplicate to new slide Delete" at bounding box center [264, 204] width 463 height 260
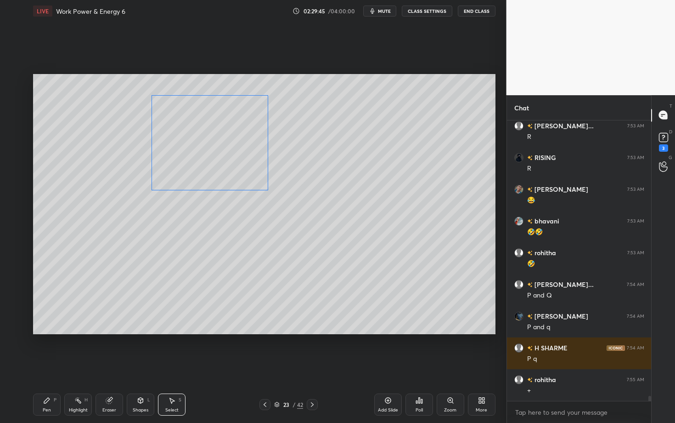
scroll to position [15652, 0]
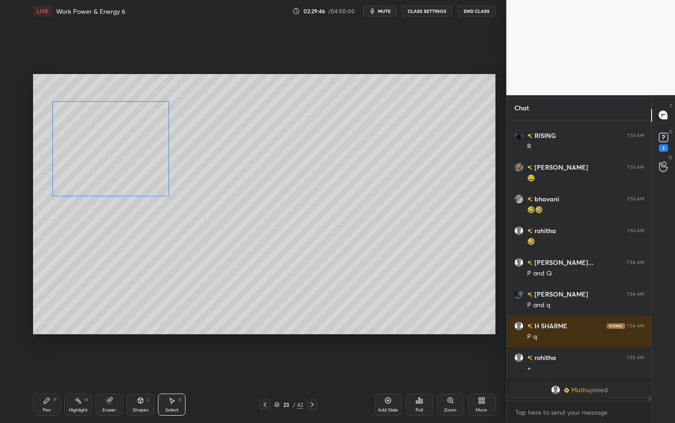
drag, startPoint x: 213, startPoint y: 138, endPoint x: 114, endPoint y: 144, distance: 99.0
click at [114, 145] on div "0 ° Undo Copy Paste here Duplicate Duplicate to new slide Delete" at bounding box center [264, 204] width 463 height 260
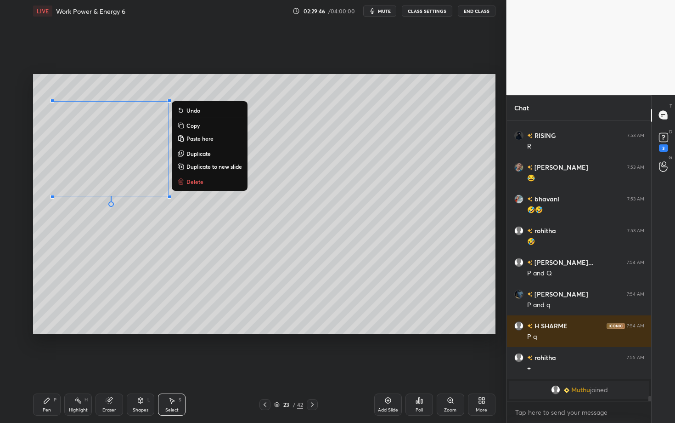
click at [44, 366] on div "Pen P" at bounding box center [47, 404] width 28 height 22
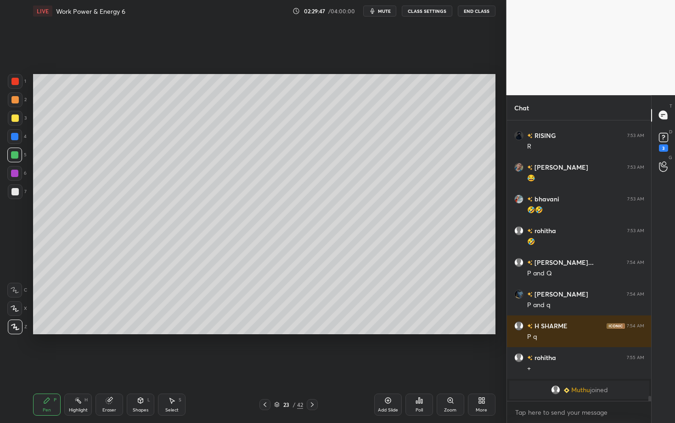
click at [12, 192] on div at bounding box center [14, 191] width 7 height 7
click at [181, 366] on div "Pen P Highlight H Eraser Shapes L Select S 23 / 42 Add Slide Poll Zoom More" at bounding box center [264, 404] width 463 height 37
click at [76, 366] on div "Highlight H" at bounding box center [78, 404] width 28 height 22
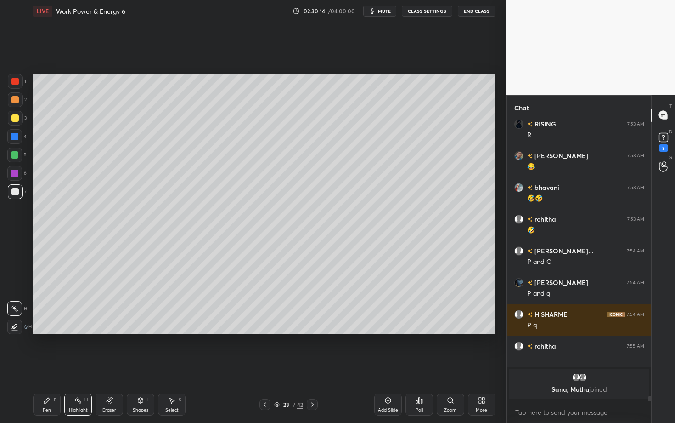
click at [51, 366] on div "Pen P" at bounding box center [47, 404] width 28 height 22
click at [20, 176] on div at bounding box center [14, 173] width 15 height 15
click at [262, 366] on icon at bounding box center [264, 404] width 7 height 7
click at [75, 366] on div "Highlight H" at bounding box center [78, 404] width 28 height 22
click at [313, 366] on icon at bounding box center [312, 404] width 7 height 7
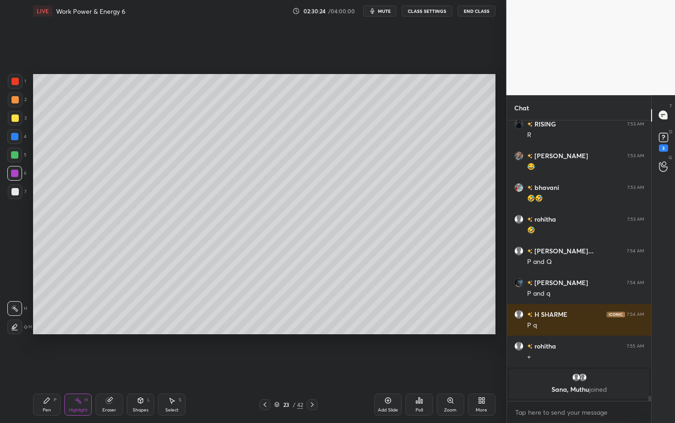
click at [50, 366] on div "Pen" at bounding box center [47, 410] width 8 height 5
click at [13, 157] on div at bounding box center [14, 154] width 7 height 7
click at [57, 366] on div "Pen P" at bounding box center [47, 404] width 28 height 22
click at [13, 194] on div at bounding box center [14, 191] width 7 height 7
click at [19, 174] on div at bounding box center [14, 173] width 15 height 15
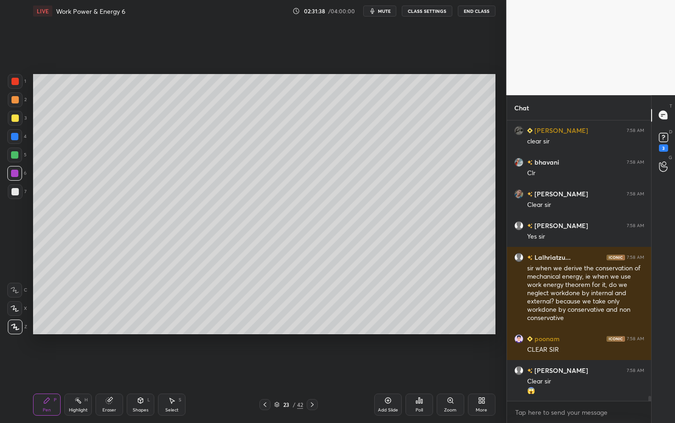
scroll to position [15560, 0]
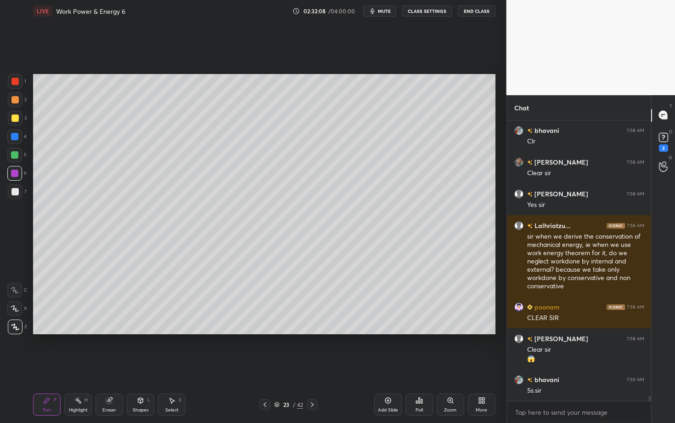
click at [17, 155] on div at bounding box center [14, 154] width 7 height 7
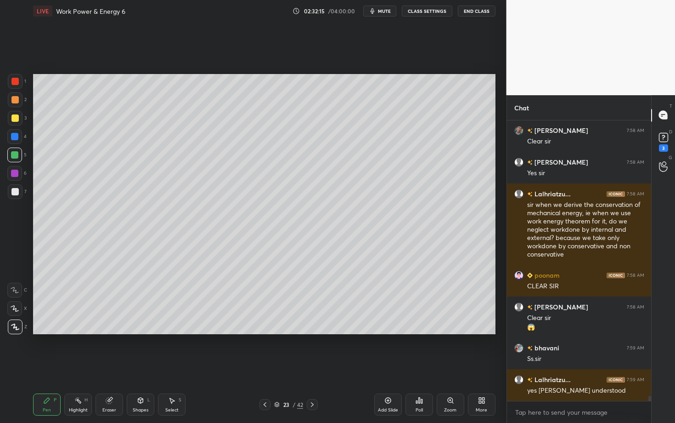
click at [12, 102] on div at bounding box center [14, 99] width 7 height 7
click at [16, 172] on div at bounding box center [14, 173] width 7 height 7
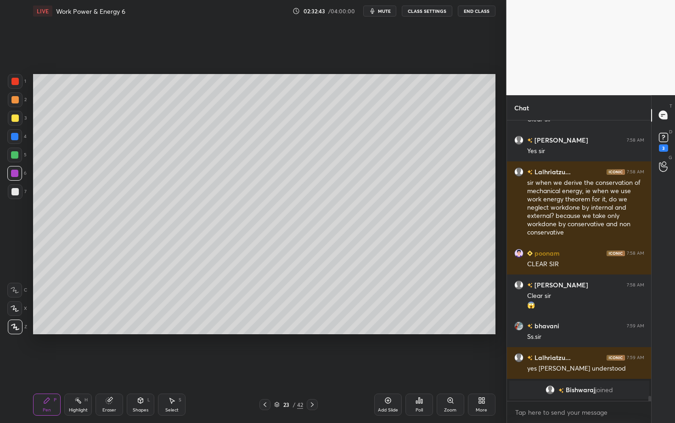
click at [81, 366] on div "Highlight H" at bounding box center [78, 404] width 28 height 22
click at [63, 366] on div "Pen P Highlight H Eraser Shapes L Select S" at bounding box center [118, 404] width 170 height 22
click at [51, 366] on div "Pen P" at bounding box center [47, 404] width 28 height 22
click at [82, 366] on div "Highlight H" at bounding box center [78, 404] width 28 height 22
click at [45, 366] on icon at bounding box center [47, 400] width 6 height 6
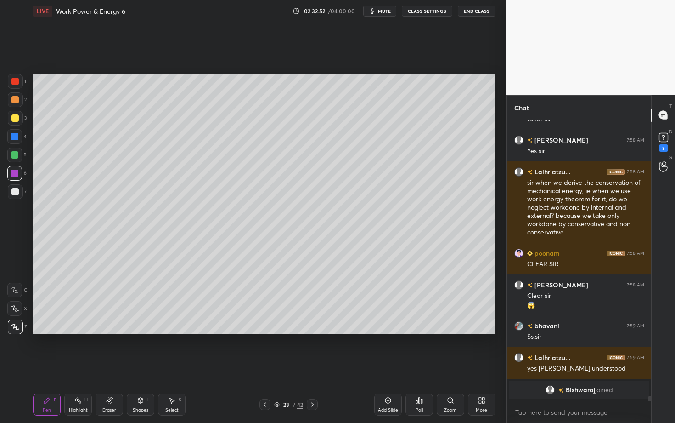
click at [48, 366] on icon at bounding box center [46, 399] width 7 height 7
click at [12, 155] on div at bounding box center [14, 154] width 7 height 7
click at [84, 366] on div "Highlight H" at bounding box center [78, 404] width 28 height 22
click at [46, 366] on icon at bounding box center [46, 399] width 7 height 7
click at [263, 366] on icon at bounding box center [264, 404] width 7 height 7
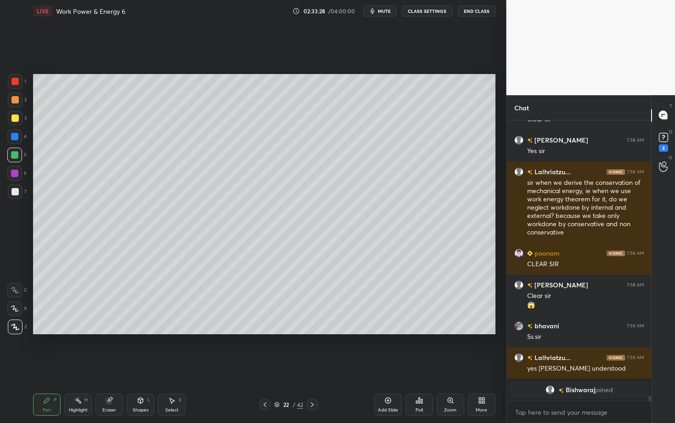
click at [75, 366] on div "Highlight" at bounding box center [78, 410] width 19 height 5
click at [42, 366] on div "Pen P" at bounding box center [47, 404] width 28 height 22
click at [311, 366] on div at bounding box center [312, 404] width 11 height 11
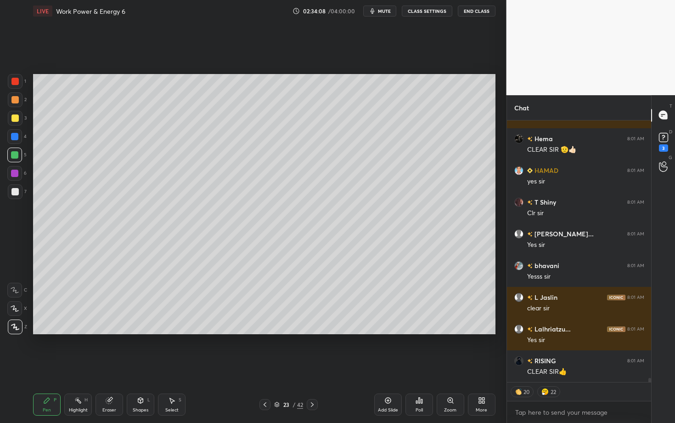
scroll to position [16031, 0]
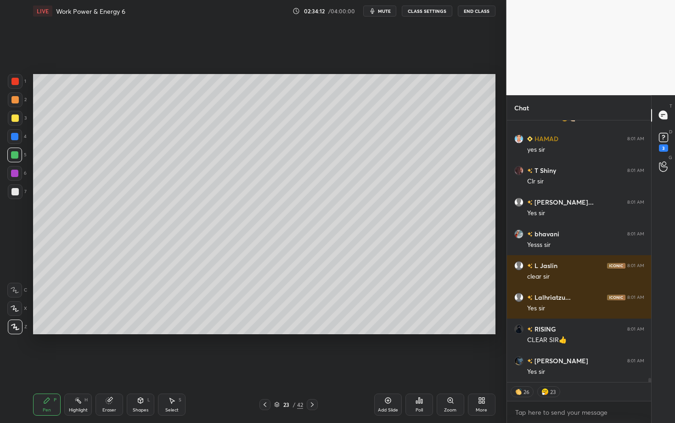
click at [312, 366] on icon at bounding box center [312, 404] width 7 height 7
click at [266, 366] on icon at bounding box center [264, 404] width 7 height 7
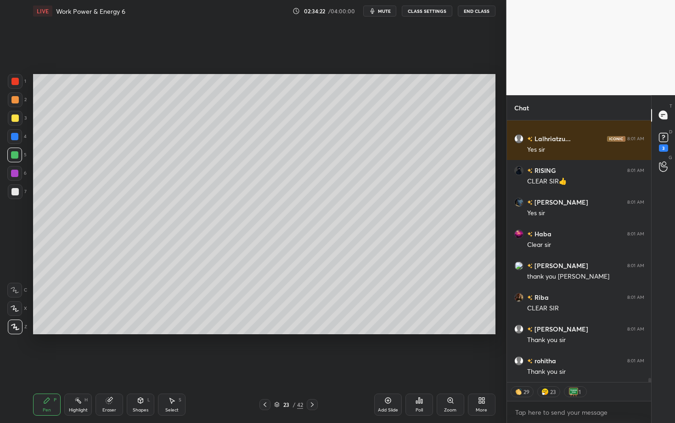
scroll to position [16222, 0]
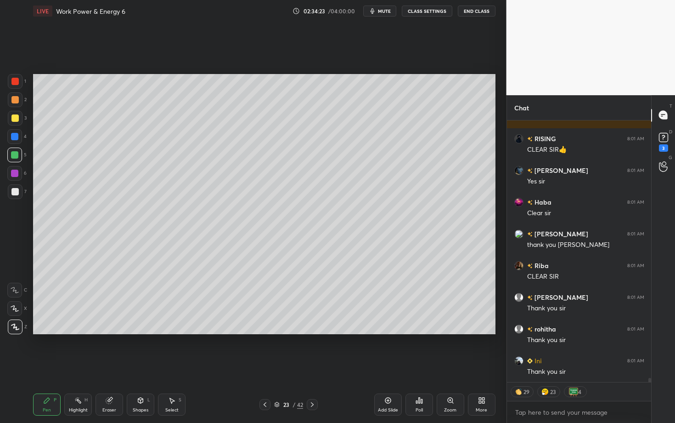
click at [386, 10] on span "mute" at bounding box center [384, 11] width 13 height 6
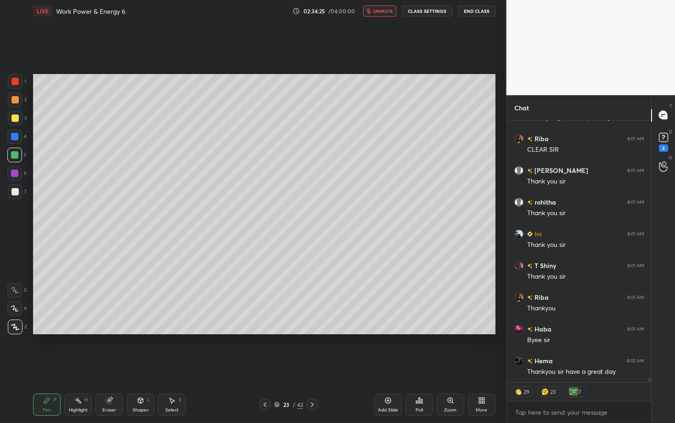
click at [422, 366] on icon at bounding box center [421, 401] width 1 height 4
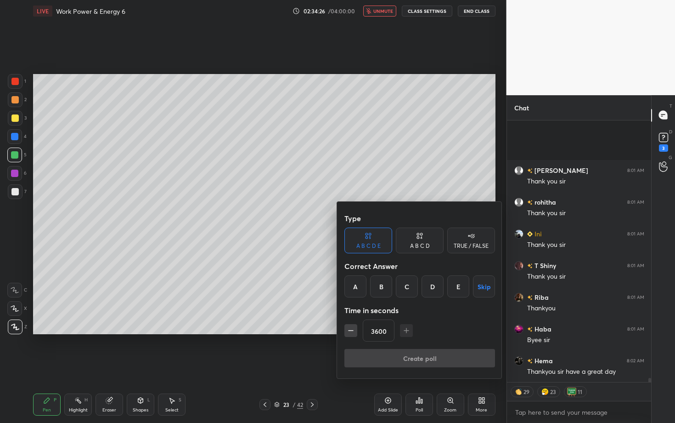
scroll to position [16443, 0]
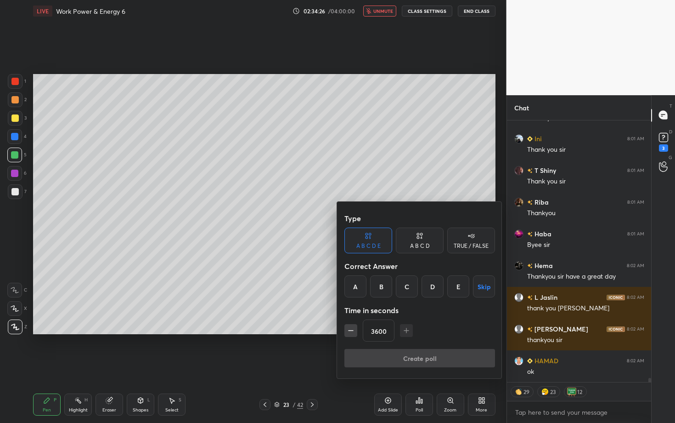
click at [482, 285] on button "Skip" at bounding box center [484, 286] width 22 height 22
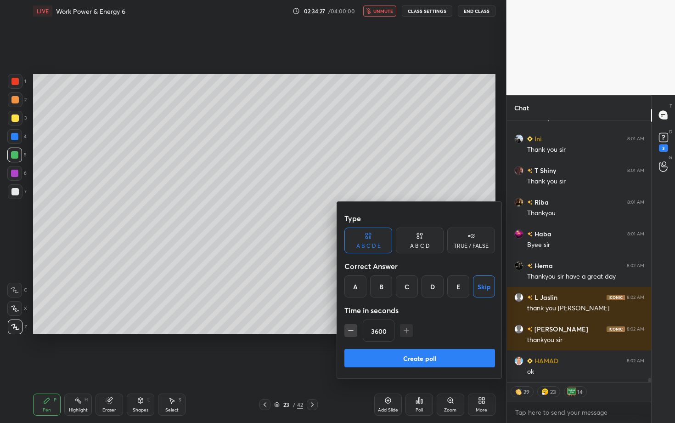
click at [449, 356] on button "Create poll" at bounding box center [420, 358] width 151 height 18
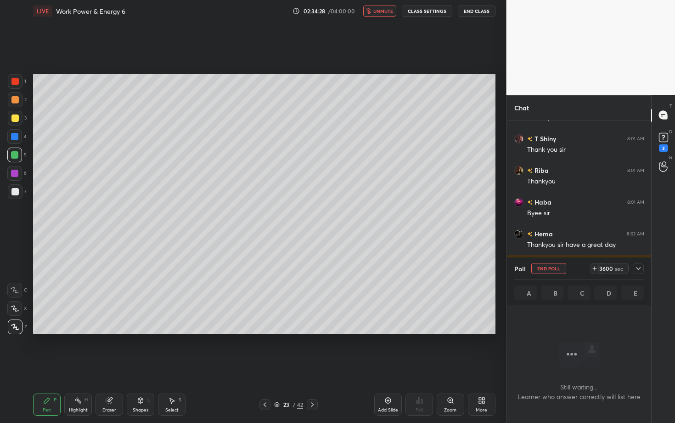
scroll to position [214, 142]
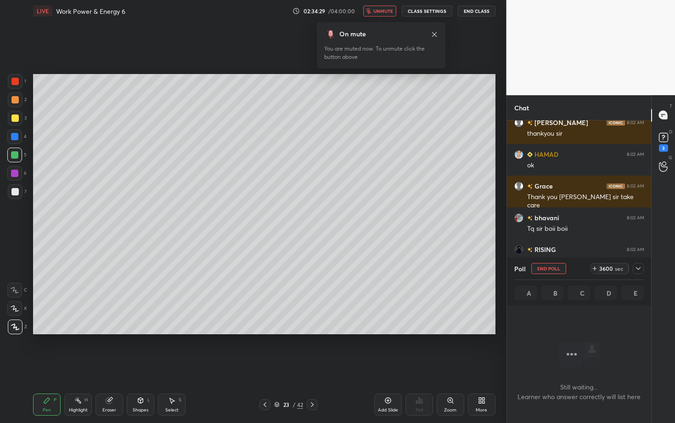
click at [640, 264] on div at bounding box center [638, 268] width 11 height 11
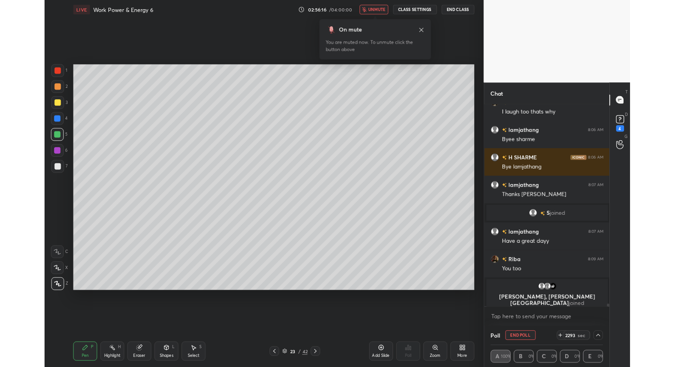
scroll to position [17628, 0]
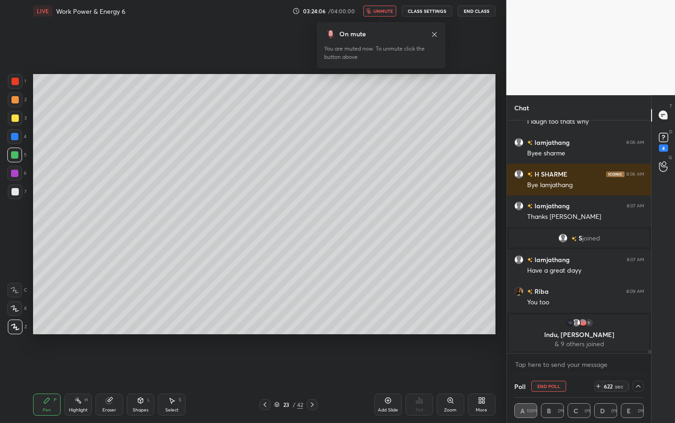
click at [481, 366] on div "More" at bounding box center [482, 404] width 28 height 22
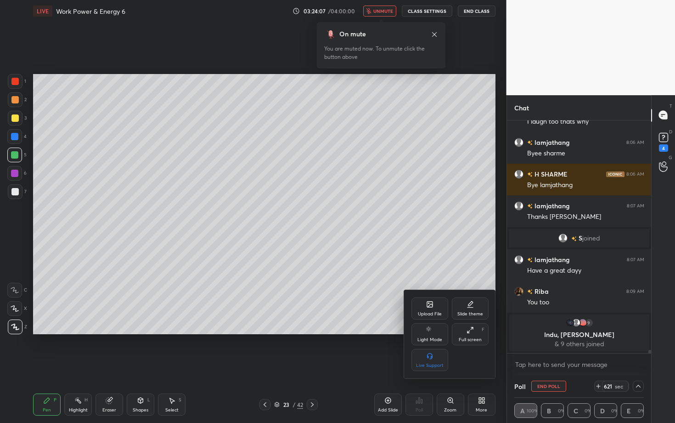
click at [464, 340] on div "Full screen" at bounding box center [470, 339] width 23 height 5
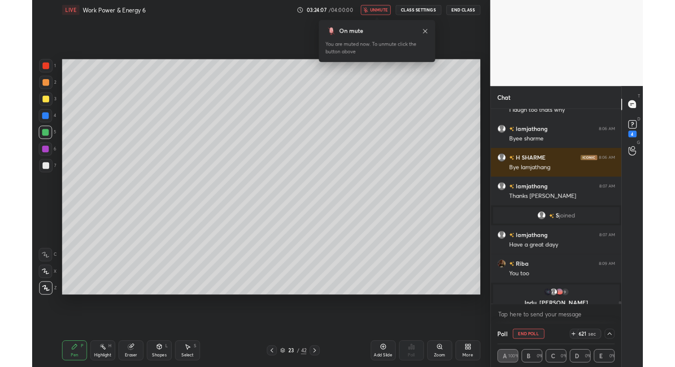
scroll to position [45634, 45472]
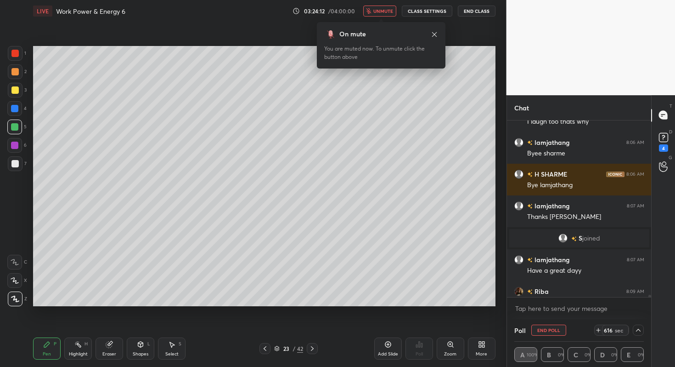
click at [476, 350] on div "More" at bounding box center [482, 348] width 28 height 22
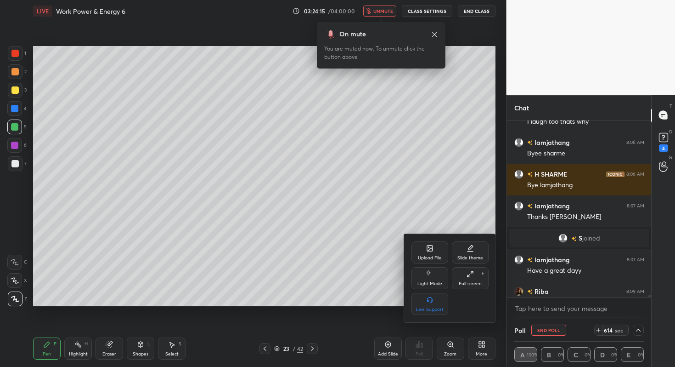
click at [476, 340] on div at bounding box center [337, 183] width 675 height 367
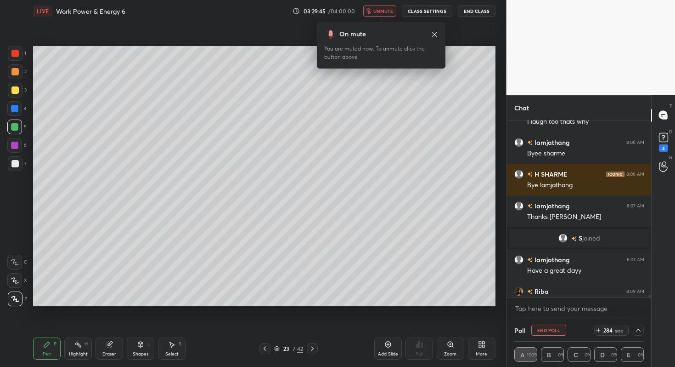
click at [476, 11] on button "End Class" at bounding box center [477, 11] width 38 height 11
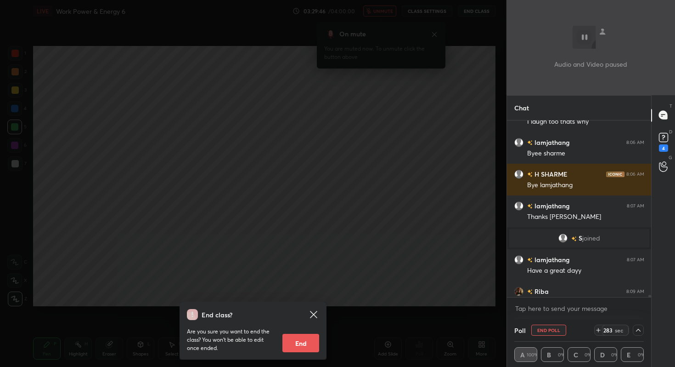
click at [303, 340] on button "End" at bounding box center [301, 343] width 37 height 18
type textarea "x"
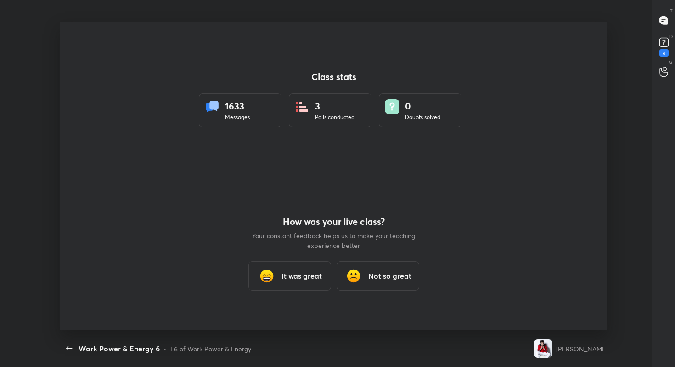
scroll to position [308, 668]
